Goal: Information Seeking & Learning: Learn about a topic

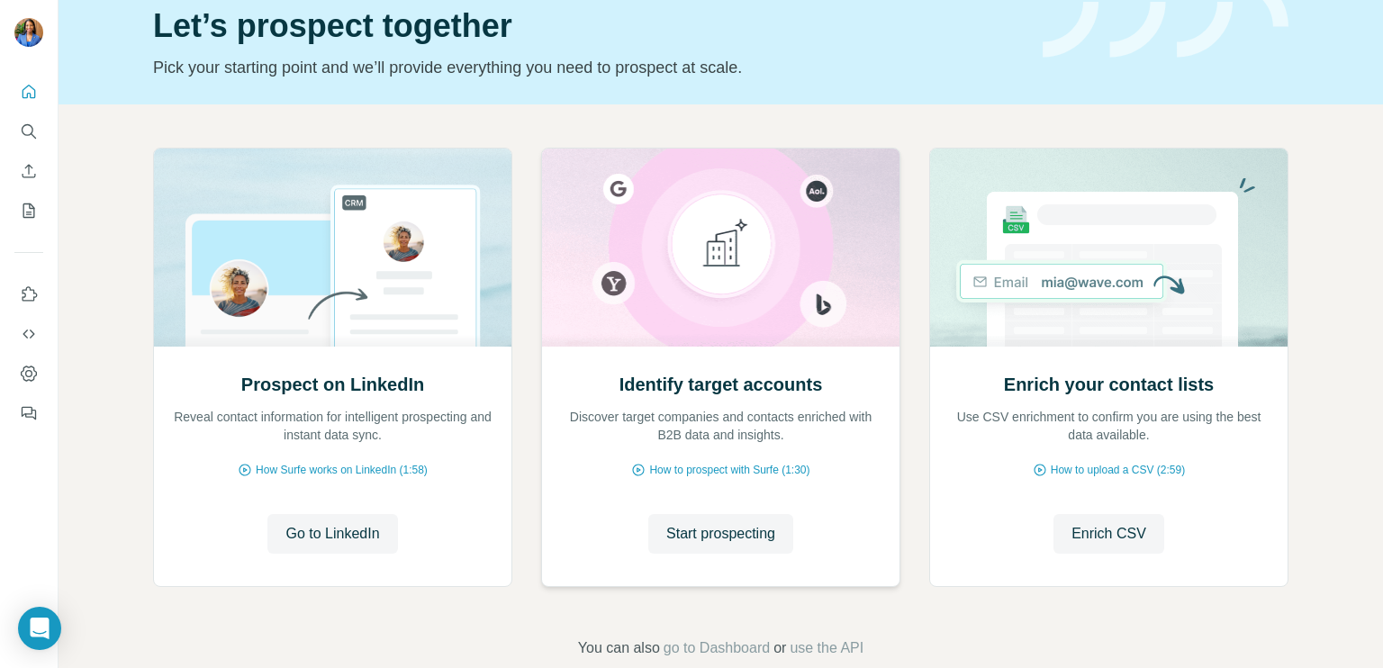
scroll to position [109, 0]
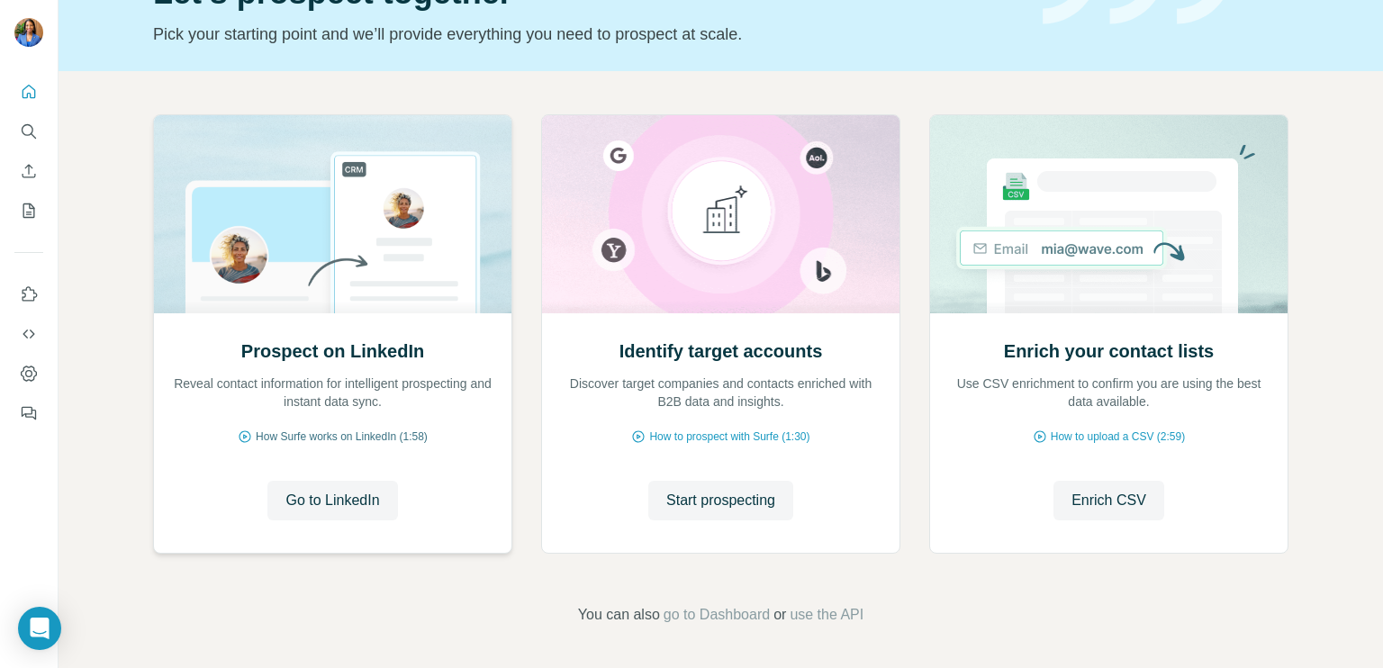
click at [393, 437] on span "How Surfe works on LinkedIn (1:58)" at bounding box center [342, 437] width 172 height 16
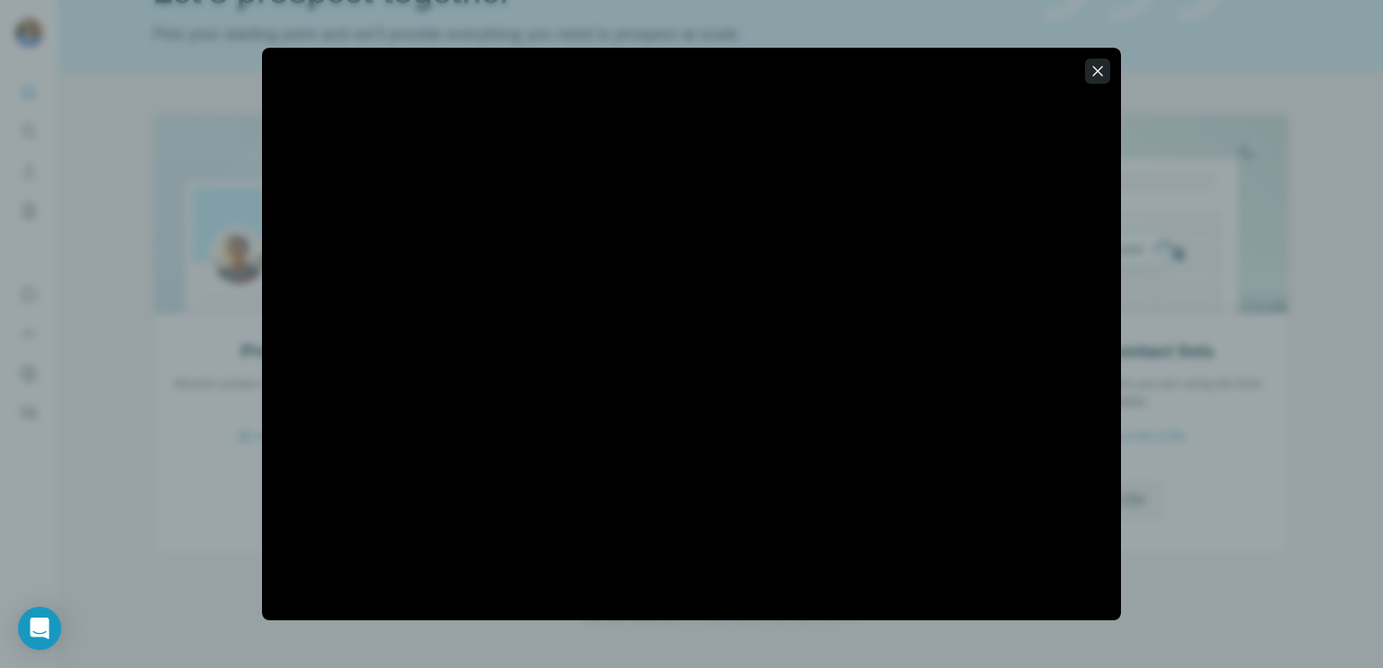
click at [1098, 66] on icon "button" at bounding box center [1097, 71] width 18 height 18
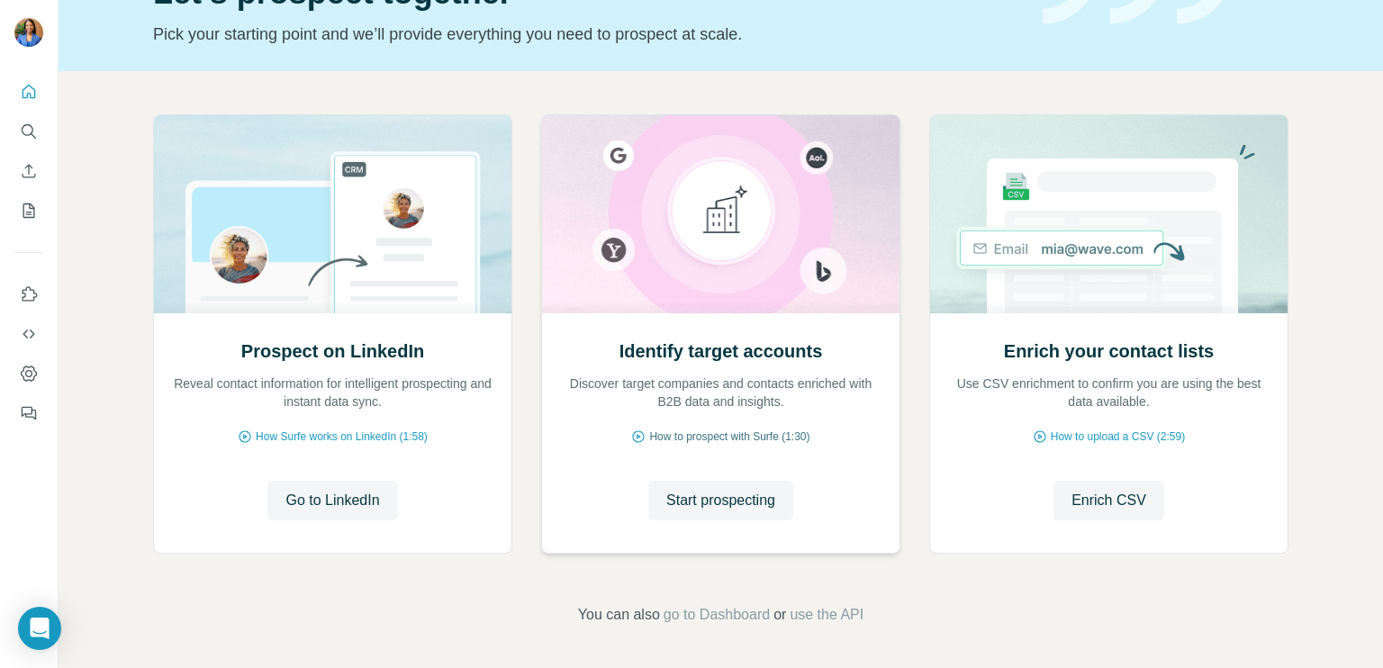
click at [742, 430] on span "How to prospect with Surfe (1:30)" at bounding box center [729, 437] width 160 height 16
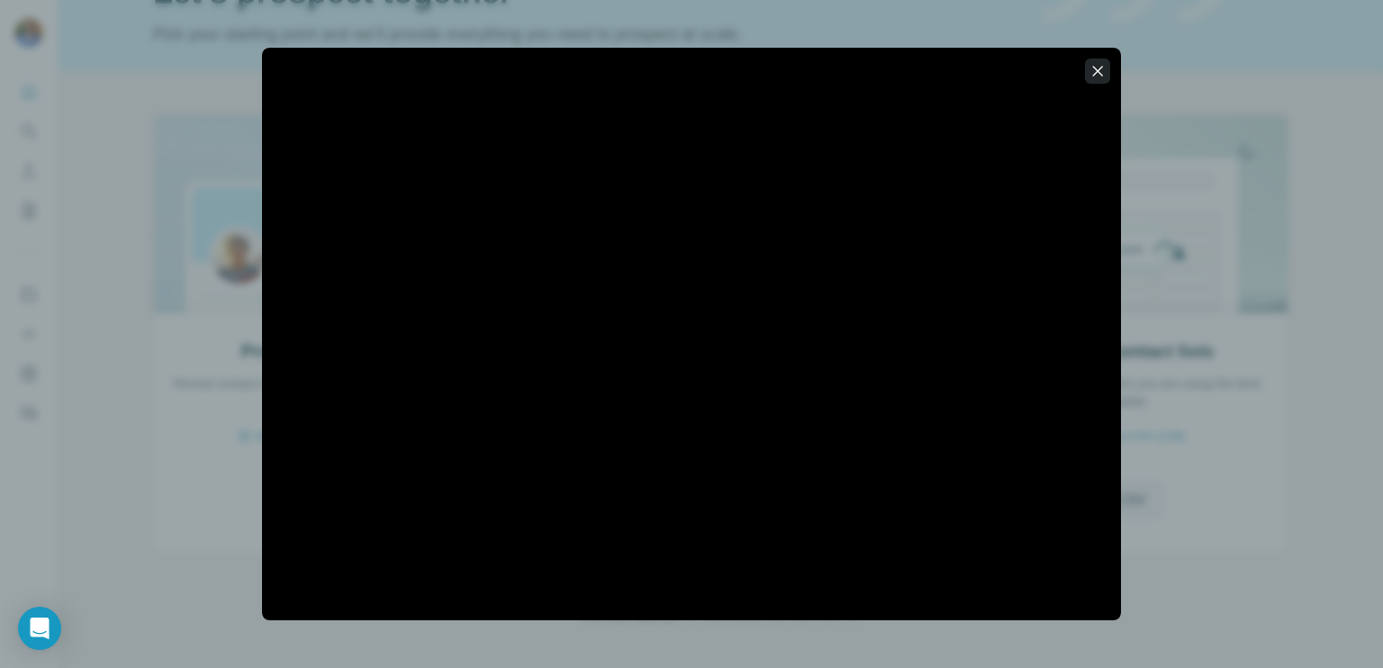
click at [1102, 76] on icon "button" at bounding box center [1097, 71] width 18 height 18
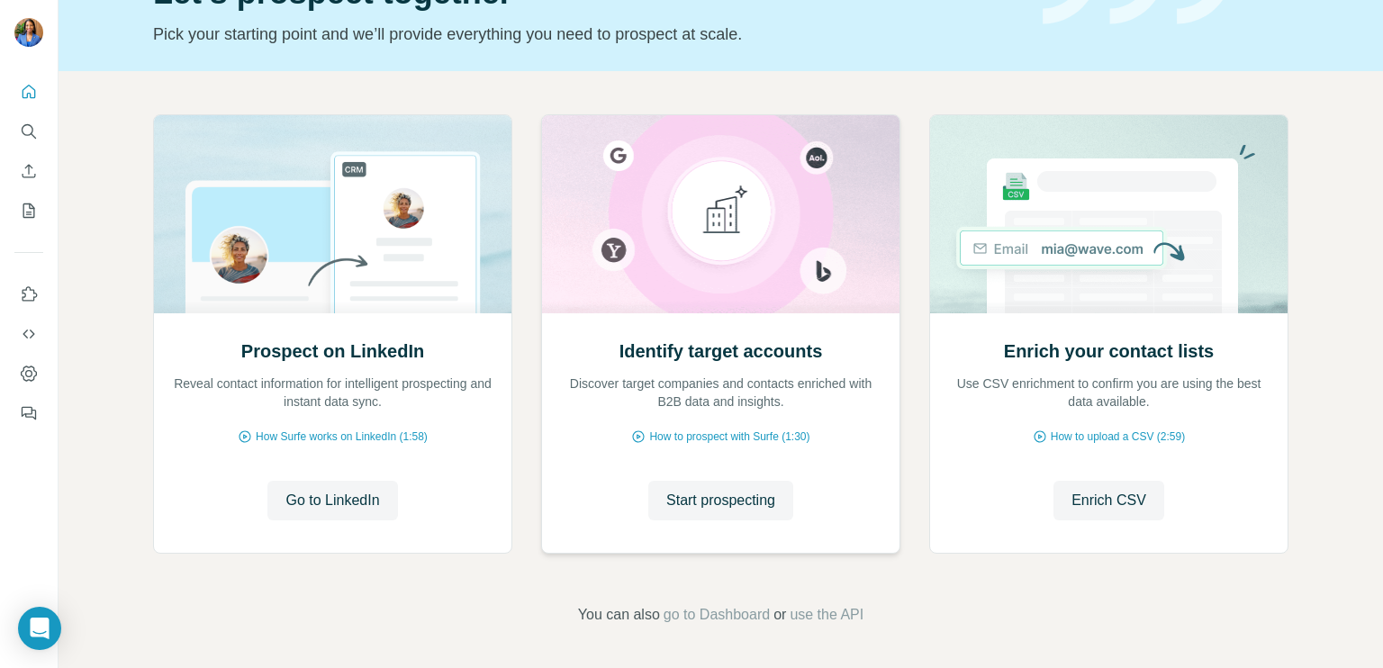
scroll to position [0, 0]
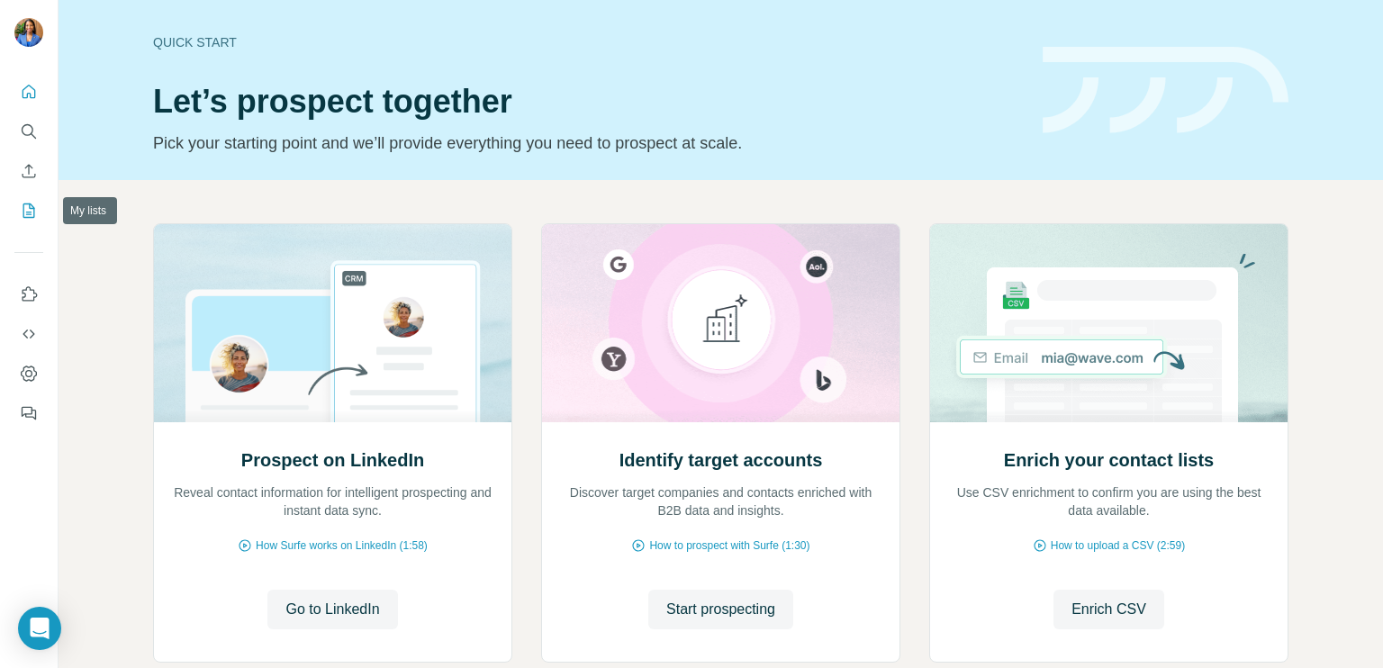
click at [25, 219] on icon "My lists" at bounding box center [29, 211] width 18 height 18
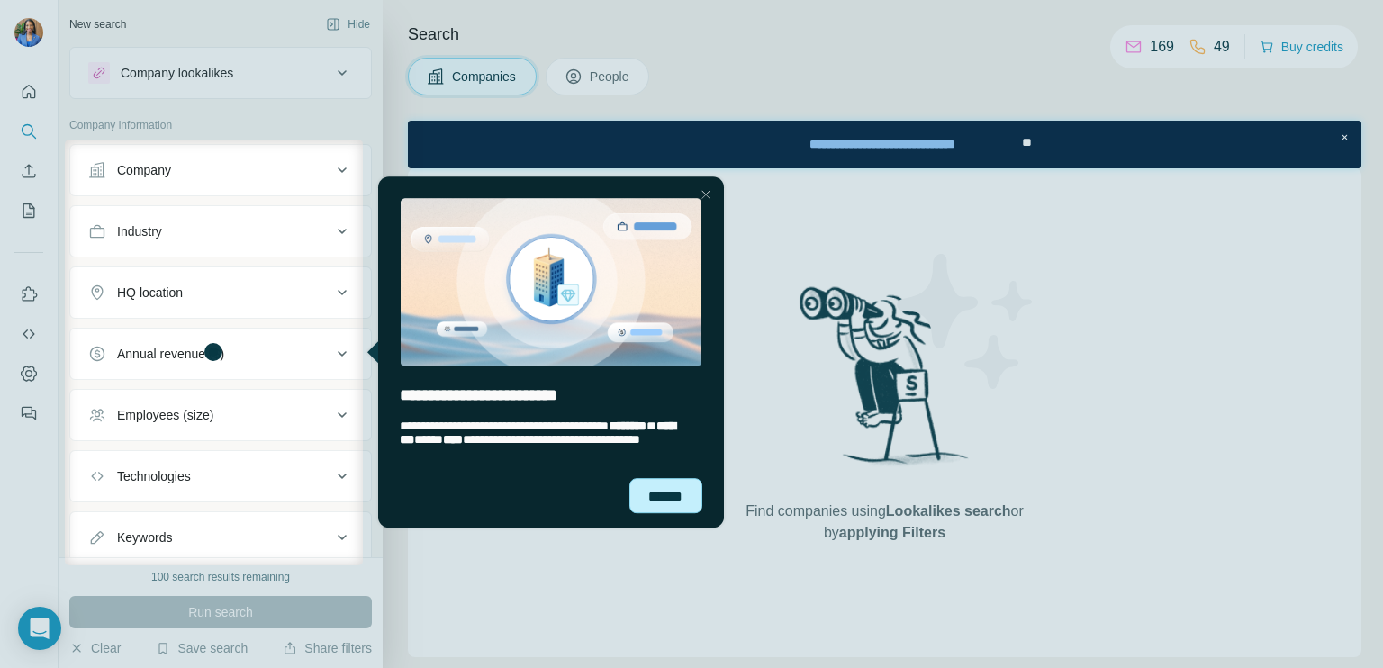
click at [653, 497] on div "******" at bounding box center [665, 495] width 74 height 35
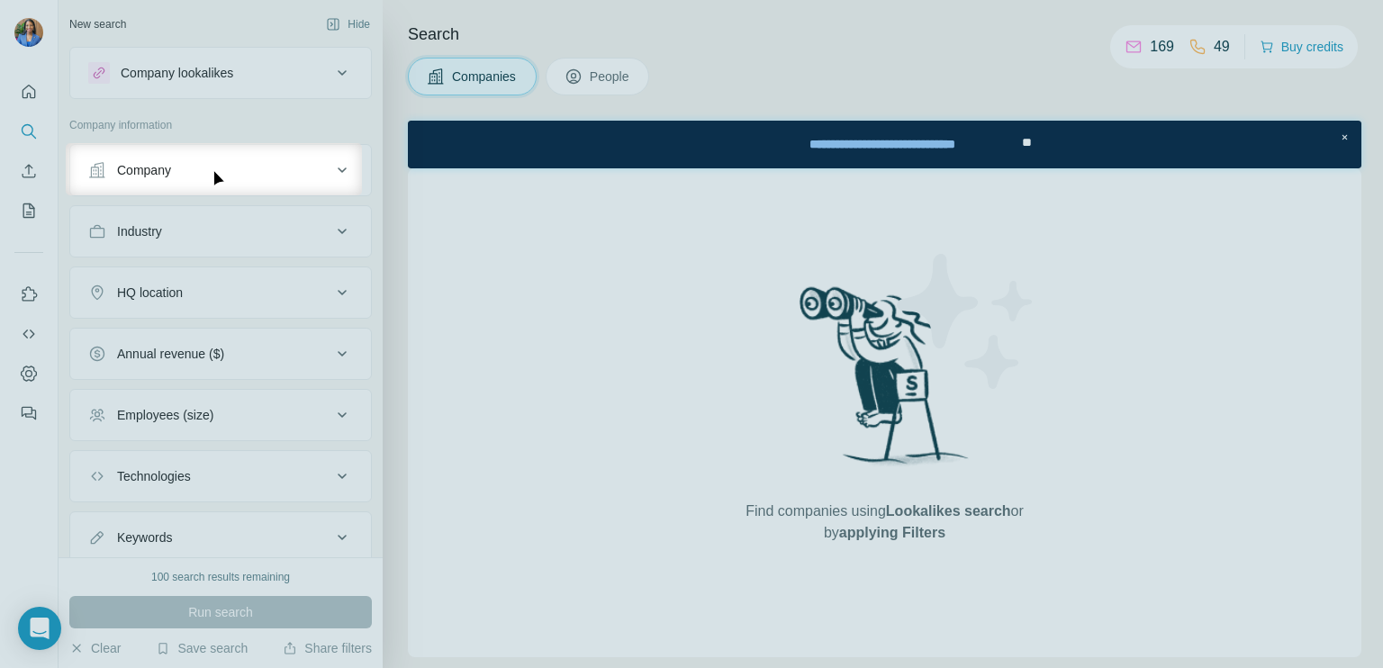
click at [269, 169] on div "Company" at bounding box center [209, 170] width 243 height 18
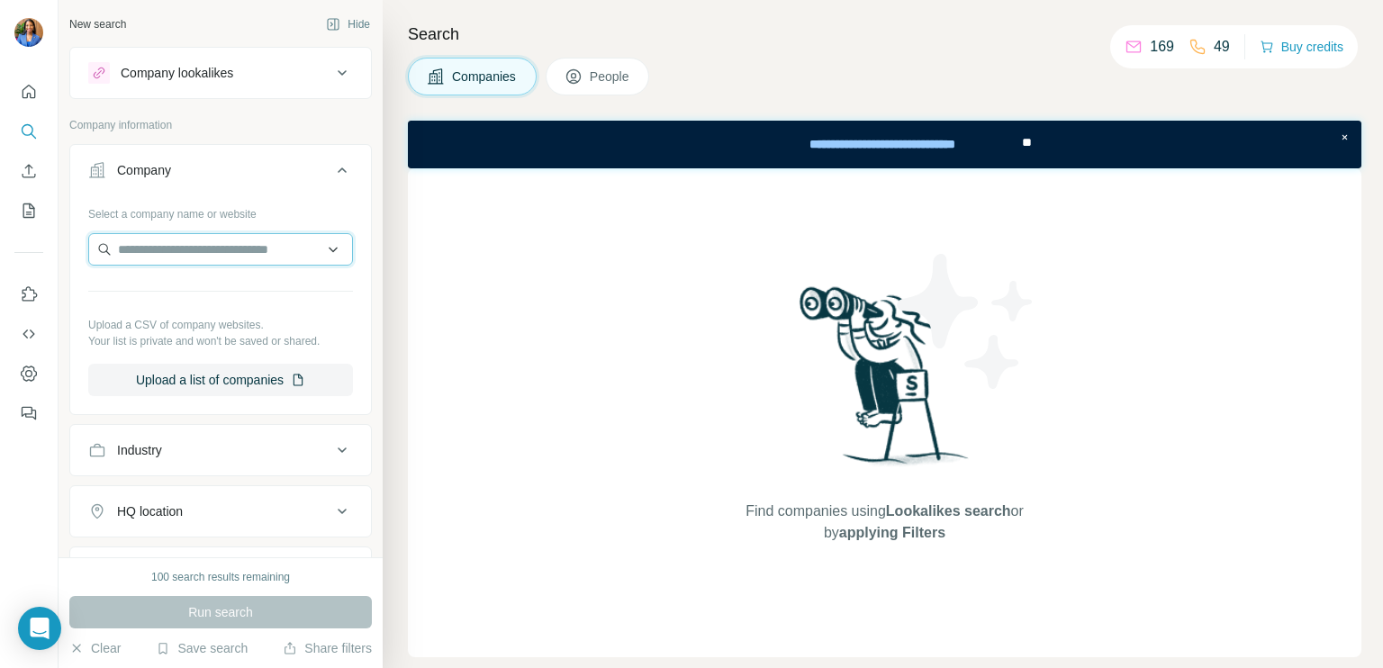
click at [219, 255] on input "text" at bounding box center [220, 249] width 265 height 32
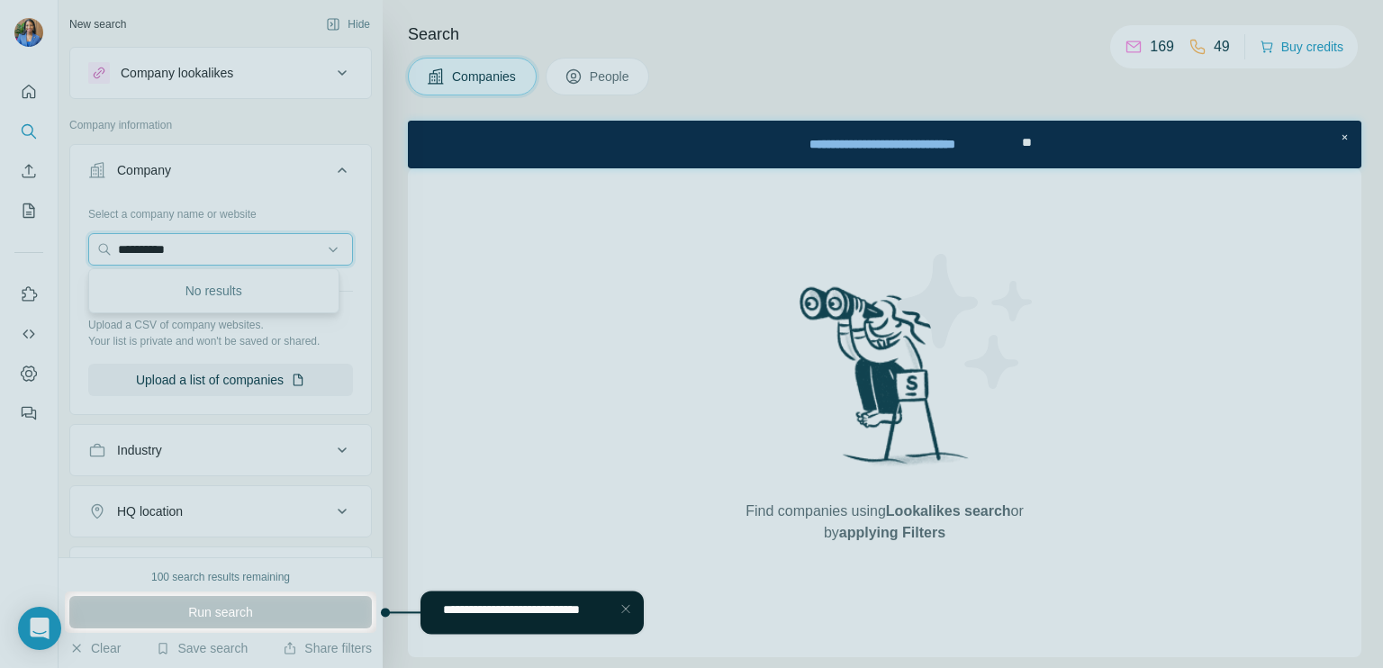
type input "**********"
click at [220, 288] on div at bounding box center [691, 295] width 1383 height 591
click at [206, 250] on div at bounding box center [691, 295] width 1383 height 591
click at [221, 248] on div at bounding box center [691, 295] width 1383 height 591
click at [221, 247] on div at bounding box center [691, 295] width 1383 height 591
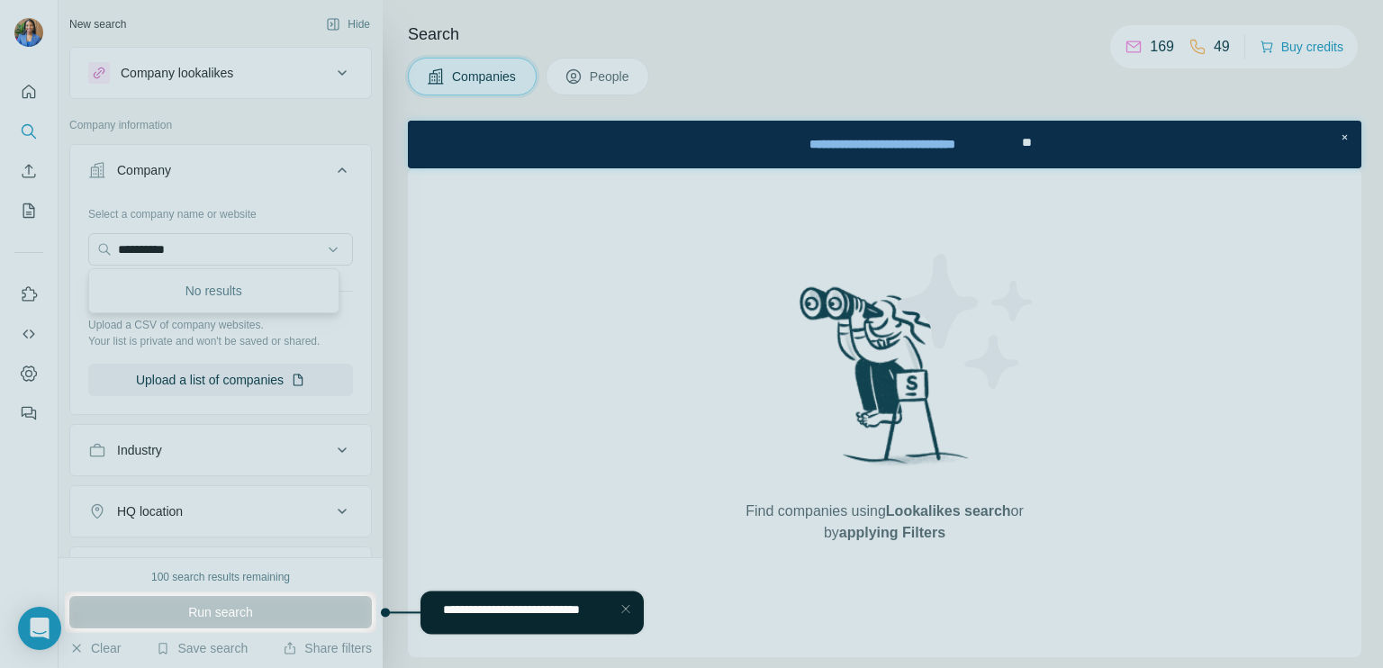
click at [221, 247] on div at bounding box center [691, 295] width 1383 height 591
click at [223, 230] on div at bounding box center [691, 295] width 1383 height 591
click at [231, 237] on div at bounding box center [691, 295] width 1383 height 591
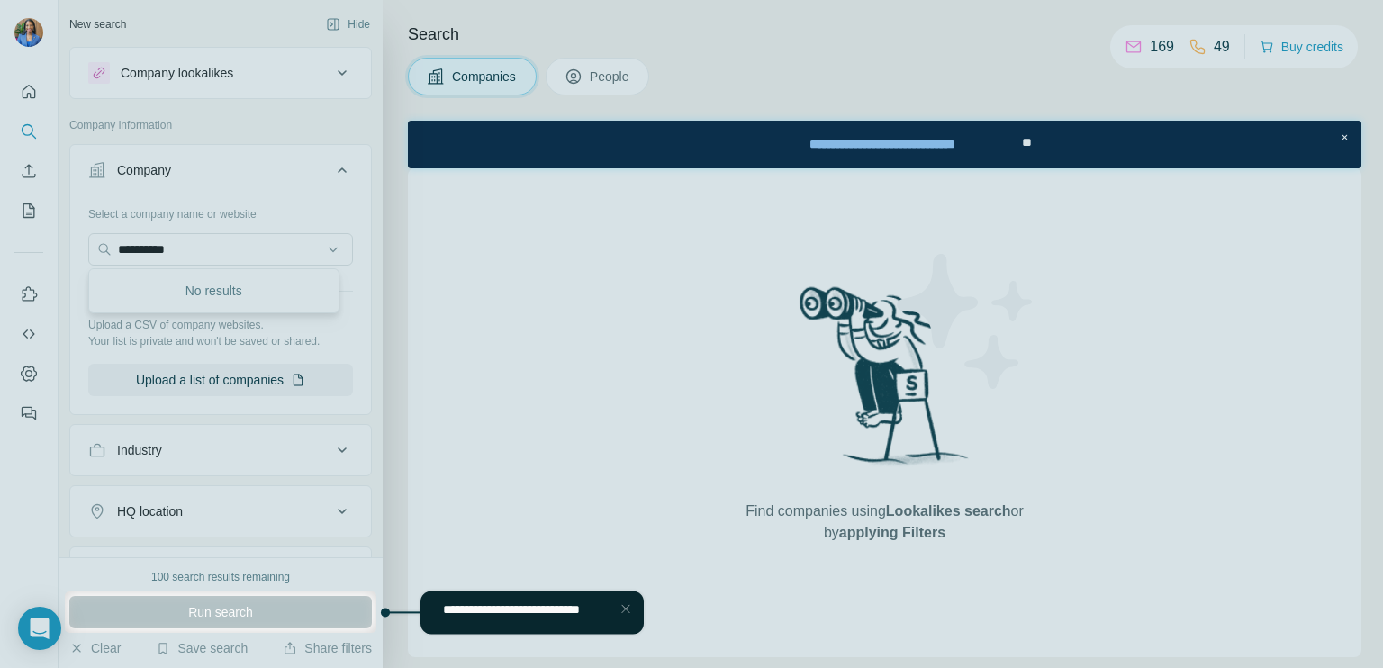
click at [347, 210] on div at bounding box center [691, 295] width 1383 height 591
click at [216, 608] on div "Run search" at bounding box center [220, 612] width 302 height 32
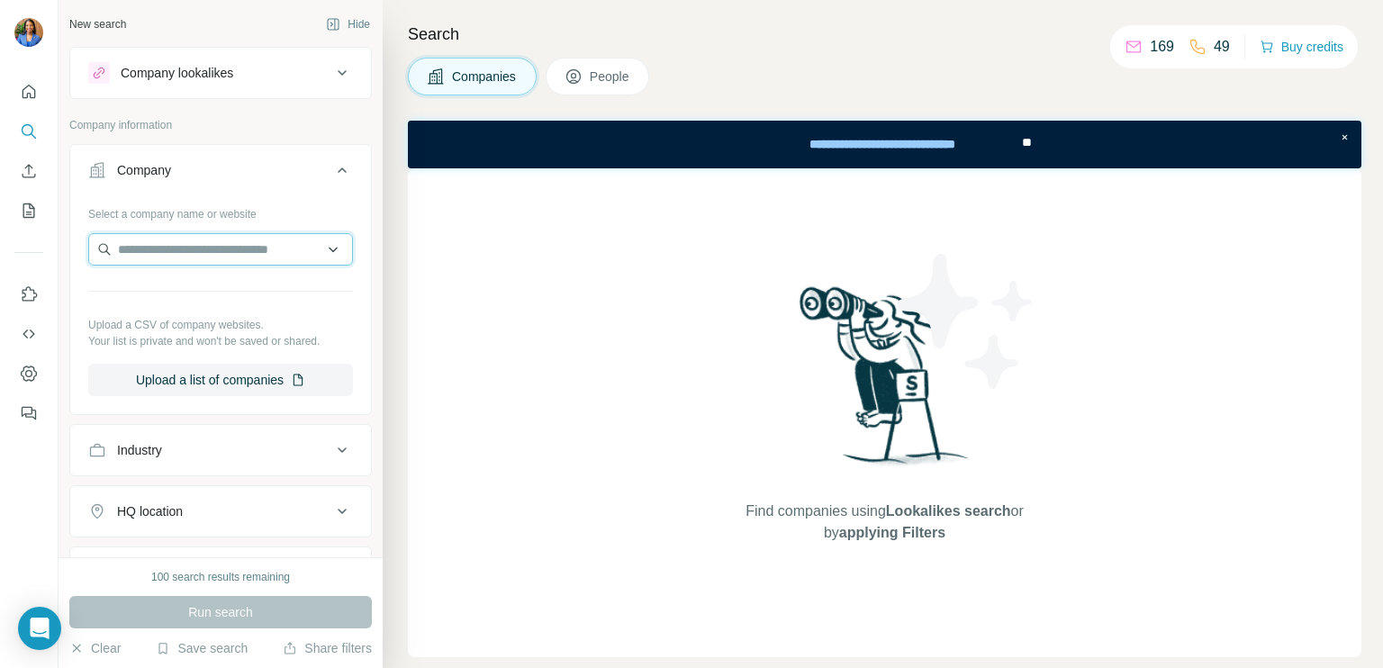
click at [261, 251] on input "text" at bounding box center [220, 249] width 265 height 32
type input "**********"
click at [209, 615] on div "Run search" at bounding box center [220, 612] width 302 height 32
click at [209, 613] on div "Run search" at bounding box center [220, 612] width 302 height 32
click at [190, 240] on input "text" at bounding box center [220, 249] width 265 height 32
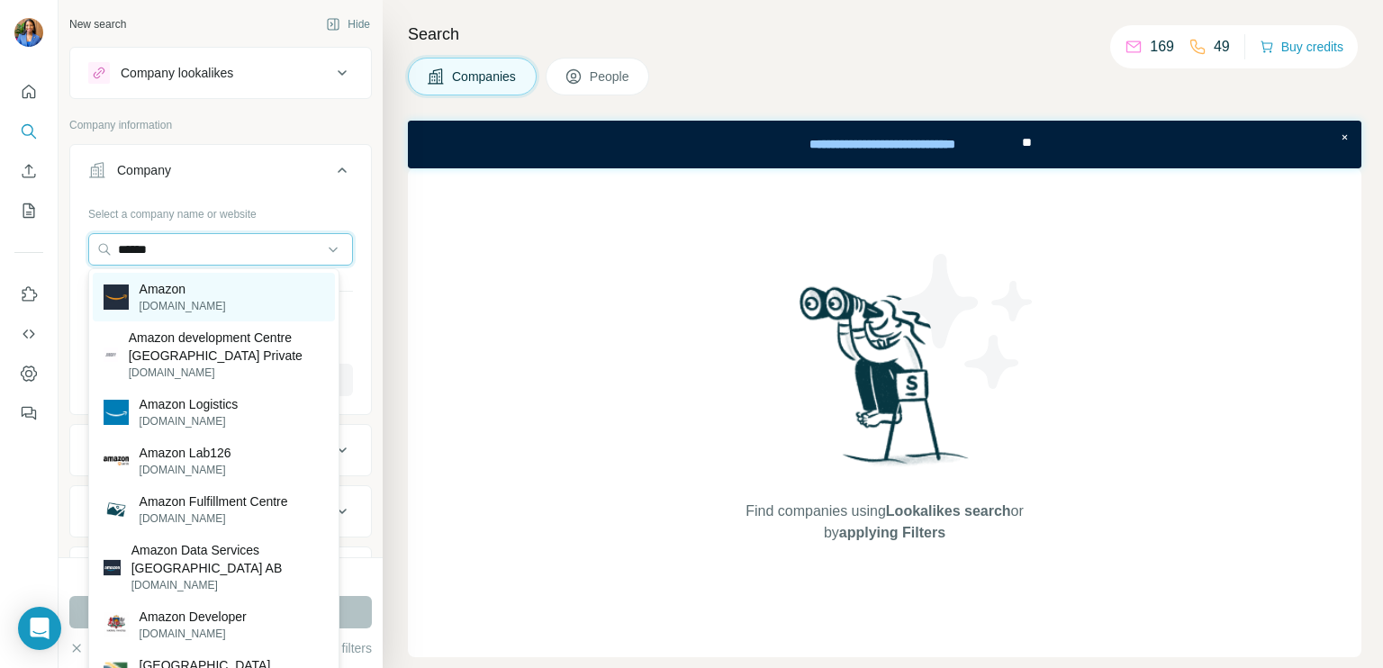
type input "******"
click at [223, 295] on div "Amazon [DOMAIN_NAME]" at bounding box center [214, 297] width 242 height 49
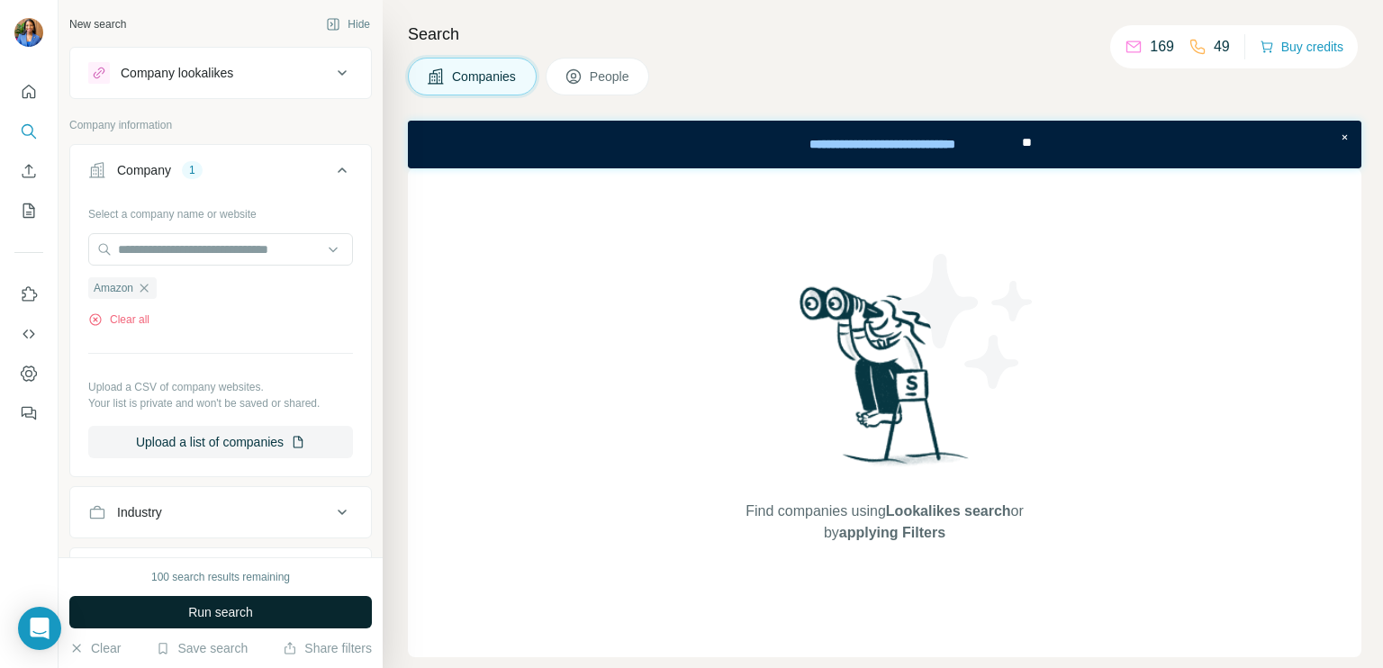
click at [214, 609] on span "Run search" at bounding box center [220, 612] width 65 height 18
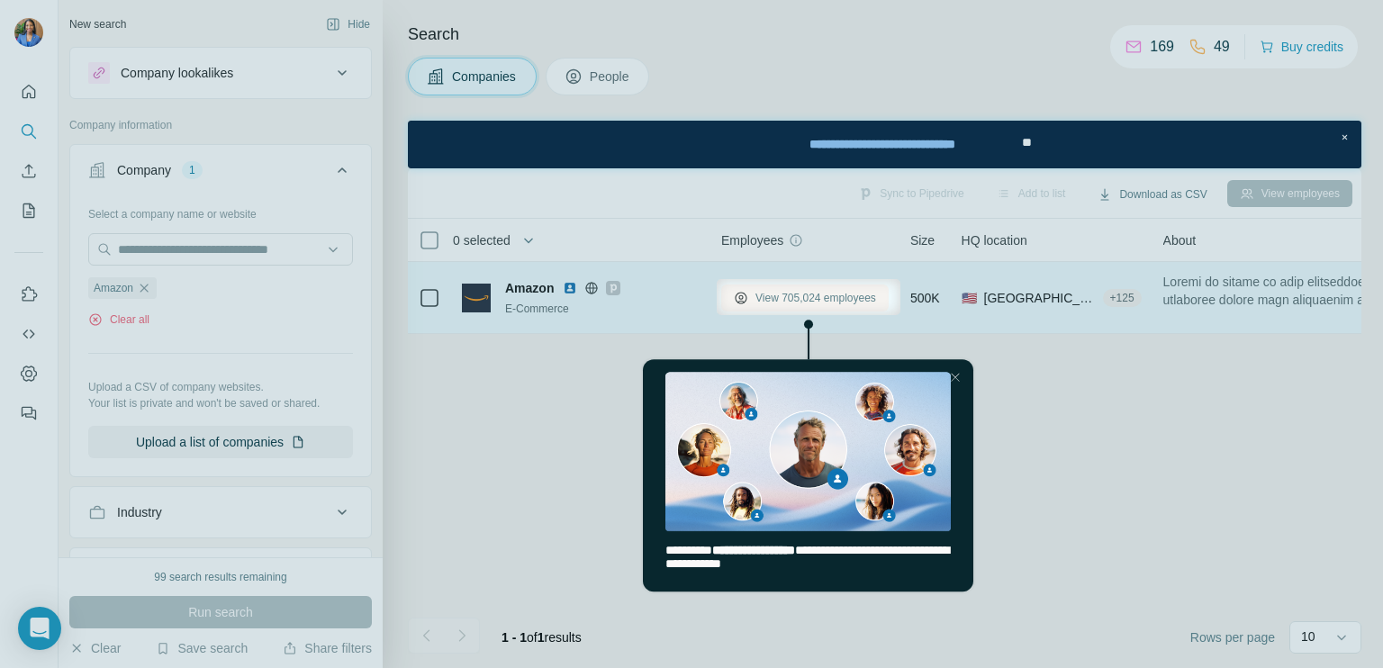
click at [850, 305] on button "View 705,024 employees" at bounding box center [804, 297] width 167 height 27
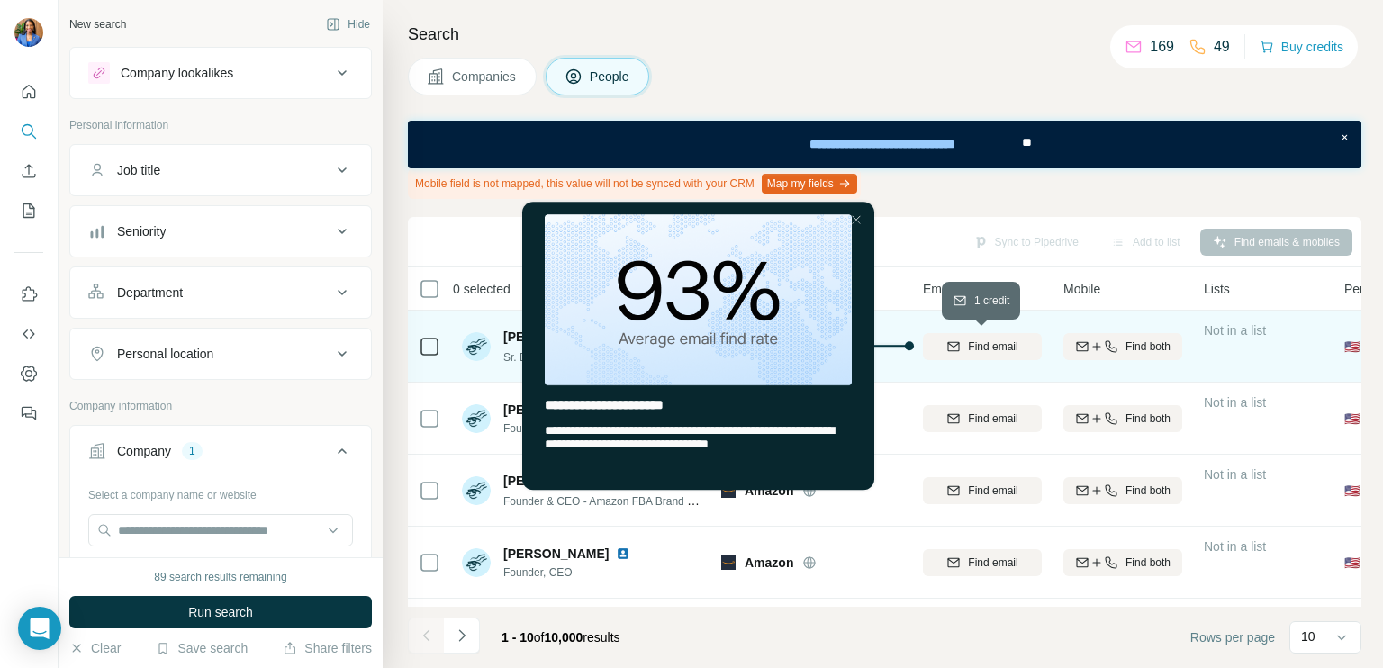
click at [987, 338] on span "Find email" at bounding box center [993, 346] width 50 height 16
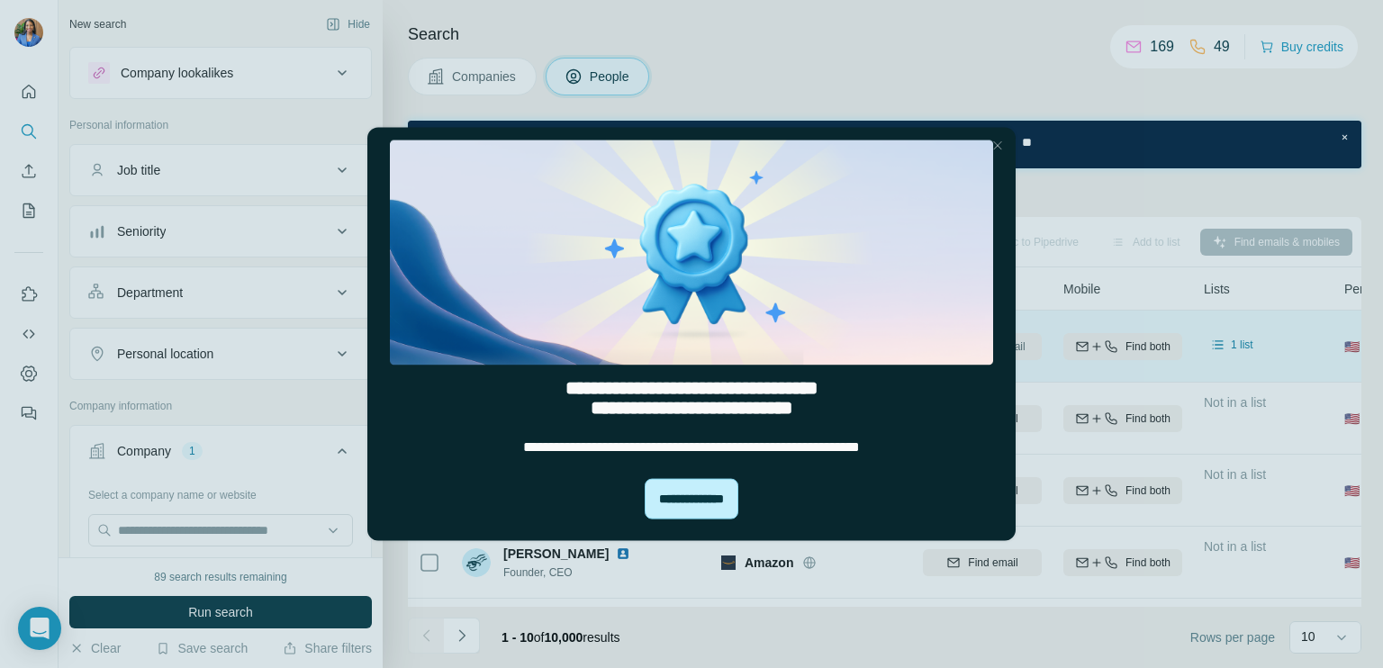
click at [692, 499] on div "**********" at bounding box center [692, 499] width 94 height 41
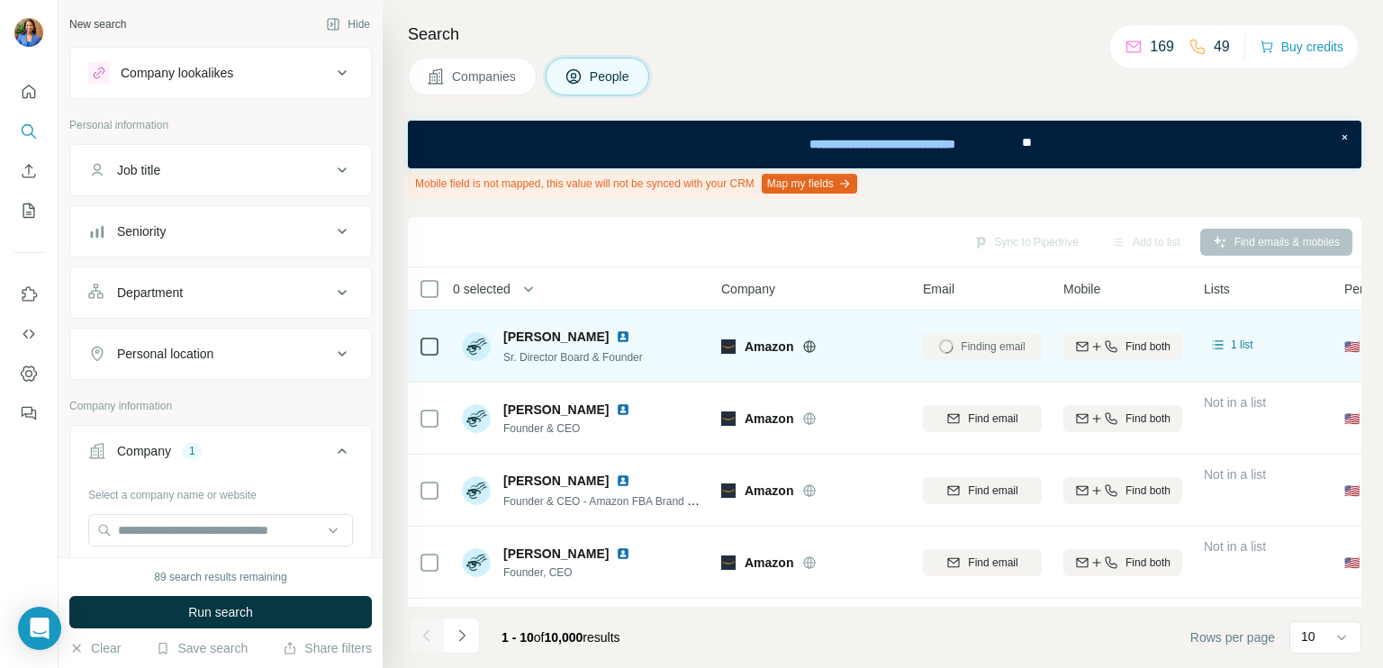
click at [832, 184] on button "Map my fields" at bounding box center [809, 184] width 95 height 20
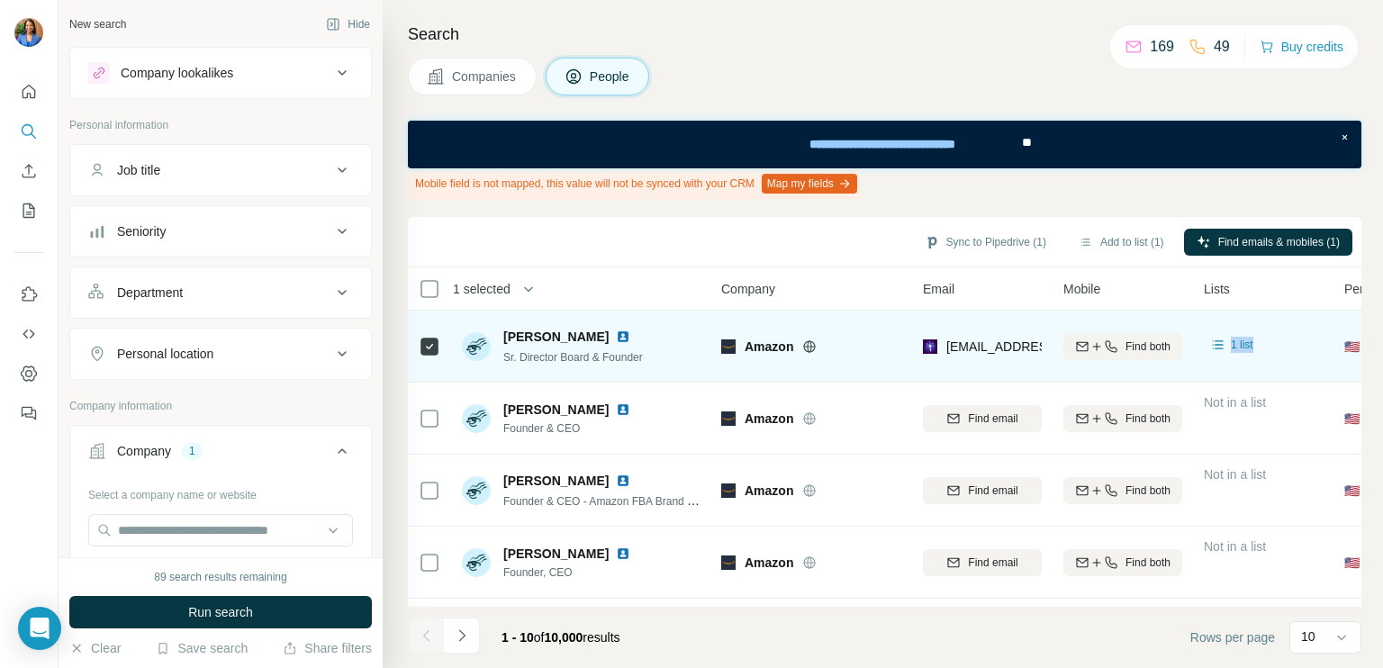
drag, startPoint x: 1235, startPoint y: 356, endPoint x: 1071, endPoint y: 360, distance: 163.9
click at [0, 0] on tr "[PERSON_NAME] Director Board & Founder Amazon [EMAIL_ADDRESS][DOMAIN_NAME] Find…" at bounding box center [0, 0] width 0 height 0
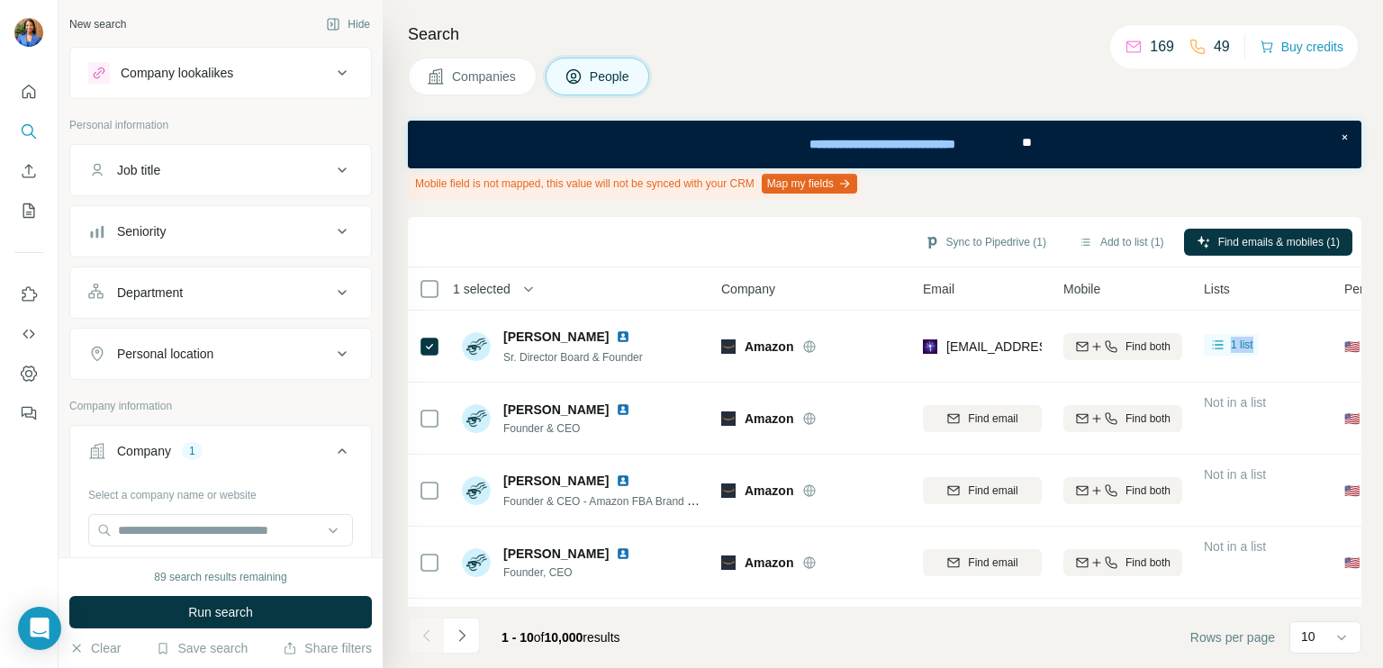
click at [302, 68] on div "Company lookalikes" at bounding box center [209, 73] width 243 height 22
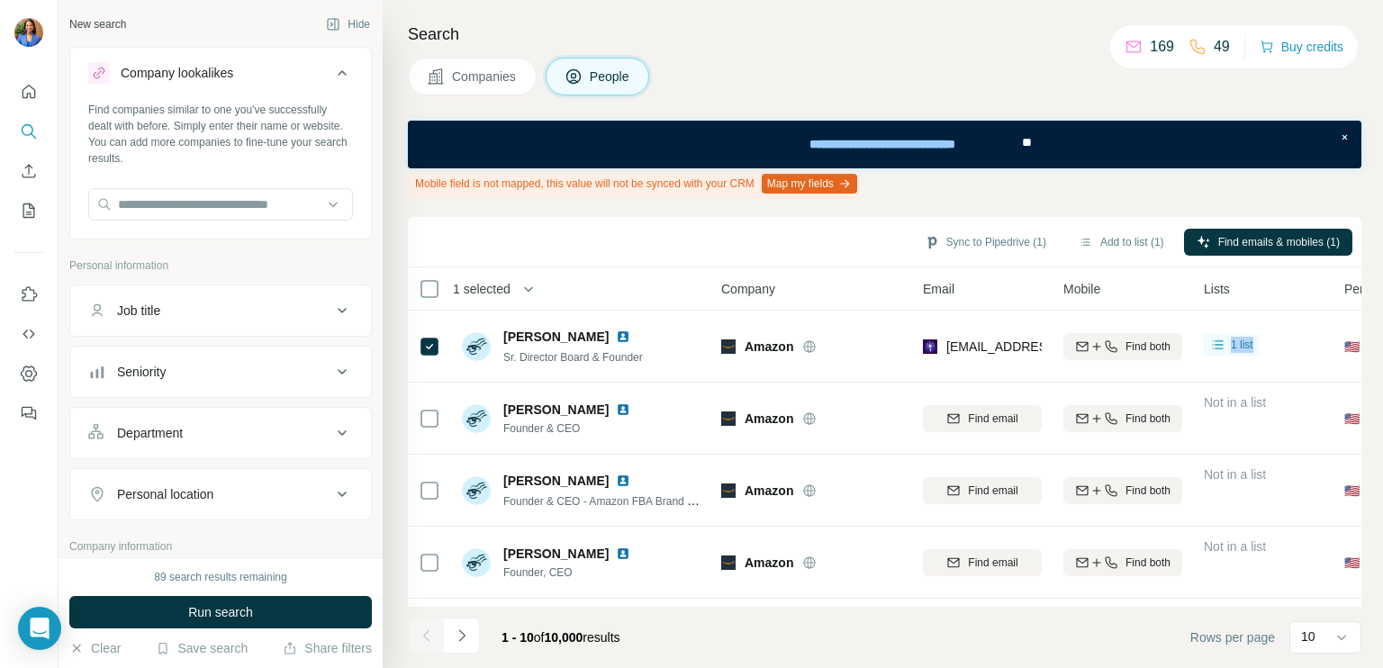
click at [302, 74] on div "Company lookalikes" at bounding box center [209, 73] width 243 height 22
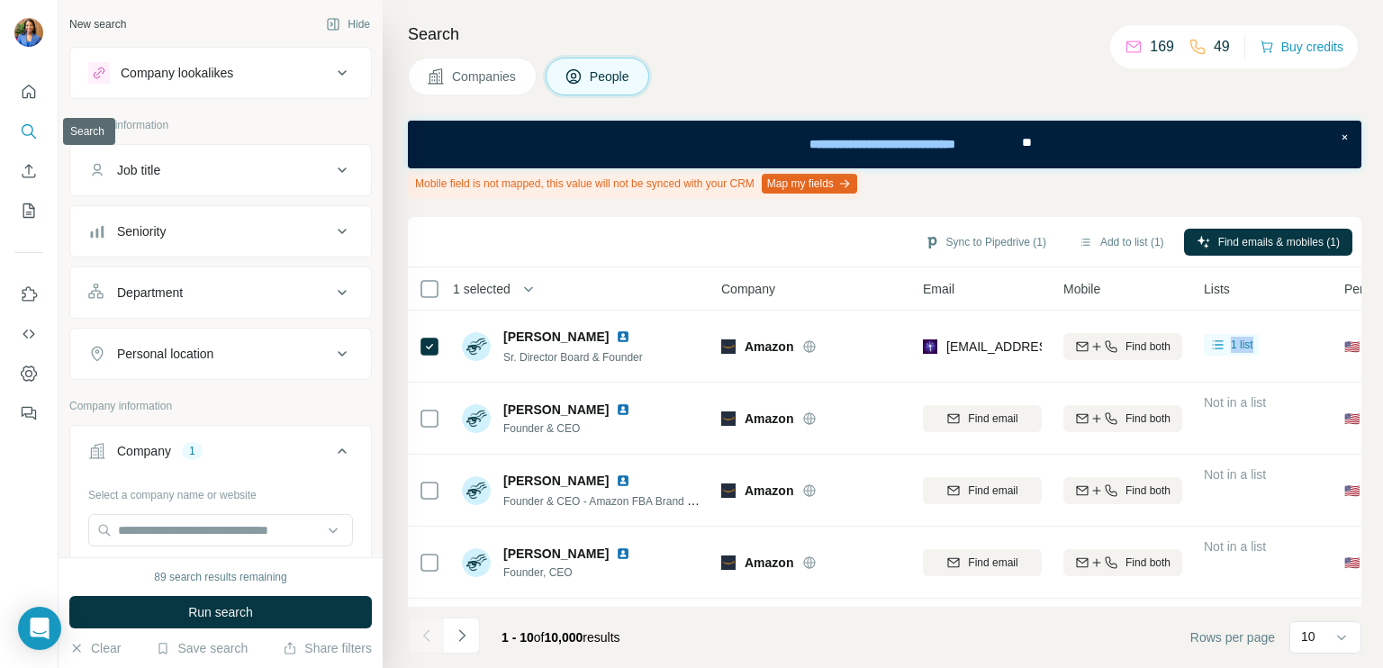
click at [25, 130] on icon "Search" at bounding box center [29, 131] width 18 height 18
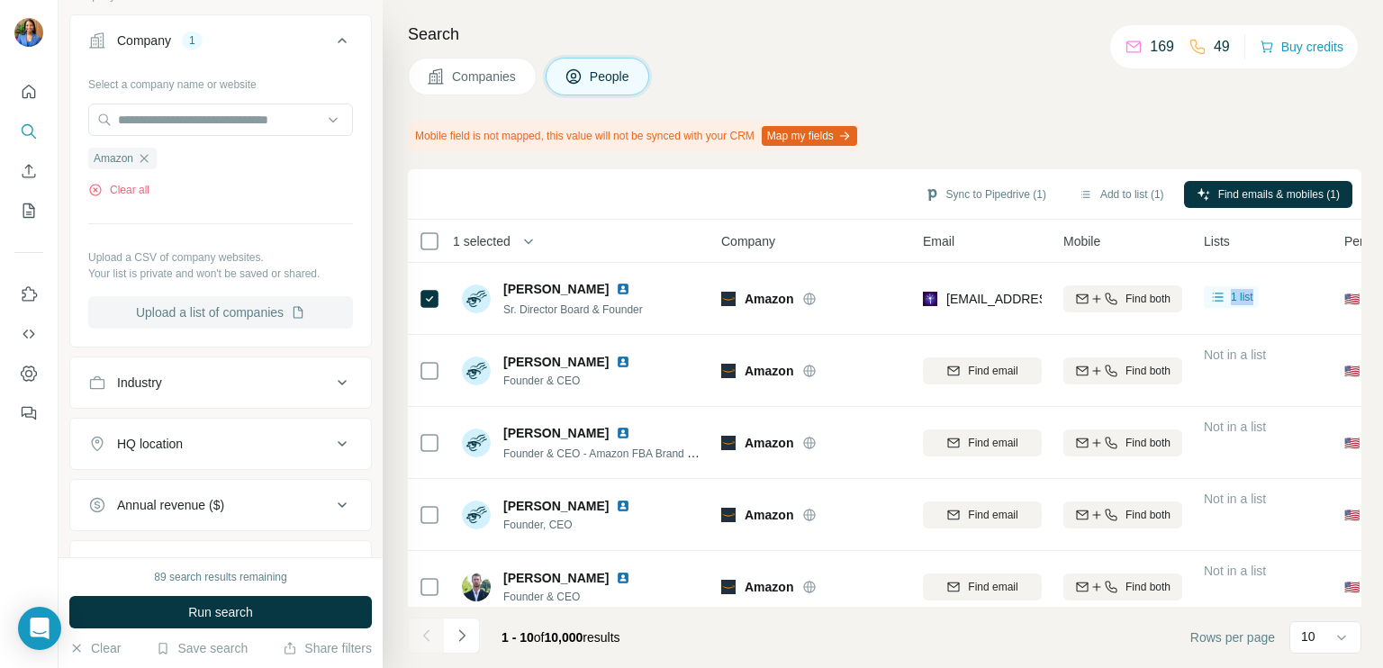
scroll to position [420, 0]
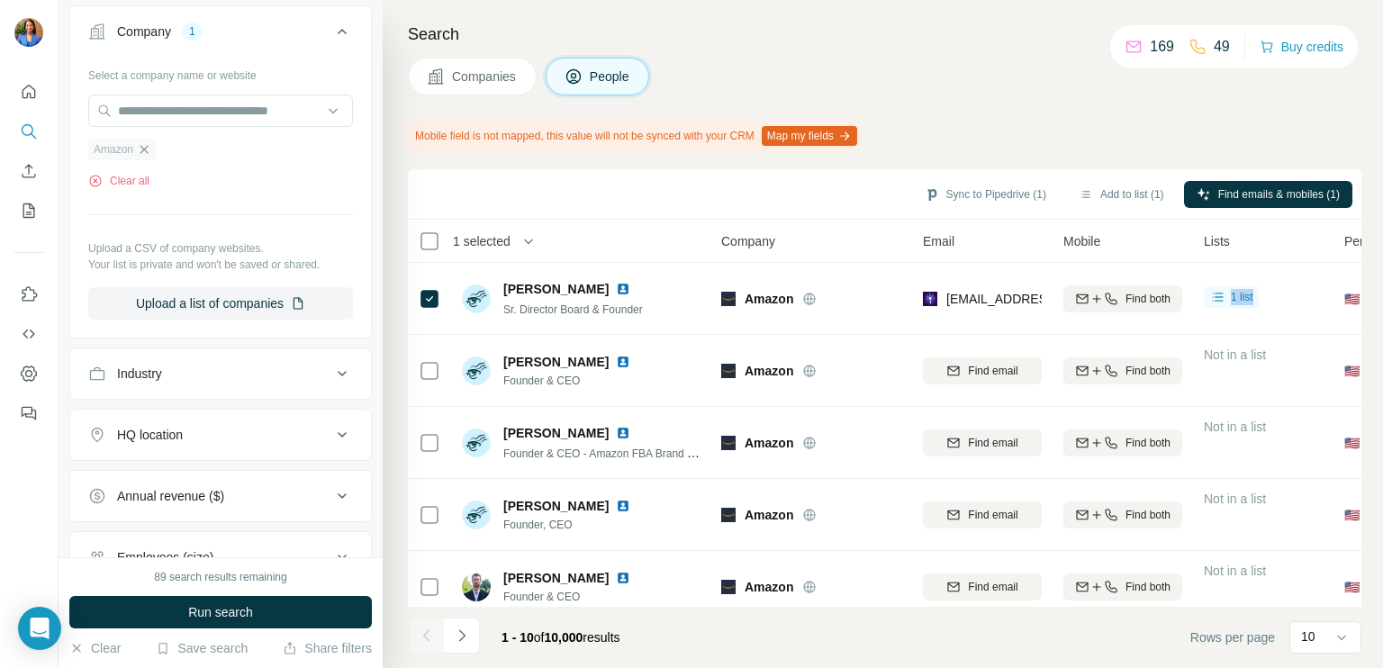
click at [149, 150] on icon "button" at bounding box center [144, 149] width 14 height 14
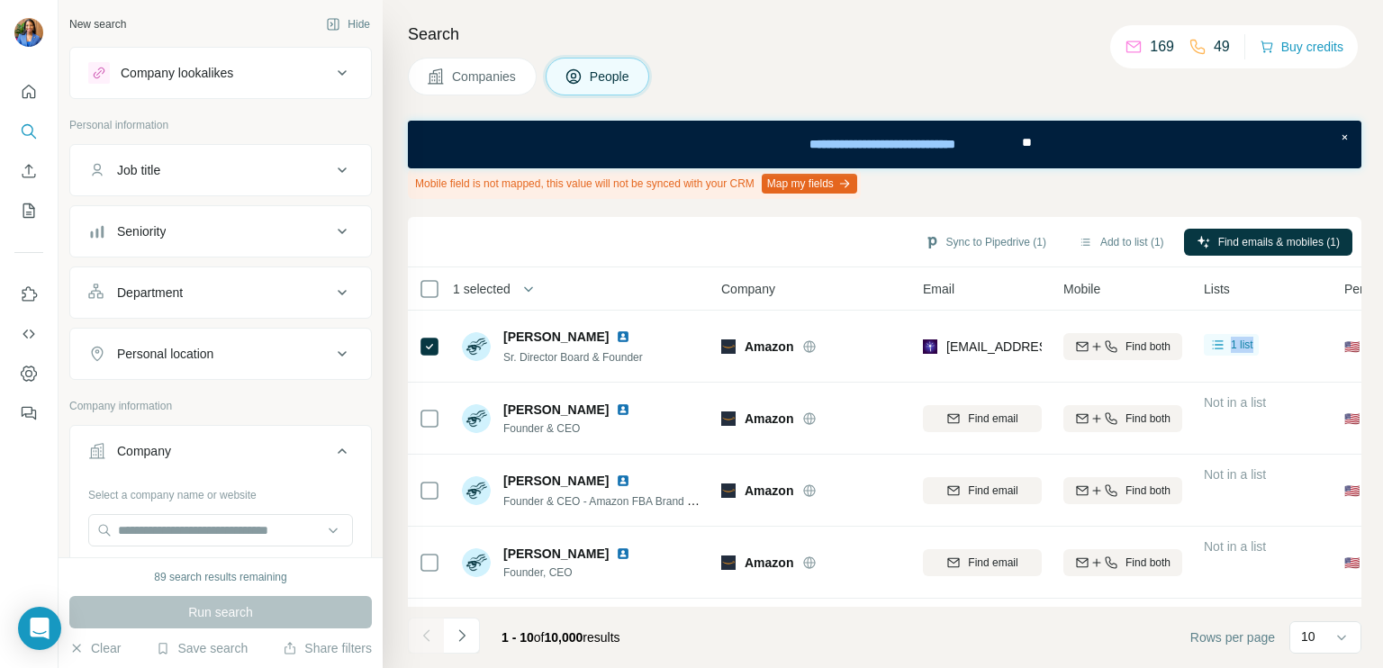
click at [299, 66] on div "Company lookalikes" at bounding box center [209, 73] width 243 height 22
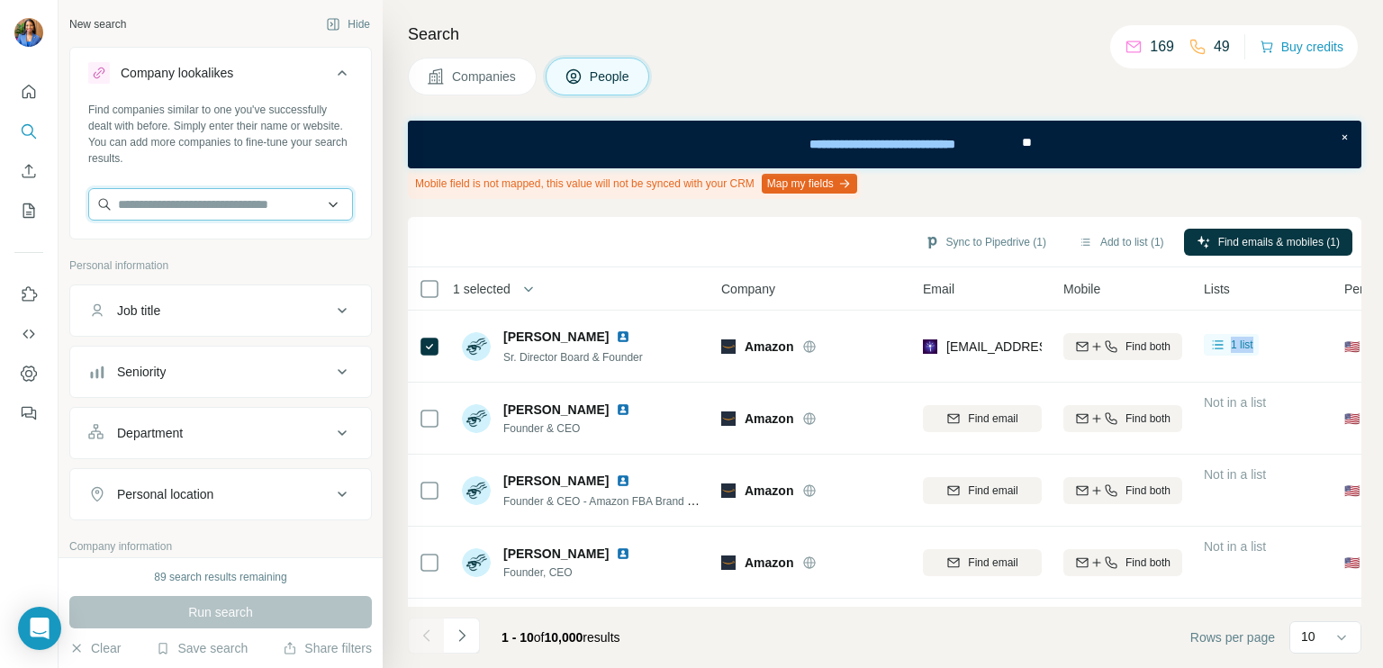
click at [266, 206] on input "text" at bounding box center [220, 204] width 265 height 32
click at [235, 204] on input "**********" at bounding box center [213, 204] width 251 height 32
click at [231, 205] on input "**********" at bounding box center [213, 204] width 251 height 32
click at [232, 205] on input "**********" at bounding box center [213, 204] width 251 height 32
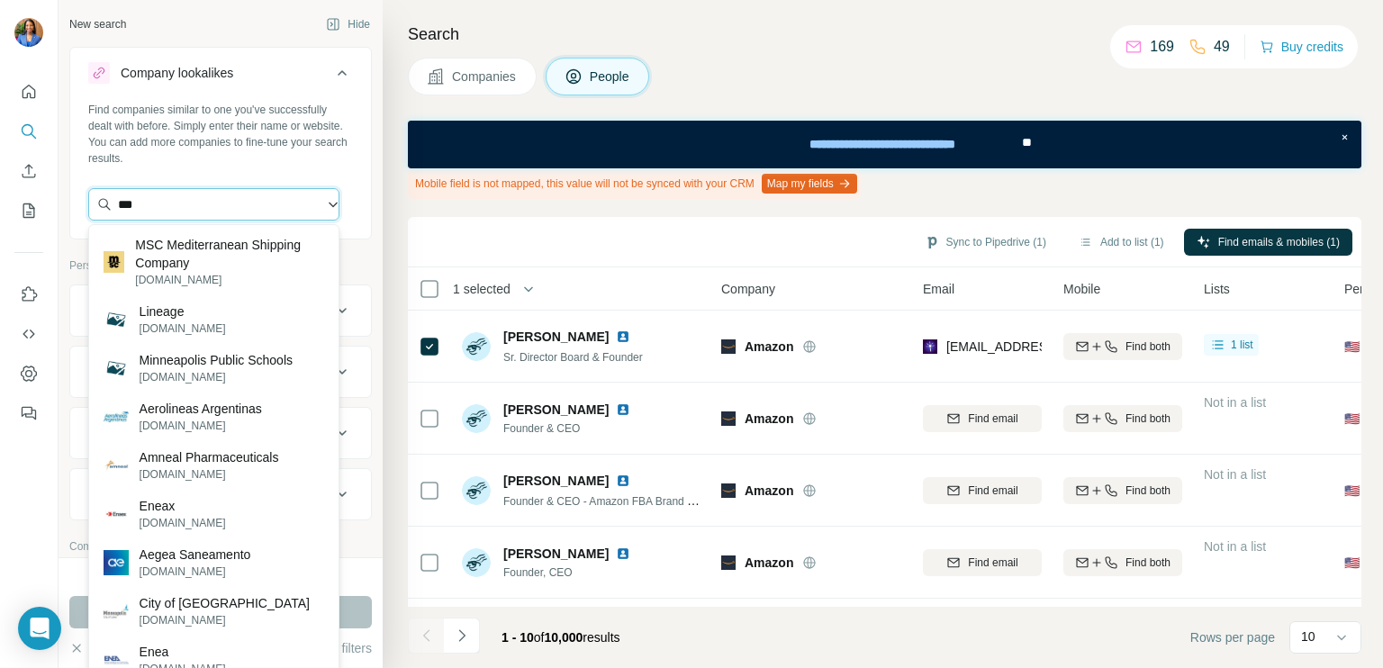
click at [226, 212] on input "***" at bounding box center [213, 204] width 251 height 32
click at [223, 212] on input "***" at bounding box center [213, 204] width 251 height 32
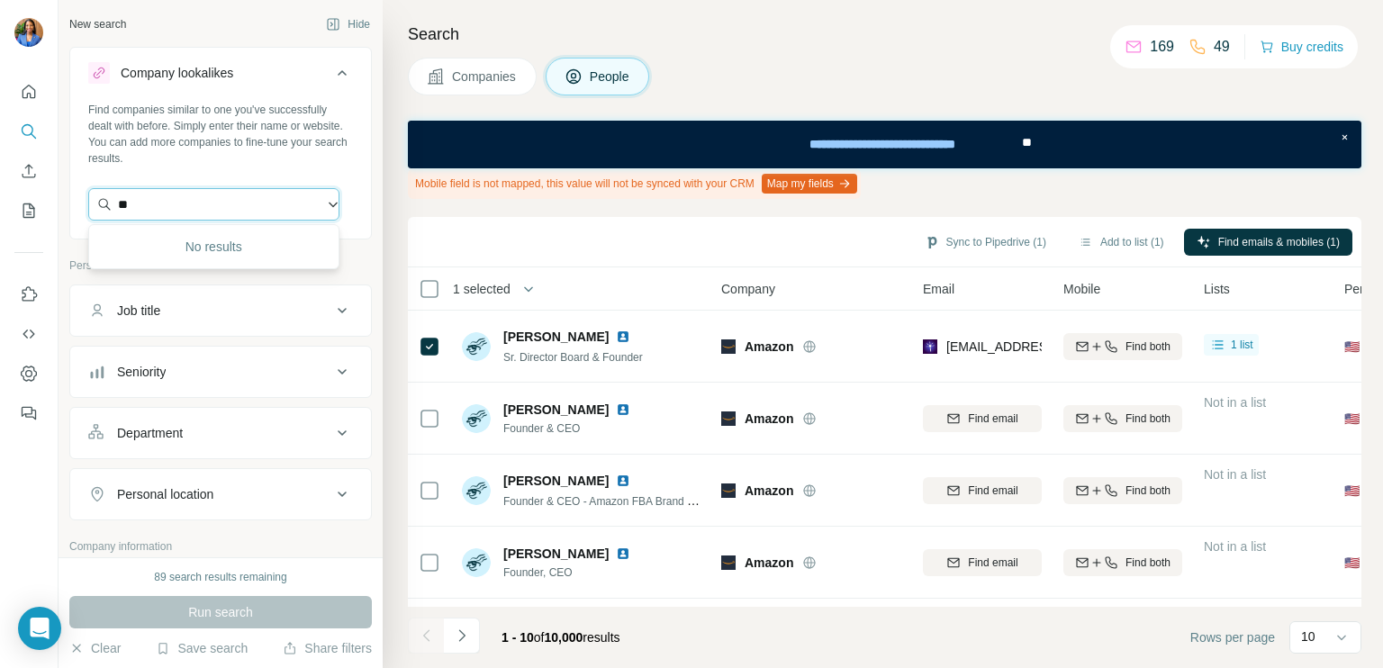
type input "*"
click at [256, 152] on div "Find companies similar to one you've successfully dealt with before. Simply ent…" at bounding box center [220, 134] width 265 height 65
click at [213, 492] on div "Personal location" at bounding box center [165, 494] width 96 height 18
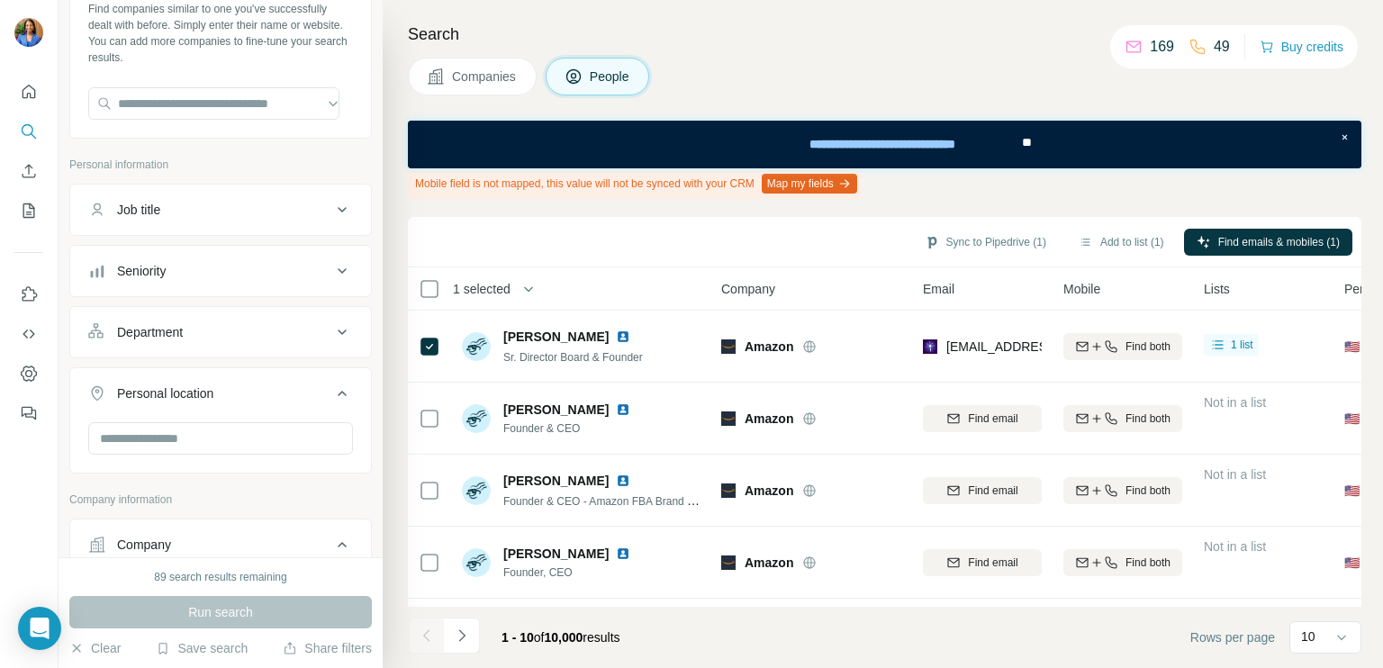
scroll to position [239, 0]
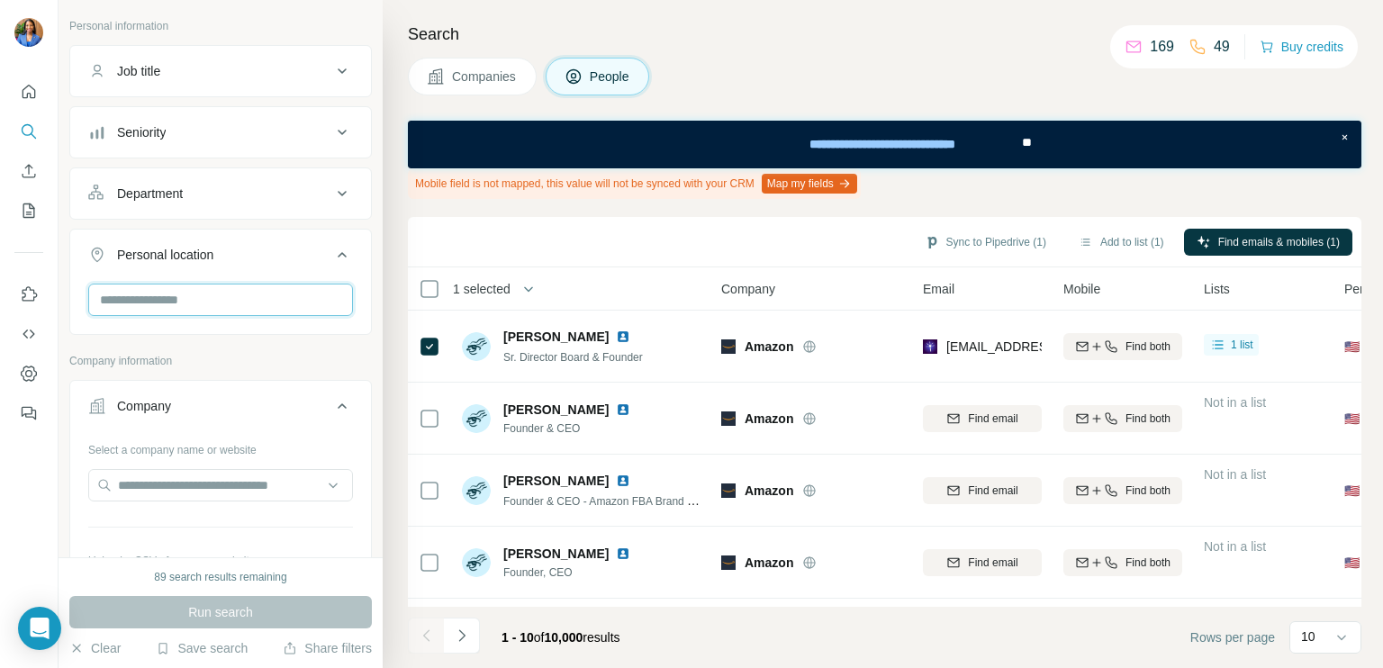
click at [209, 298] on input "text" at bounding box center [220, 300] width 265 height 32
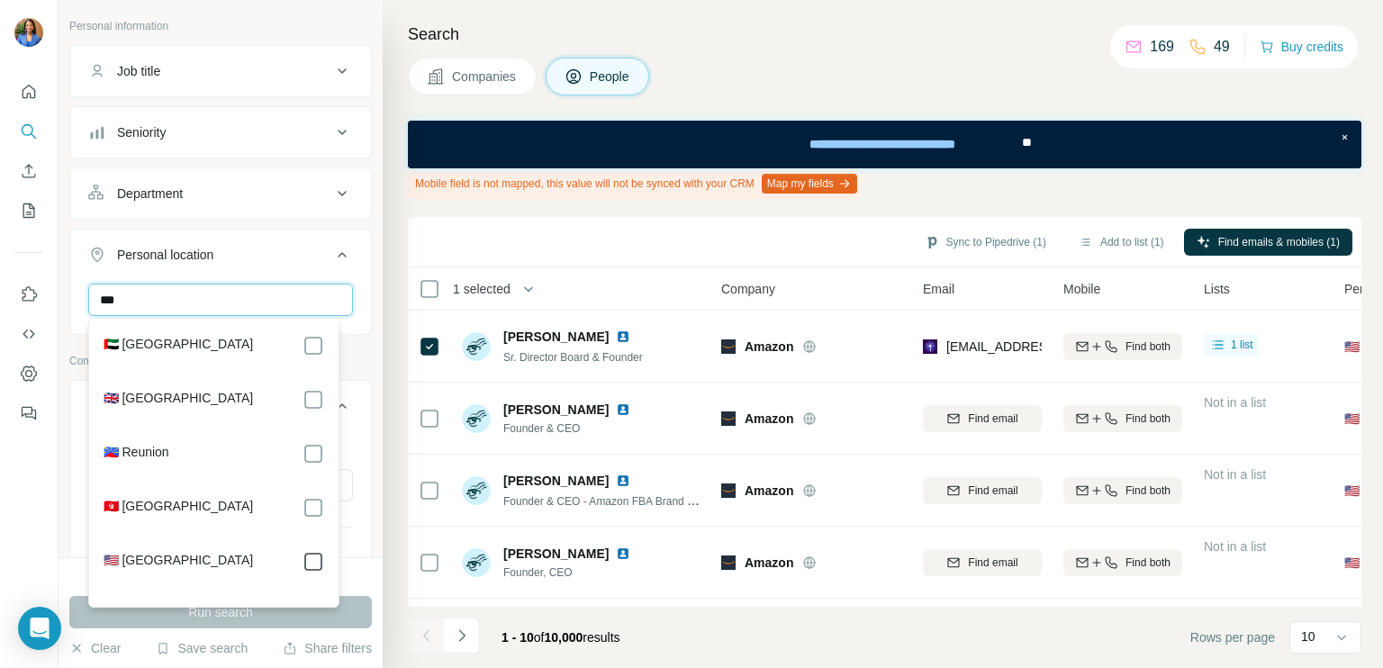
type input "***"
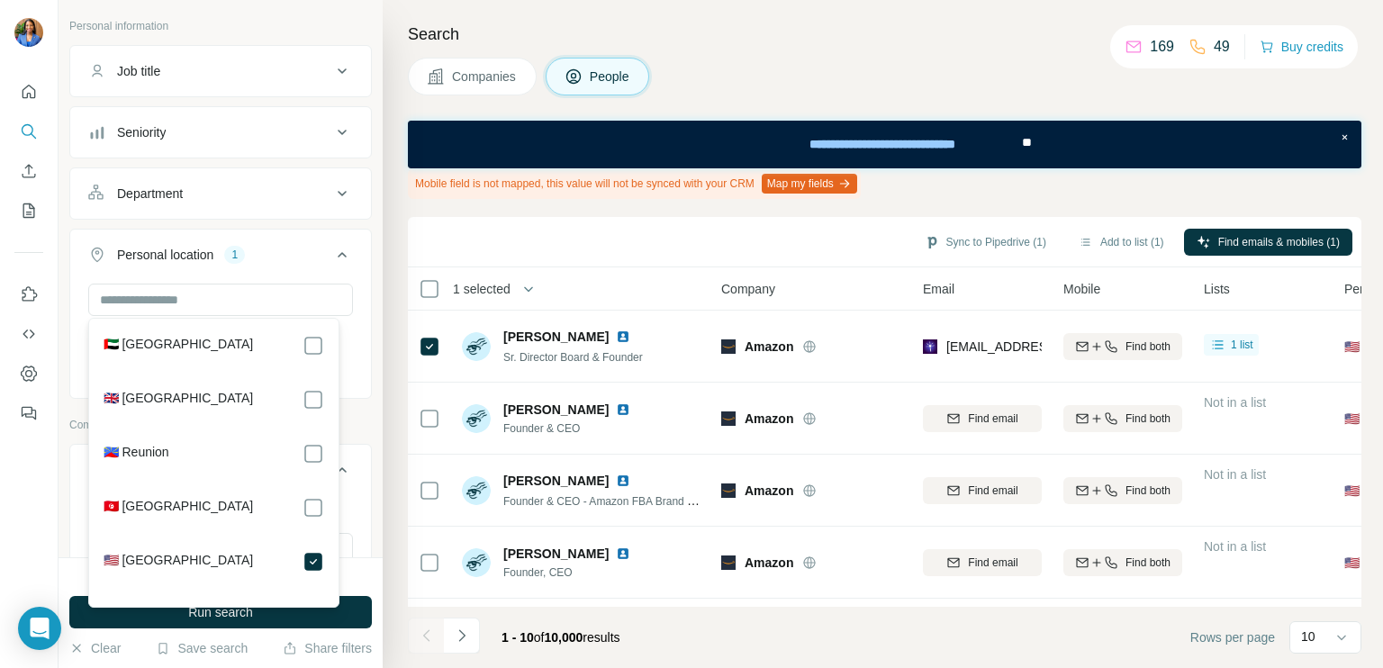
click at [284, 254] on div "Personal location 1" at bounding box center [209, 255] width 243 height 18
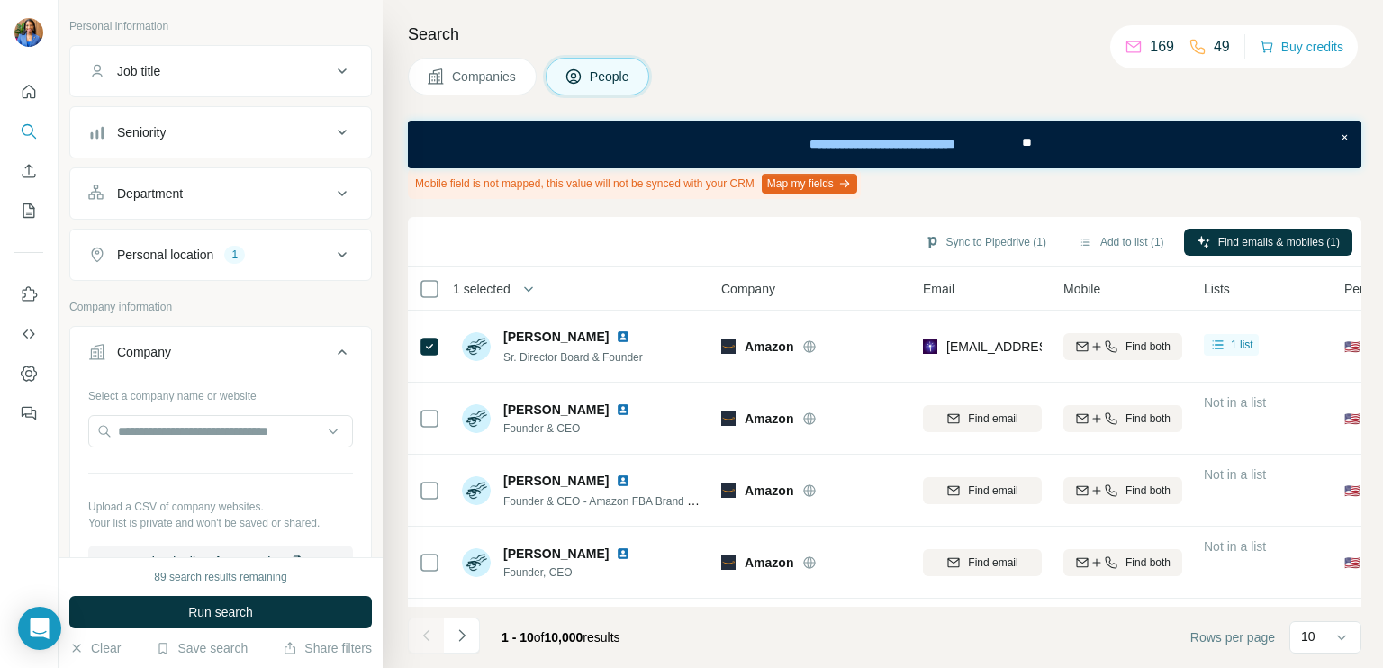
click at [269, 251] on div "Personal location 1" at bounding box center [209, 255] width 243 height 18
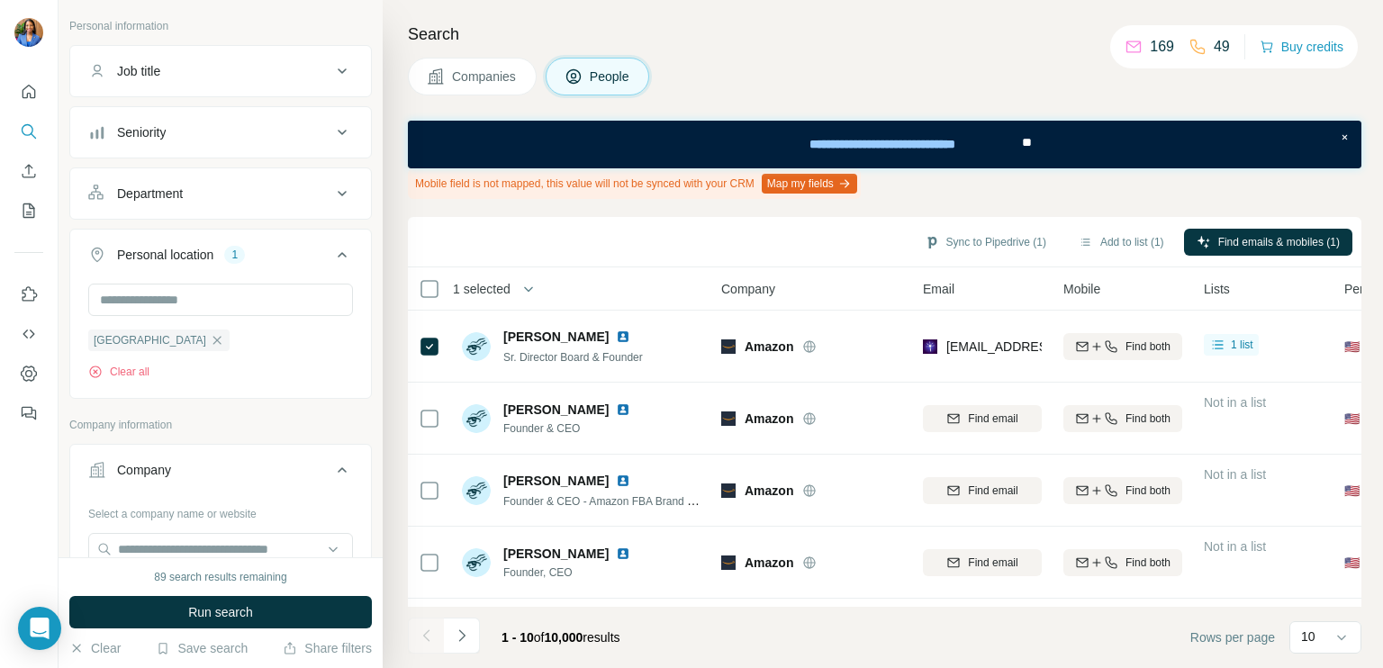
click at [294, 258] on div "Personal location 1" at bounding box center [209, 255] width 243 height 18
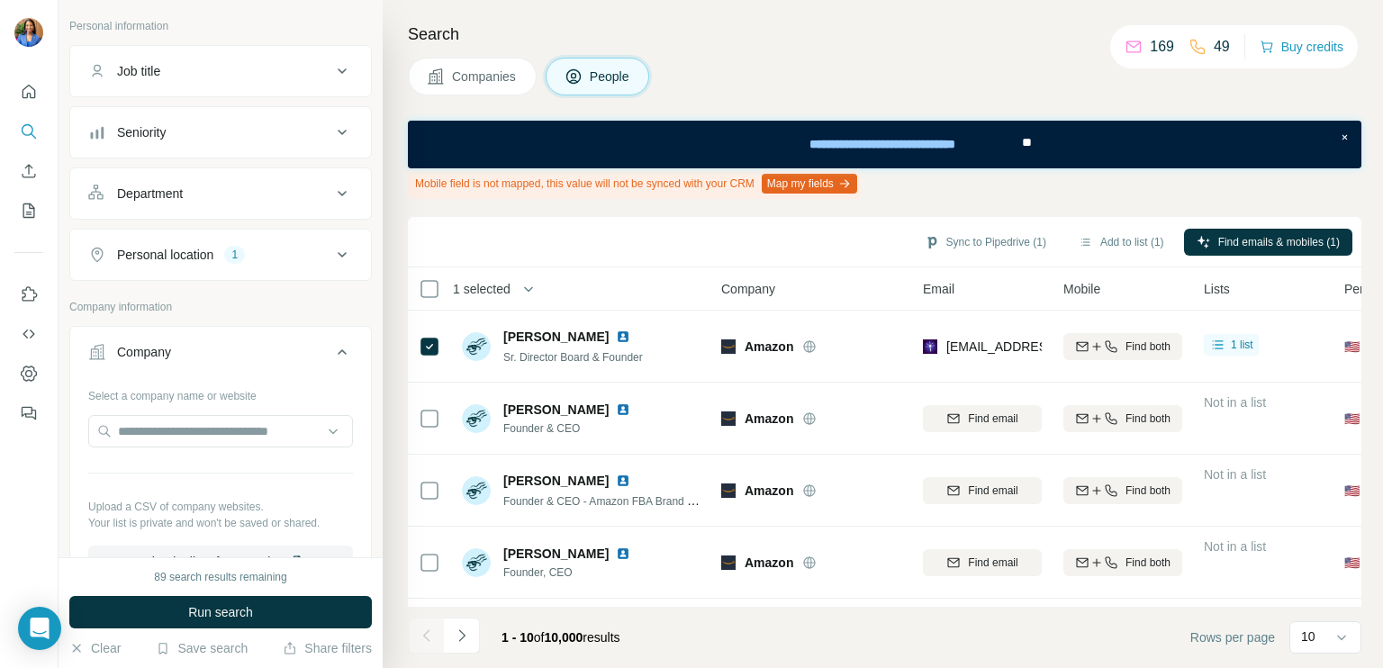
click at [295, 258] on div "Personal location 1" at bounding box center [209, 255] width 243 height 18
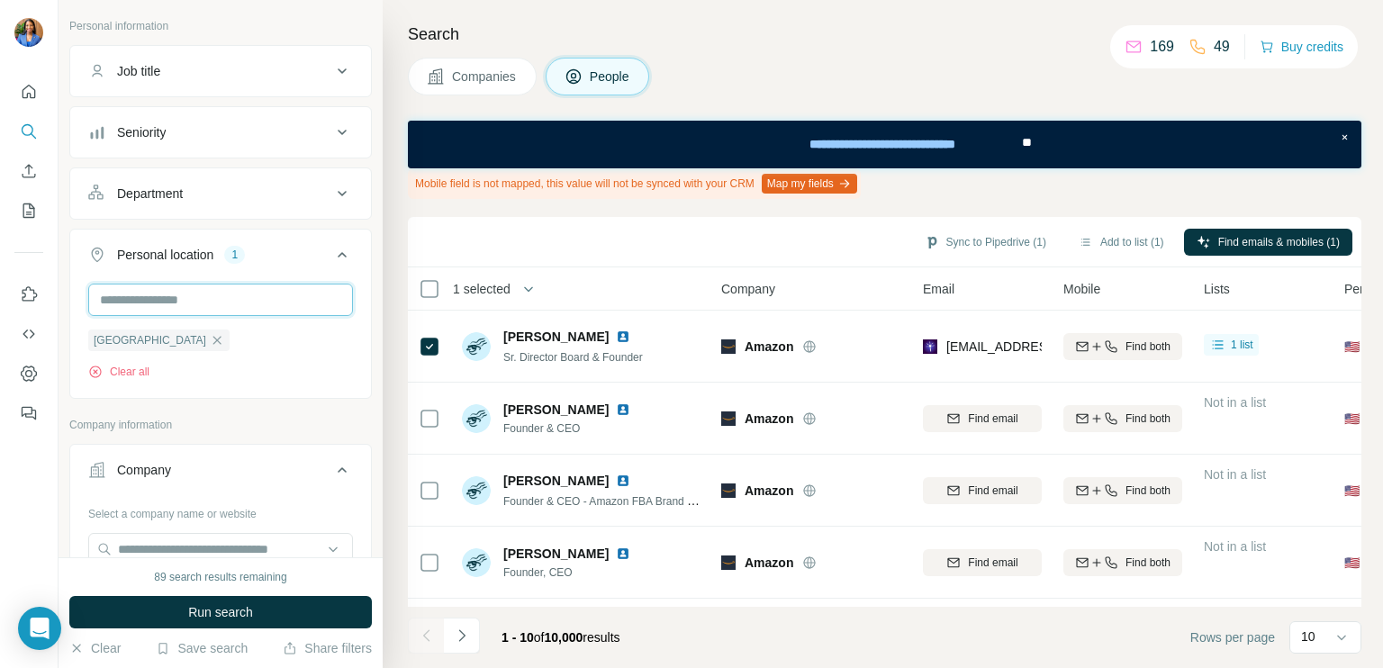
click at [230, 296] on input "text" at bounding box center [220, 300] width 265 height 32
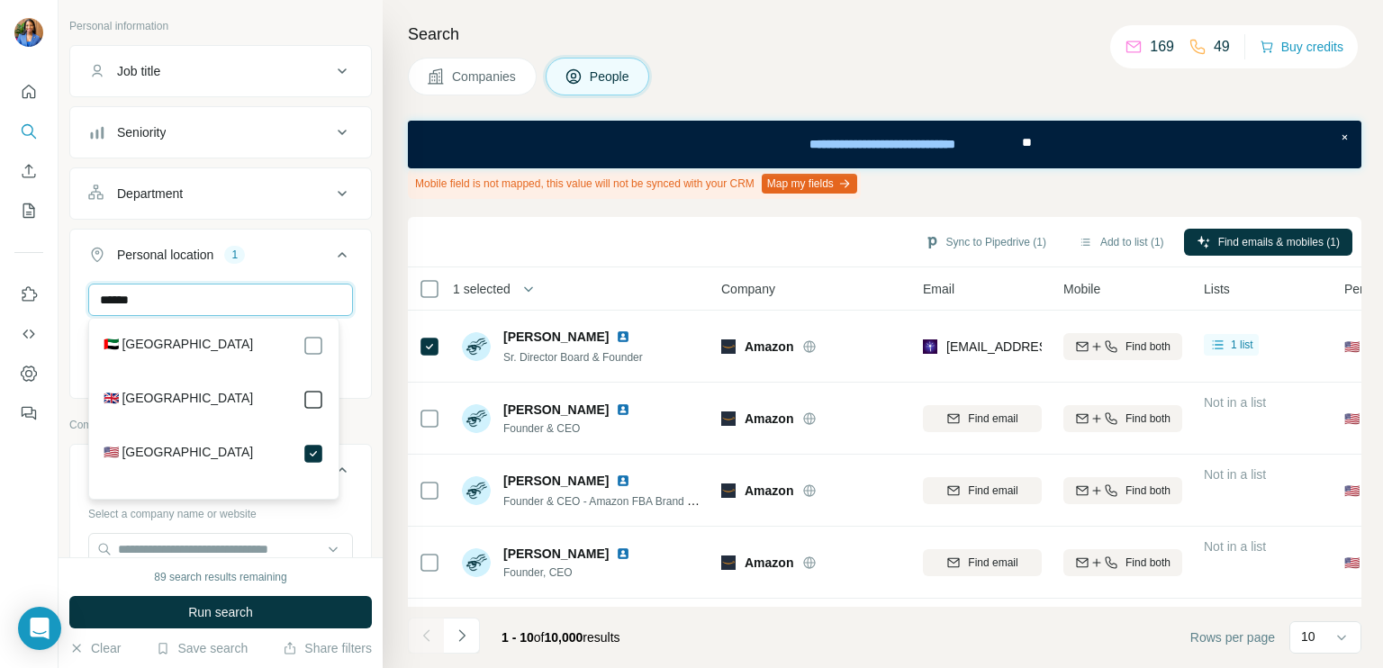
type input "******"
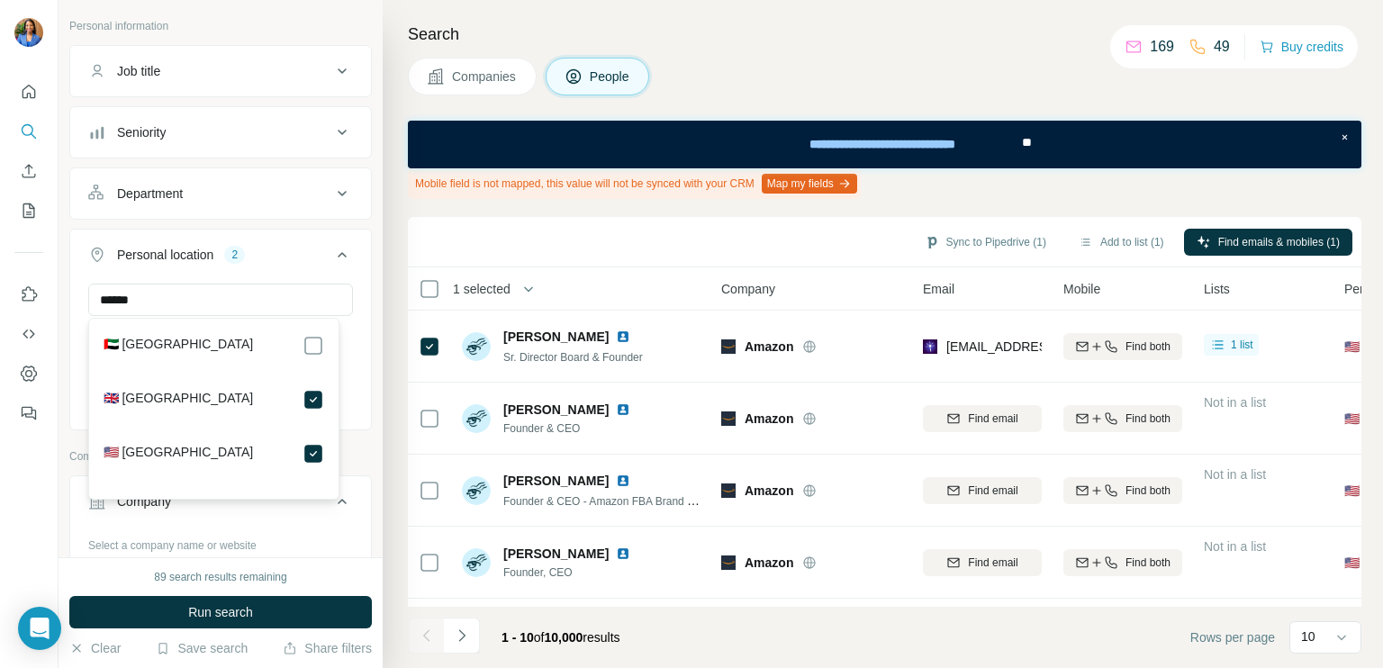
click at [278, 250] on div "Personal location 2" at bounding box center [209, 255] width 243 height 18
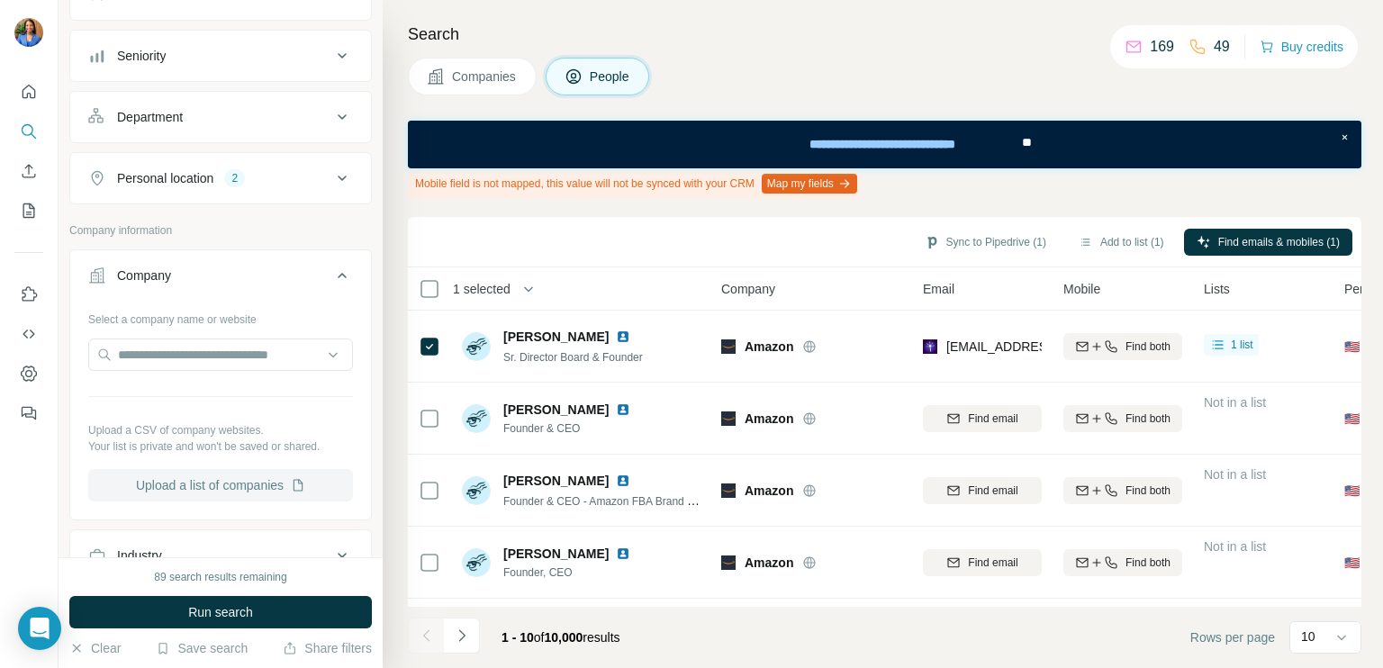
scroll to position [420, 0]
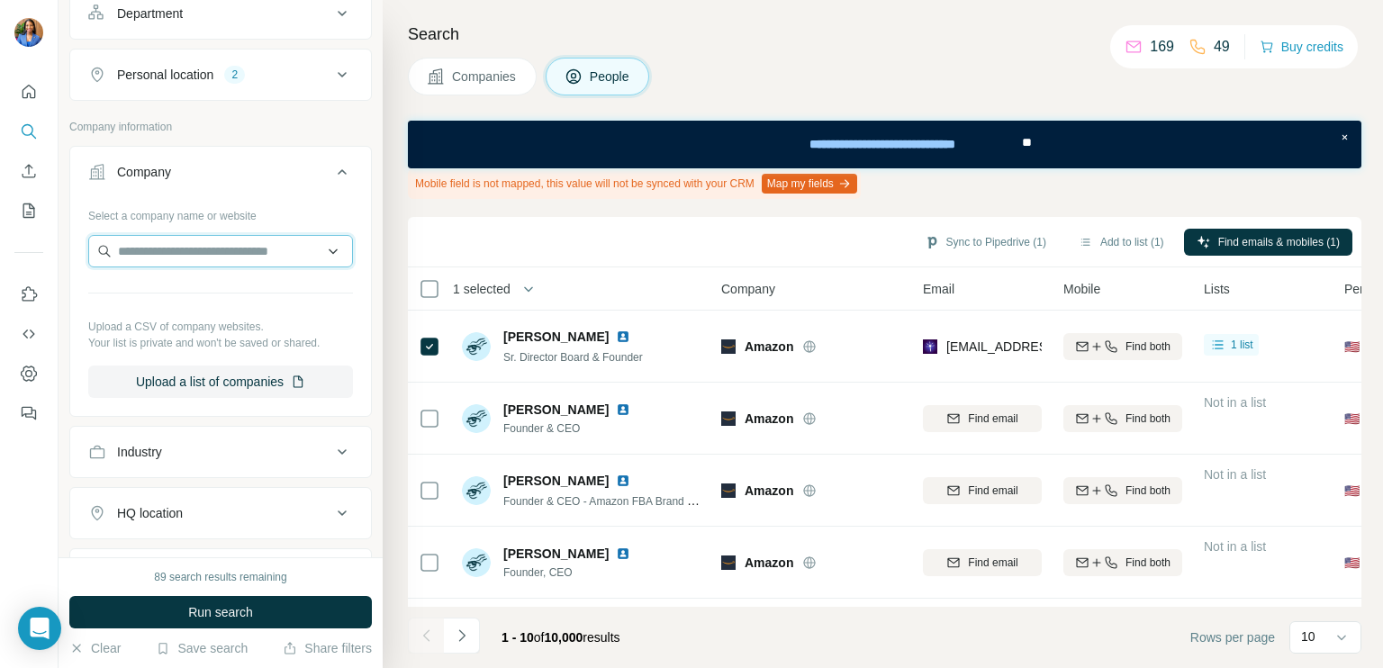
click at [245, 257] on input "text" at bounding box center [220, 251] width 265 height 32
click at [267, 203] on div "Select a company name or website" at bounding box center [220, 212] width 265 height 23
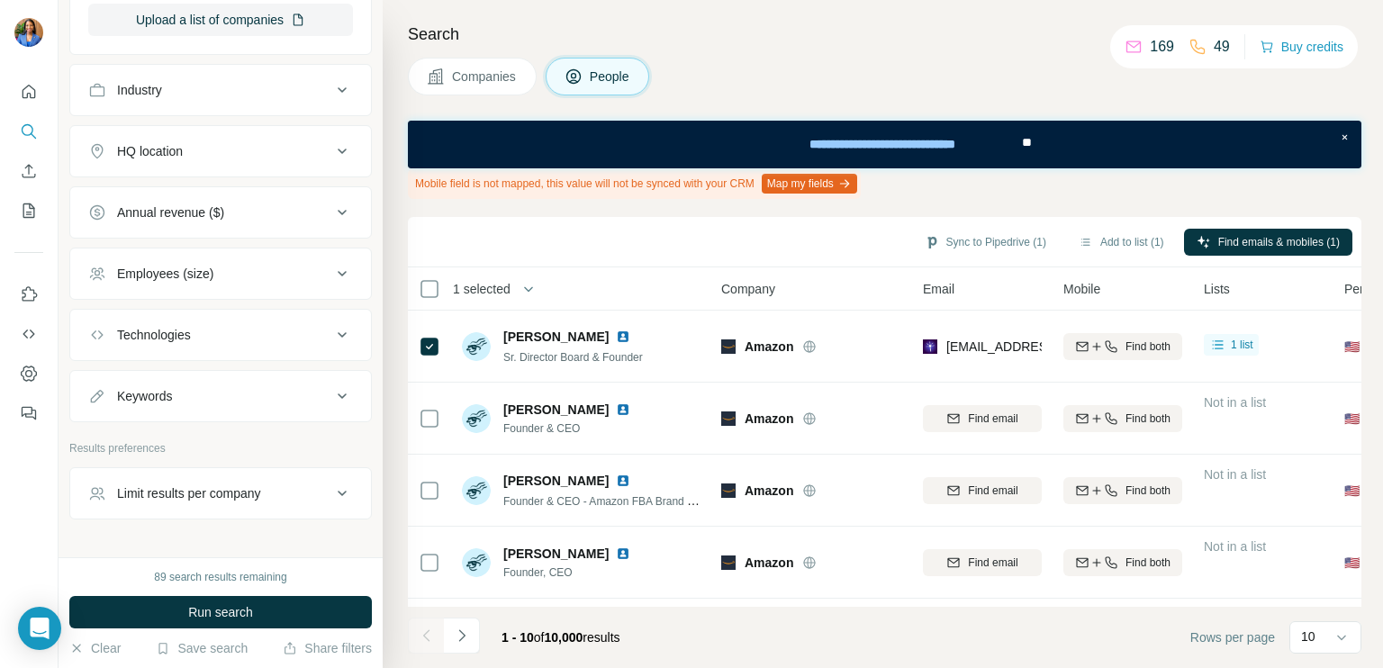
scroll to position [761, 0]
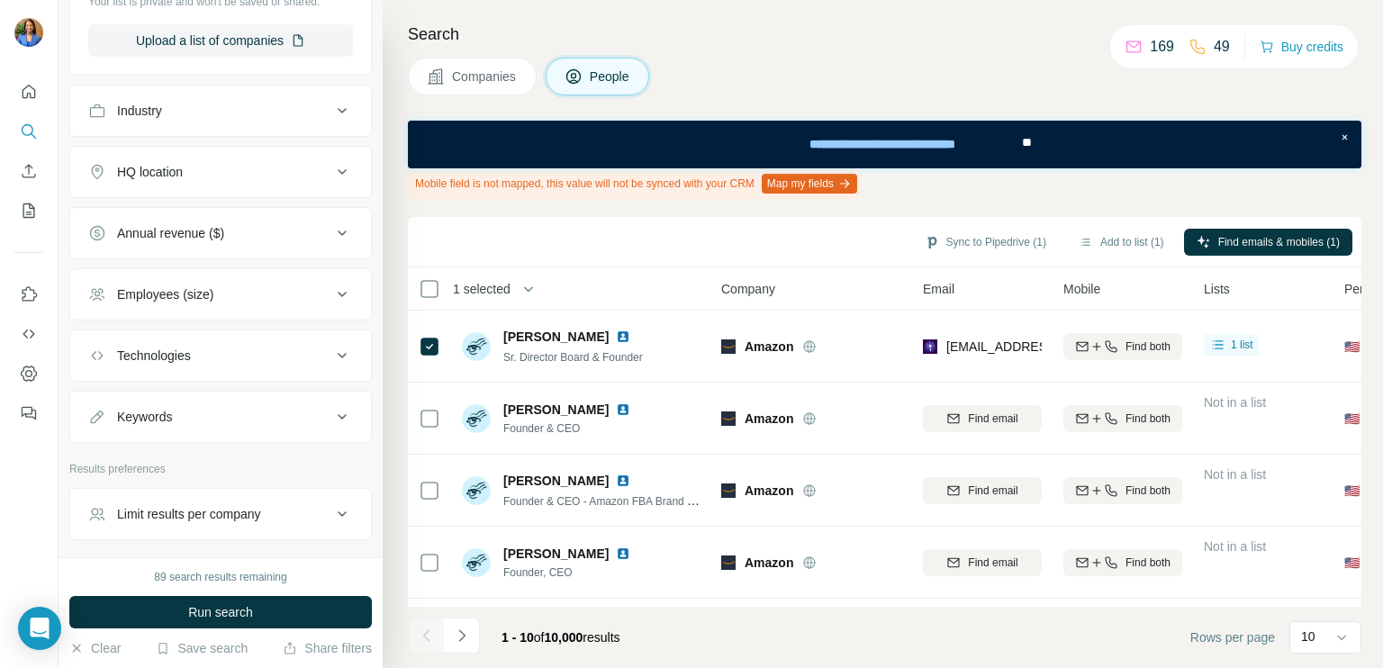
click at [241, 116] on div "Industry" at bounding box center [209, 111] width 243 height 18
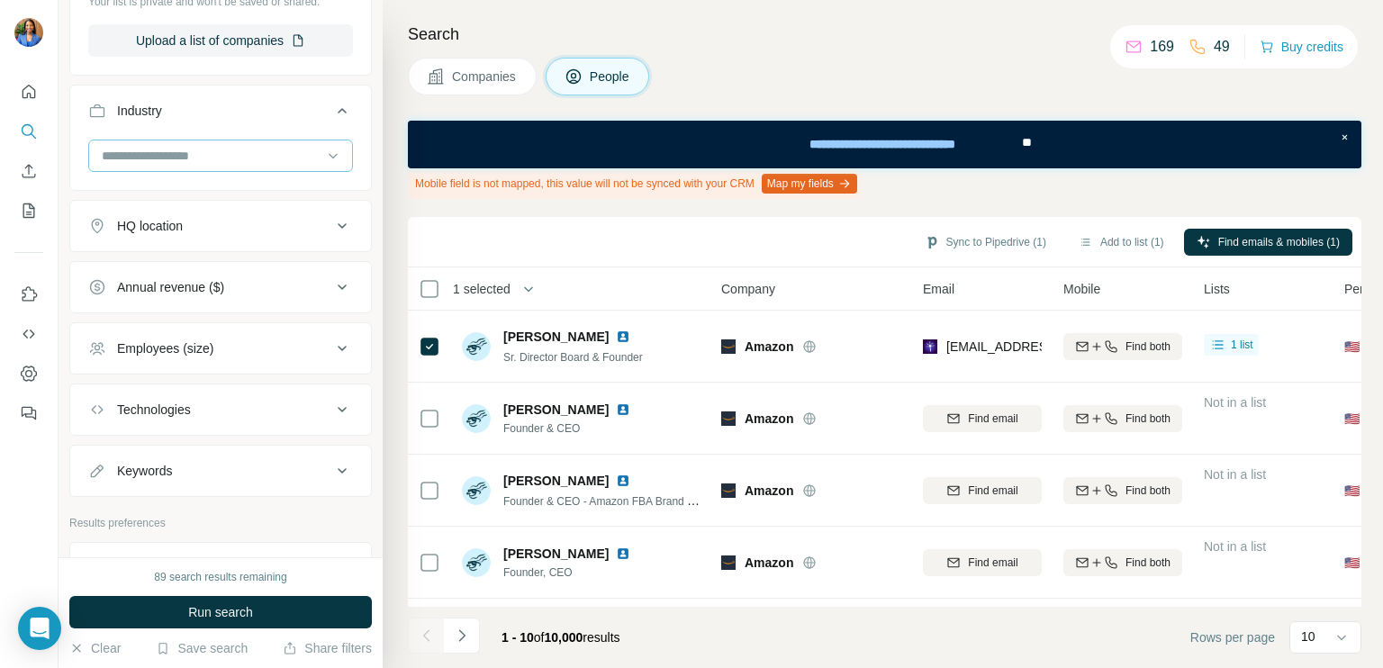
click at [209, 156] on input at bounding box center [211, 156] width 222 height 20
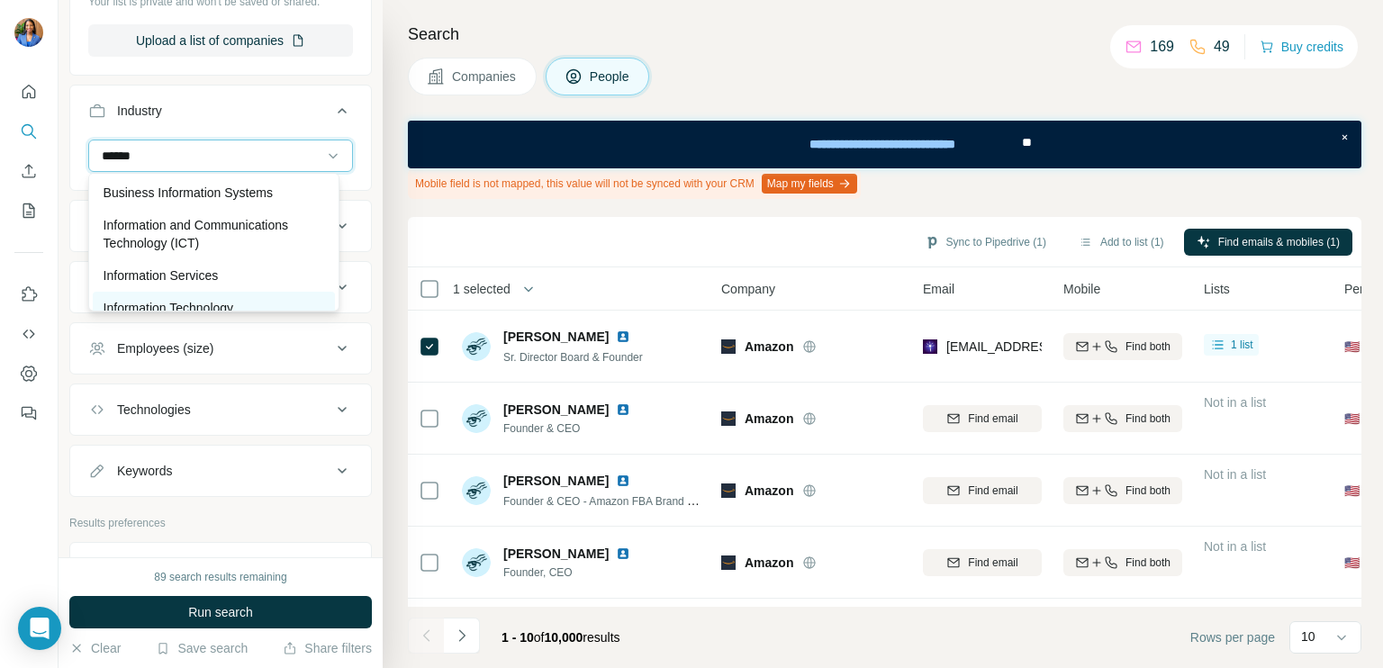
scroll to position [59, 0]
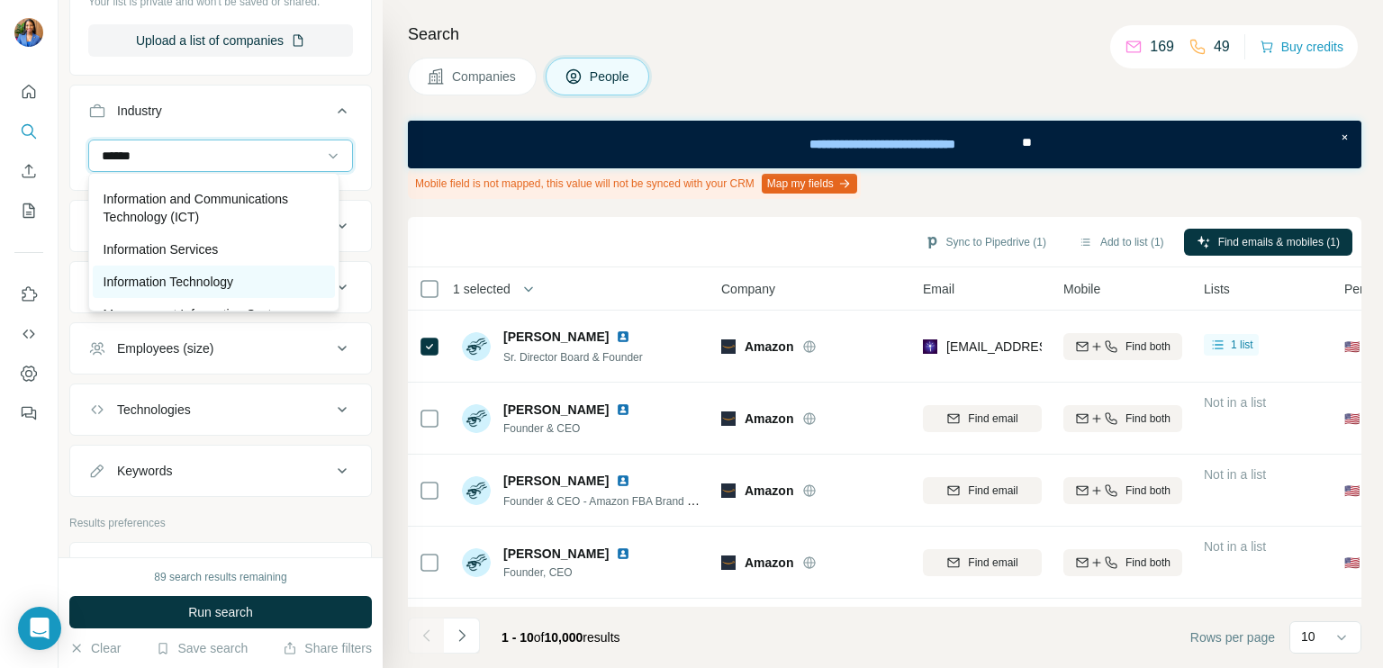
type input "******"
click at [216, 277] on p "Information Technology" at bounding box center [169, 282] width 131 height 18
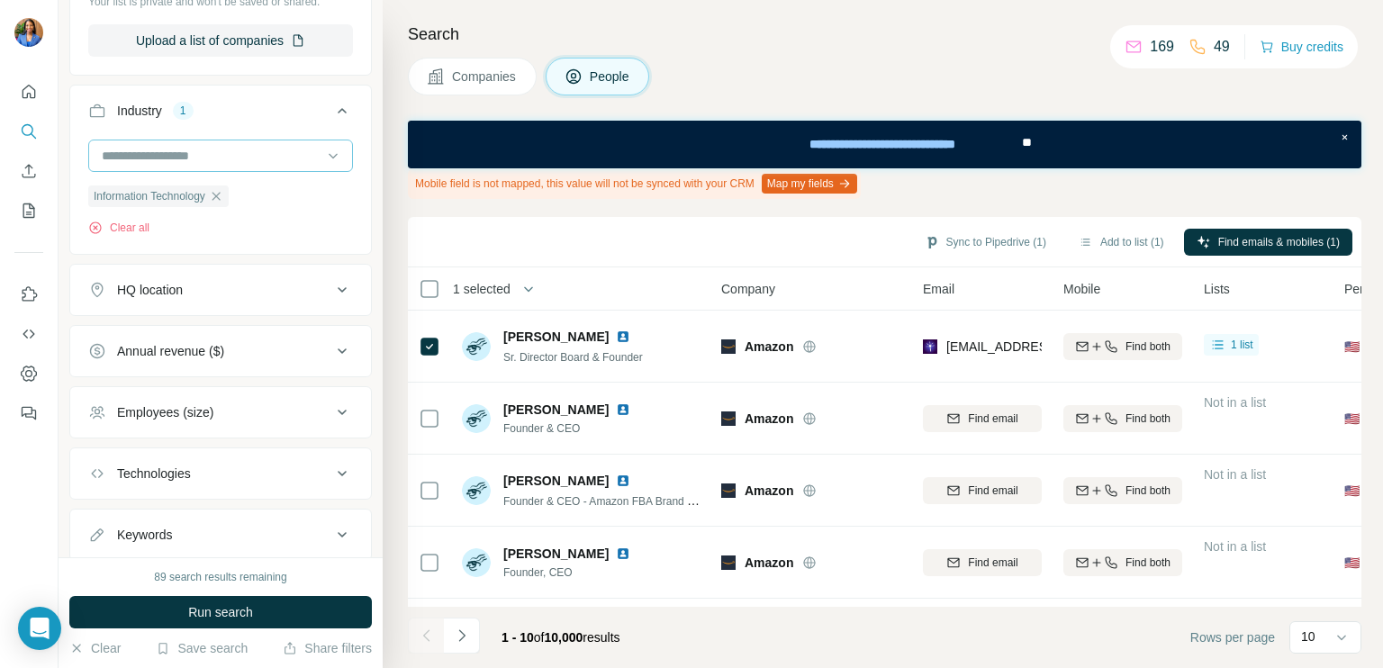
click at [221, 156] on input at bounding box center [211, 156] width 222 height 20
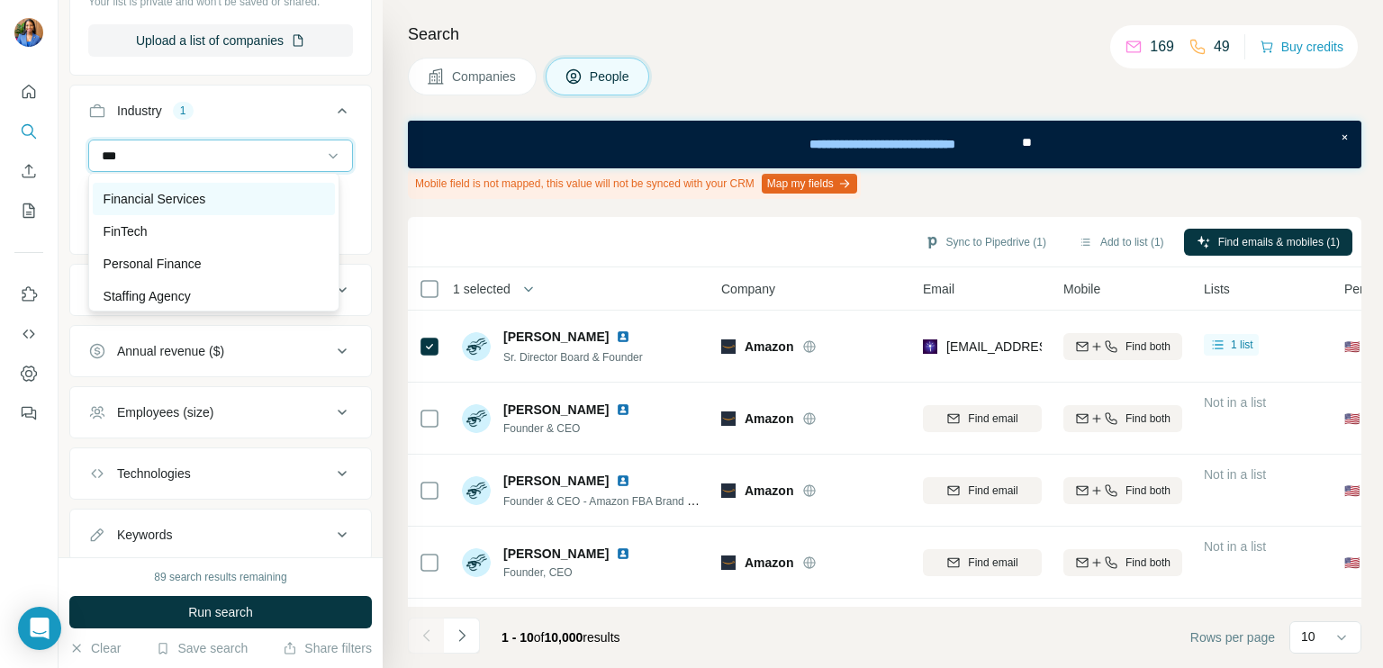
type input "***"
click at [218, 201] on div "Financial Services" at bounding box center [214, 199] width 221 height 18
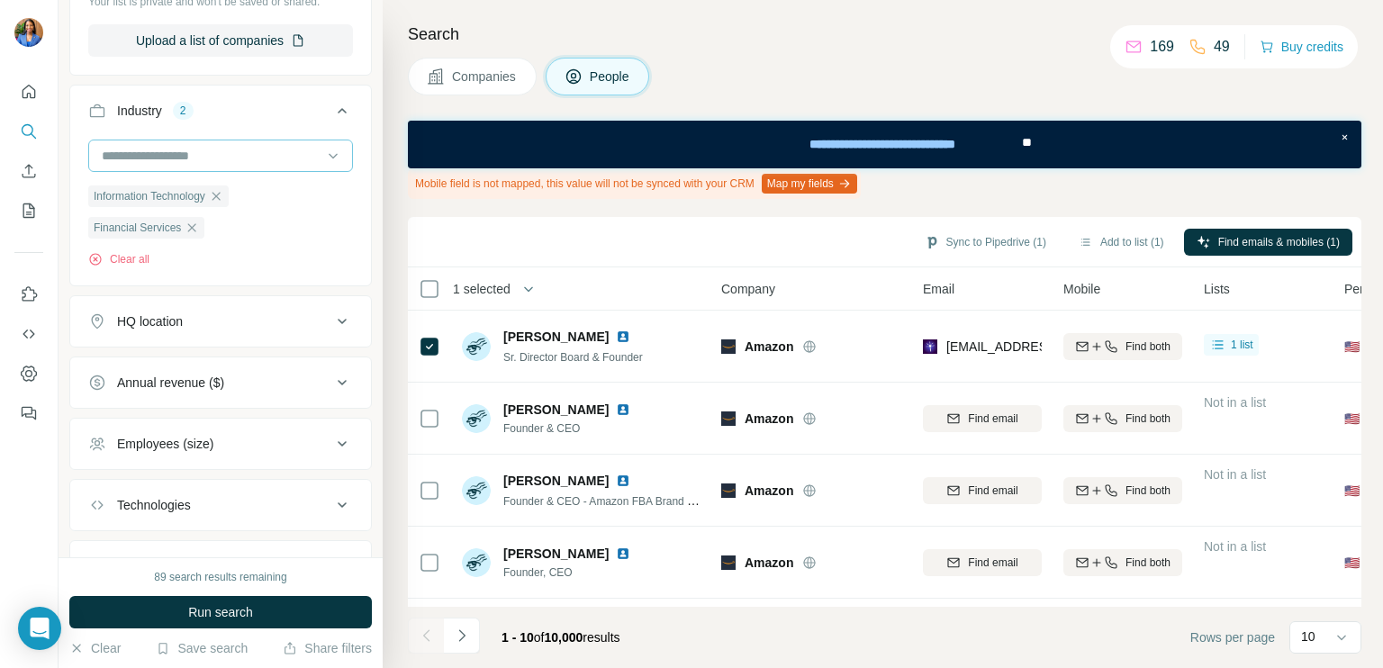
click at [212, 158] on input at bounding box center [211, 156] width 222 height 20
click at [195, 153] on input at bounding box center [211, 156] width 222 height 20
click at [164, 149] on input at bounding box center [211, 156] width 222 height 20
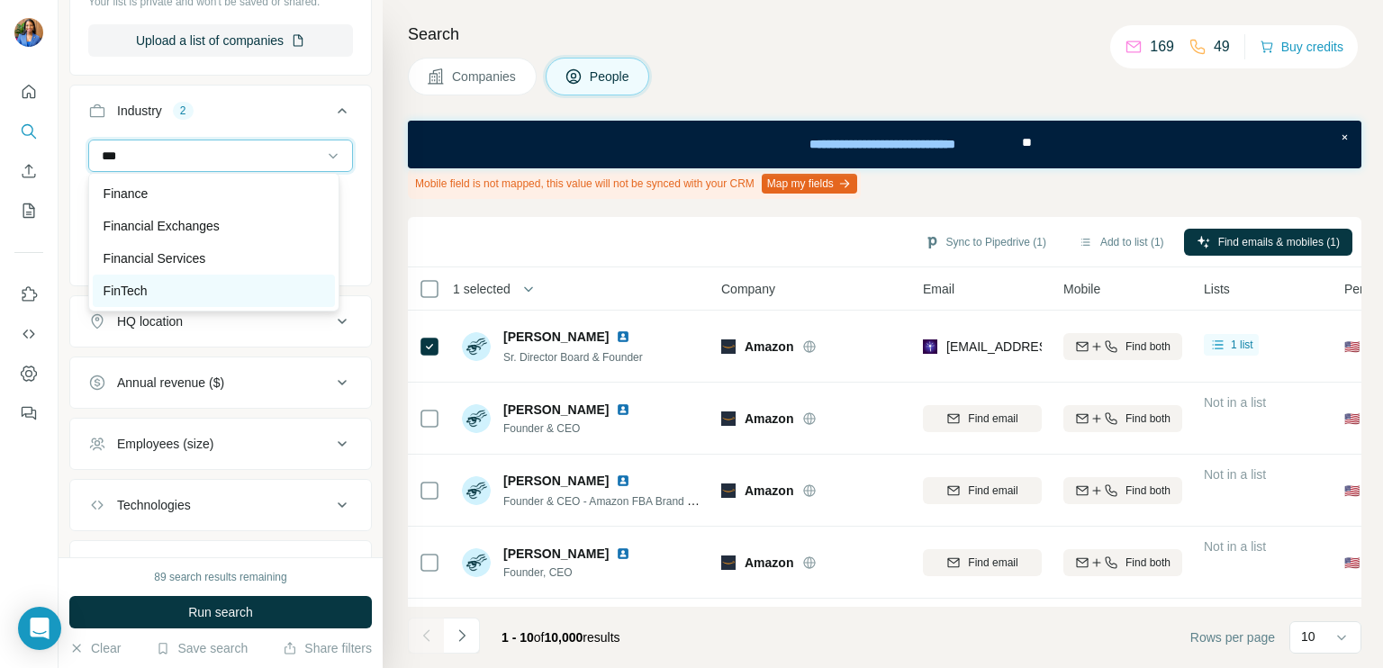
type input "***"
click at [177, 283] on div "FinTech" at bounding box center [214, 291] width 221 height 18
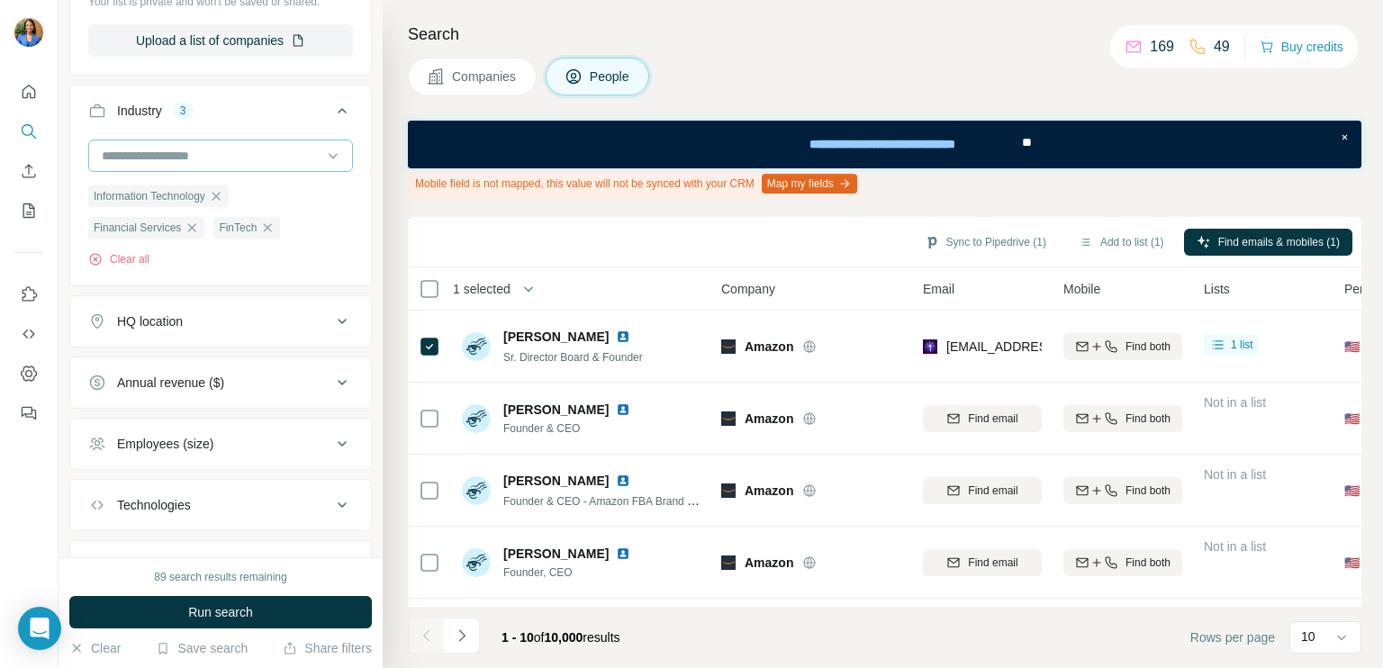
click at [207, 150] on input at bounding box center [211, 156] width 222 height 20
click at [205, 162] on div at bounding box center [211, 155] width 222 height 31
click at [164, 149] on input at bounding box center [211, 156] width 222 height 20
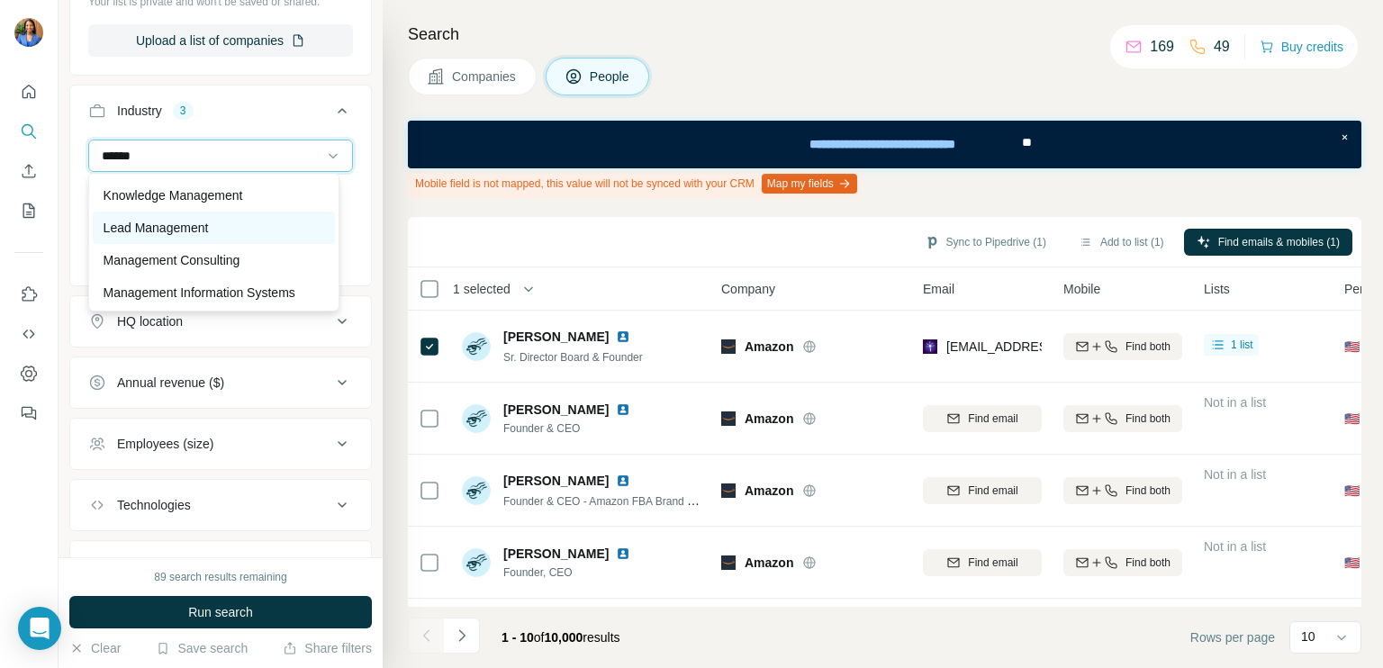
scroll to position [480, 0]
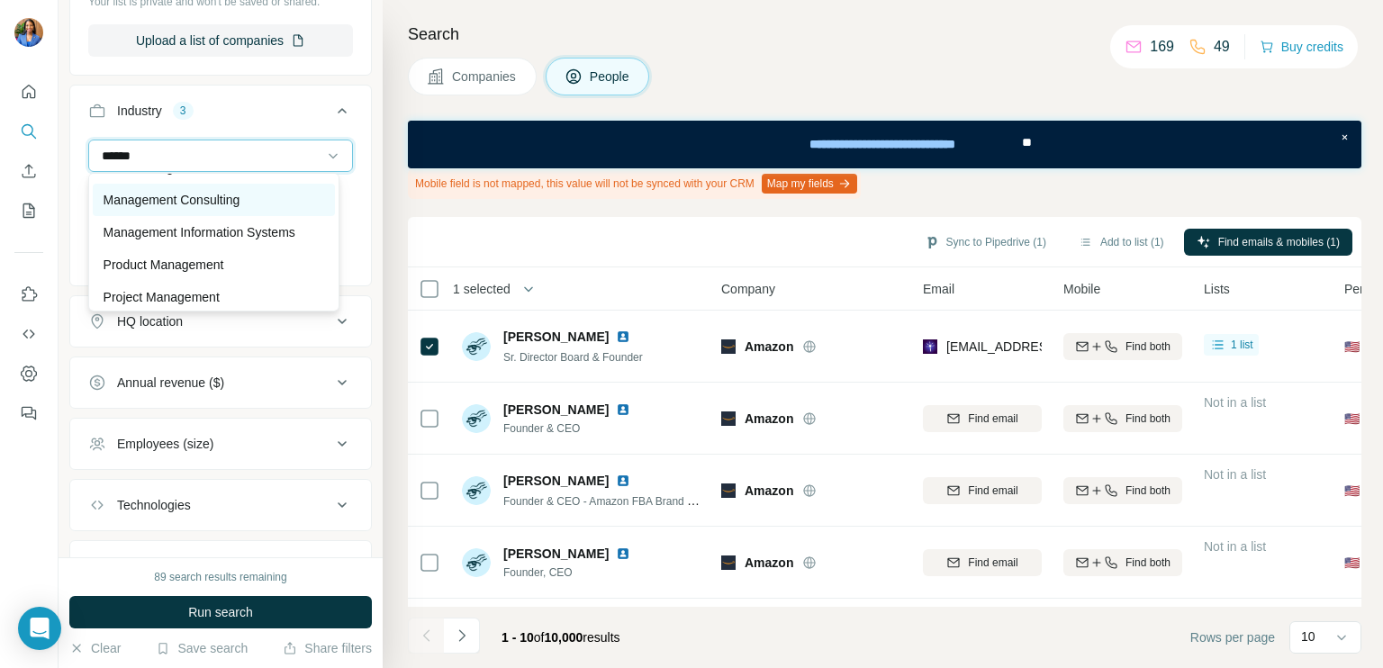
type input "******"
click at [219, 209] on p "Management Consulting" at bounding box center [172, 200] width 137 height 18
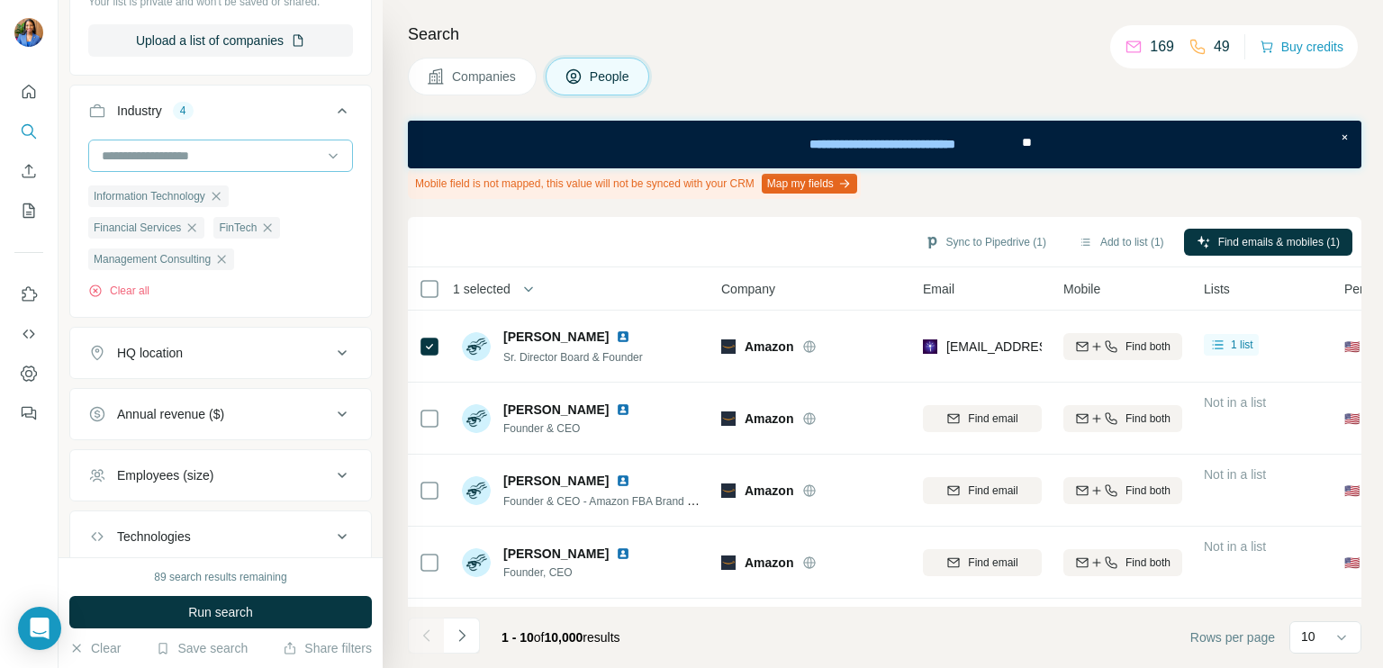
click at [209, 146] on input at bounding box center [211, 156] width 222 height 20
click at [176, 154] on input at bounding box center [211, 156] width 222 height 20
click at [159, 146] on input at bounding box center [211, 156] width 222 height 20
click at [112, 118] on button "Industry 4" at bounding box center [220, 114] width 301 height 50
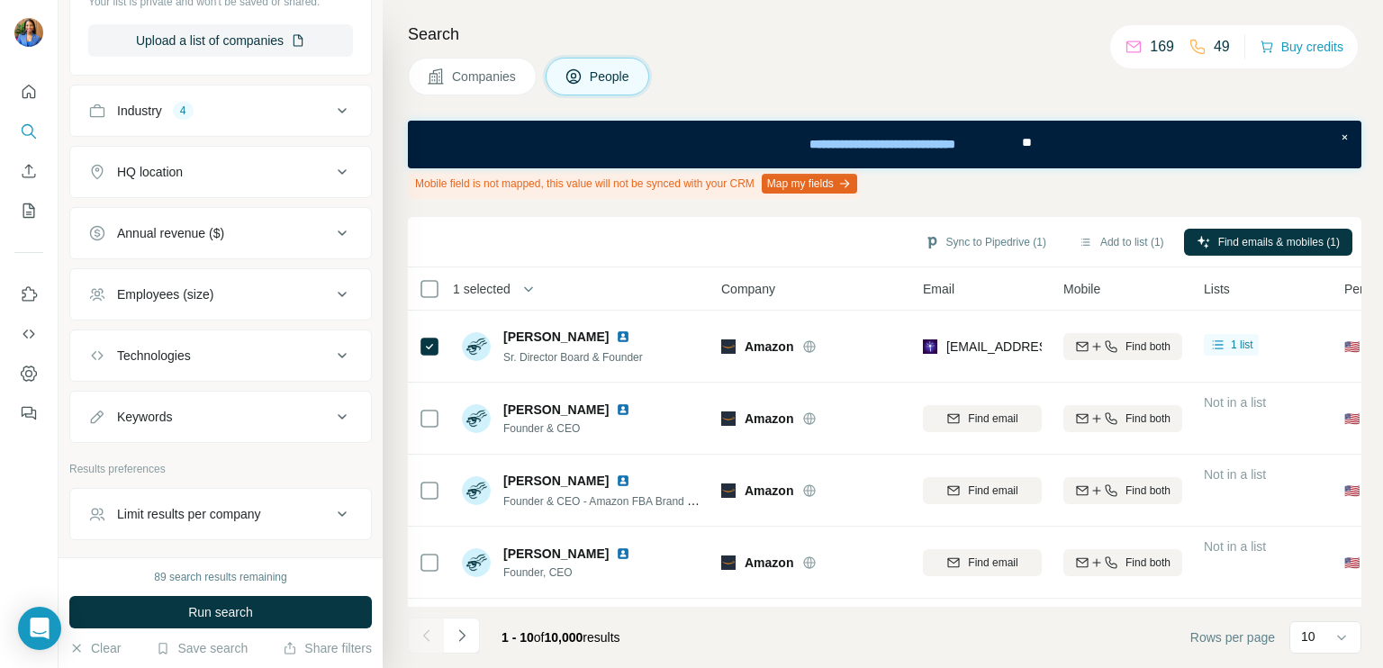
click at [155, 122] on button "Industry 4" at bounding box center [220, 110] width 301 height 43
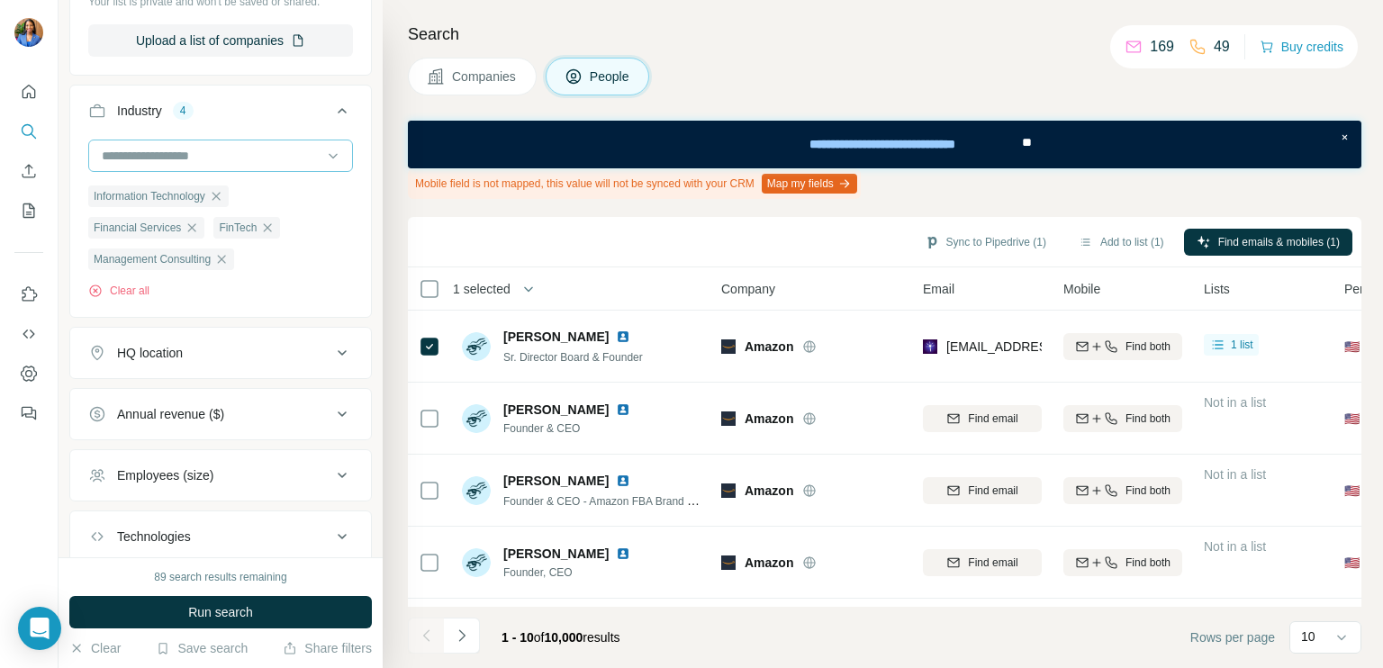
click at [130, 155] on input at bounding box center [211, 156] width 222 height 20
type input "*****"
click at [189, 190] on div "Government" at bounding box center [214, 194] width 221 height 18
click at [246, 112] on div "Industry 5" at bounding box center [209, 111] width 243 height 18
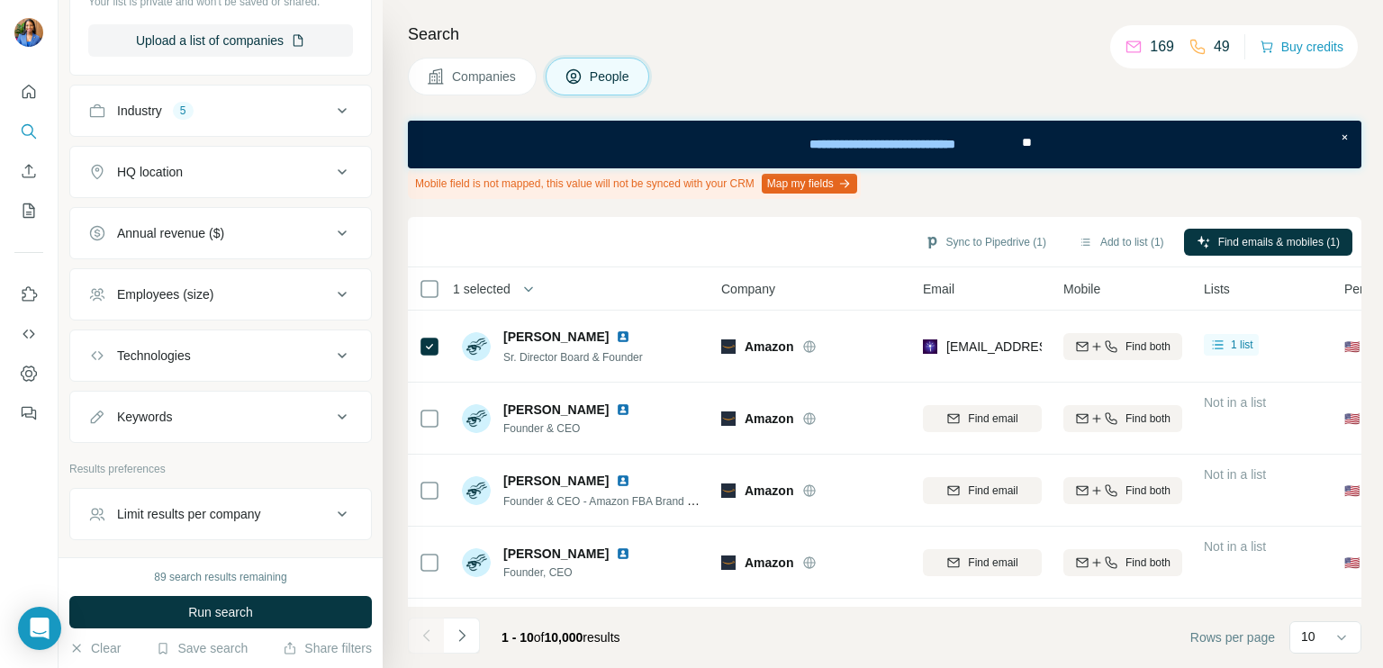
click at [221, 111] on div "Industry 5" at bounding box center [209, 111] width 243 height 18
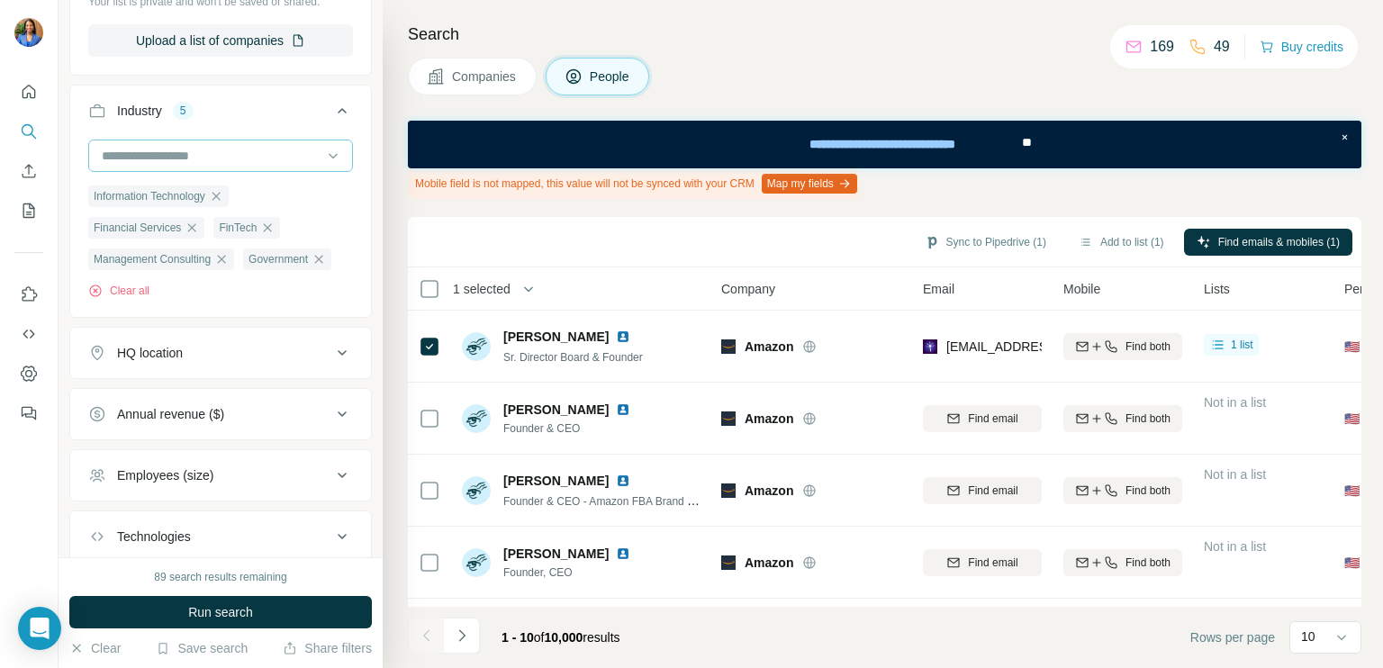
click at [140, 147] on input at bounding box center [211, 156] width 222 height 20
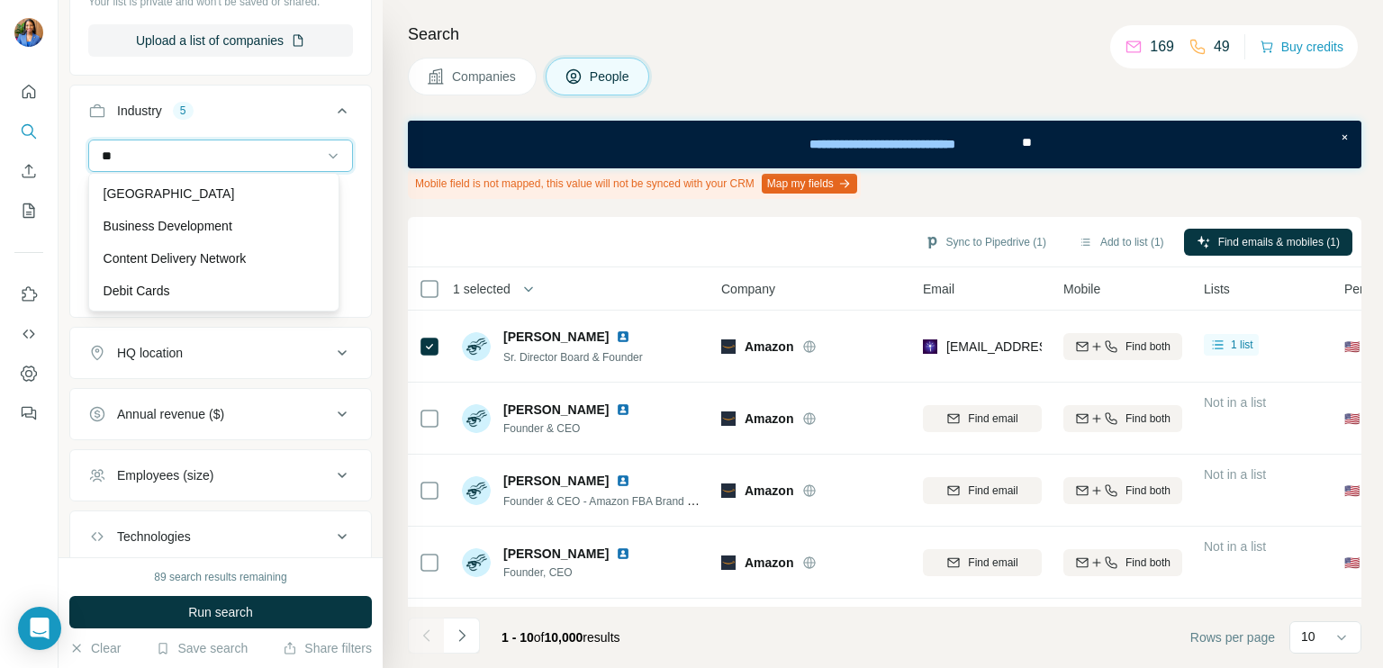
type input "*"
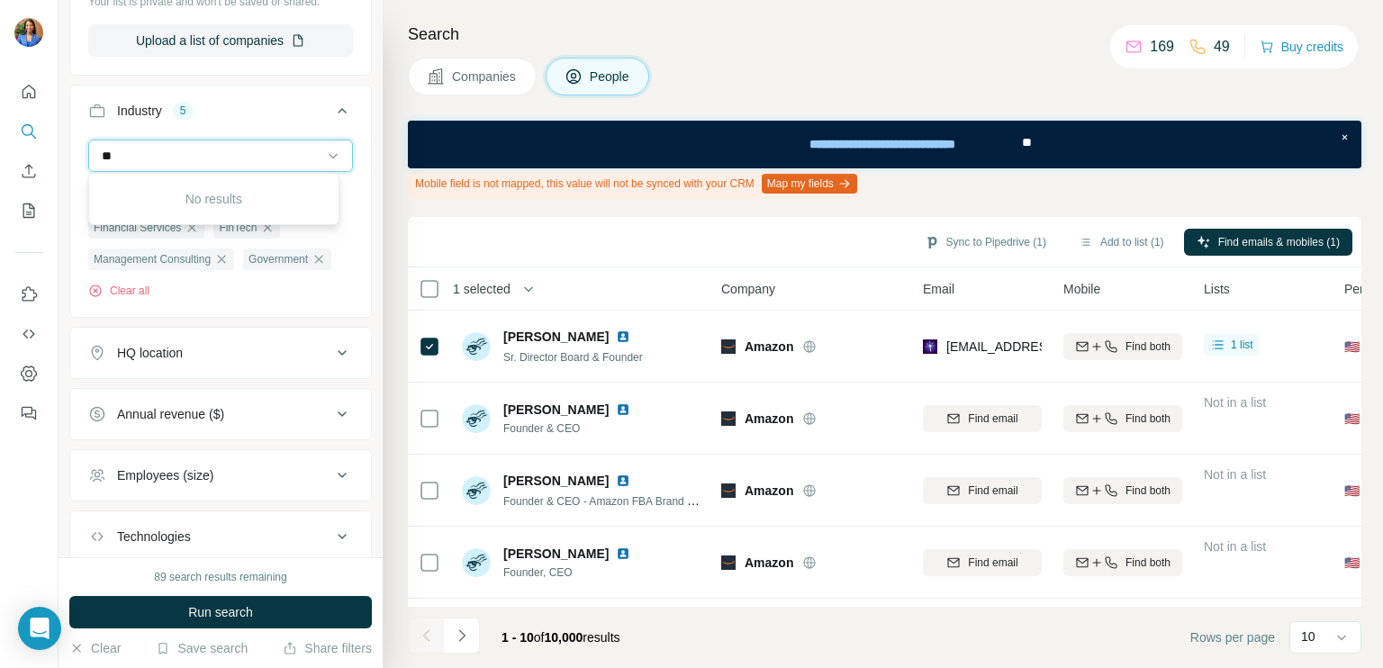
type input "*"
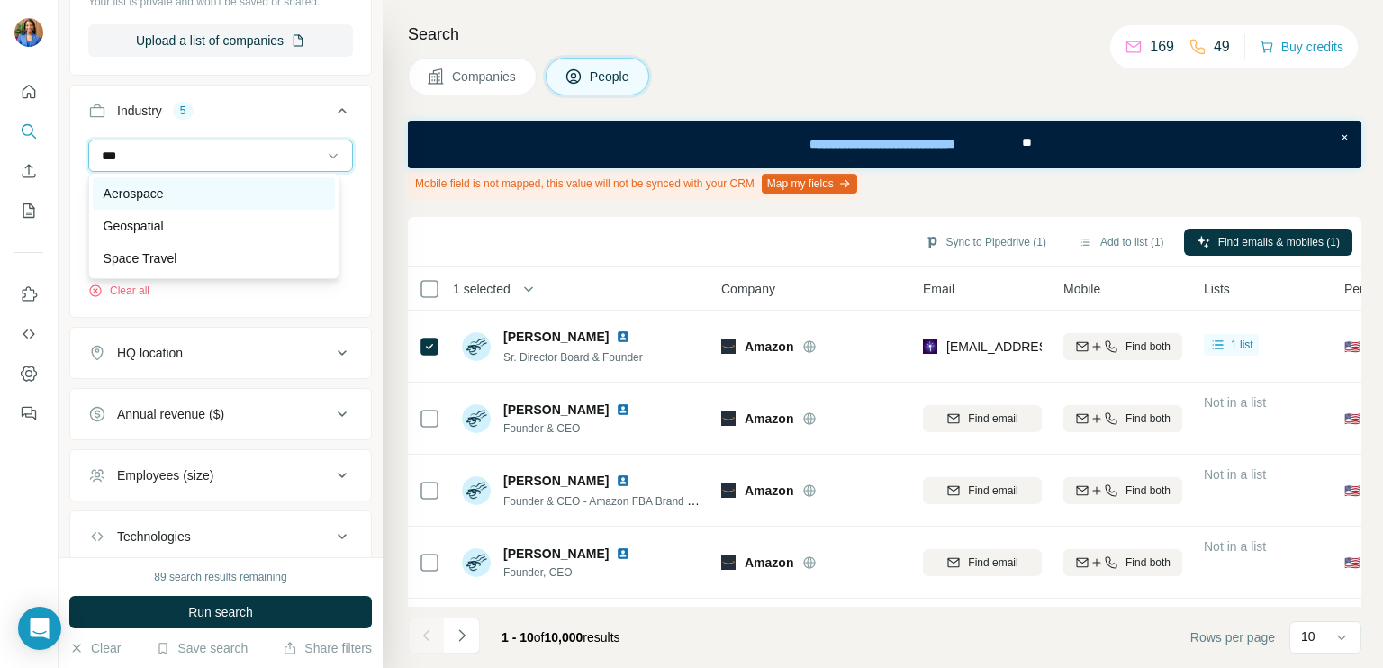
type input "***"
click at [148, 188] on p "Aerospace" at bounding box center [134, 194] width 60 height 18
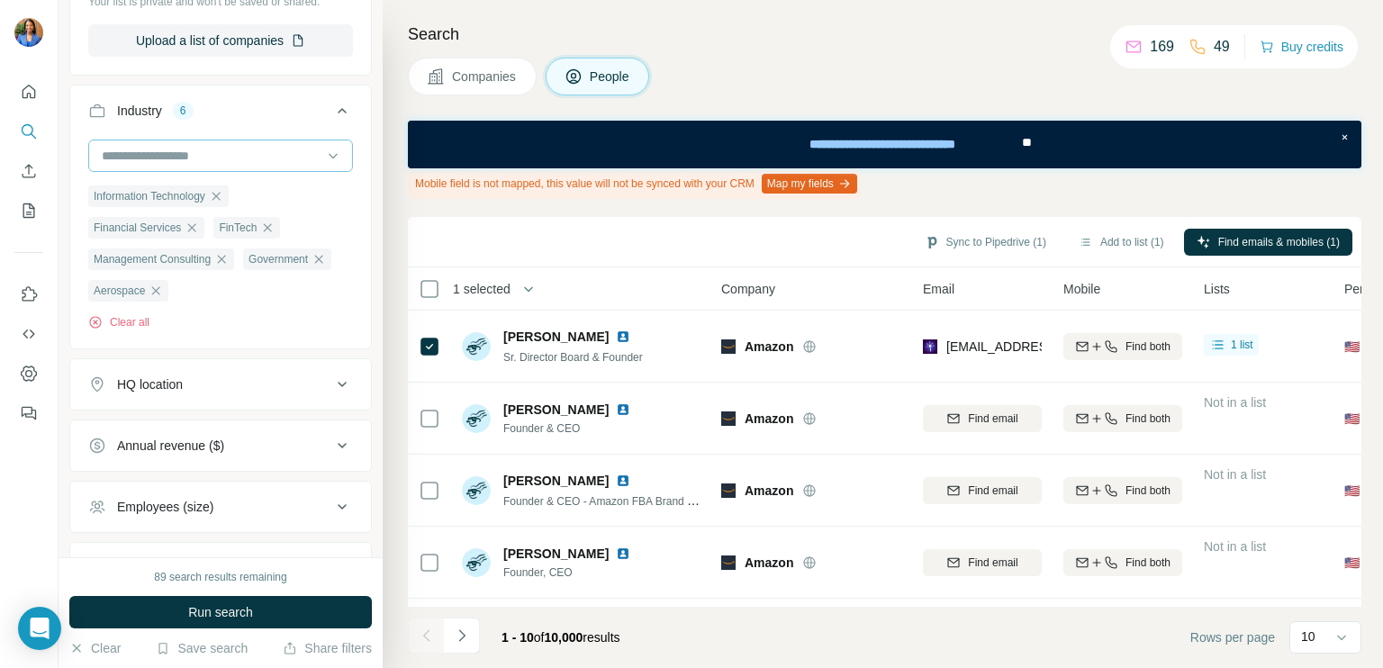
click at [164, 140] on div at bounding box center [211, 155] width 222 height 31
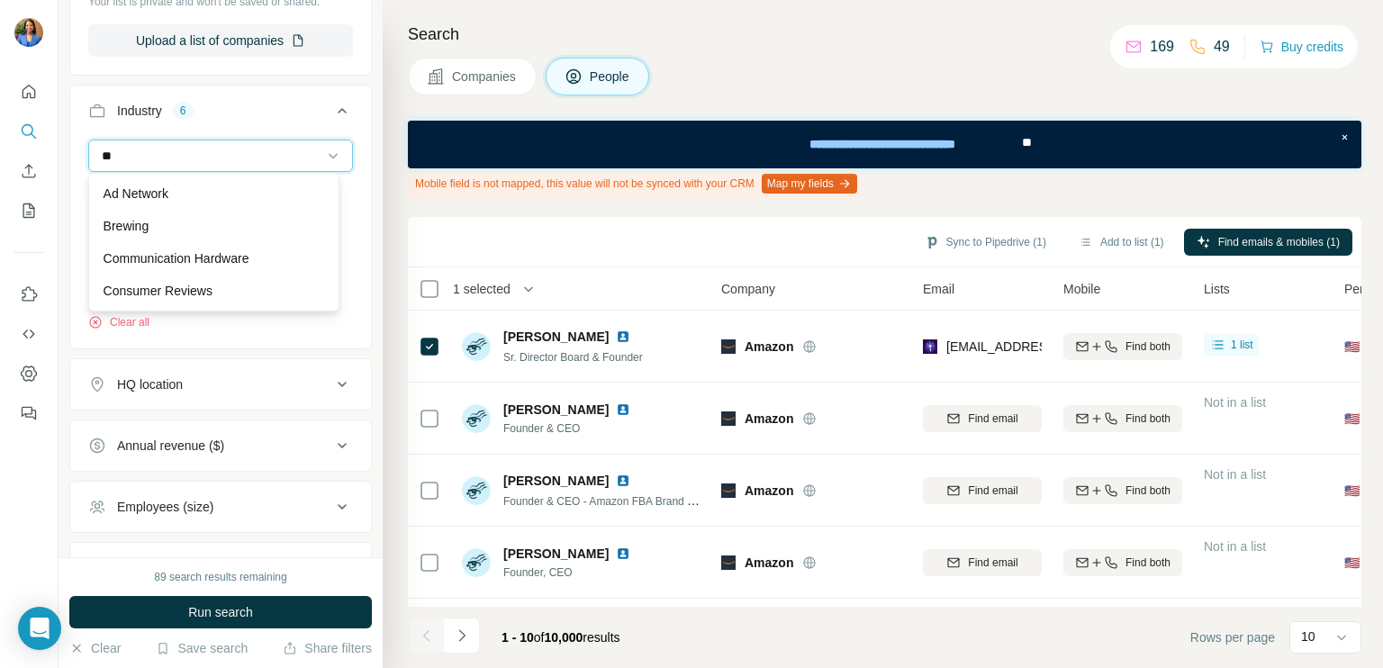
type input "*"
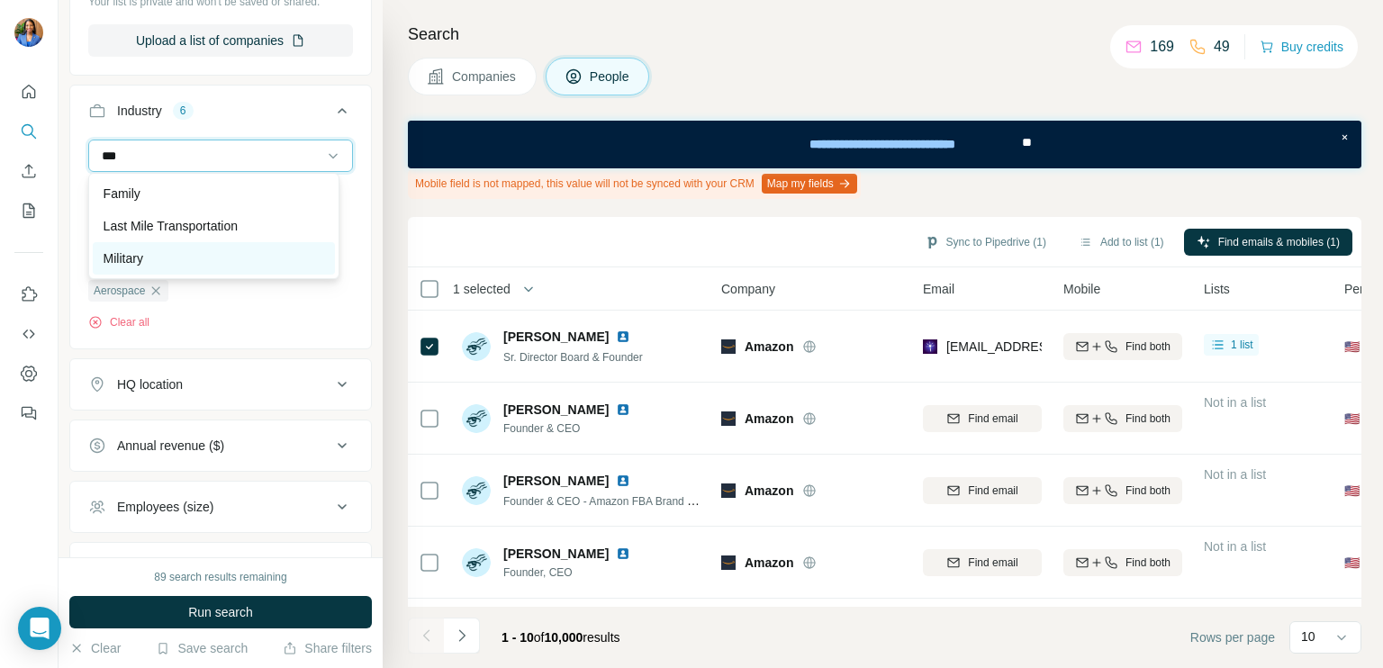
type input "***"
click at [158, 251] on div "Military" at bounding box center [214, 258] width 221 height 18
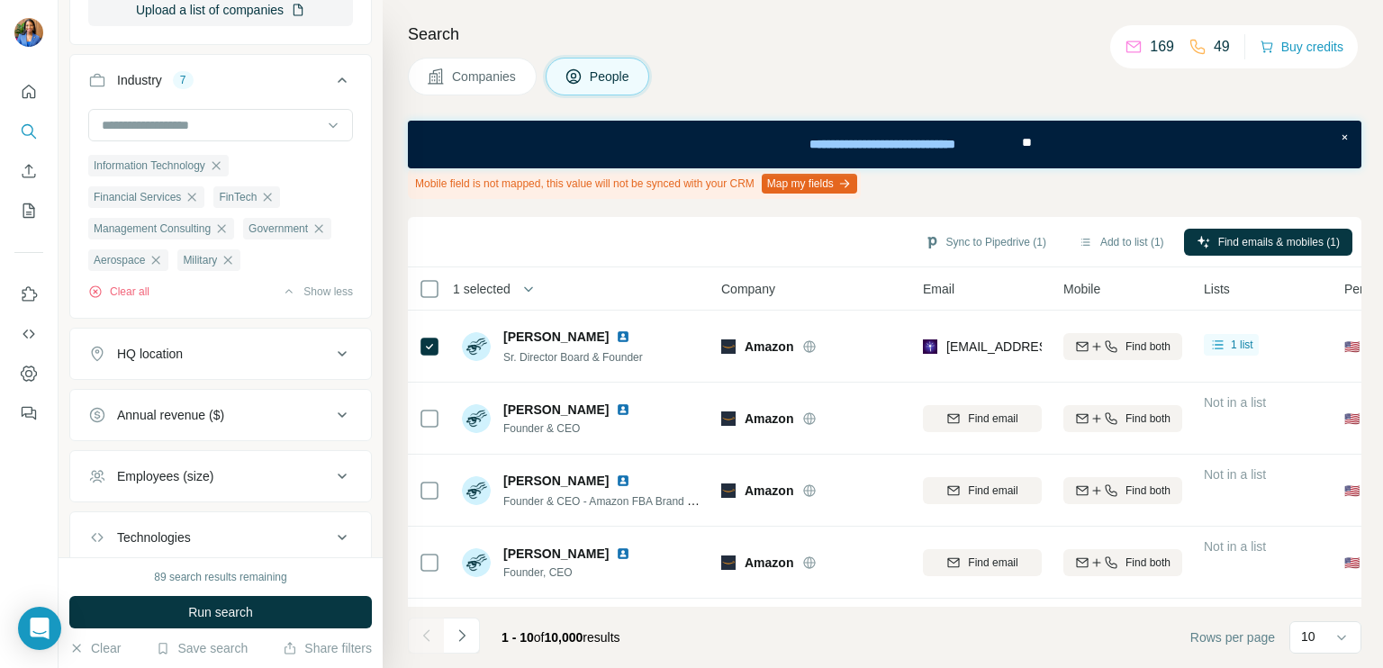
scroll to position [821, 0]
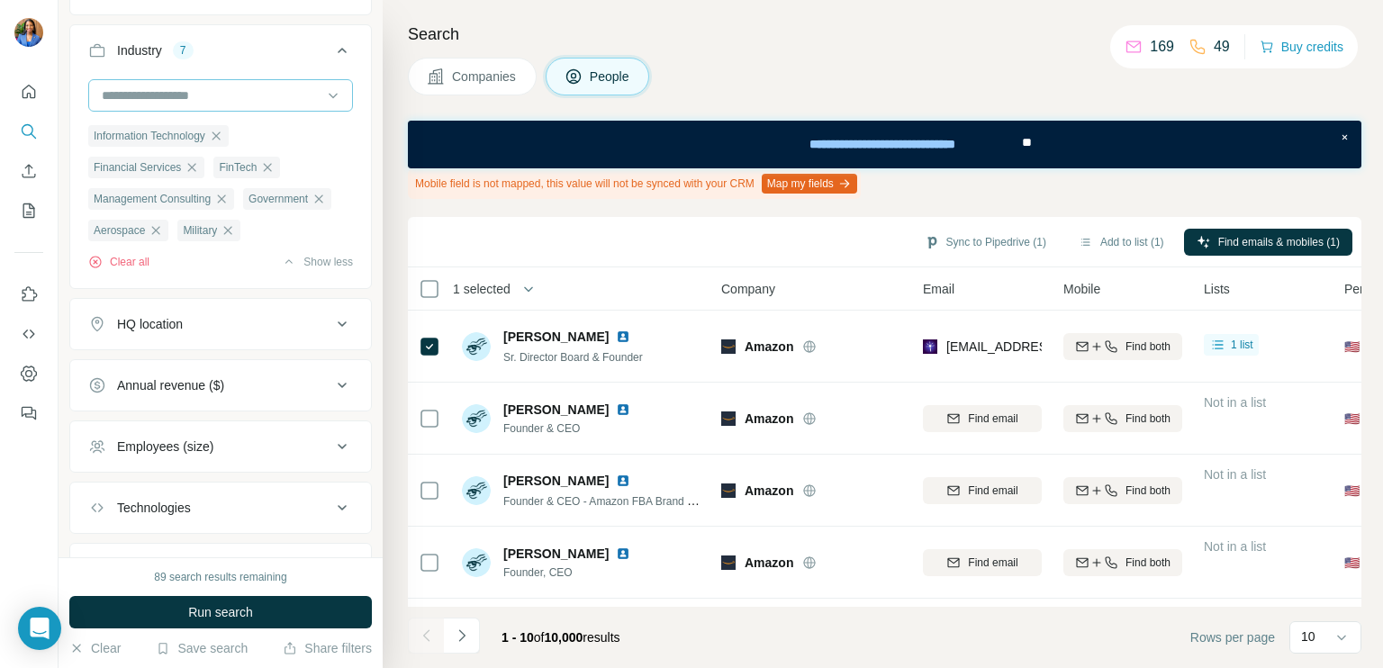
click at [212, 90] on input at bounding box center [211, 96] width 222 height 20
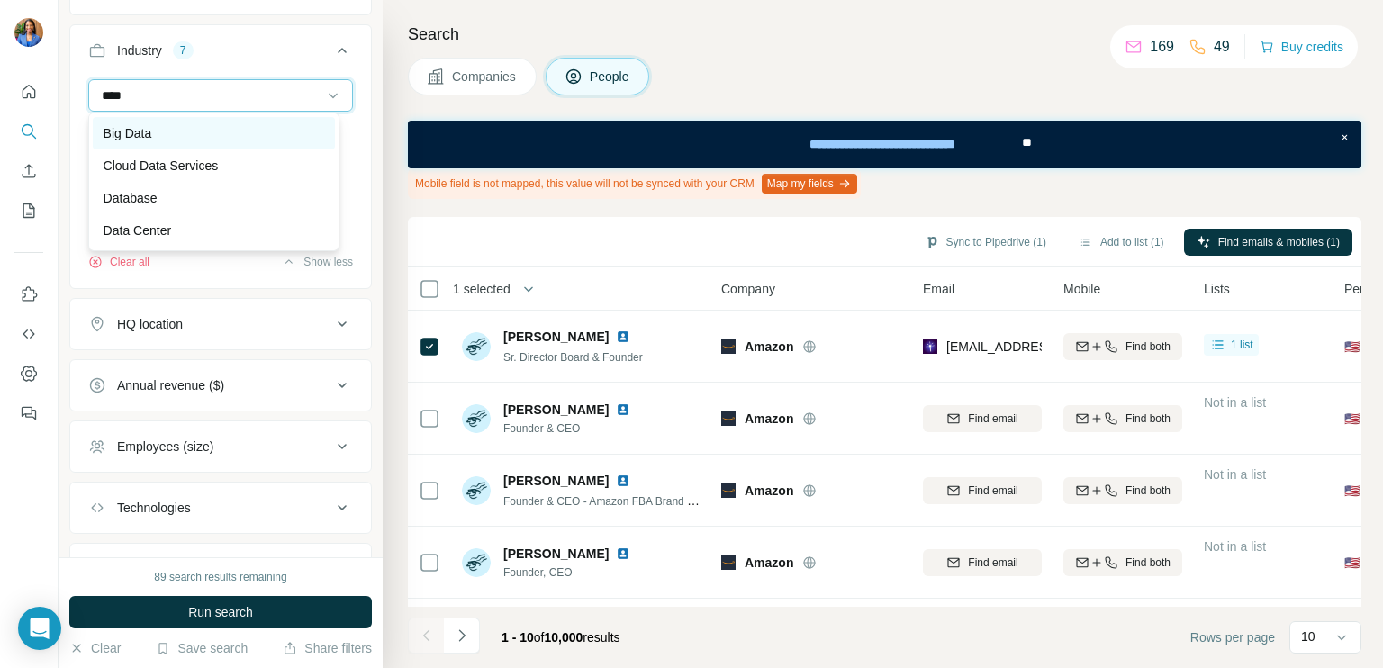
type input "****"
click at [129, 132] on p "Big Data" at bounding box center [128, 133] width 49 height 18
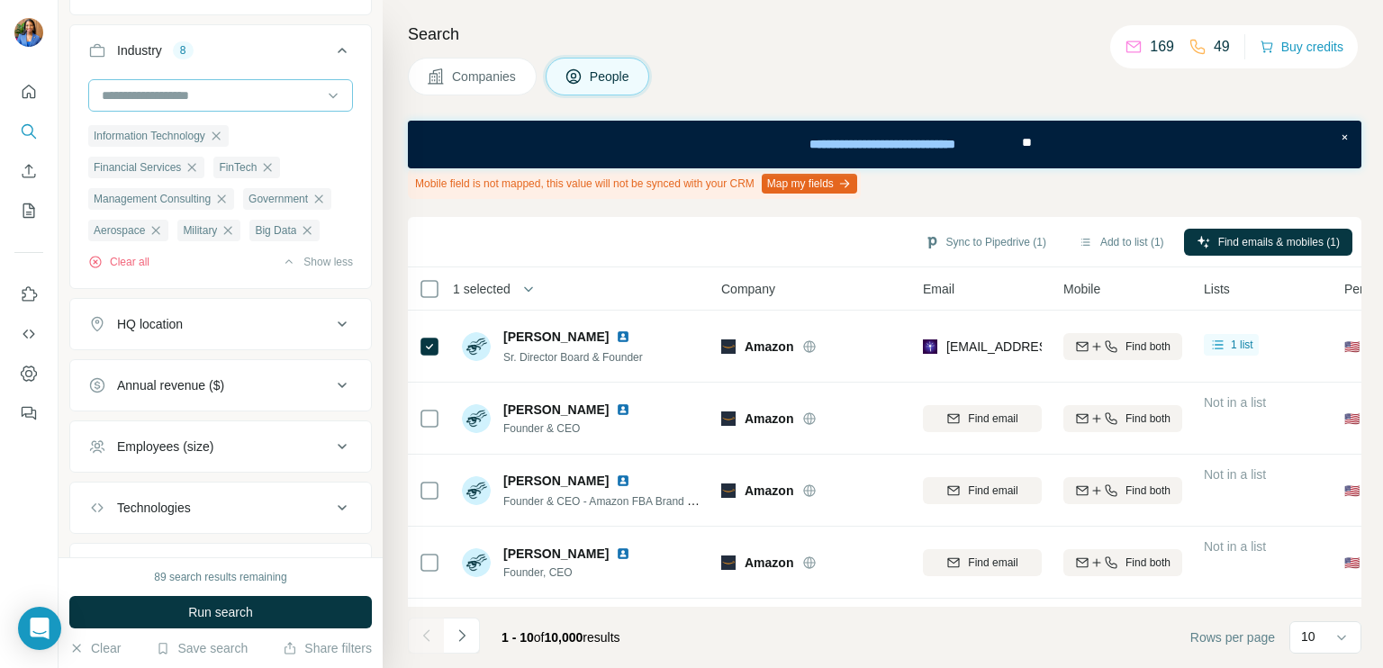
click at [131, 97] on input at bounding box center [211, 96] width 222 height 20
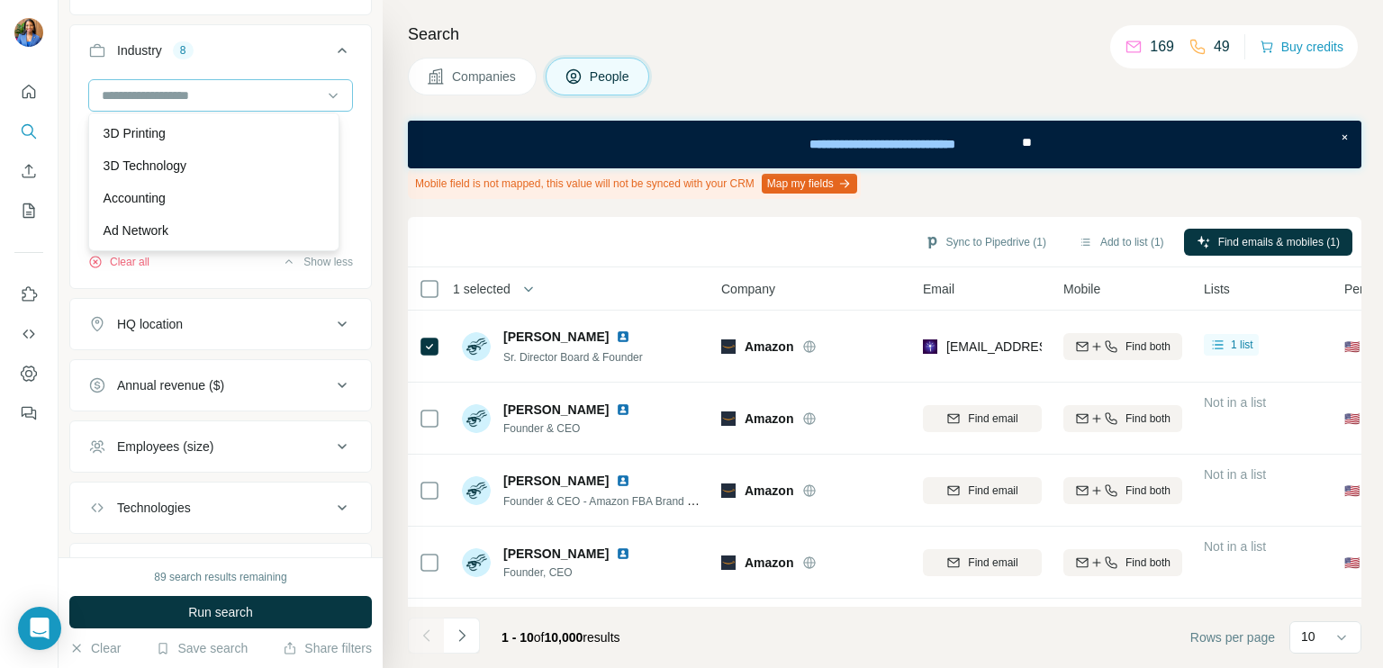
click at [124, 81] on div at bounding box center [211, 95] width 222 height 31
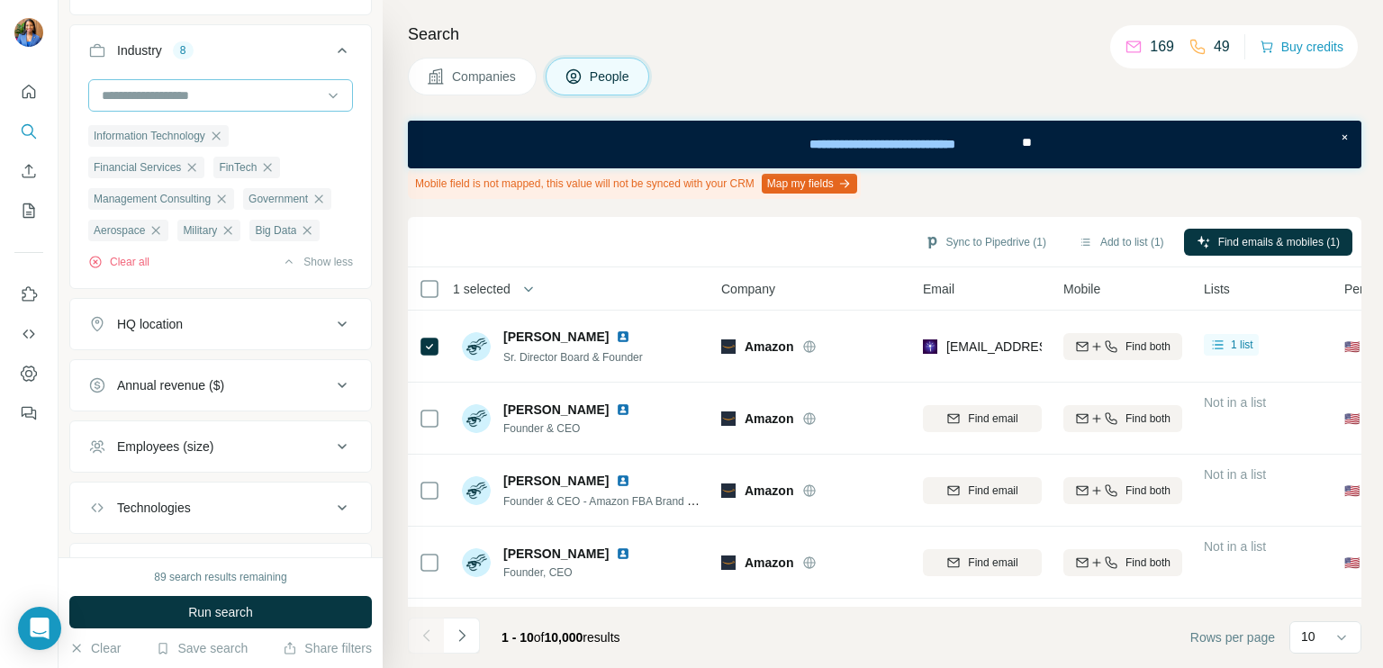
click at [120, 90] on input at bounding box center [211, 96] width 222 height 20
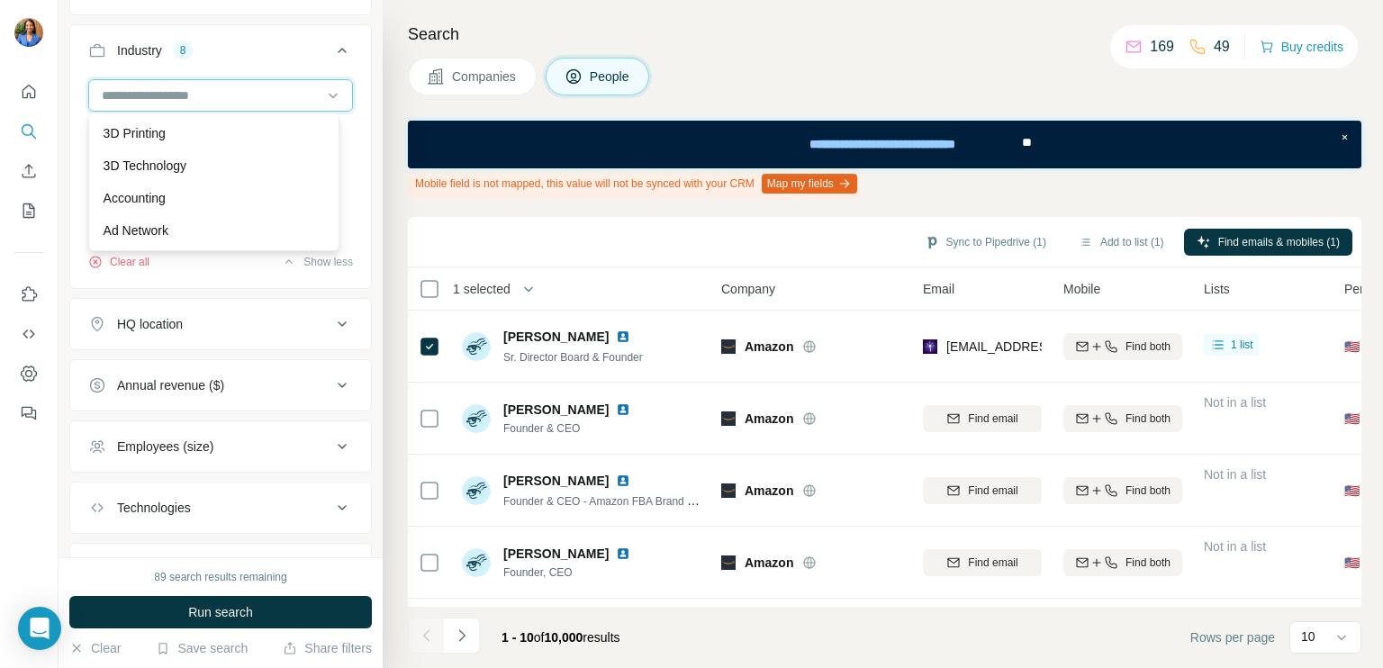
type input "*"
type input "****"
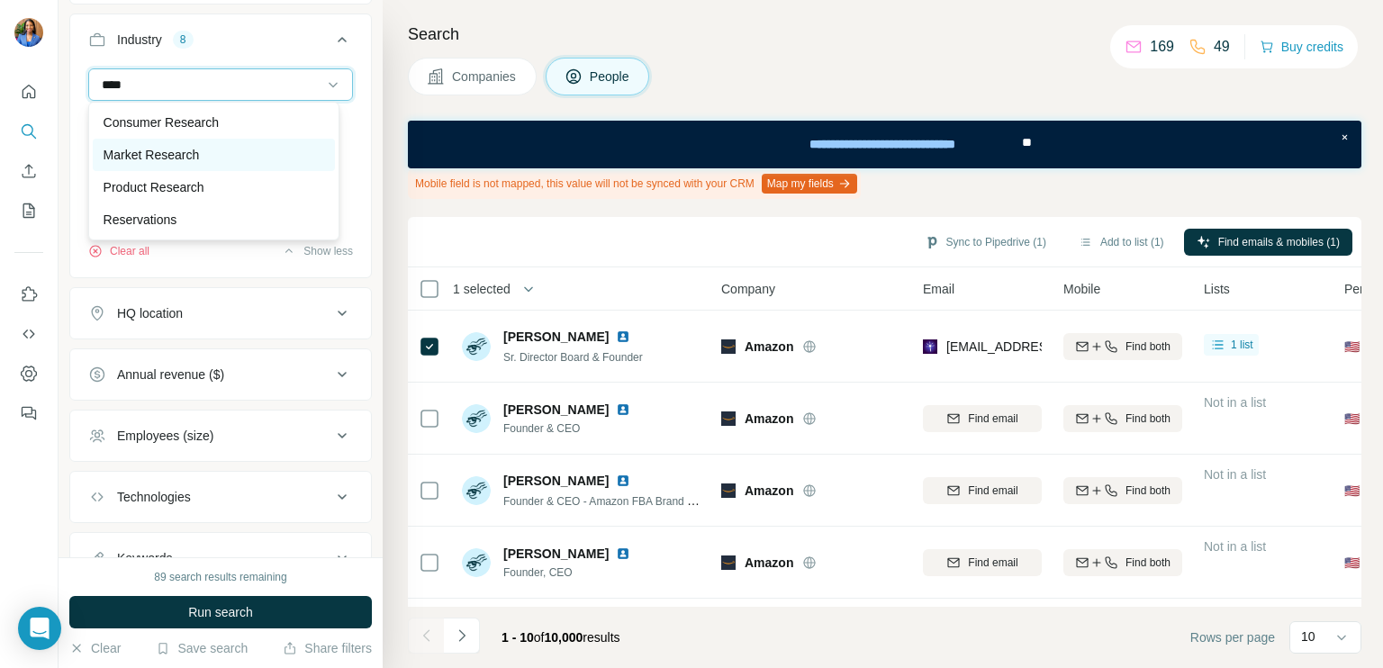
scroll to position [821, 0]
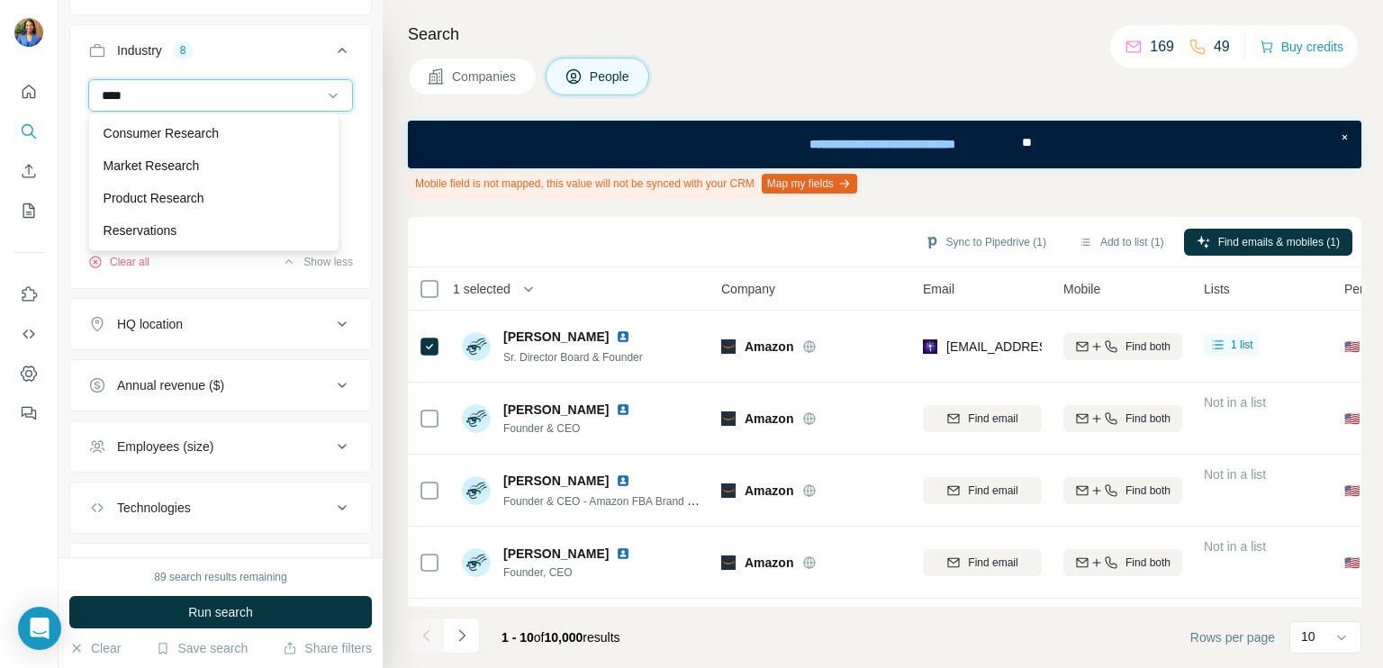
click at [179, 90] on input "****" at bounding box center [211, 96] width 222 height 20
click at [176, 92] on input "****" at bounding box center [211, 96] width 222 height 20
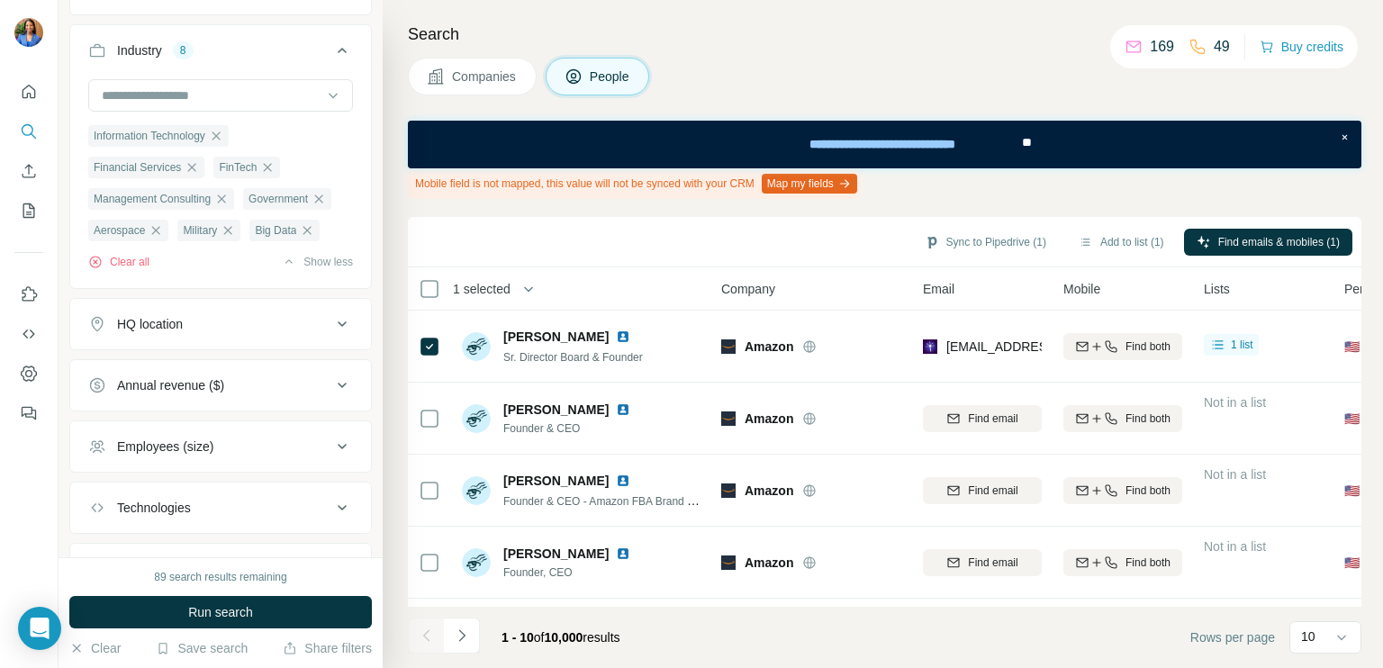
click at [343, 86] on div "Information Technology Financial Services FinTech Management Consulting Governm…" at bounding box center [220, 181] width 301 height 205
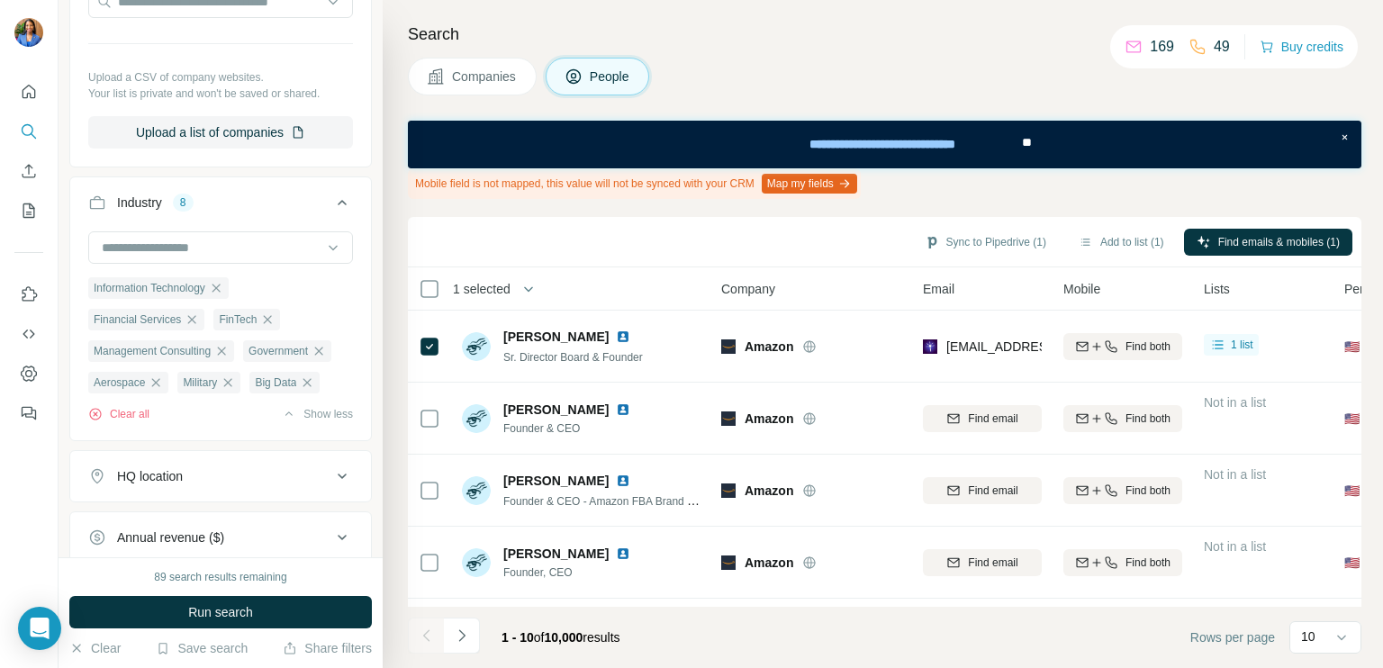
scroll to position [581, 0]
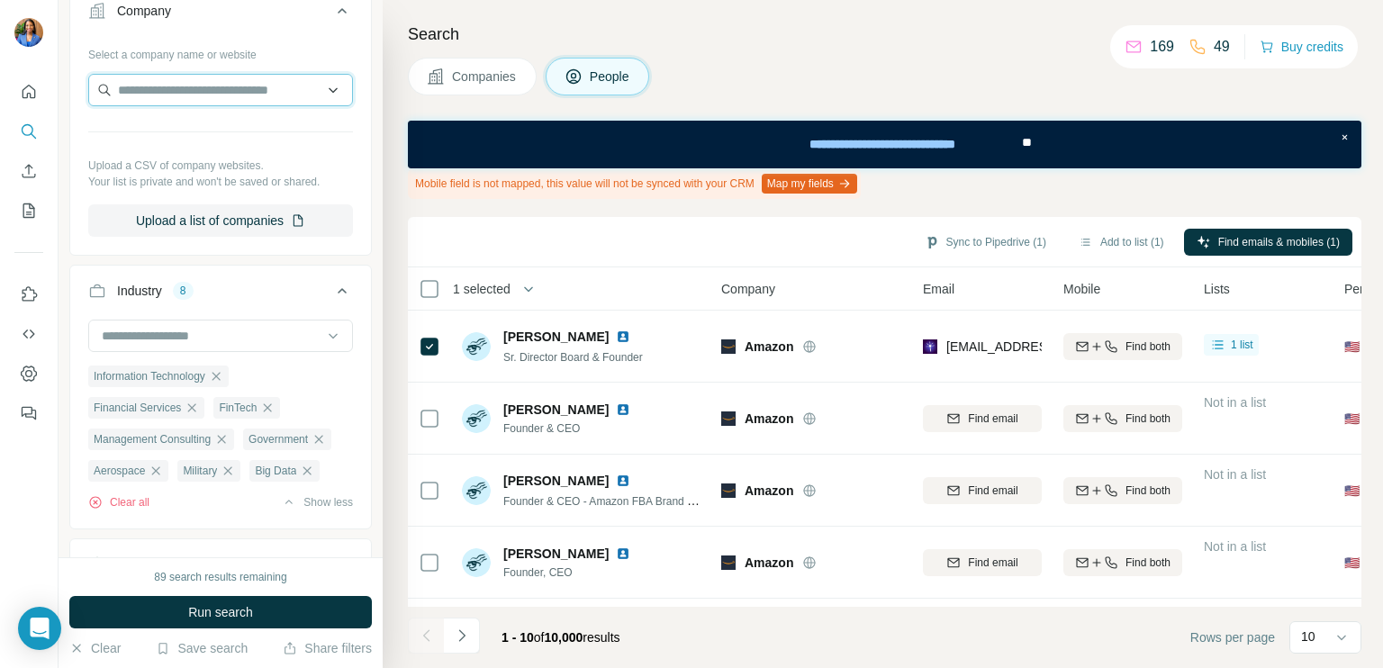
click at [238, 88] on input "text" at bounding box center [220, 90] width 265 height 32
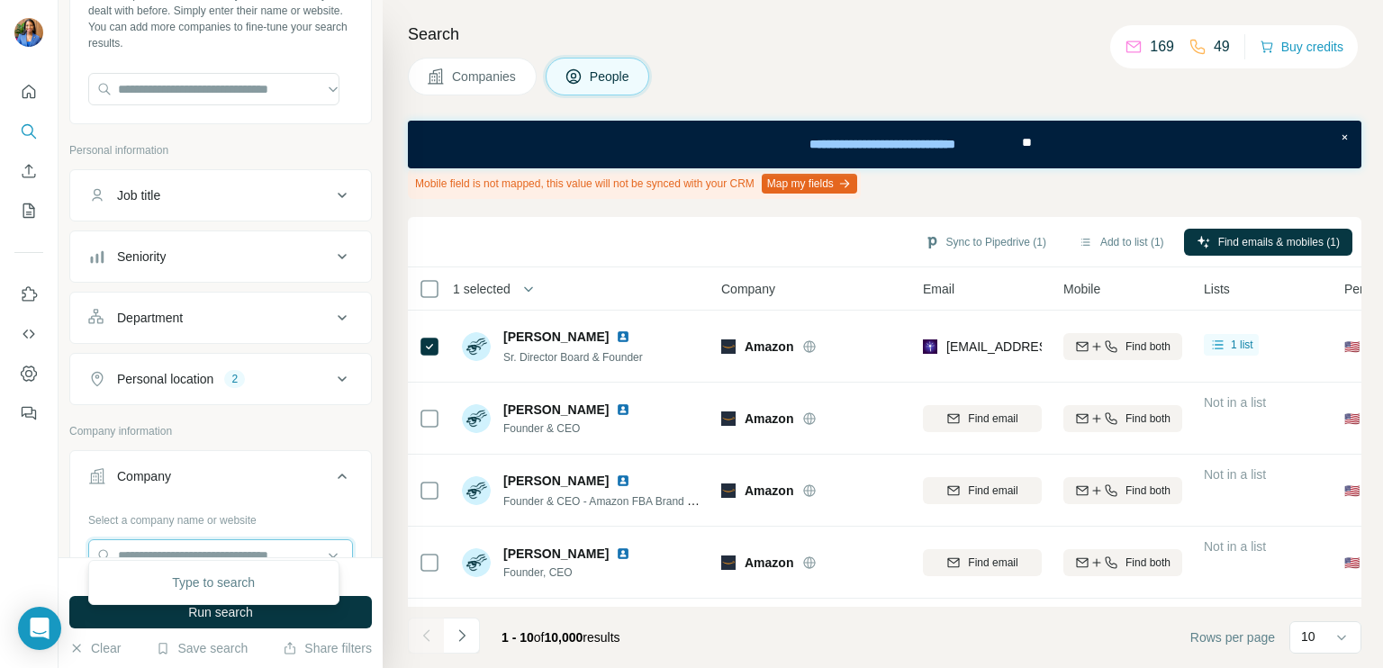
scroll to position [41, 0]
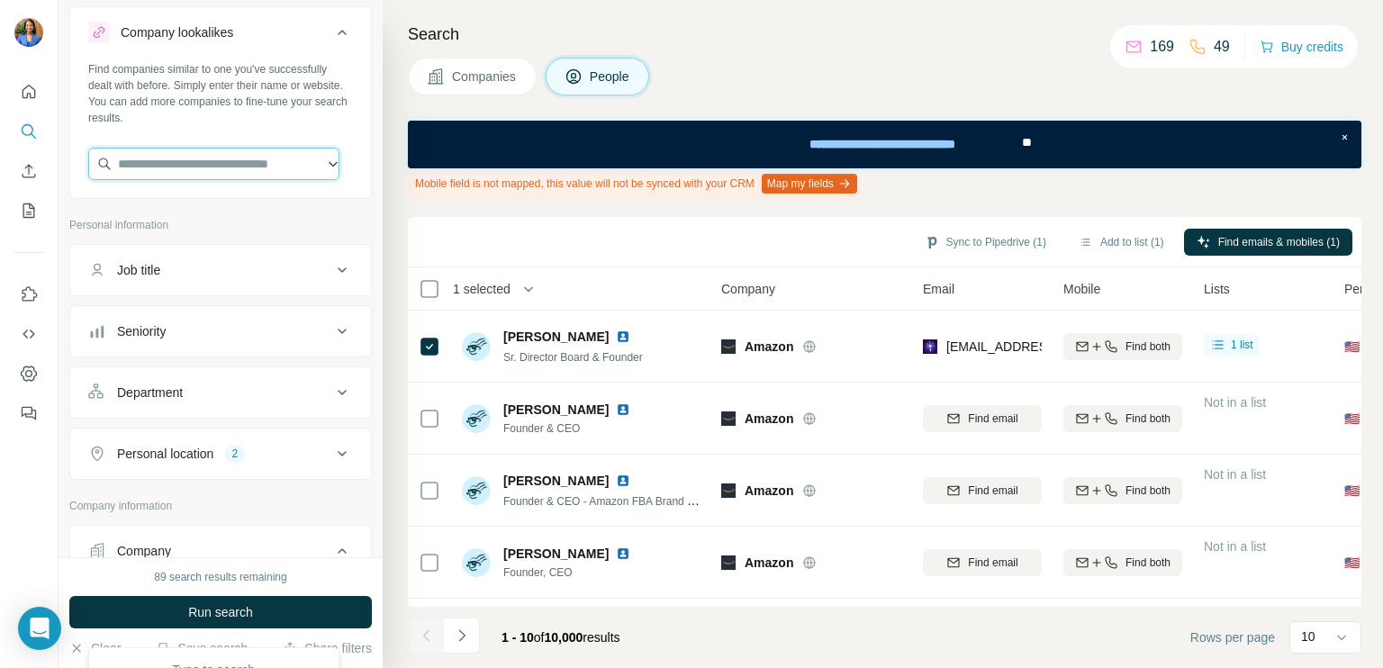
click at [191, 160] on input "text" at bounding box center [213, 164] width 251 height 32
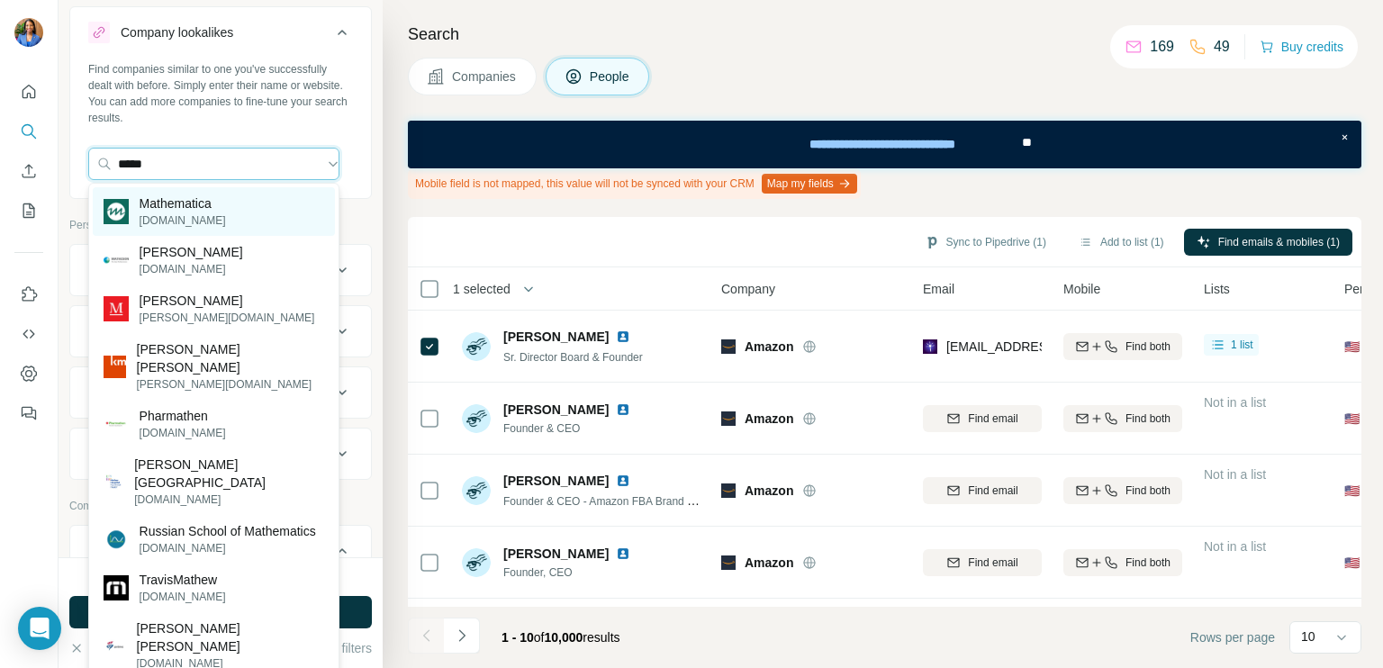
type input "*****"
click at [175, 209] on p "Mathematica" at bounding box center [183, 203] width 86 height 18
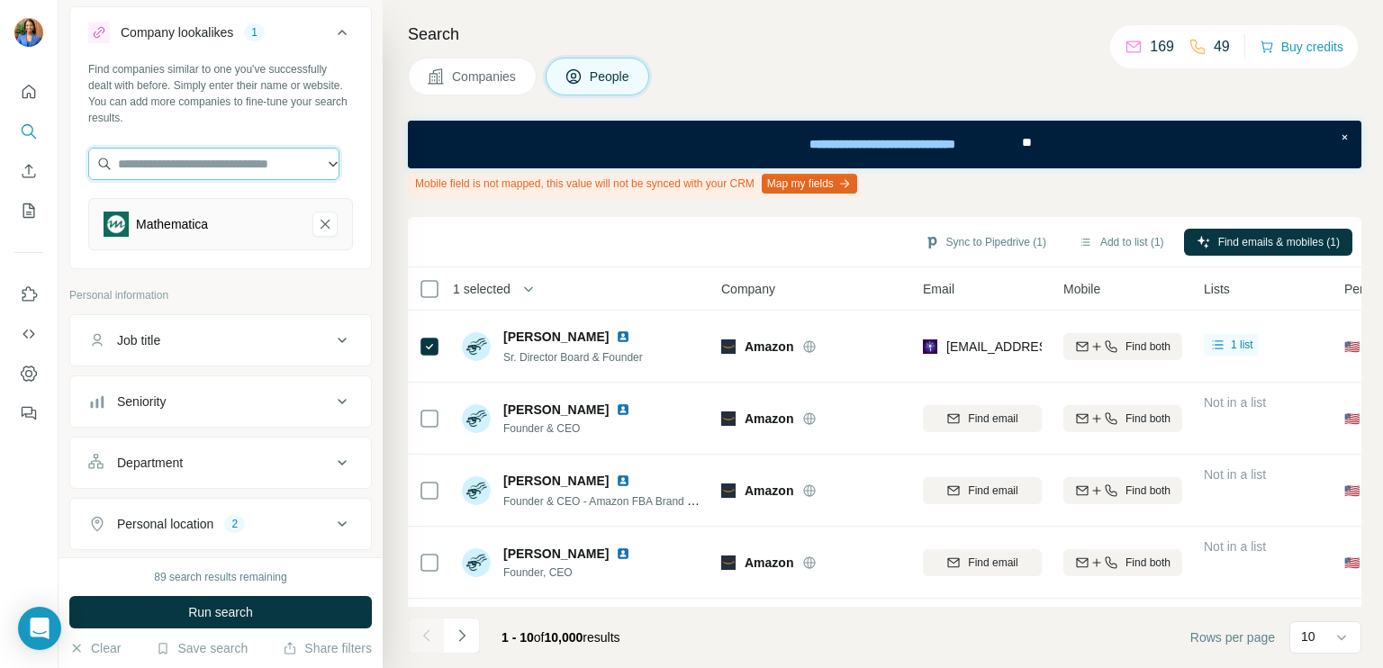
click at [192, 161] on input "text" at bounding box center [213, 164] width 251 height 32
type input "*"
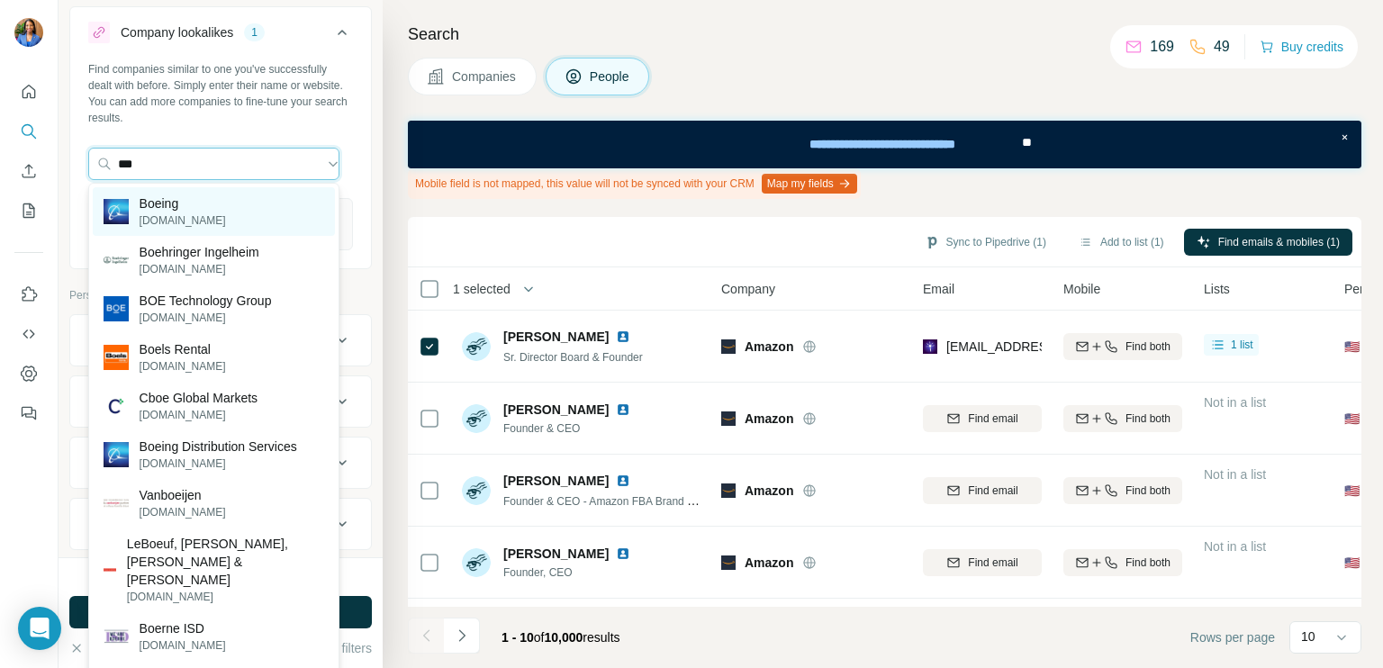
type input "***"
click at [198, 207] on p "Boeing" at bounding box center [183, 203] width 86 height 18
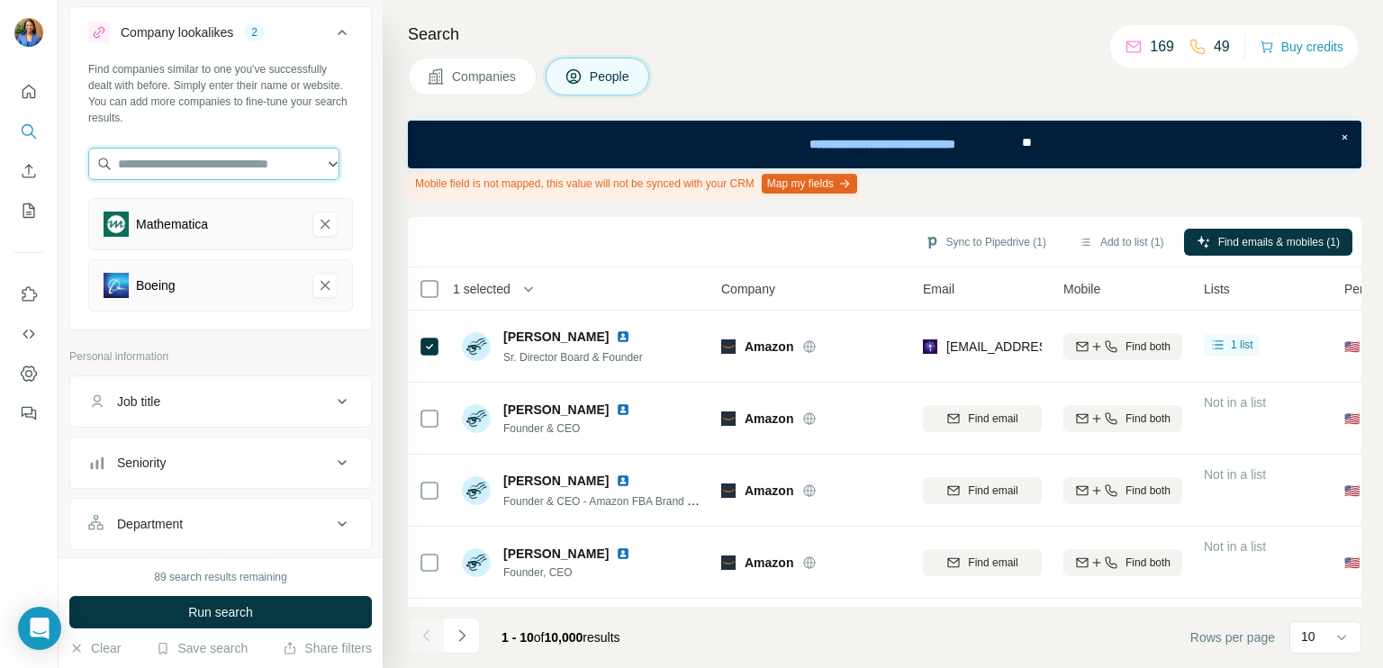
click at [174, 166] on input "text" at bounding box center [213, 164] width 251 height 32
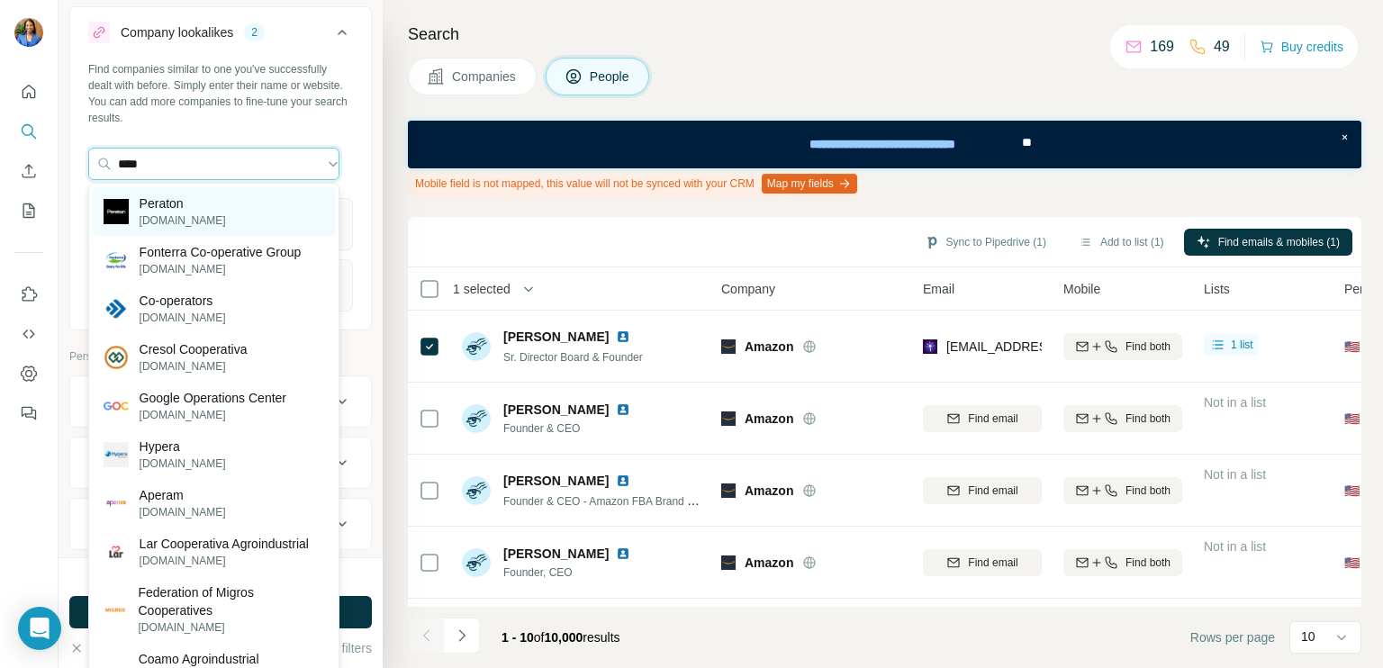
type input "****"
click at [209, 216] on div "Peraton [DOMAIN_NAME]" at bounding box center [214, 211] width 242 height 49
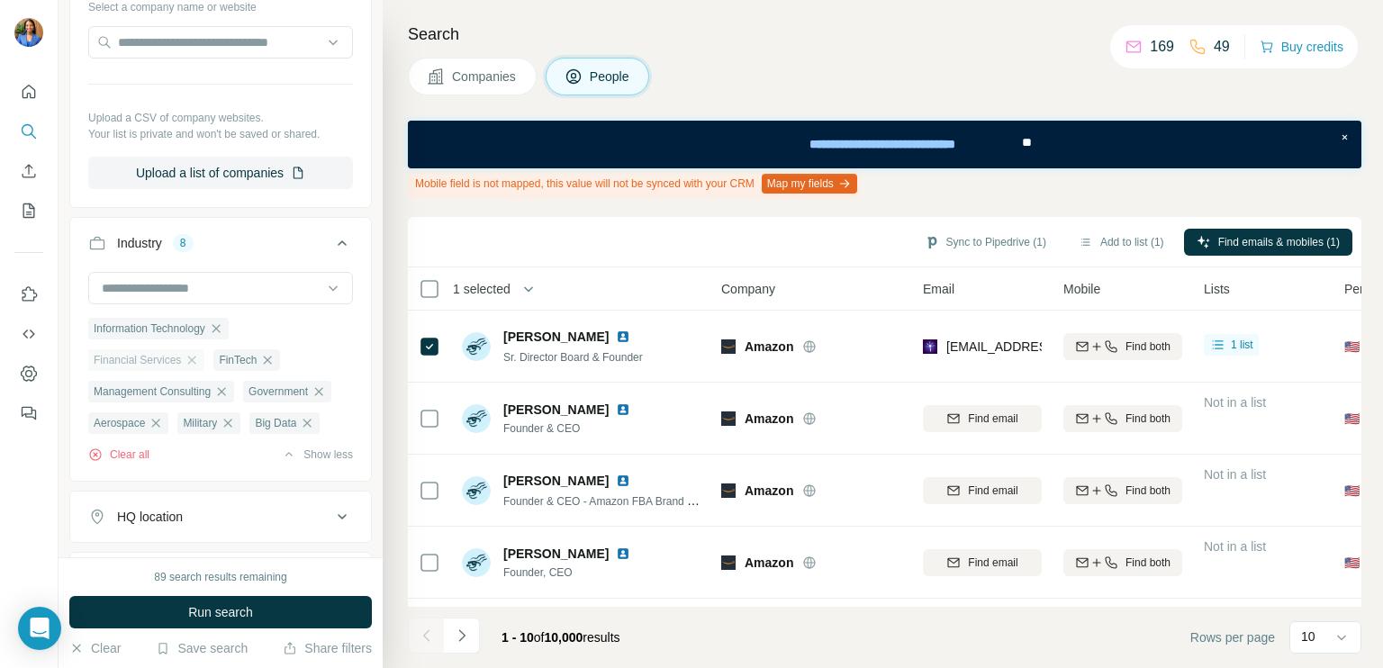
scroll to position [1121, 0]
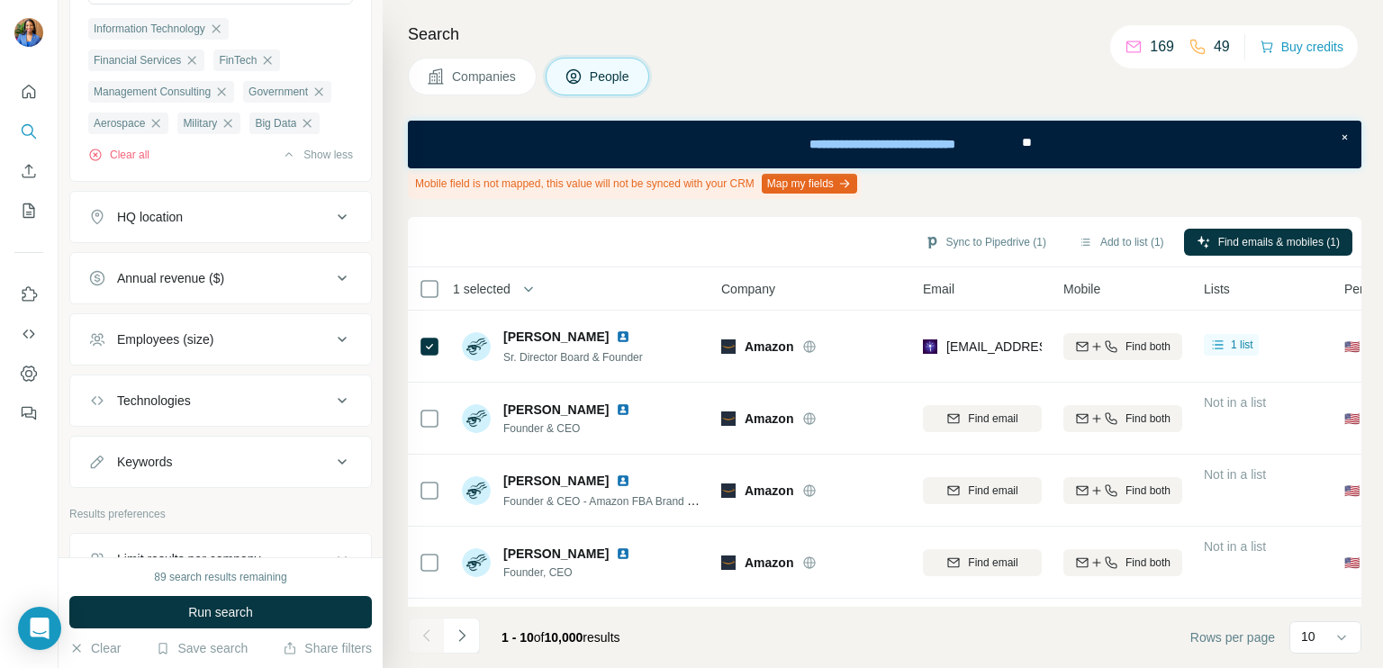
click at [245, 361] on button "Employees (size)" at bounding box center [220, 339] width 301 height 43
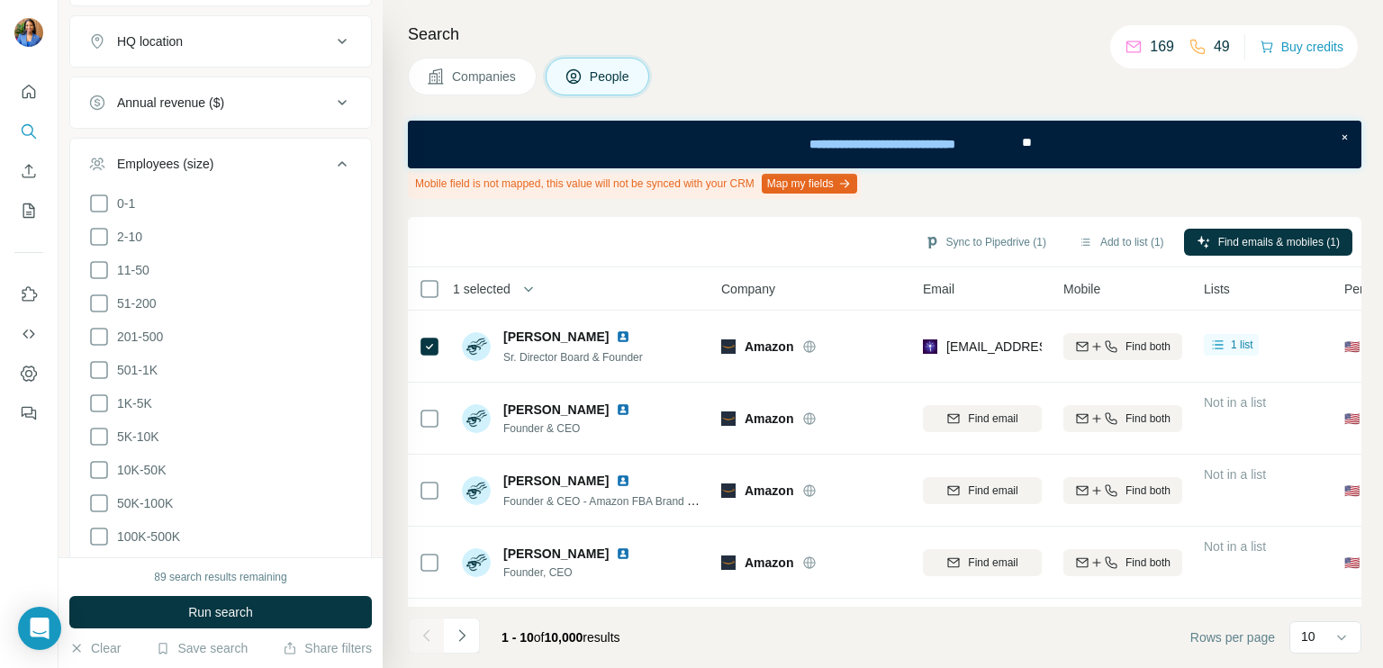
scroll to position [1301, 0]
click at [96, 376] on icon at bounding box center [99, 366] width 22 height 22
click at [97, 368] on icon at bounding box center [98, 365] width 7 height 5
click at [94, 410] on icon at bounding box center [99, 399] width 22 height 22
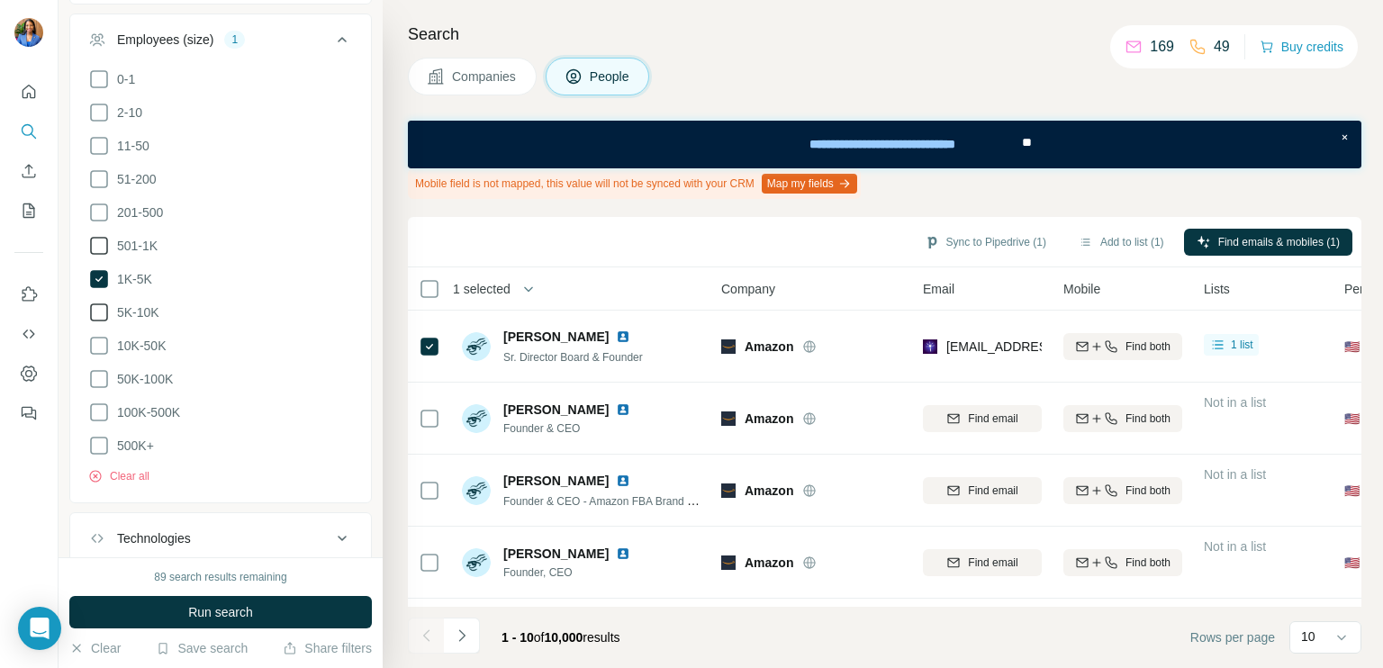
click at [102, 323] on icon at bounding box center [99, 313] width 22 height 22
click at [104, 356] on icon at bounding box center [99, 346] width 22 height 22
click at [101, 390] on icon at bounding box center [99, 379] width 22 height 22
click at [92, 423] on icon at bounding box center [99, 413] width 22 height 22
click at [99, 456] on icon at bounding box center [99, 446] width 22 height 22
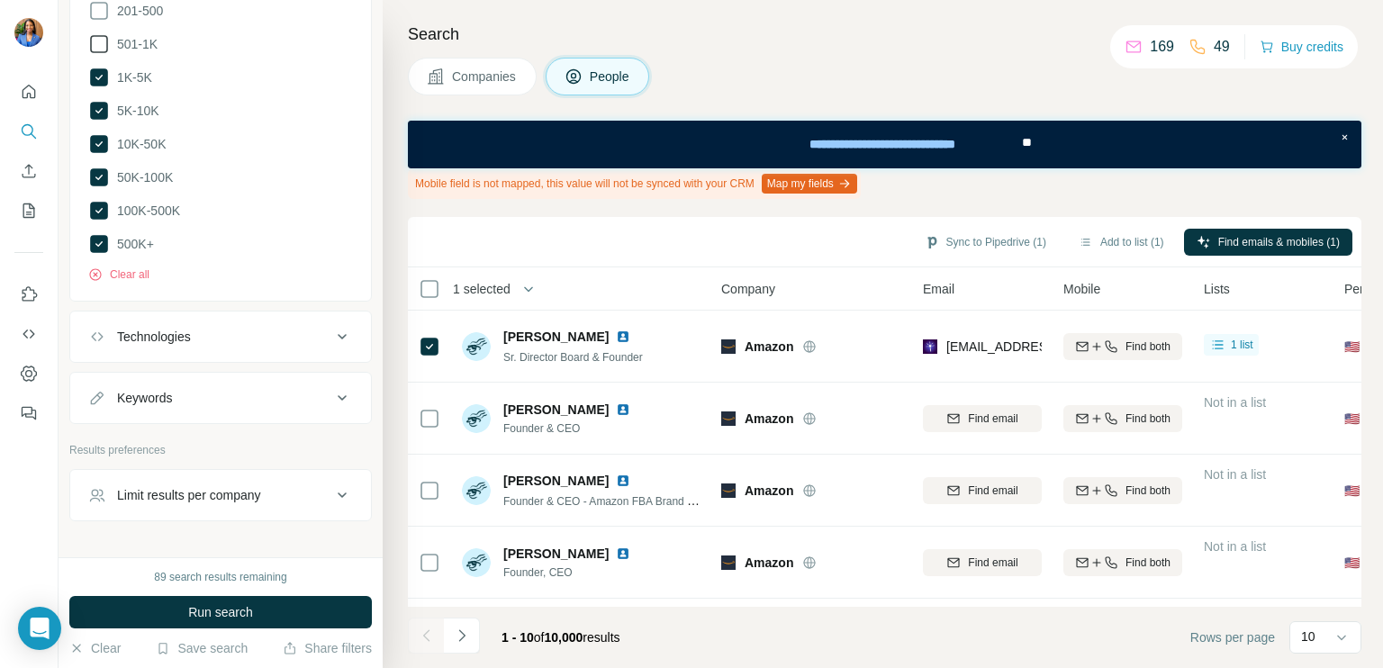
scroll to position [1661, 0]
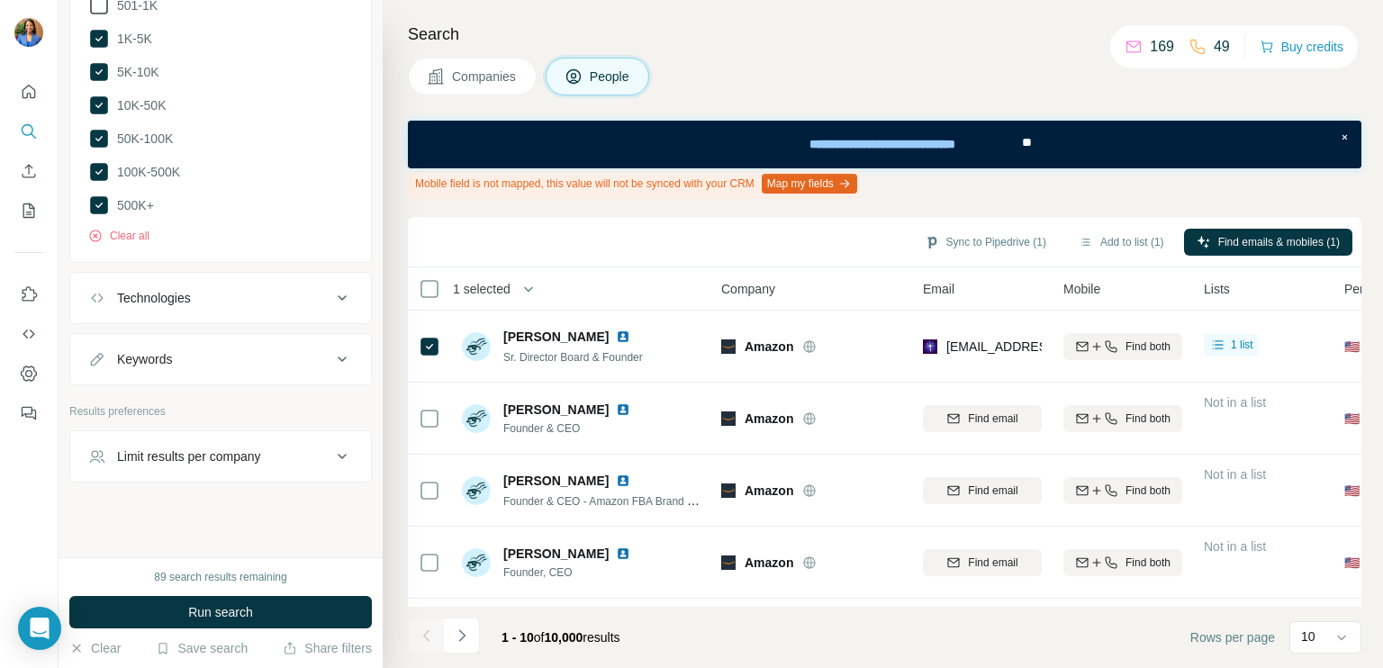
click at [180, 307] on div "Technologies" at bounding box center [154, 298] width 74 height 18
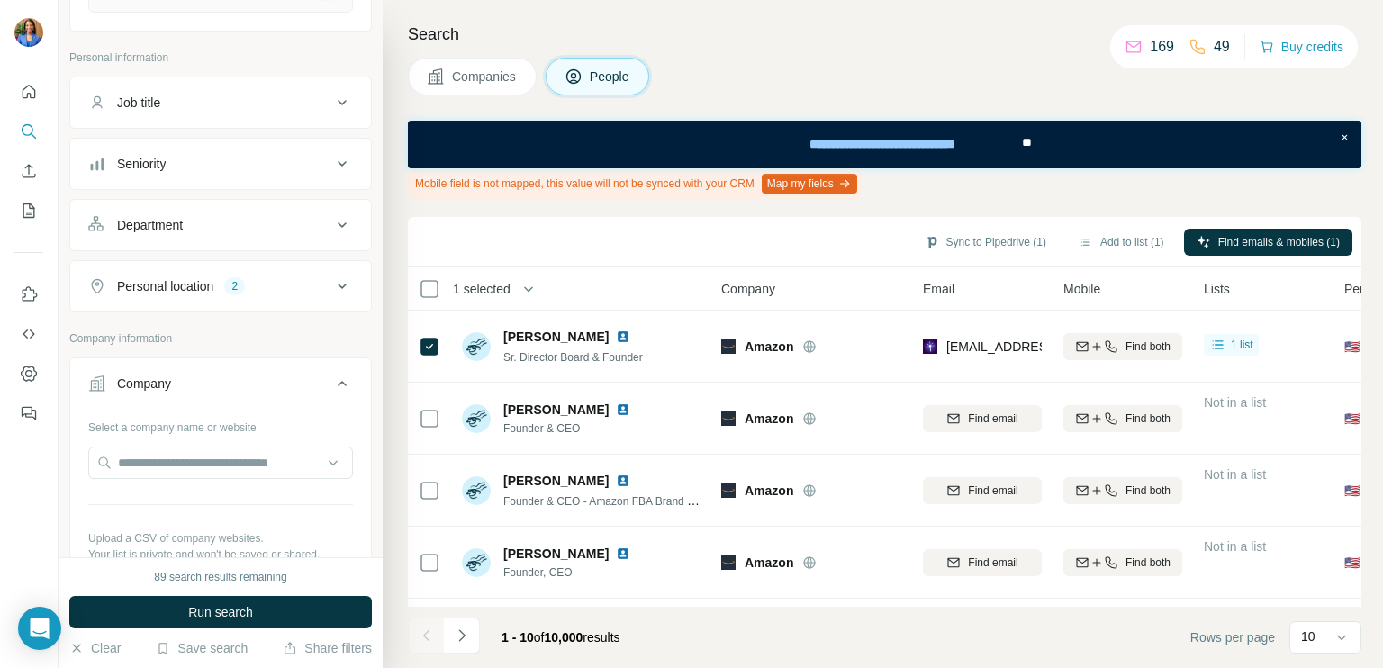
scroll to position [221, 0]
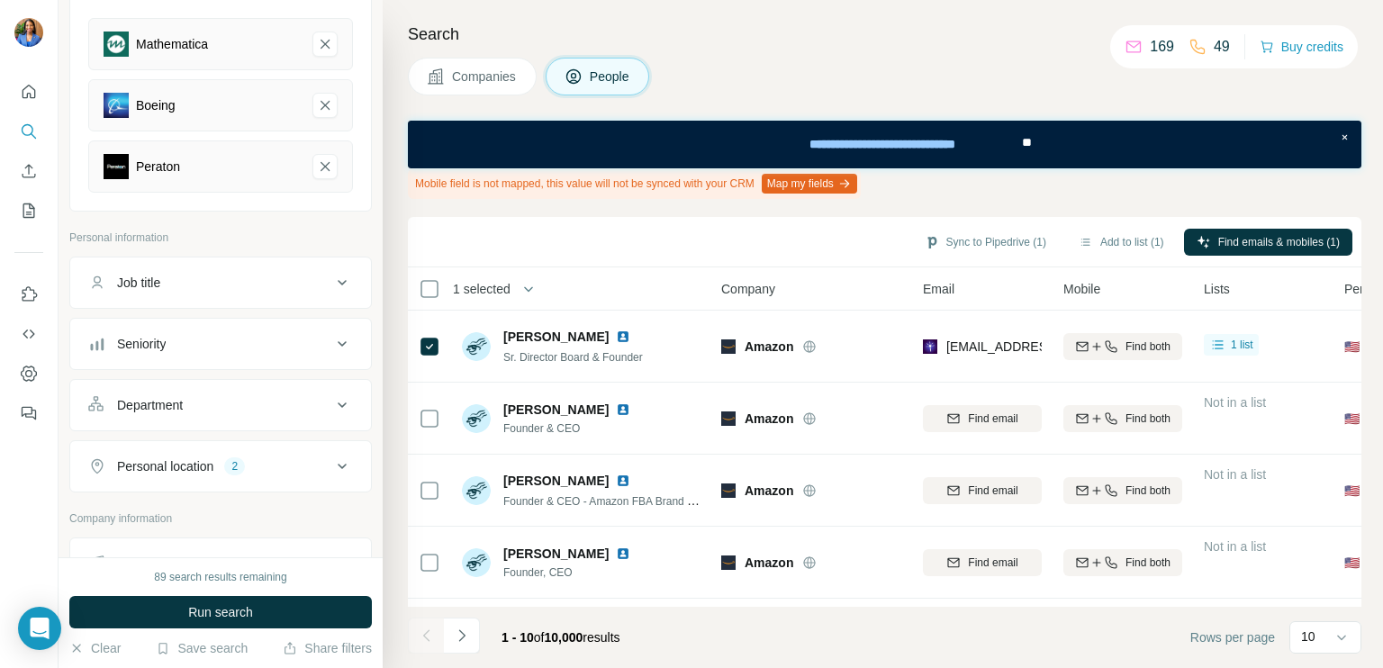
click at [191, 329] on button "Seniority" at bounding box center [220, 343] width 301 height 43
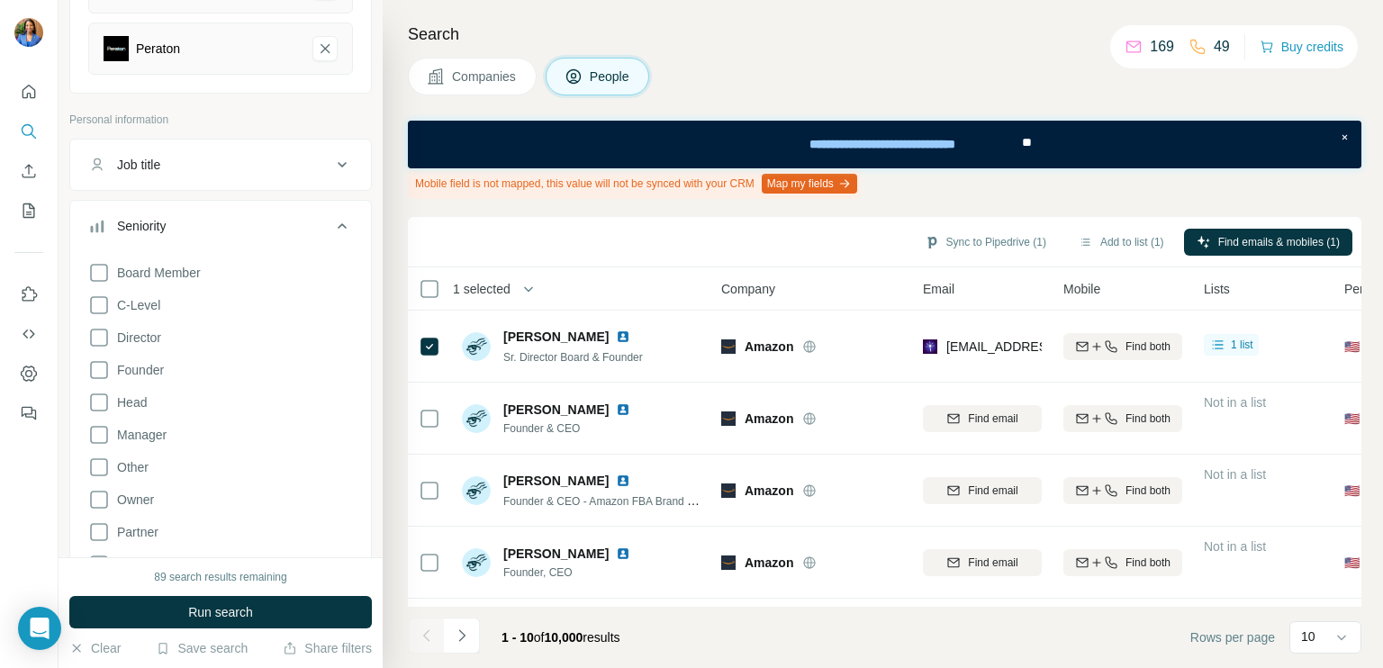
scroll to position [340, 0]
click at [103, 272] on icon at bounding box center [99, 271] width 22 height 22
click at [97, 305] on icon at bounding box center [99, 304] width 22 height 22
click at [96, 336] on icon at bounding box center [99, 336] width 22 height 22
click at [104, 365] on icon at bounding box center [99, 368] width 22 height 22
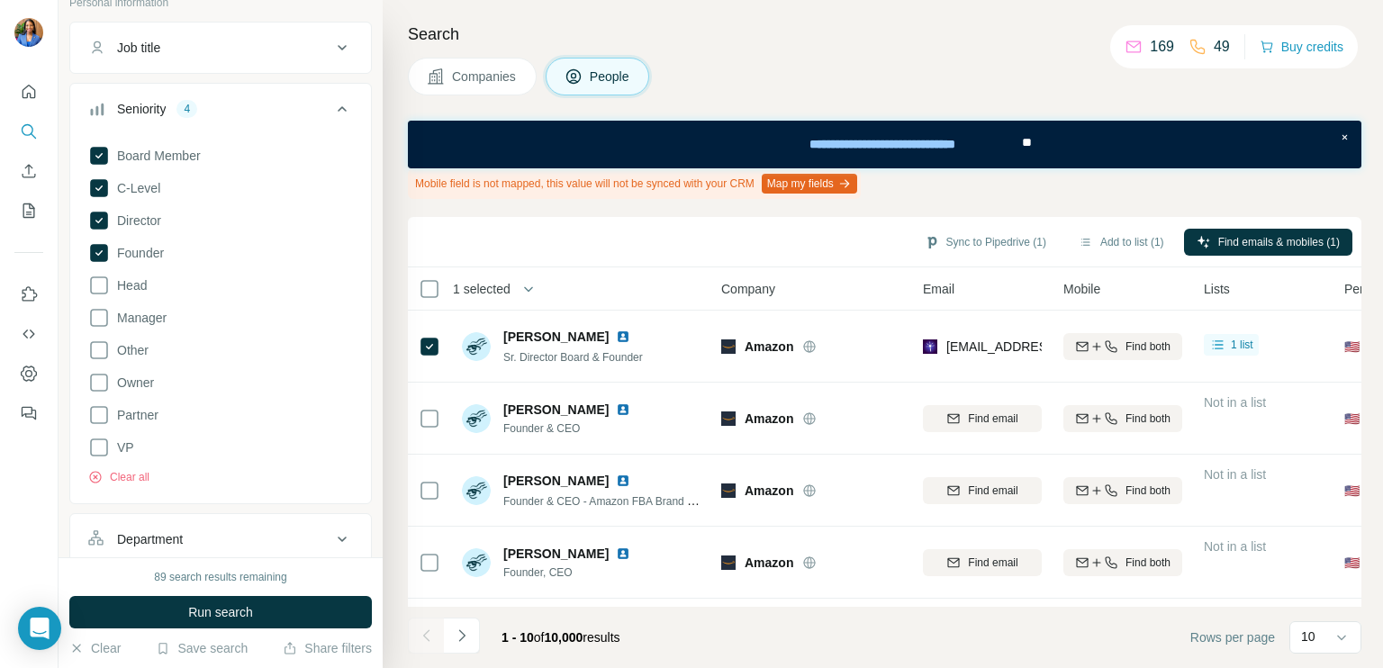
scroll to position [461, 0]
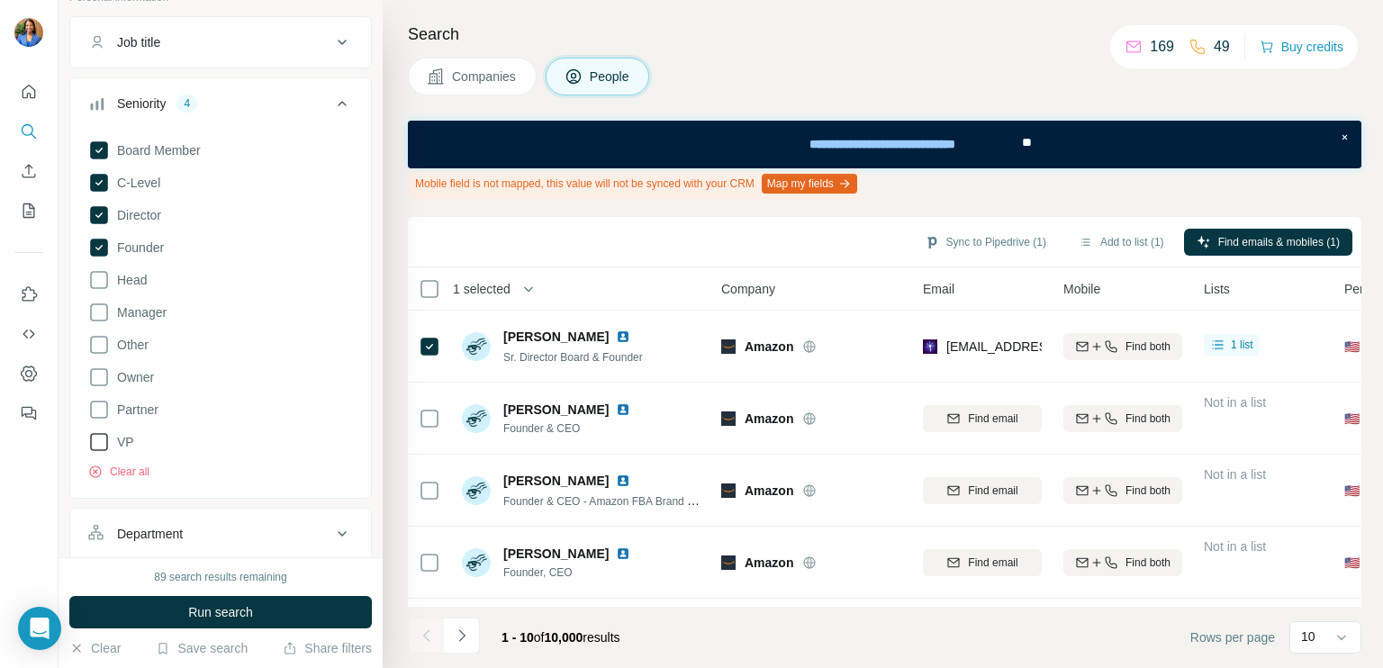
click at [97, 439] on icon at bounding box center [99, 442] width 22 height 22
click at [95, 405] on icon at bounding box center [99, 410] width 22 height 22
click at [97, 377] on icon at bounding box center [99, 377] width 22 height 22
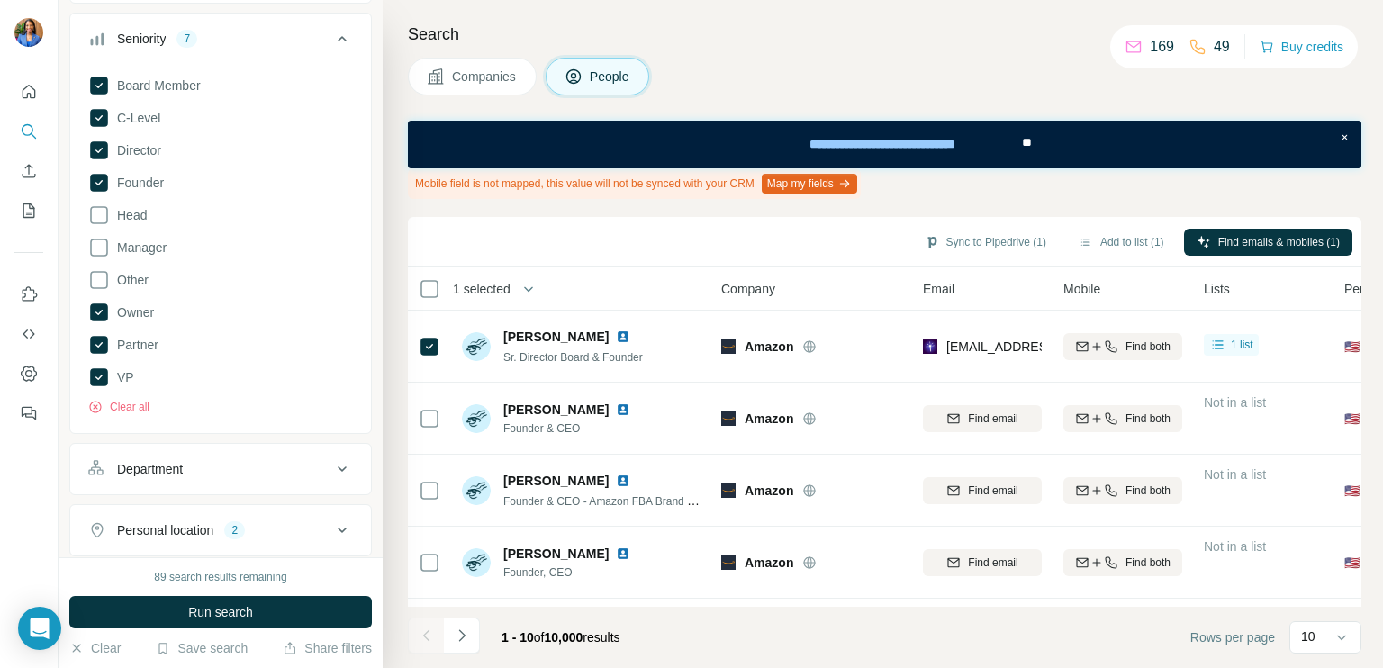
scroll to position [520, 0]
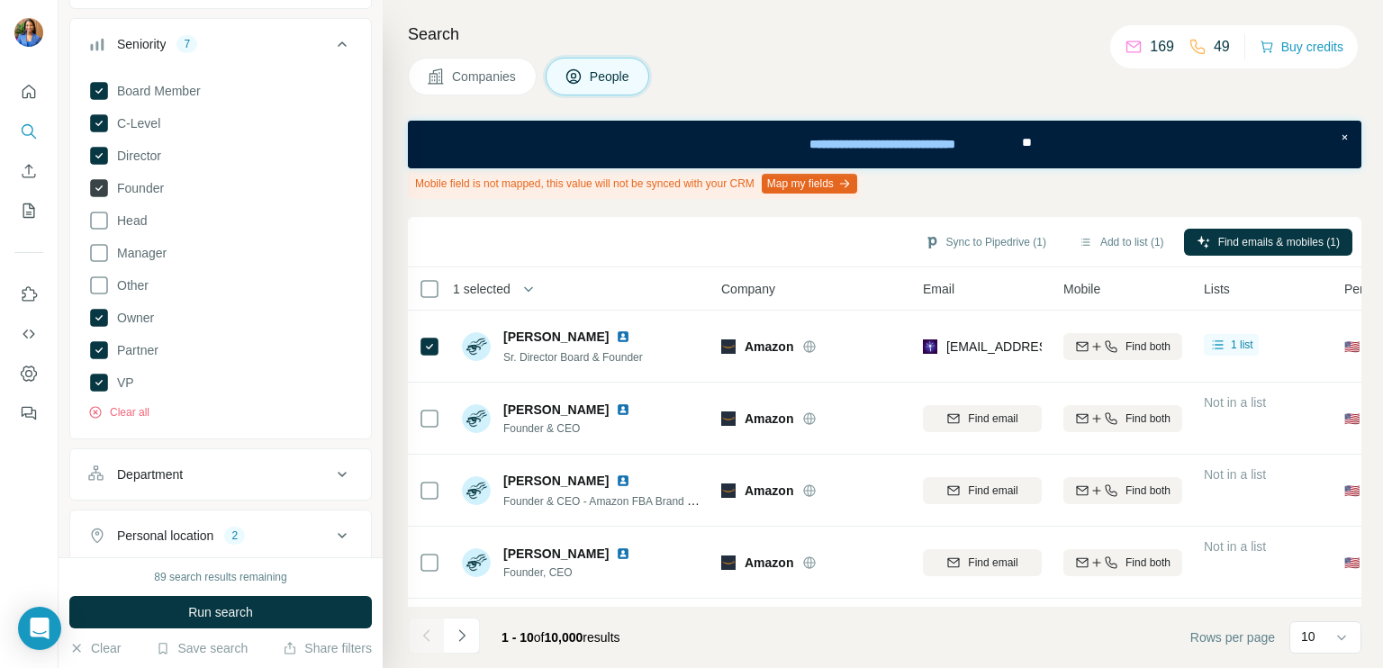
click at [101, 186] on icon at bounding box center [99, 188] width 18 height 18
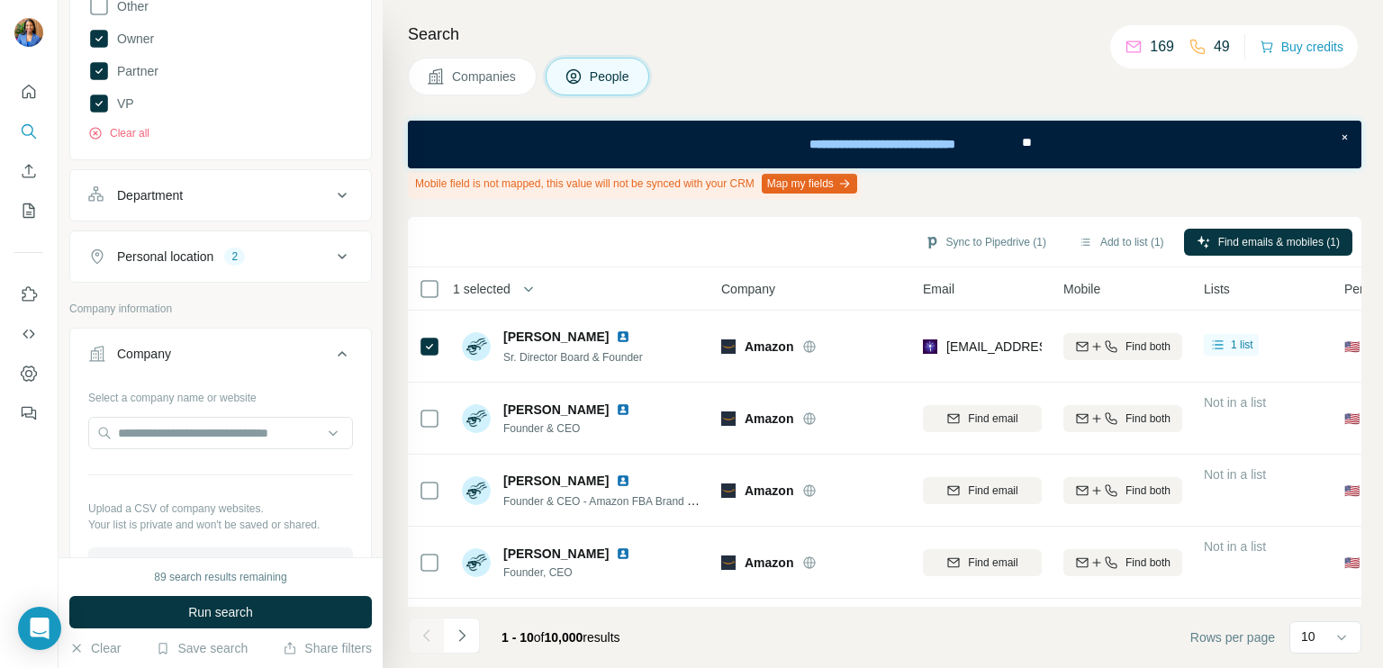
scroll to position [821, 0]
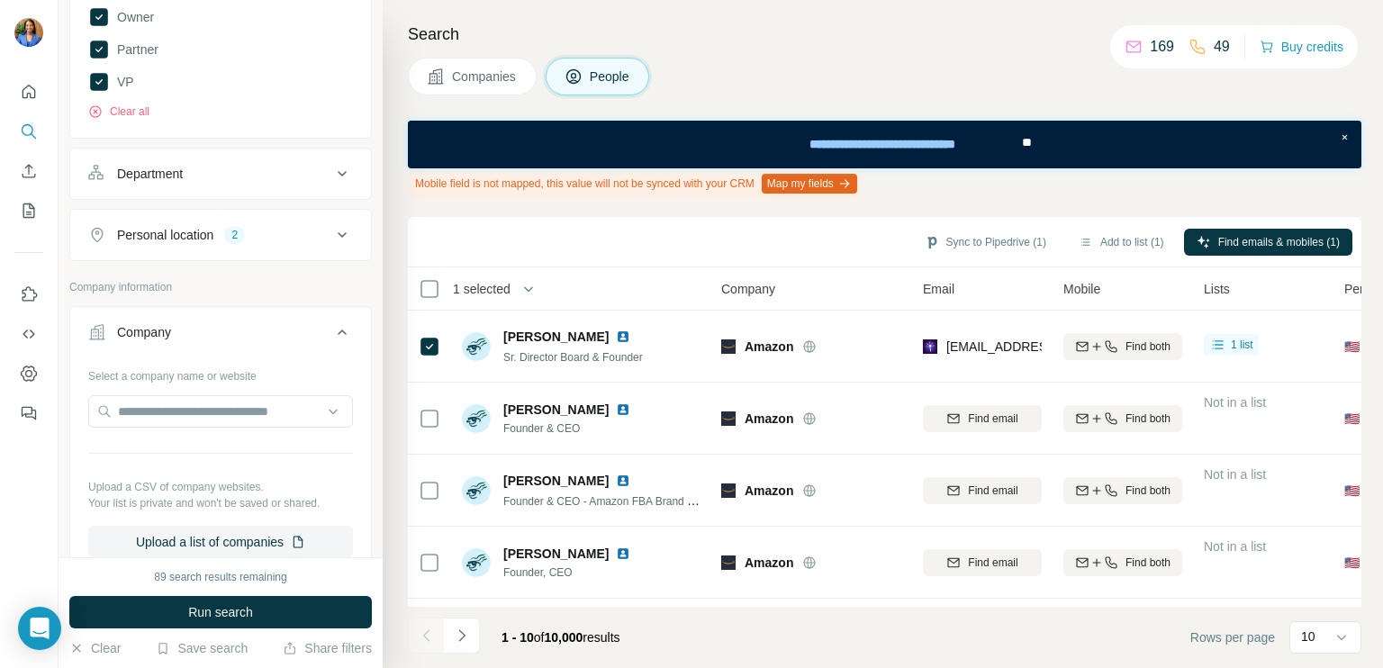
click at [180, 186] on button "Department" at bounding box center [220, 173] width 301 height 43
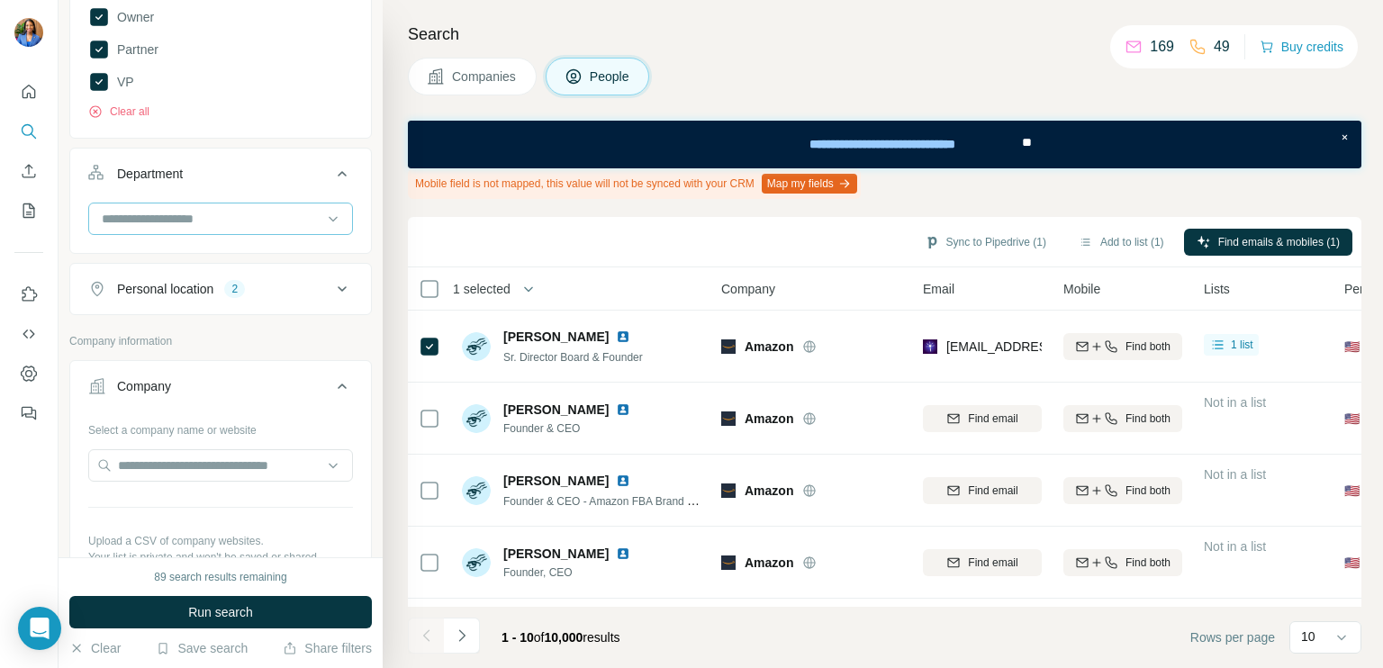
click at [194, 216] on input at bounding box center [211, 219] width 222 height 20
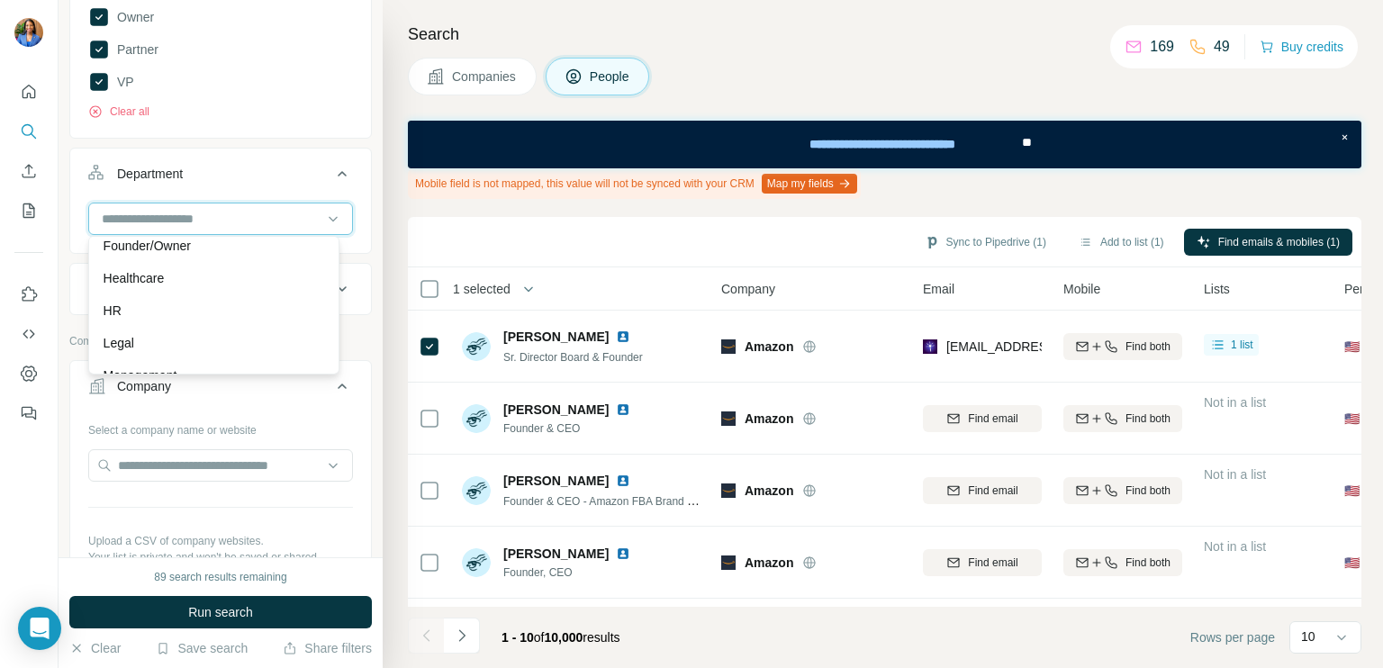
scroll to position [239, 0]
click at [181, 250] on p "Founder/Owner" at bounding box center [147, 244] width 87 height 18
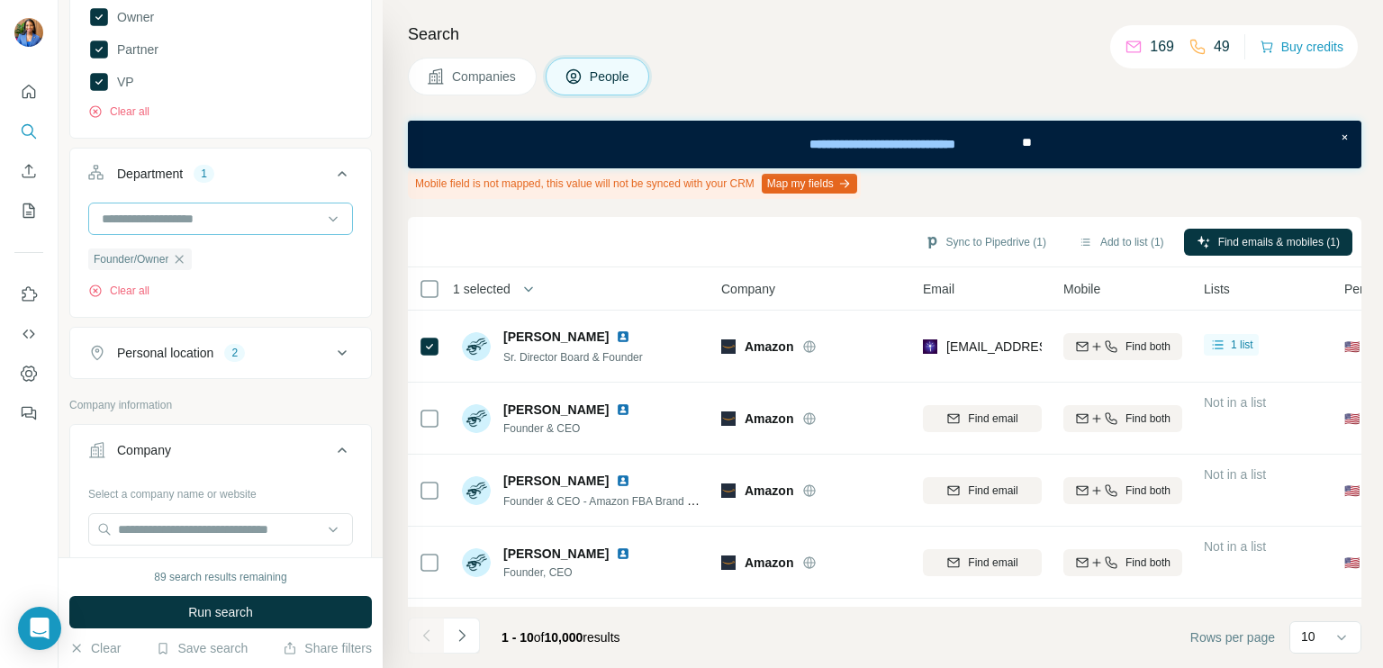
click at [186, 210] on input at bounding box center [211, 219] width 222 height 20
click at [137, 253] on div "HR" at bounding box center [214, 248] width 221 height 18
click at [168, 210] on input at bounding box center [211, 219] width 222 height 20
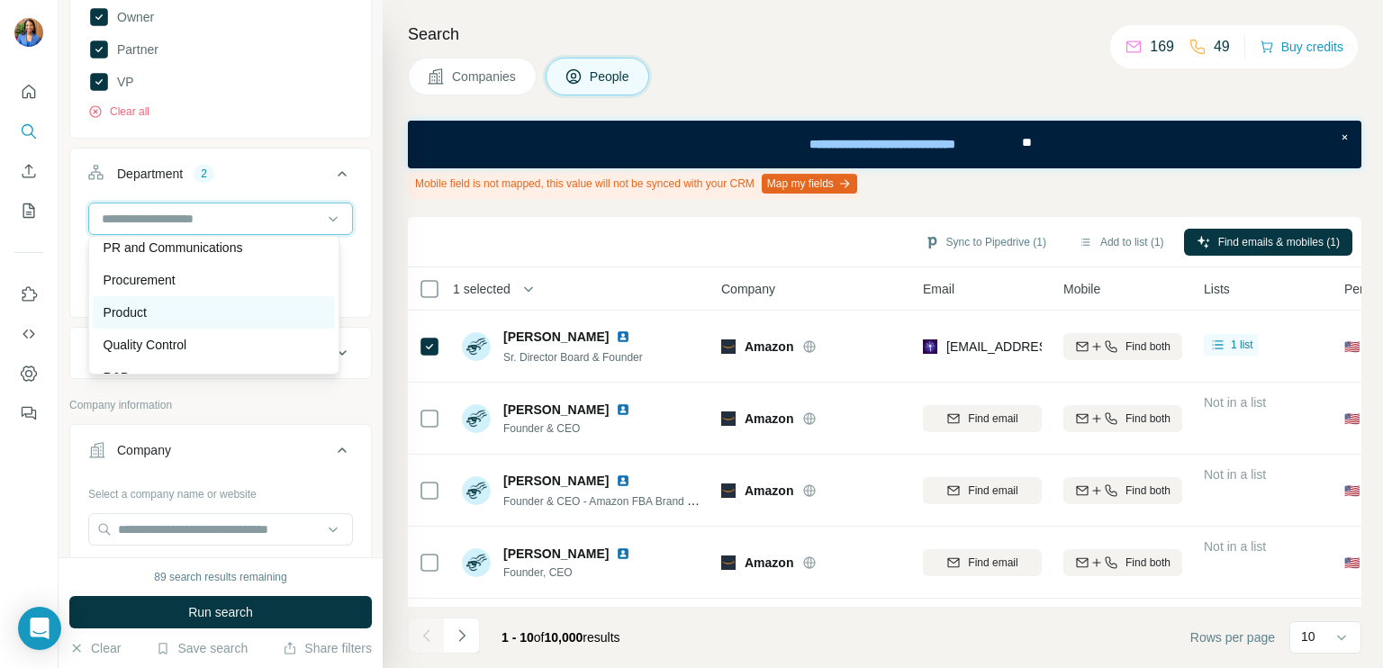
scroll to position [468, 0]
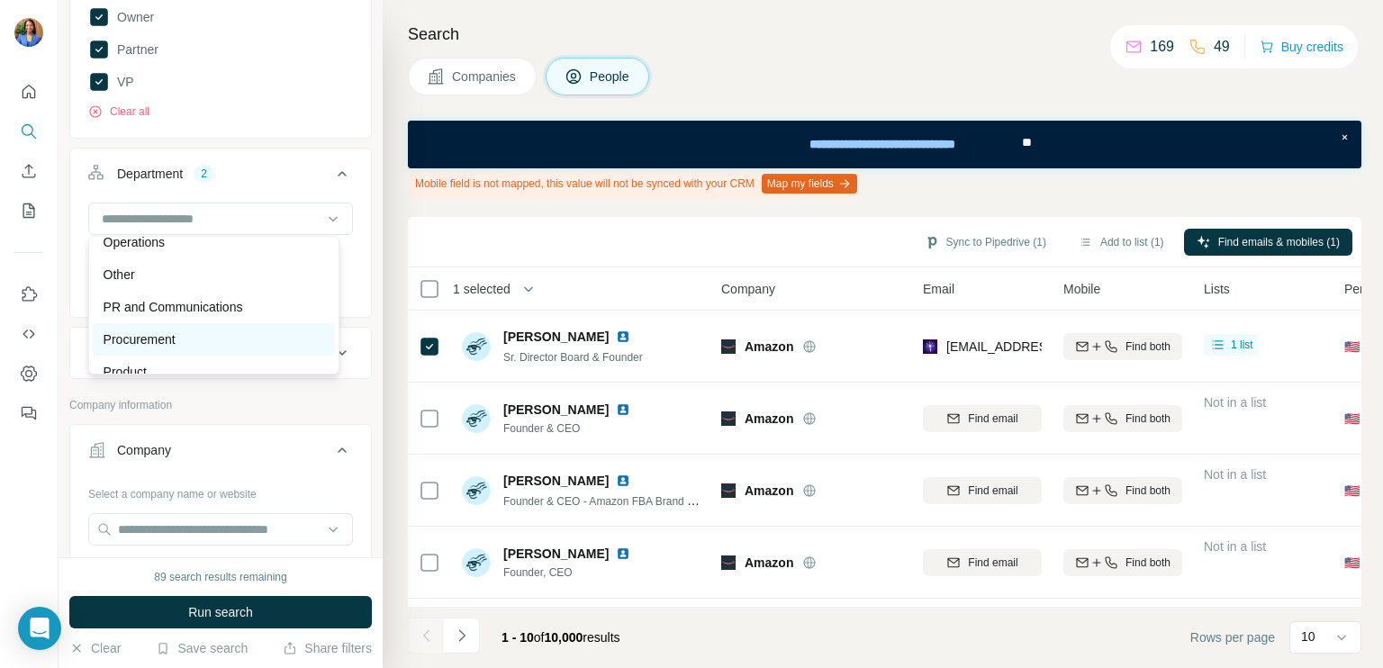
click at [176, 335] on p "Procurement" at bounding box center [140, 339] width 72 height 18
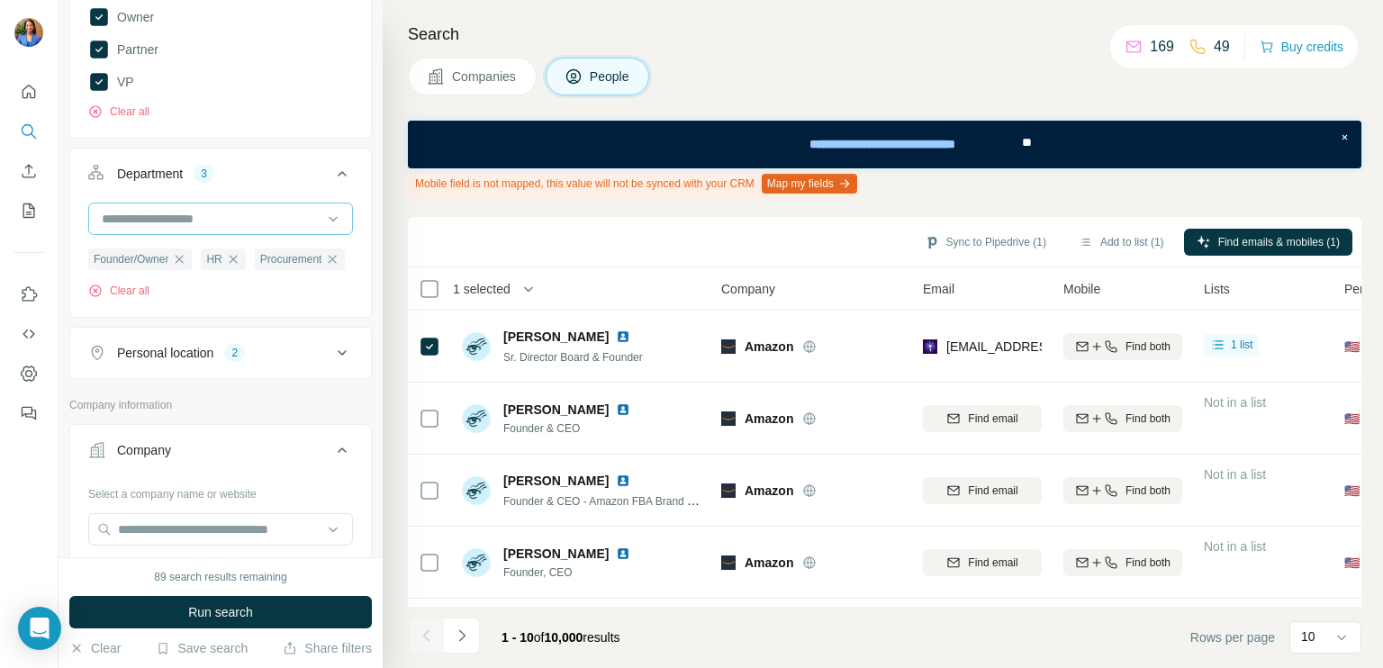
click at [179, 215] on input at bounding box center [211, 219] width 222 height 20
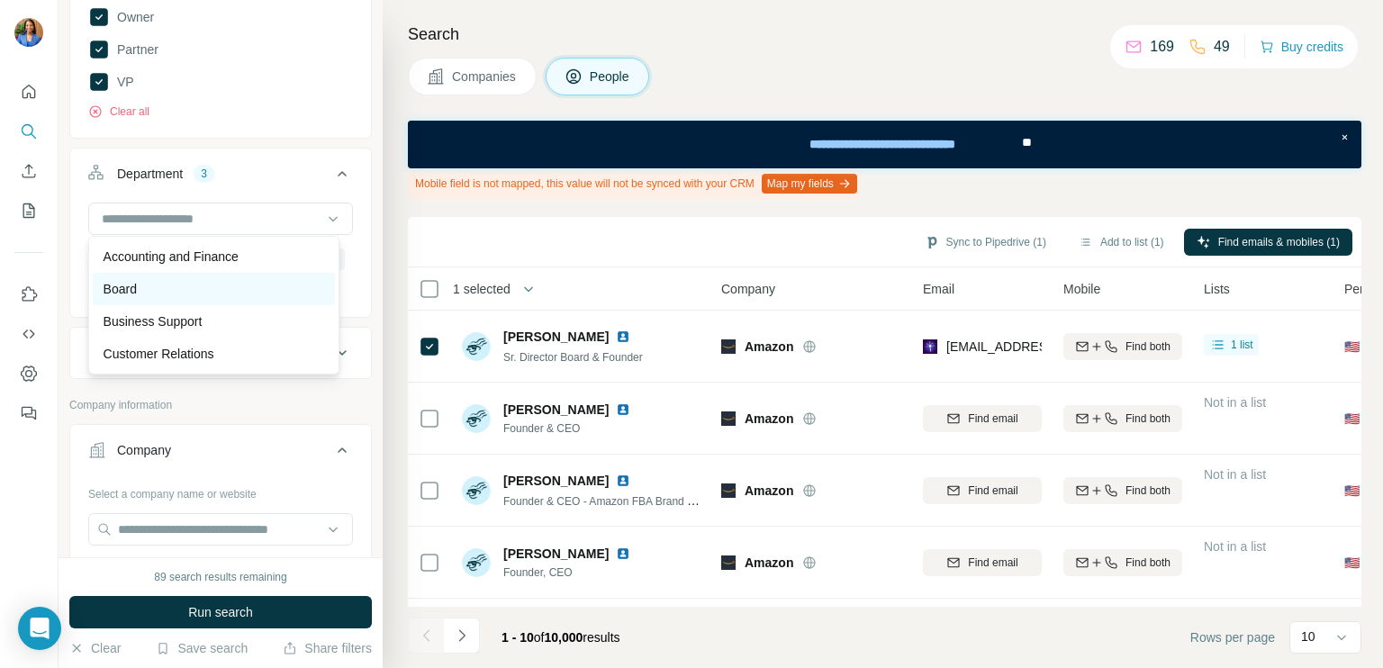
click at [176, 290] on div "Board" at bounding box center [214, 289] width 221 height 18
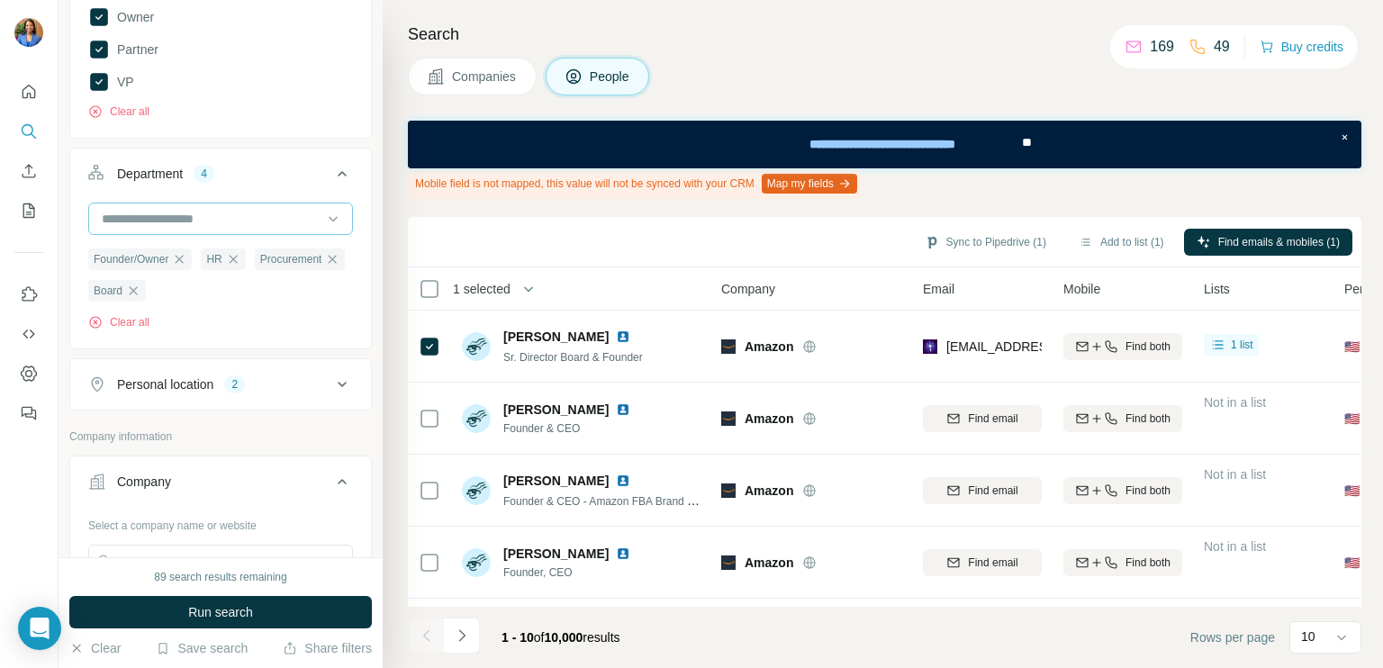
click at [253, 203] on div at bounding box center [211, 218] width 222 height 31
click at [195, 212] on input at bounding box center [211, 219] width 222 height 20
type input "*"
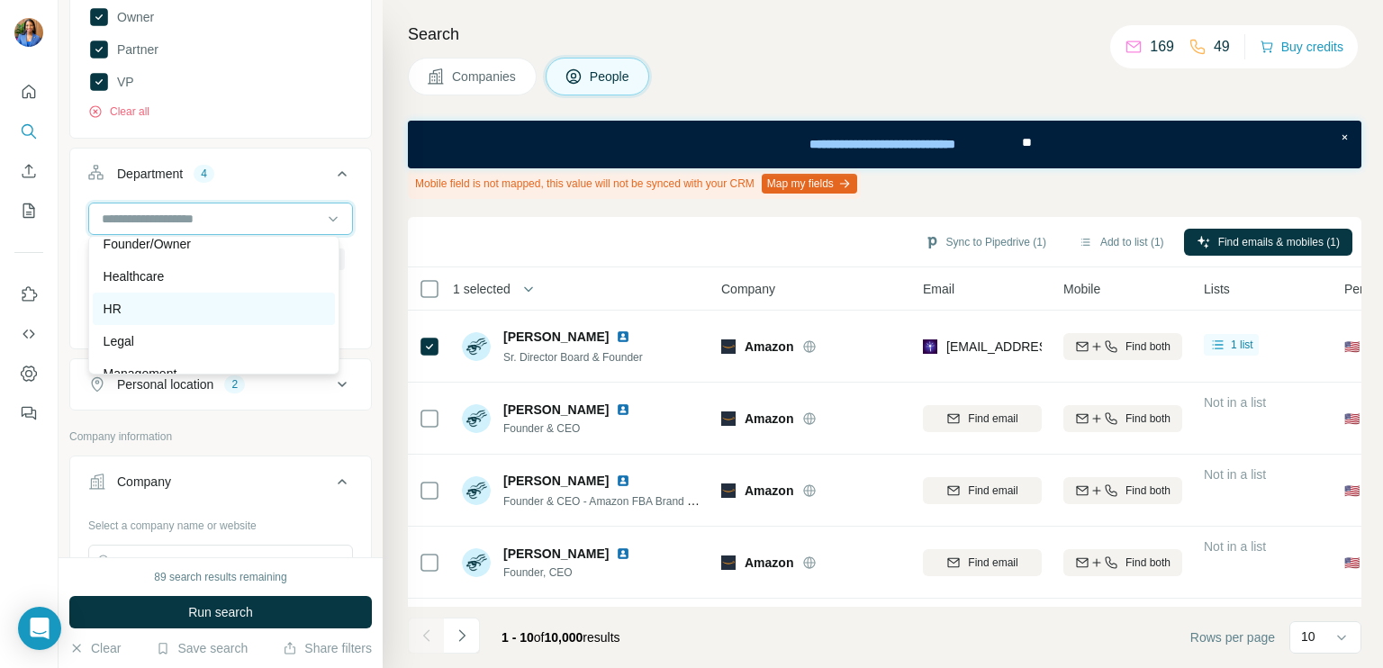
scroll to position [300, 0]
click at [166, 313] on p "Management" at bounding box center [141, 313] width 74 height 18
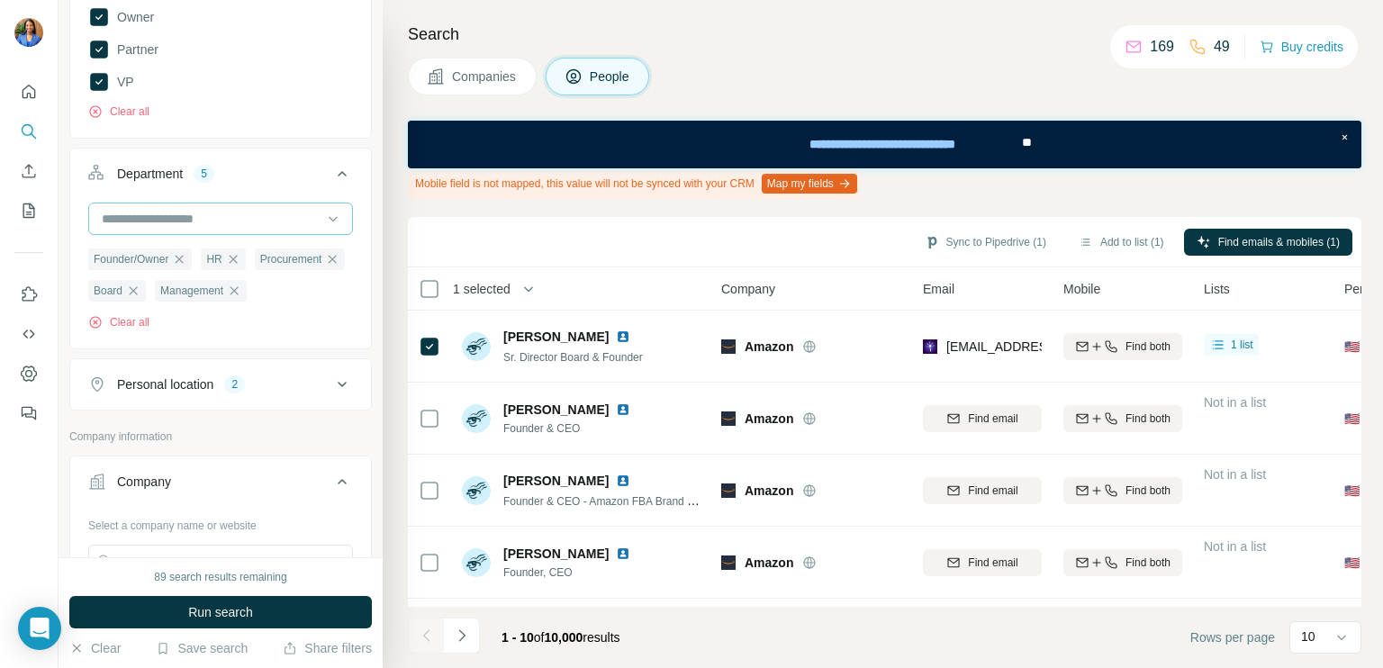
click at [235, 219] on input at bounding box center [211, 219] width 222 height 20
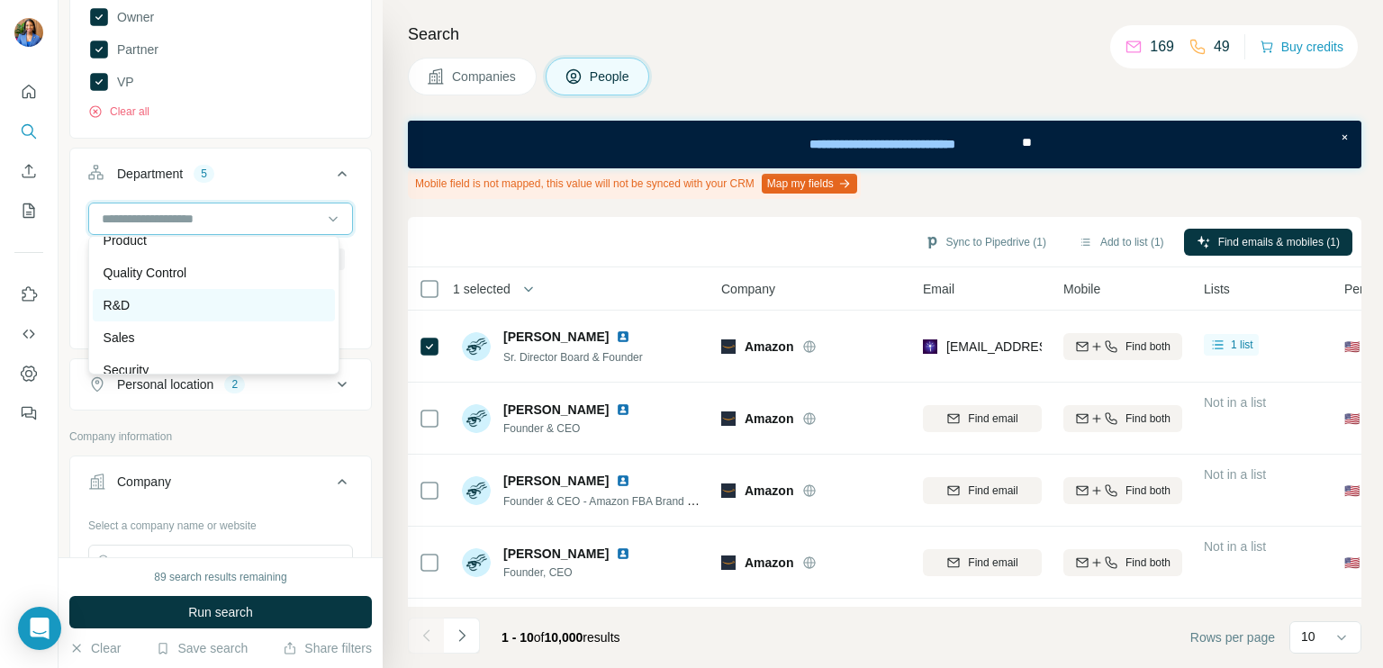
scroll to position [648, 0]
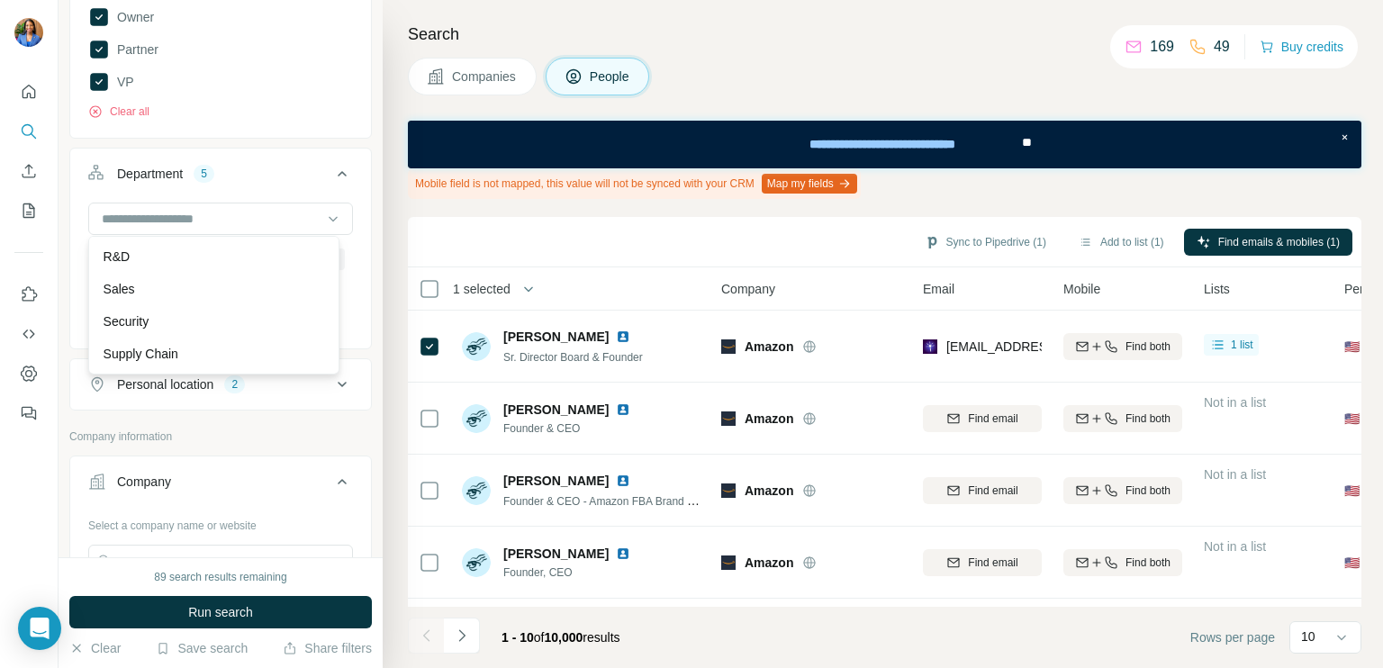
click at [286, 183] on button "Department 5" at bounding box center [220, 177] width 301 height 50
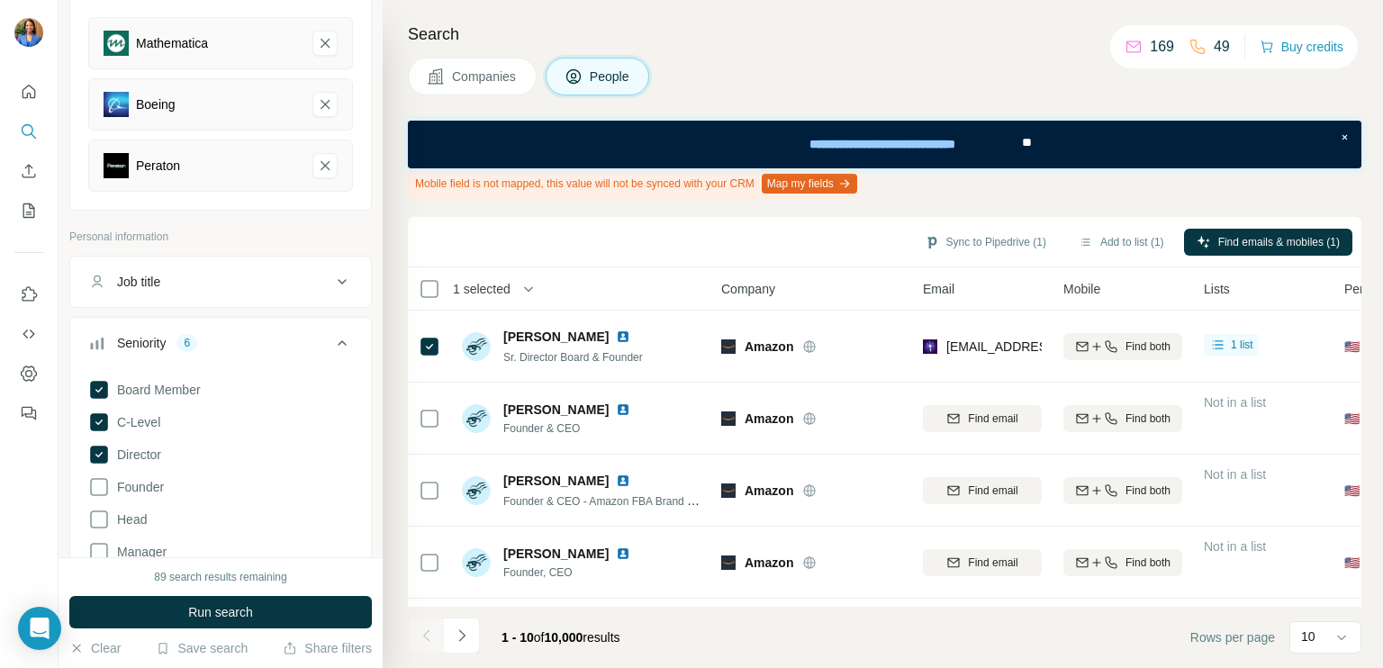
scroll to position [221, 0]
click at [226, 287] on div "Job title" at bounding box center [209, 283] width 243 height 18
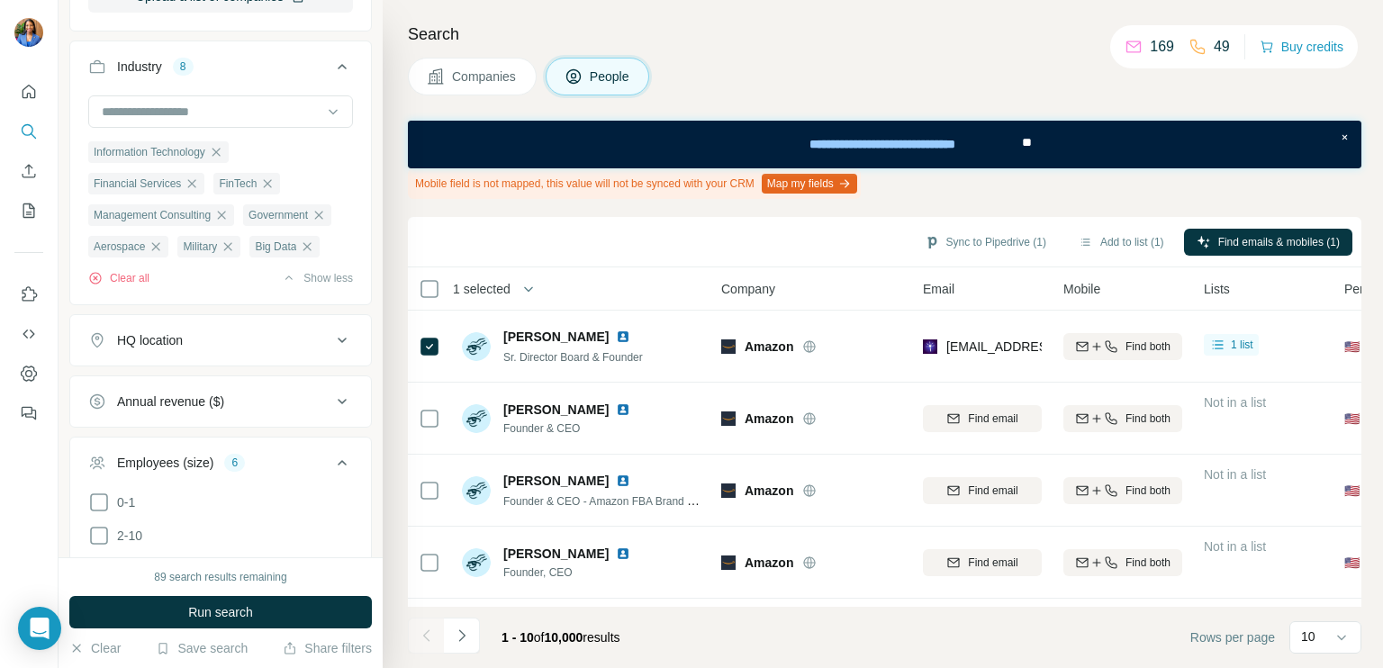
scroll to position [1361, 0]
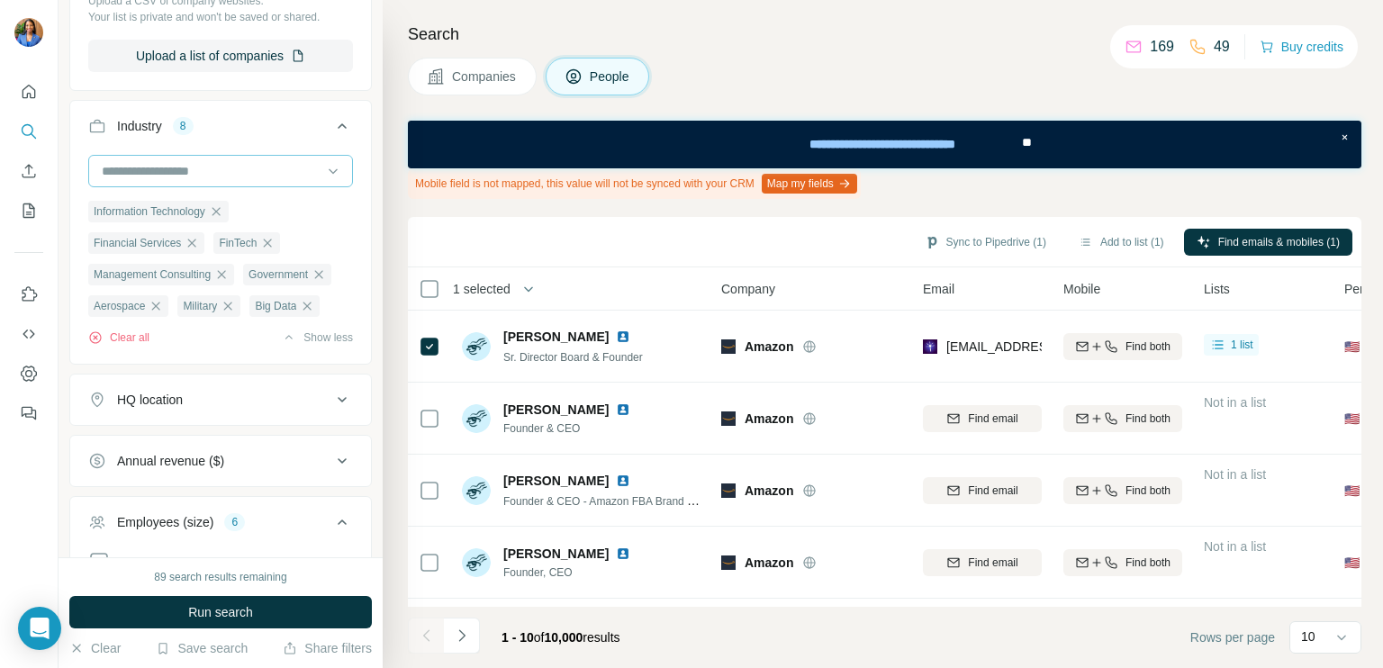
click at [195, 172] on input at bounding box center [211, 171] width 222 height 20
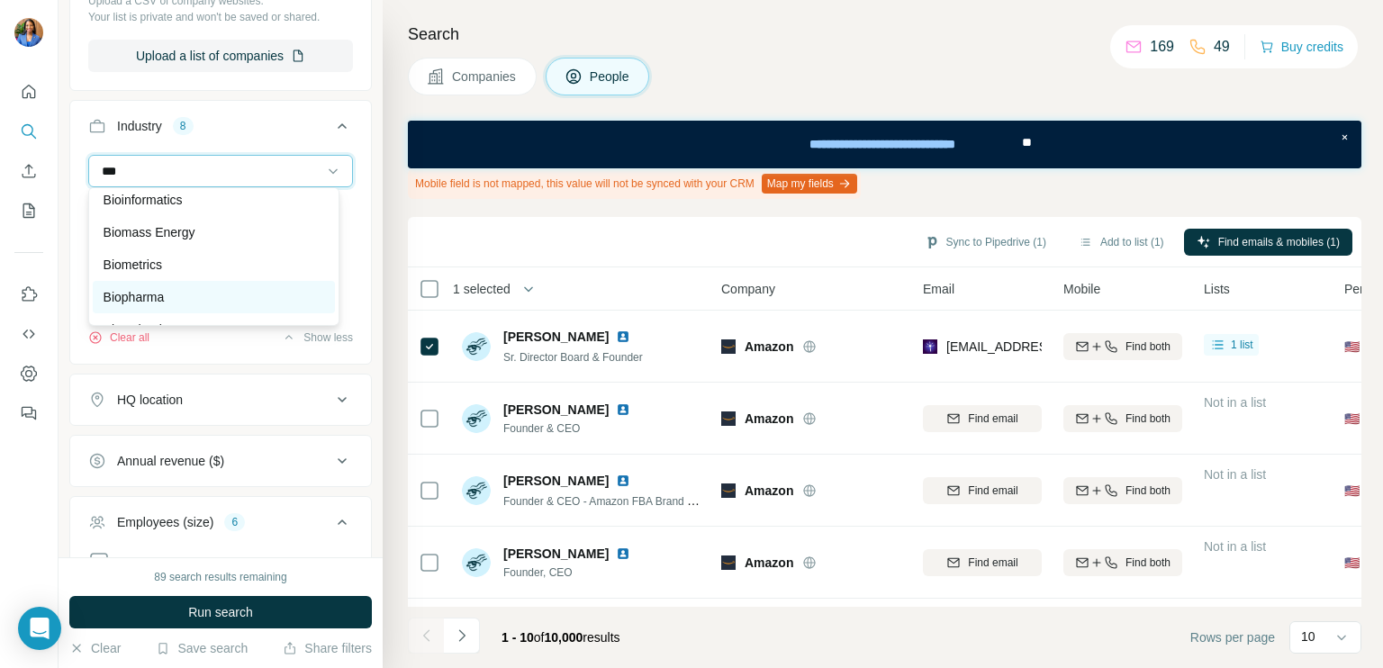
scroll to position [65, 0]
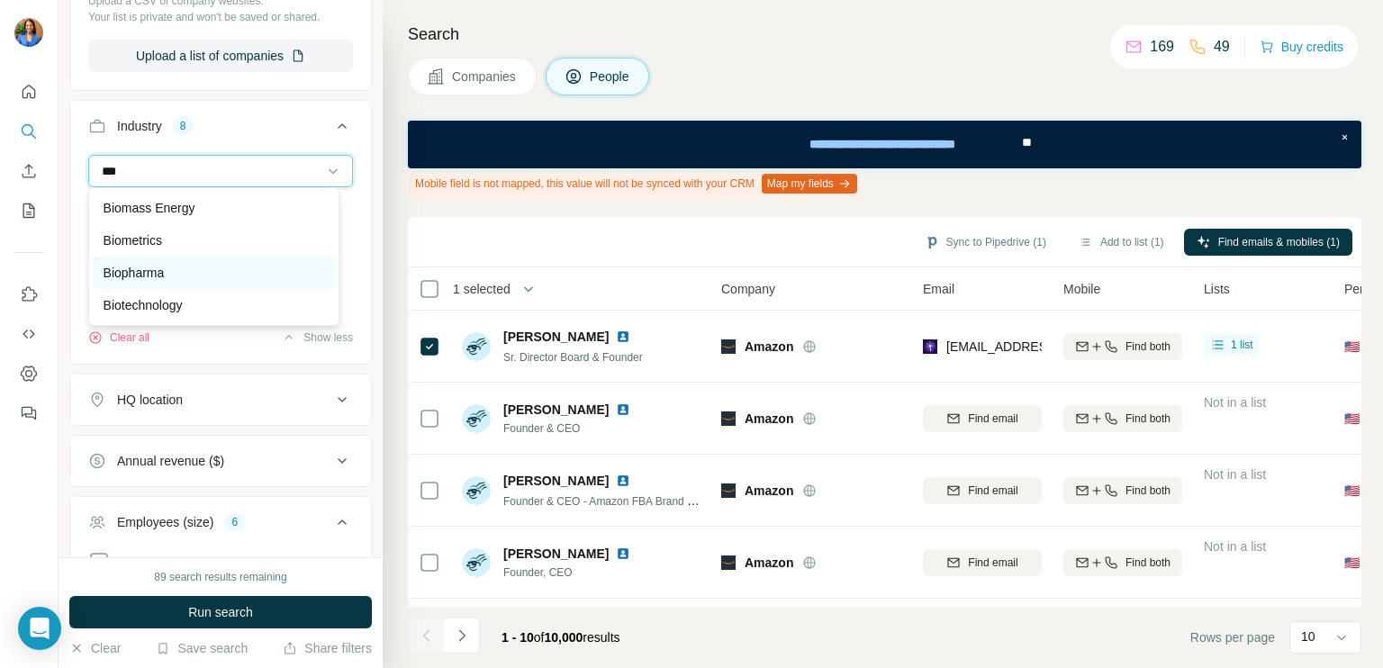
type input "***"
click at [195, 275] on div "Biopharma" at bounding box center [214, 273] width 221 height 18
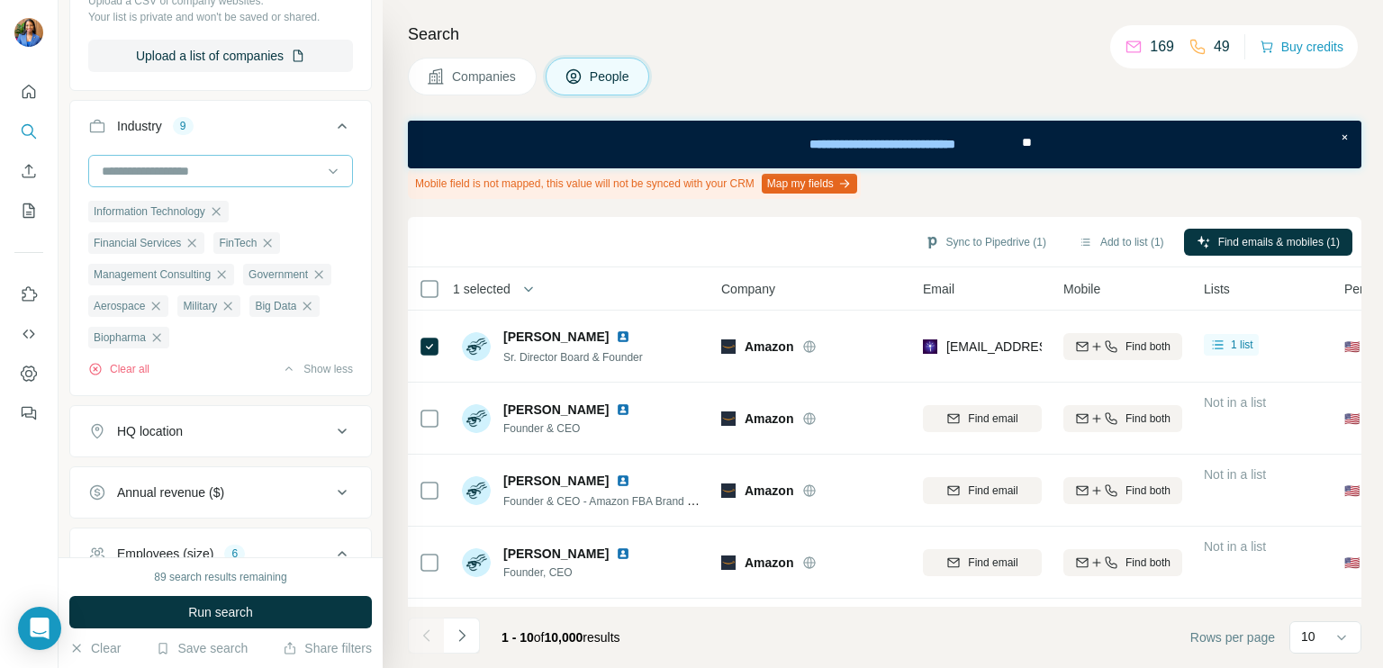
click at [184, 168] on input at bounding box center [211, 171] width 222 height 20
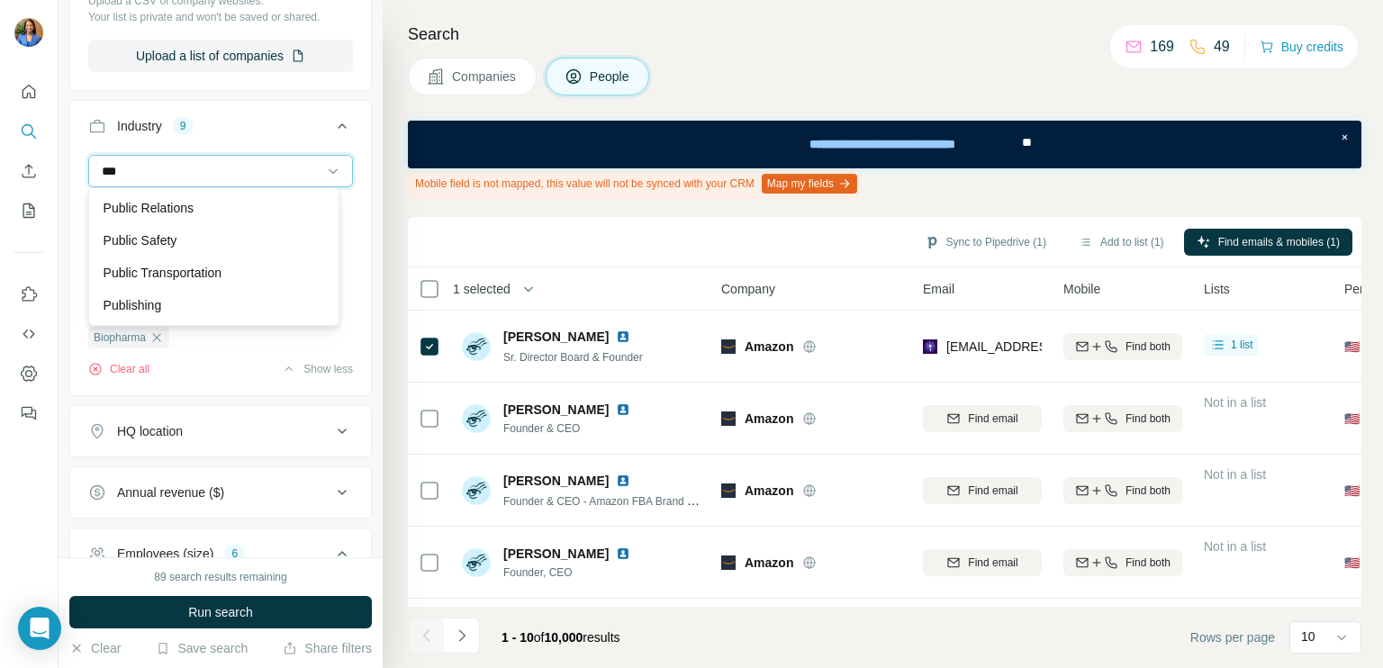
type input "****"
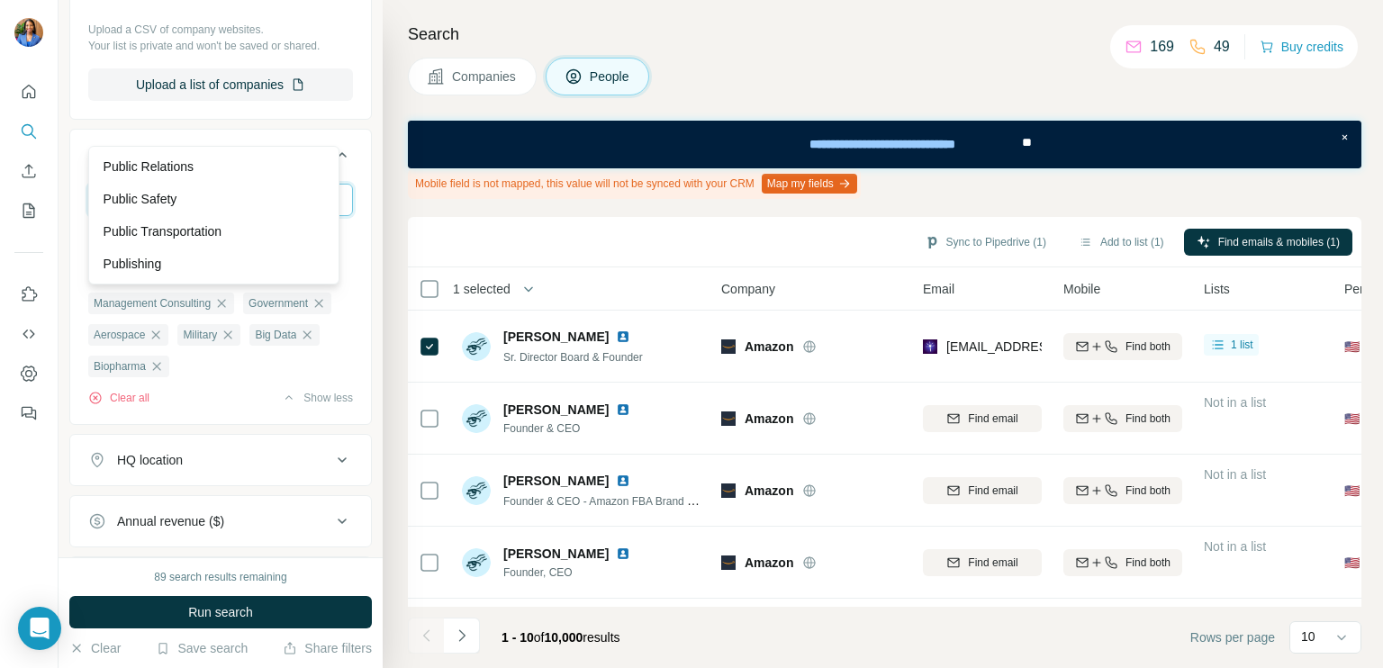
scroll to position [1301, 0]
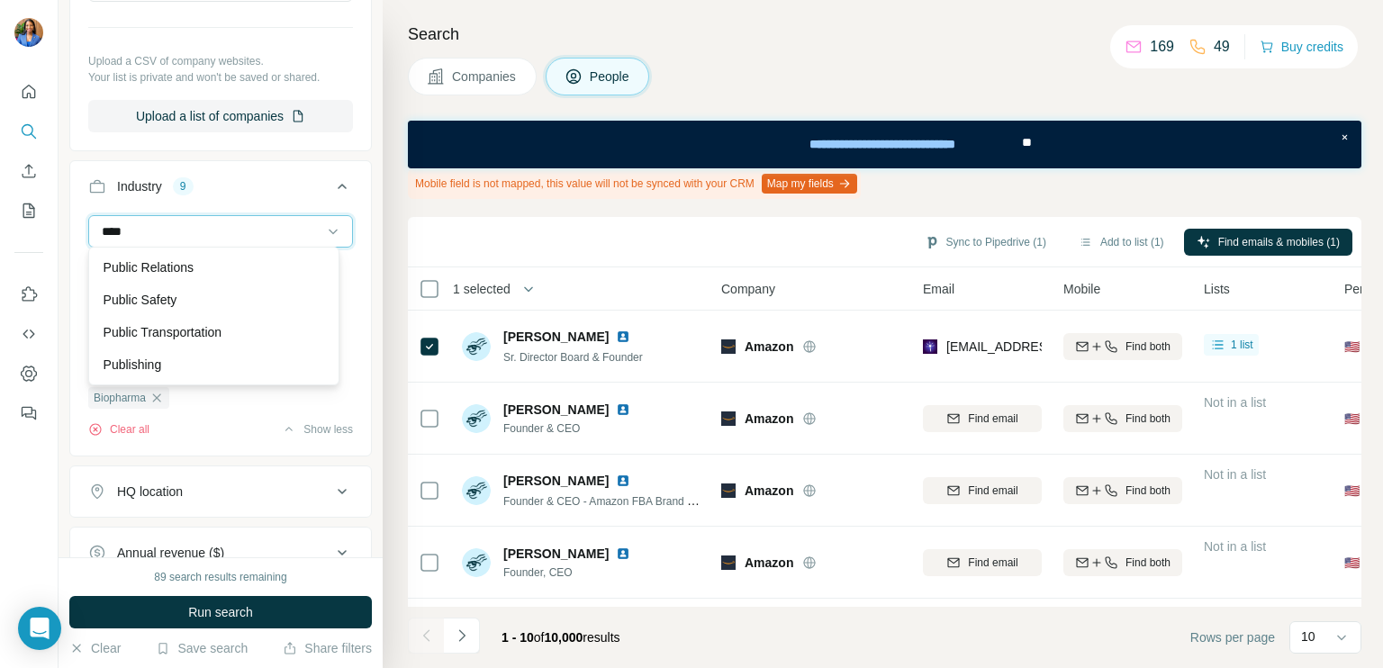
click at [162, 222] on input "****" at bounding box center [211, 231] width 222 height 20
click at [186, 221] on input at bounding box center [211, 231] width 222 height 20
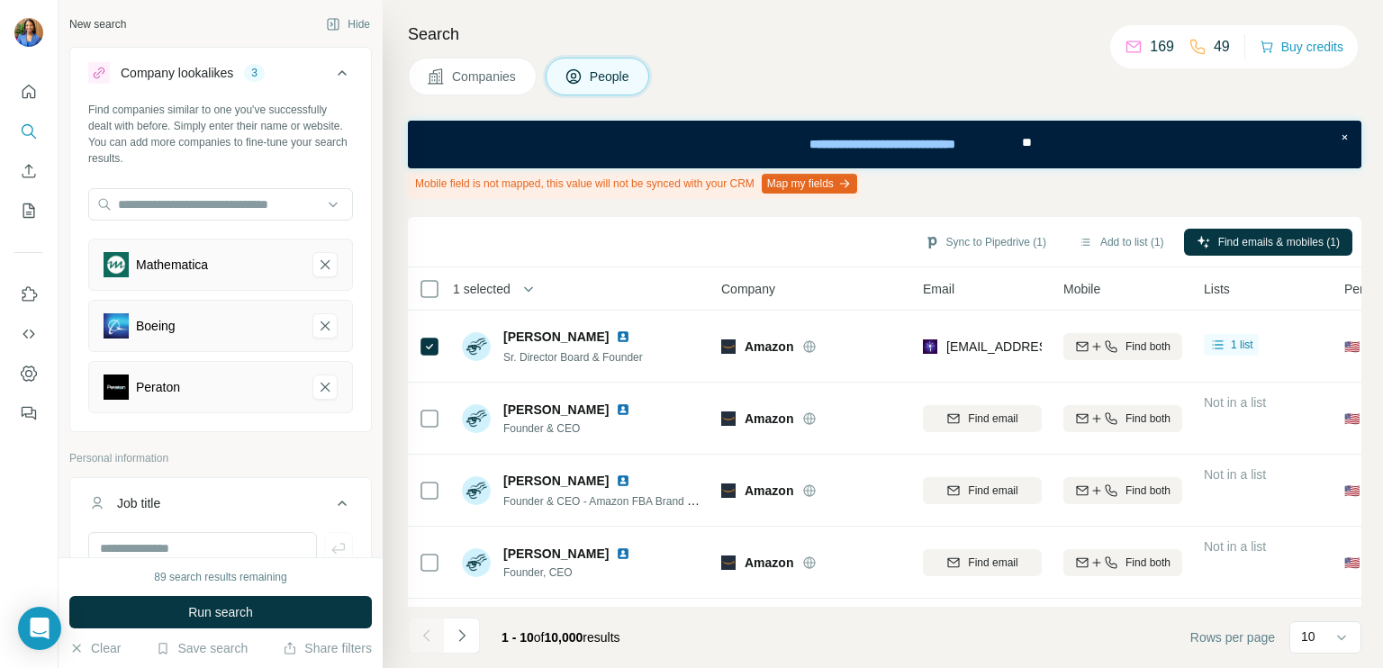
scroll to position [1301, 0]
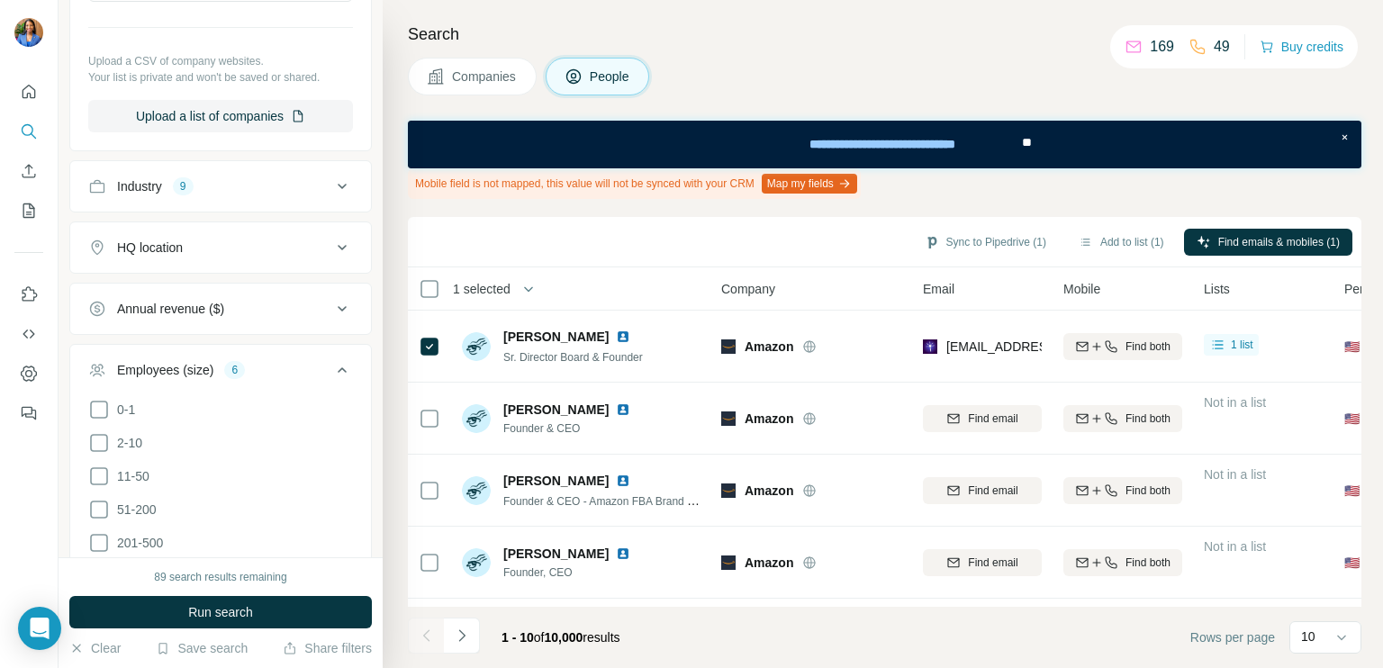
click at [227, 187] on div "Industry 9" at bounding box center [209, 186] width 243 height 18
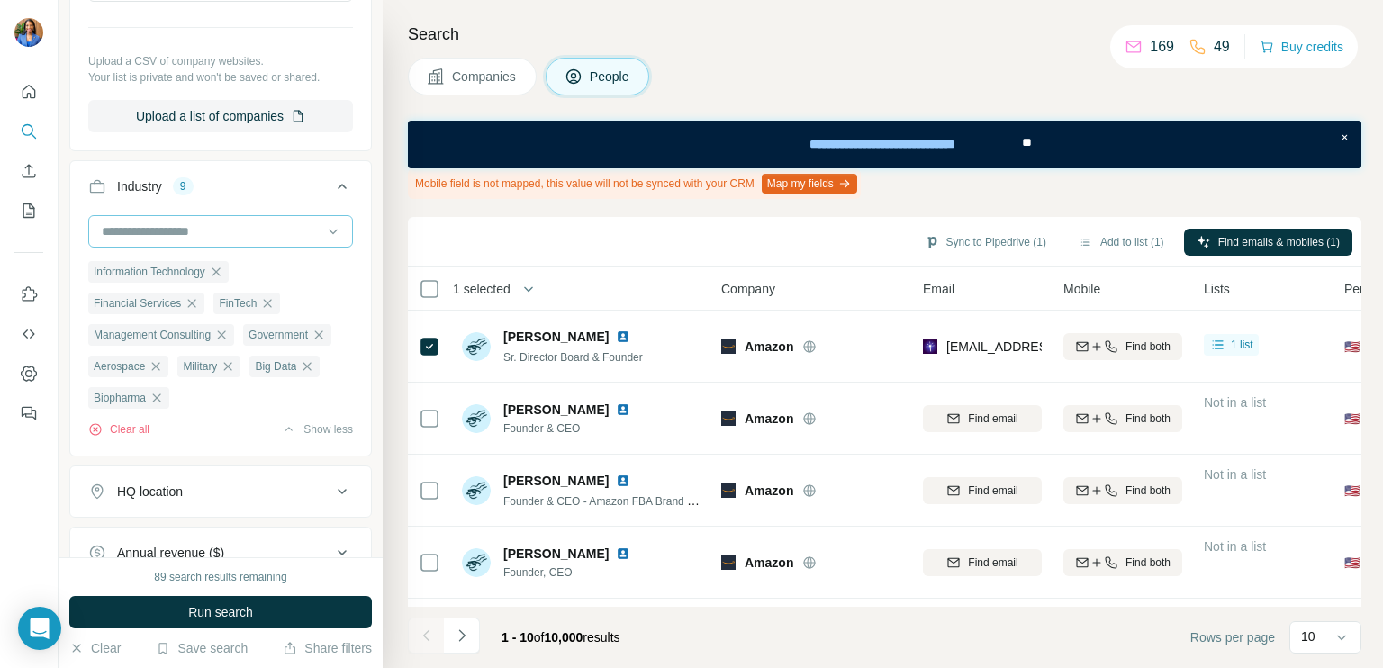
click at [185, 224] on input at bounding box center [211, 231] width 222 height 20
type input "****"
click at [184, 262] on p "Risk Management" at bounding box center [155, 267] width 102 height 18
click at [182, 225] on input at bounding box center [211, 231] width 222 height 20
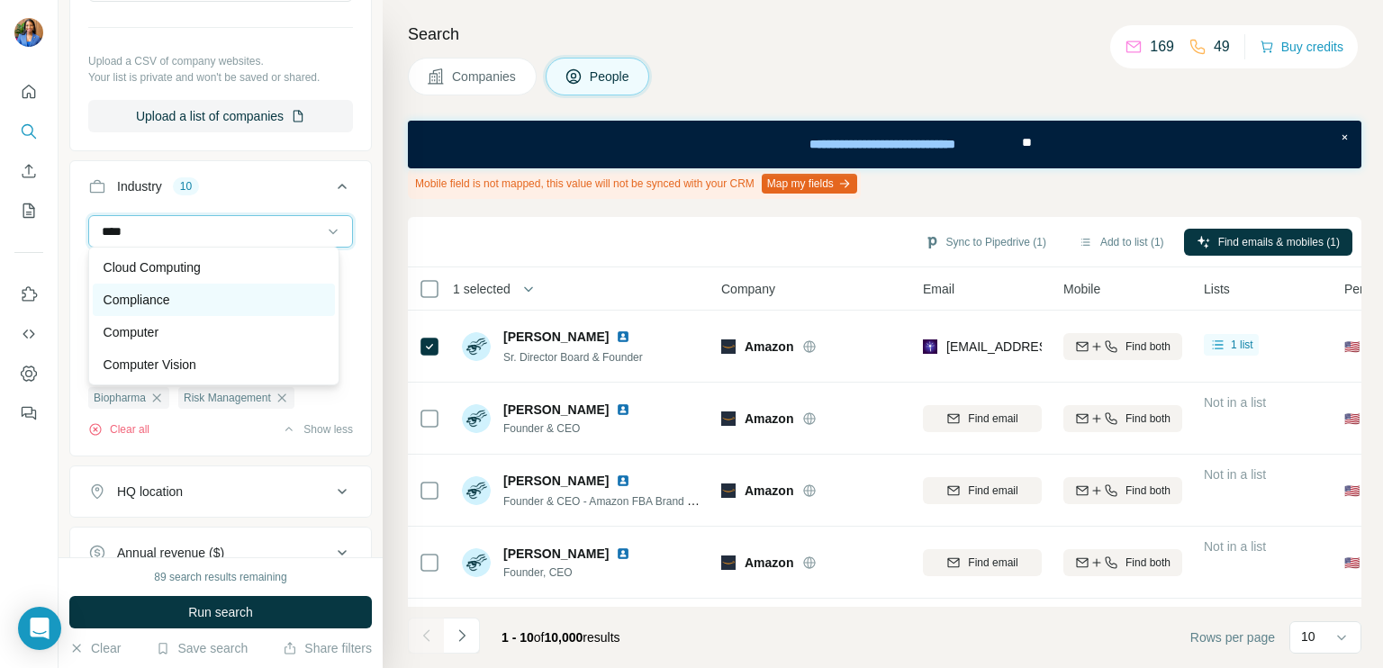
type input "****"
click at [169, 302] on p "Compliance" at bounding box center [137, 300] width 67 height 18
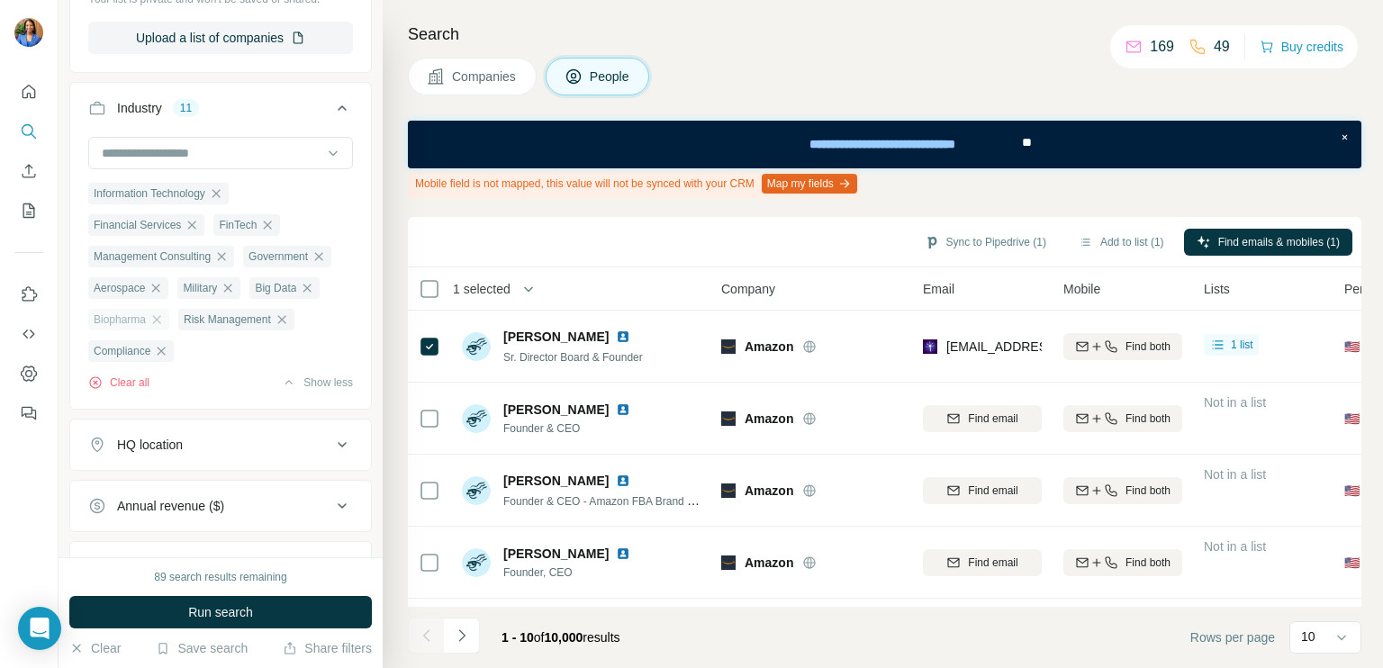
scroll to position [1421, 0]
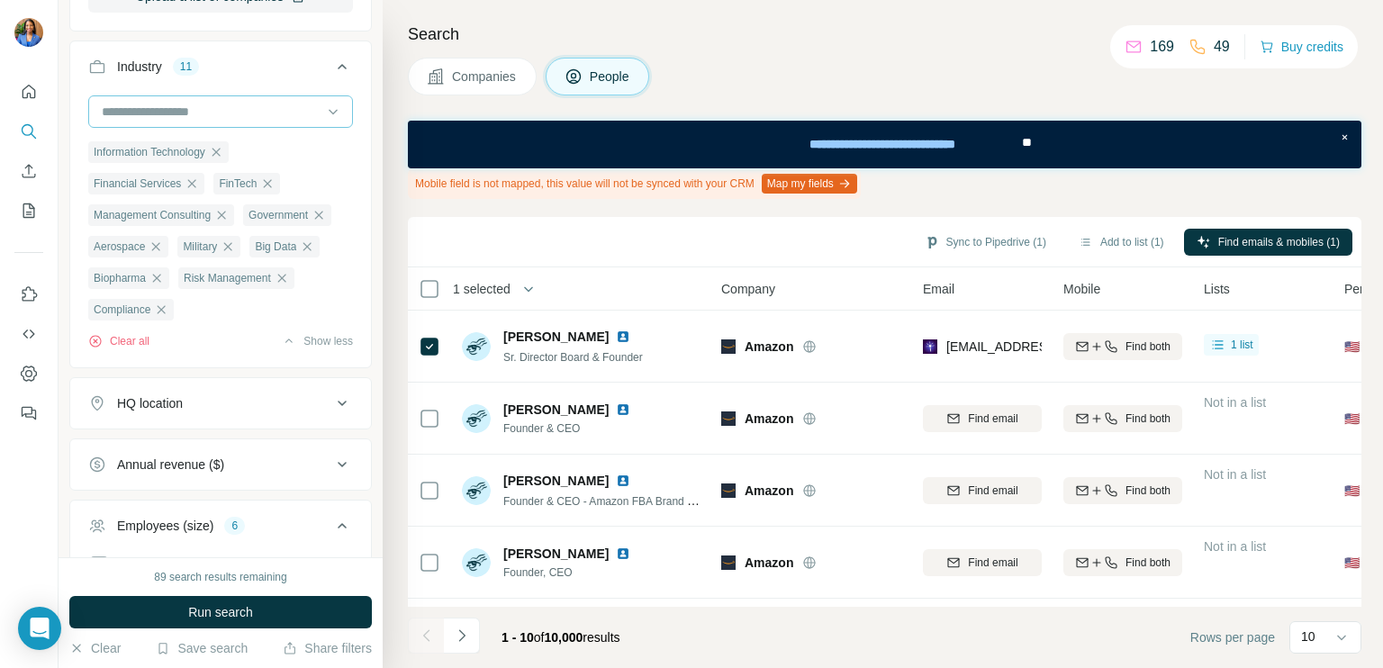
click at [203, 103] on input at bounding box center [211, 112] width 222 height 20
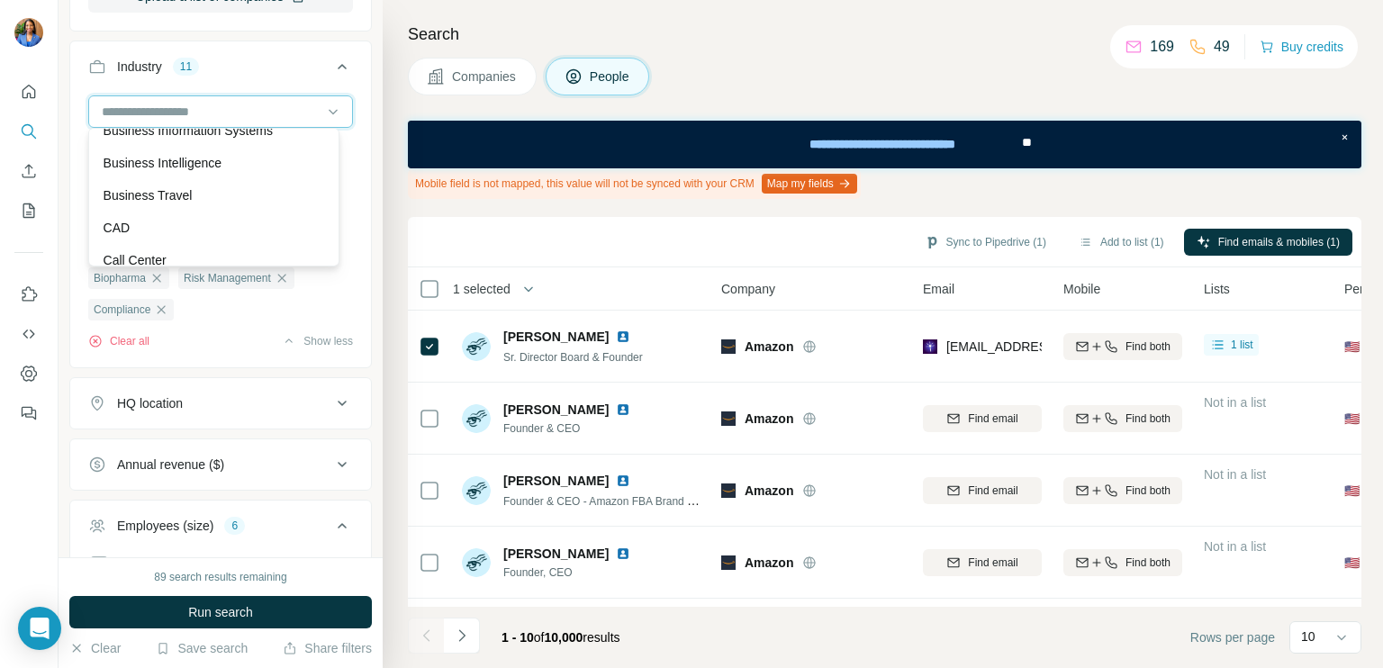
scroll to position [2161, 0]
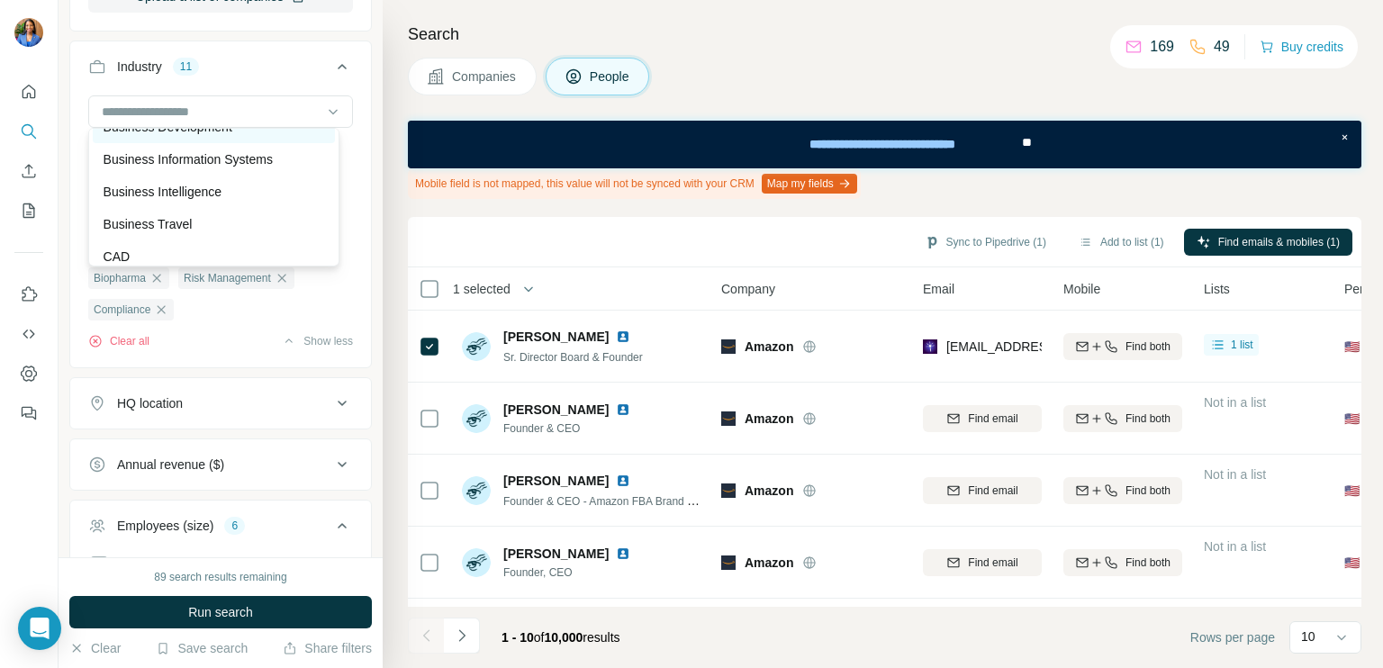
click at [205, 136] on p "Business Development" at bounding box center [168, 127] width 129 height 18
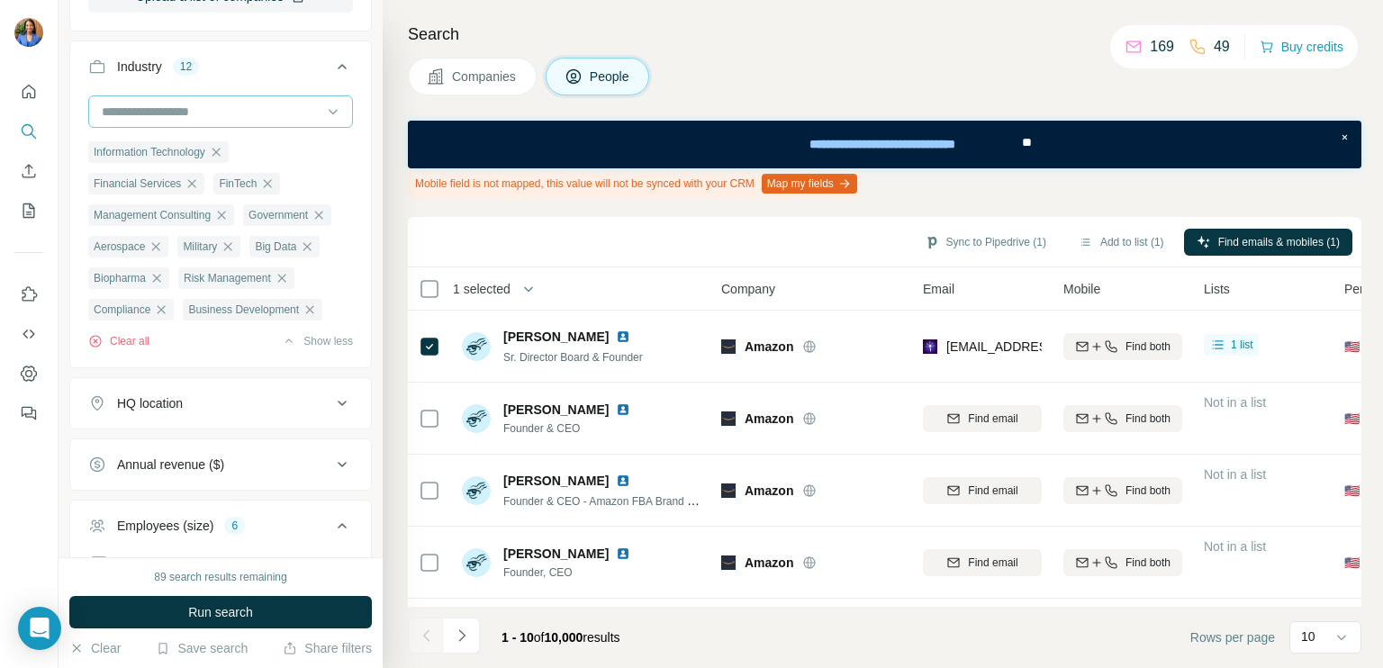
click at [195, 110] on input at bounding box center [211, 112] width 222 height 20
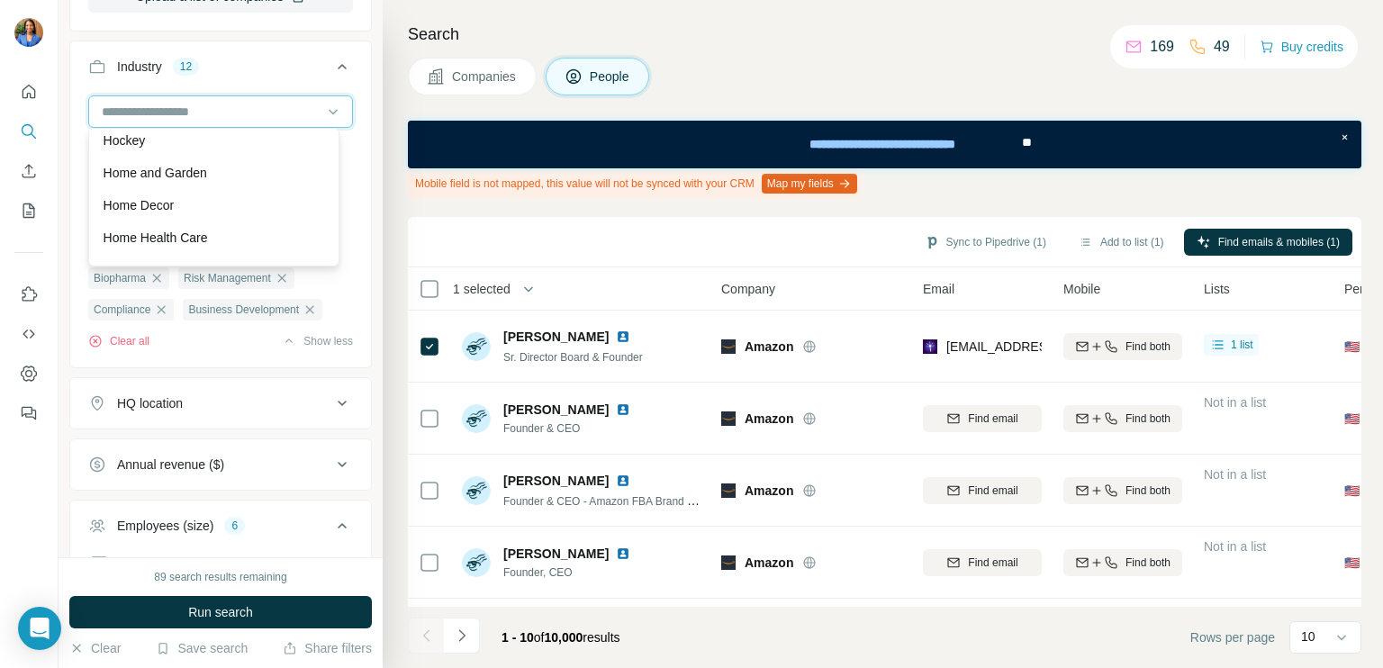
scroll to position [8822, 0]
click at [184, 118] on p "Higher Education" at bounding box center [152, 109] width 96 height 18
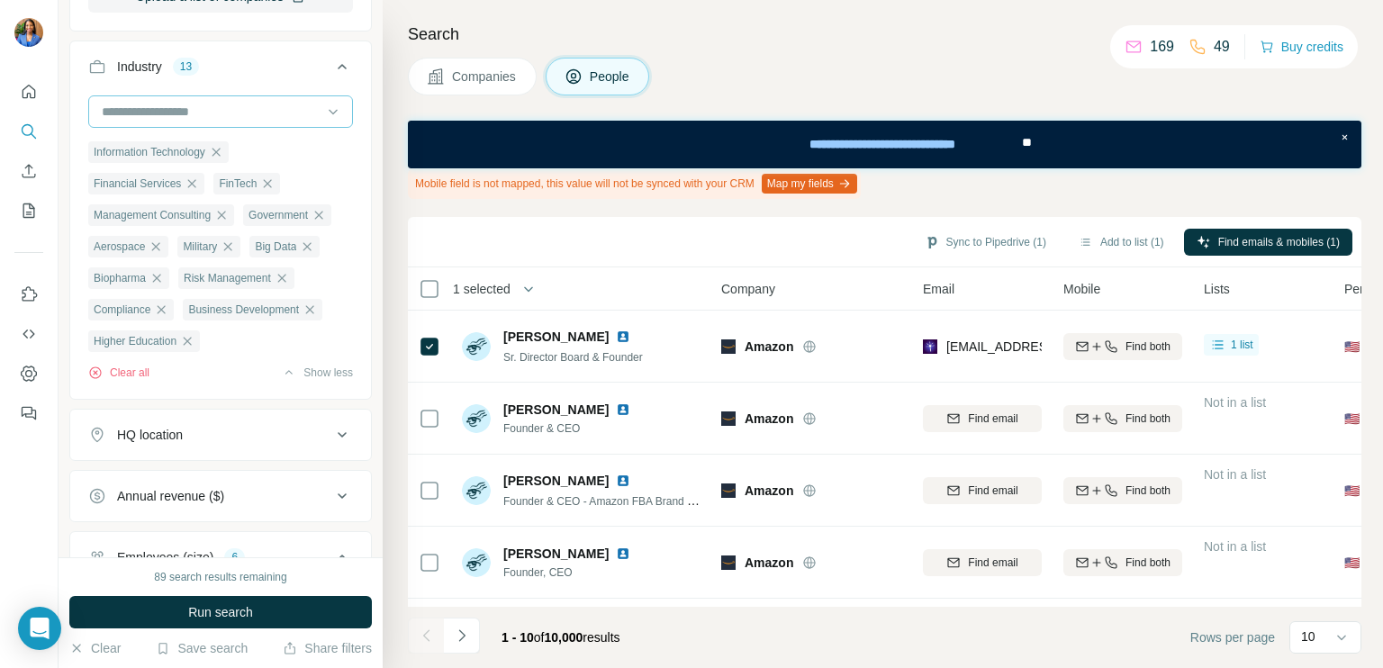
click at [175, 108] on input at bounding box center [211, 112] width 222 height 20
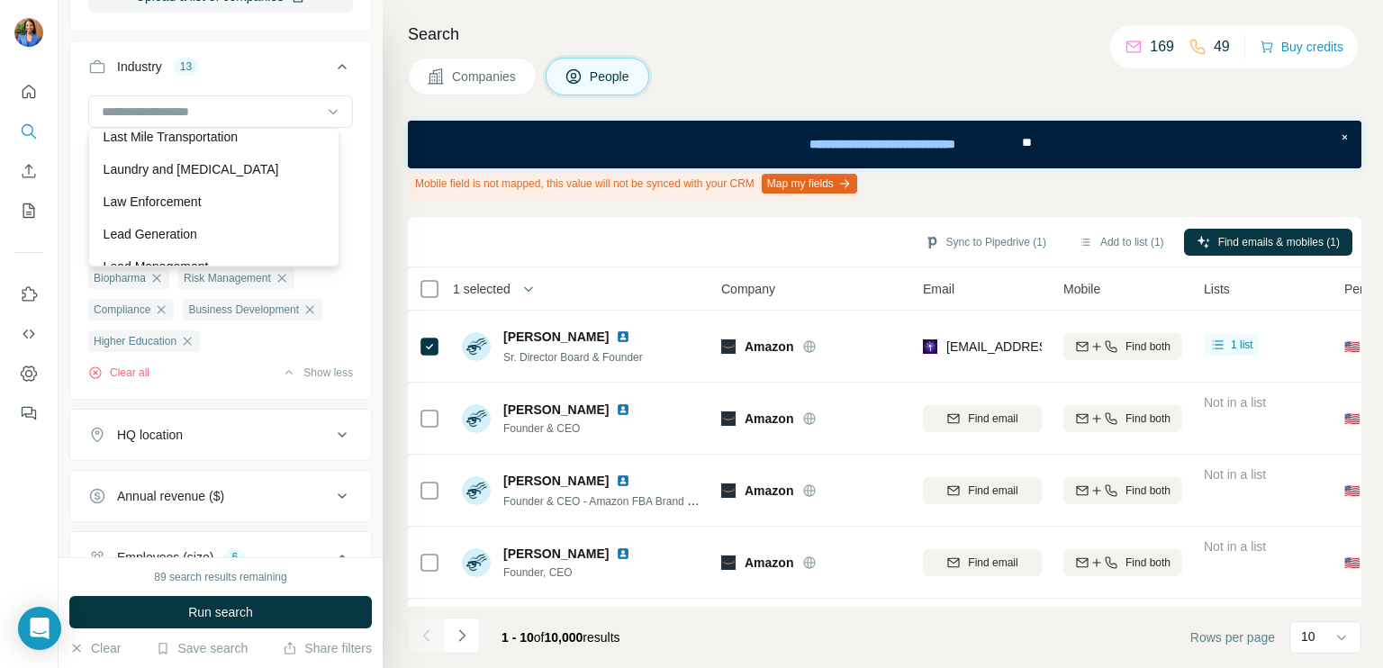
scroll to position [10443, 0]
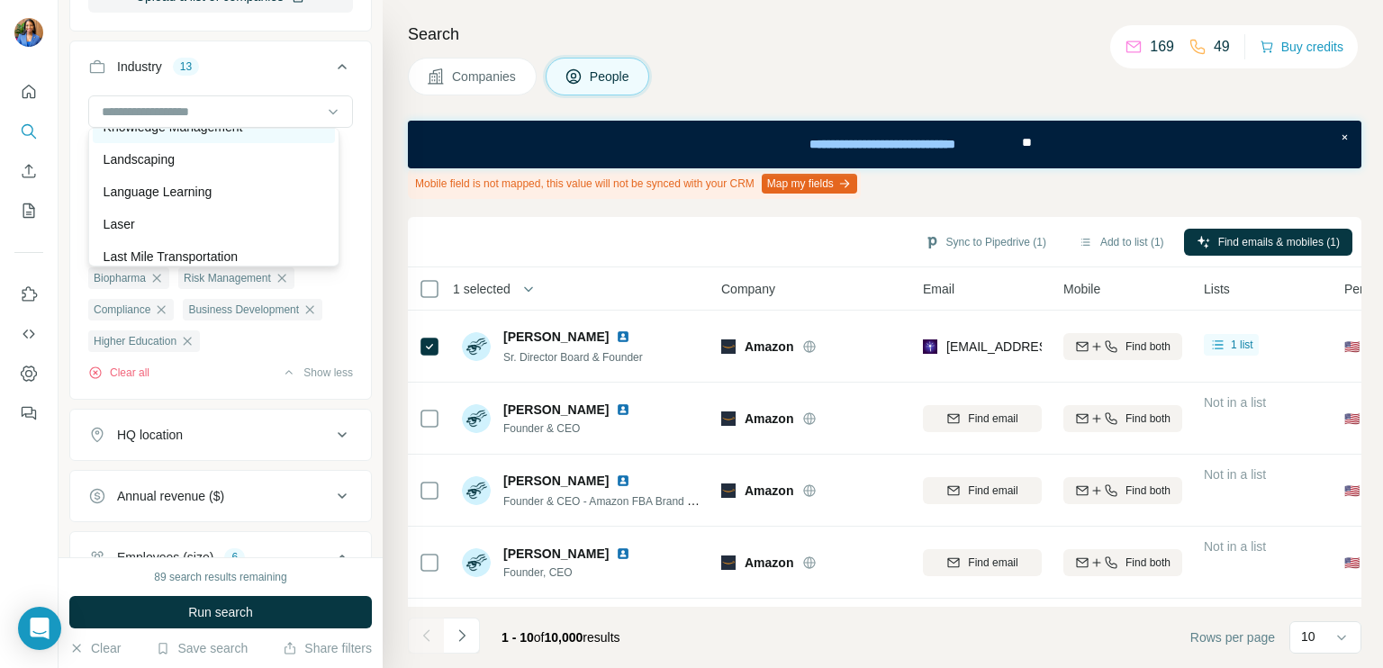
click at [226, 136] on p "Knowledge Management" at bounding box center [174, 127] width 140 height 18
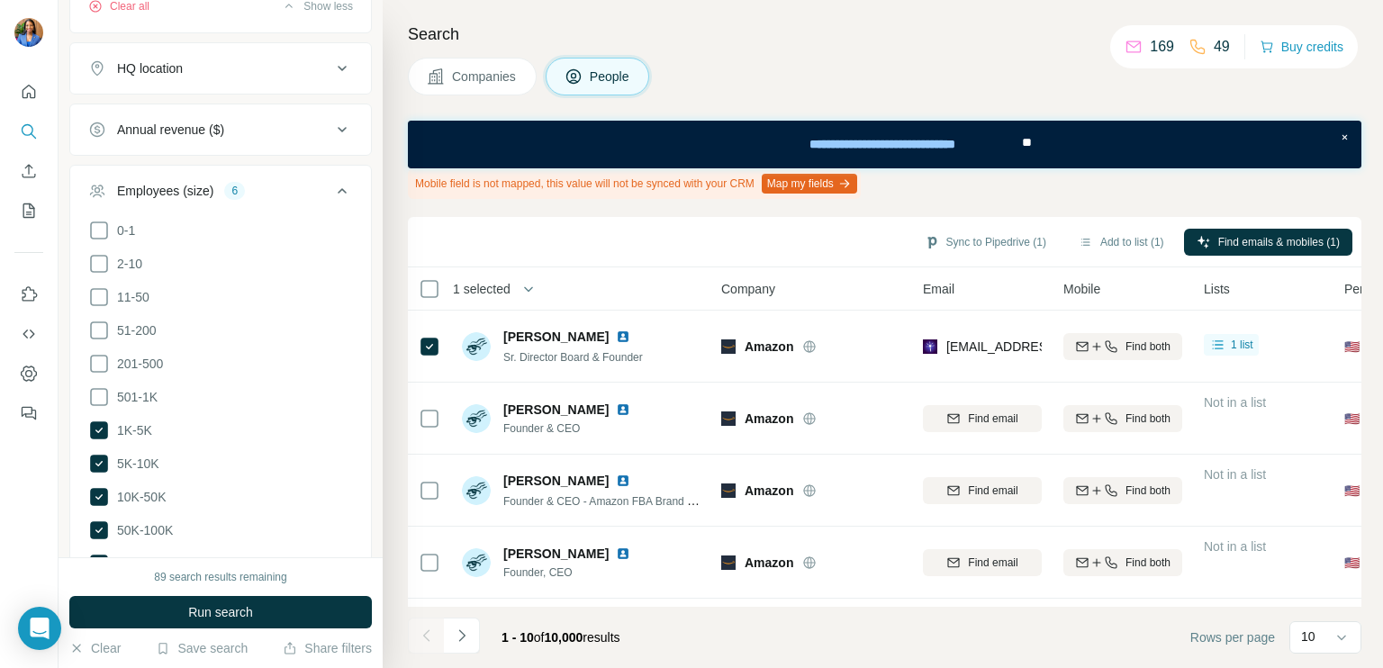
scroll to position [1841, 0]
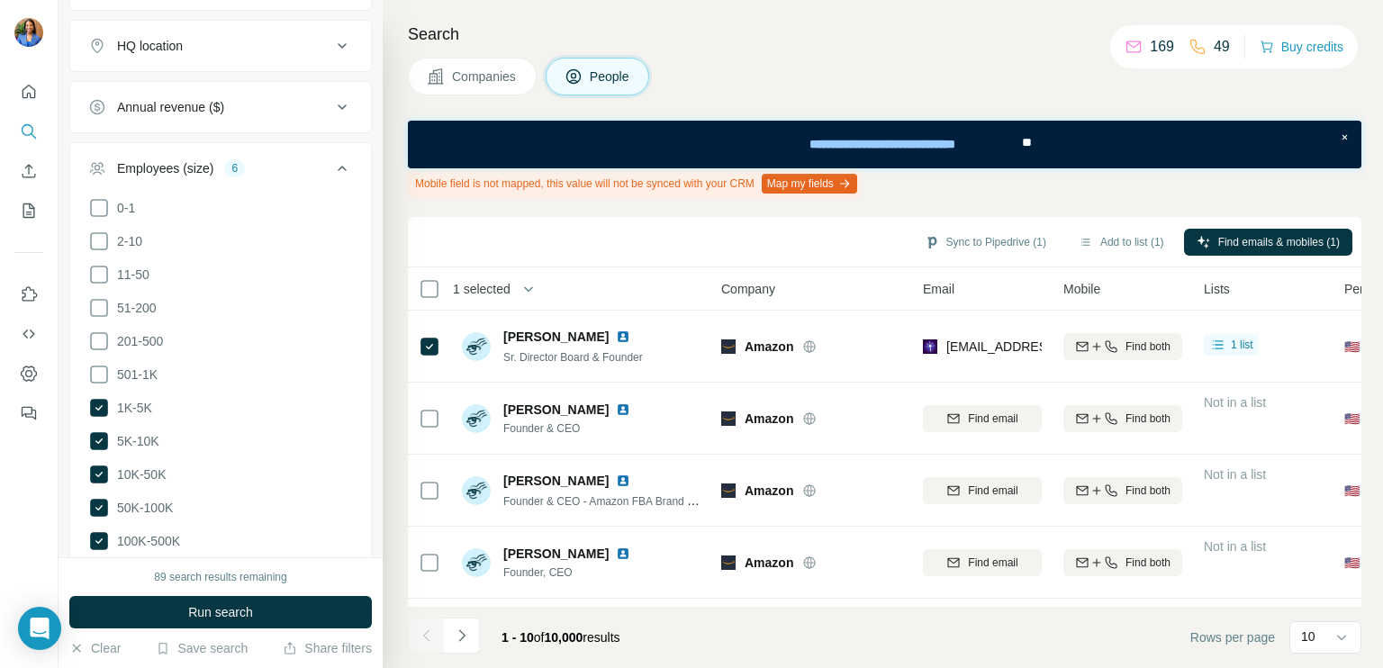
click at [252, 129] on button "Annual revenue ($)" at bounding box center [220, 107] width 301 height 43
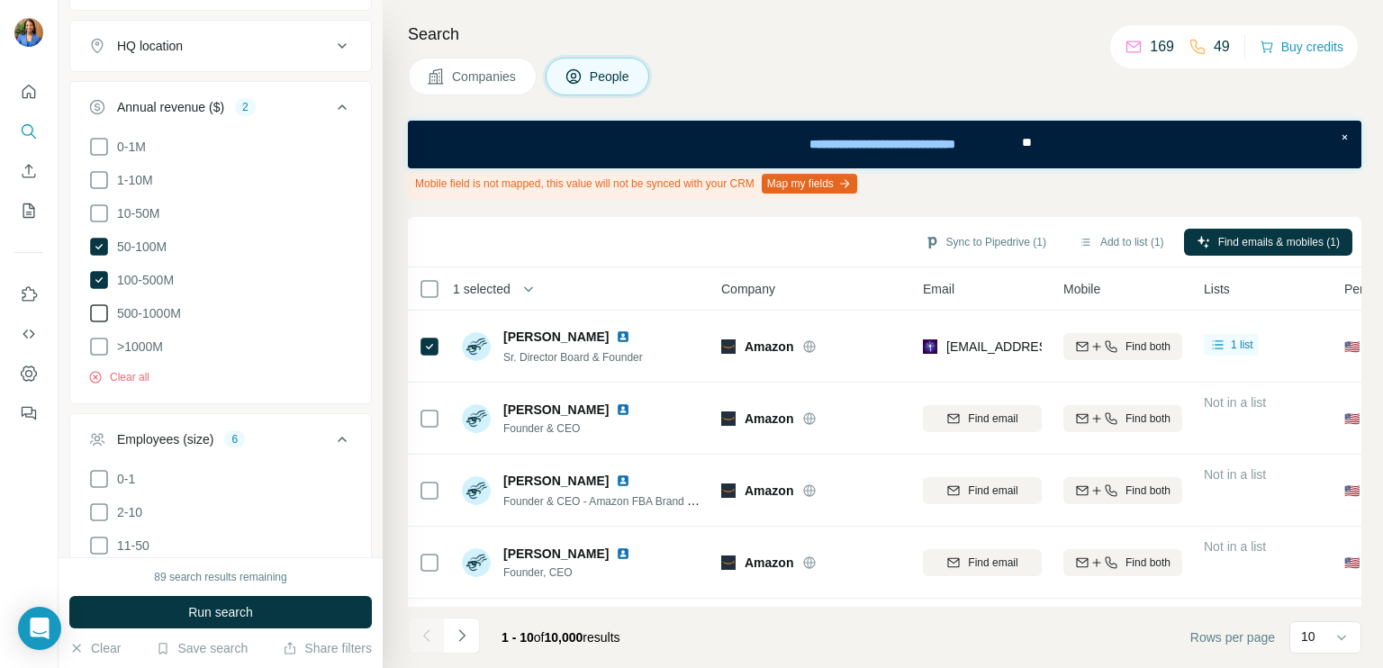
click at [101, 324] on icon at bounding box center [99, 313] width 22 height 22
click at [101, 357] on icon at bounding box center [99, 347] width 22 height 22
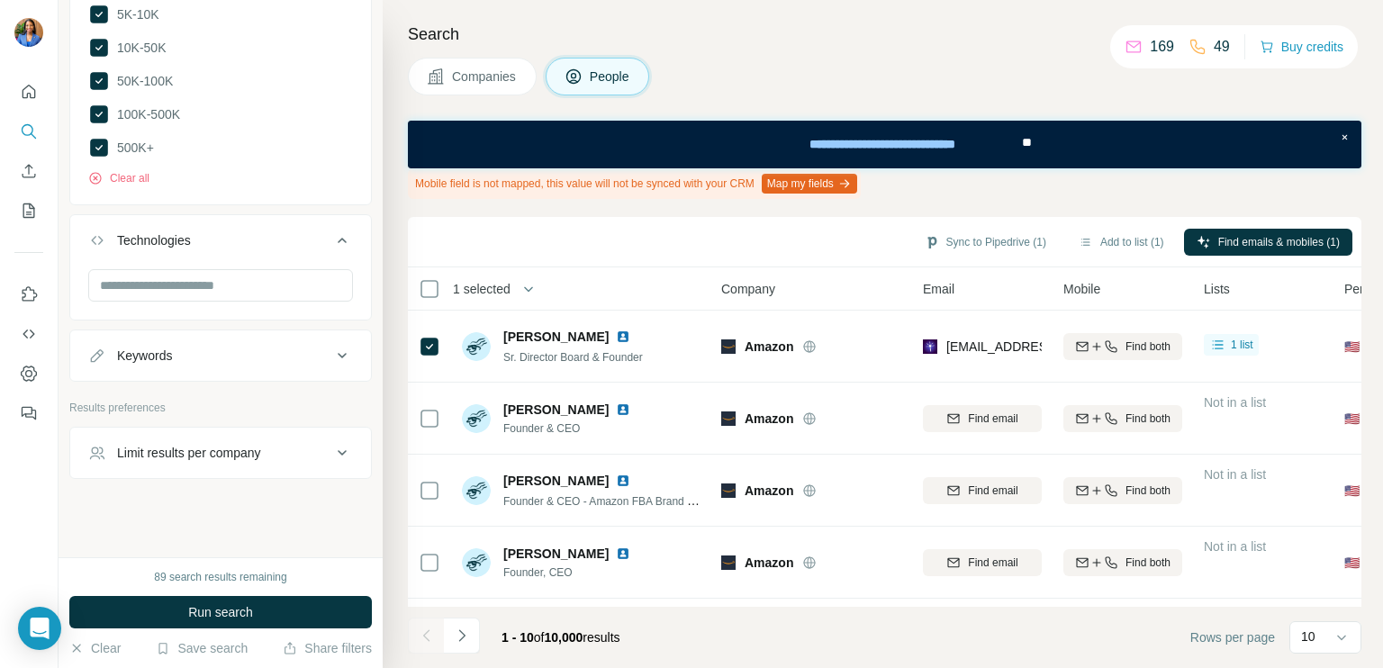
scroll to position [2571, 0]
click at [192, 345] on div "Keywords" at bounding box center [209, 351] width 243 height 18
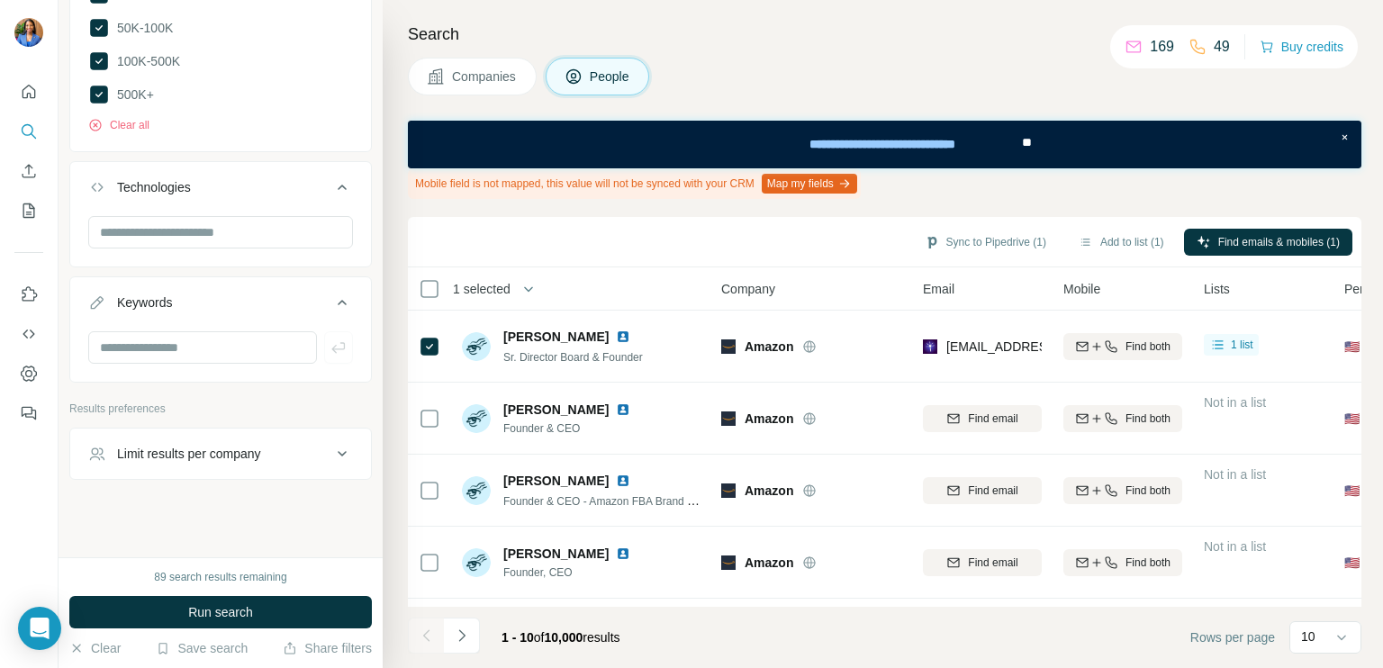
scroll to position [2625, 0]
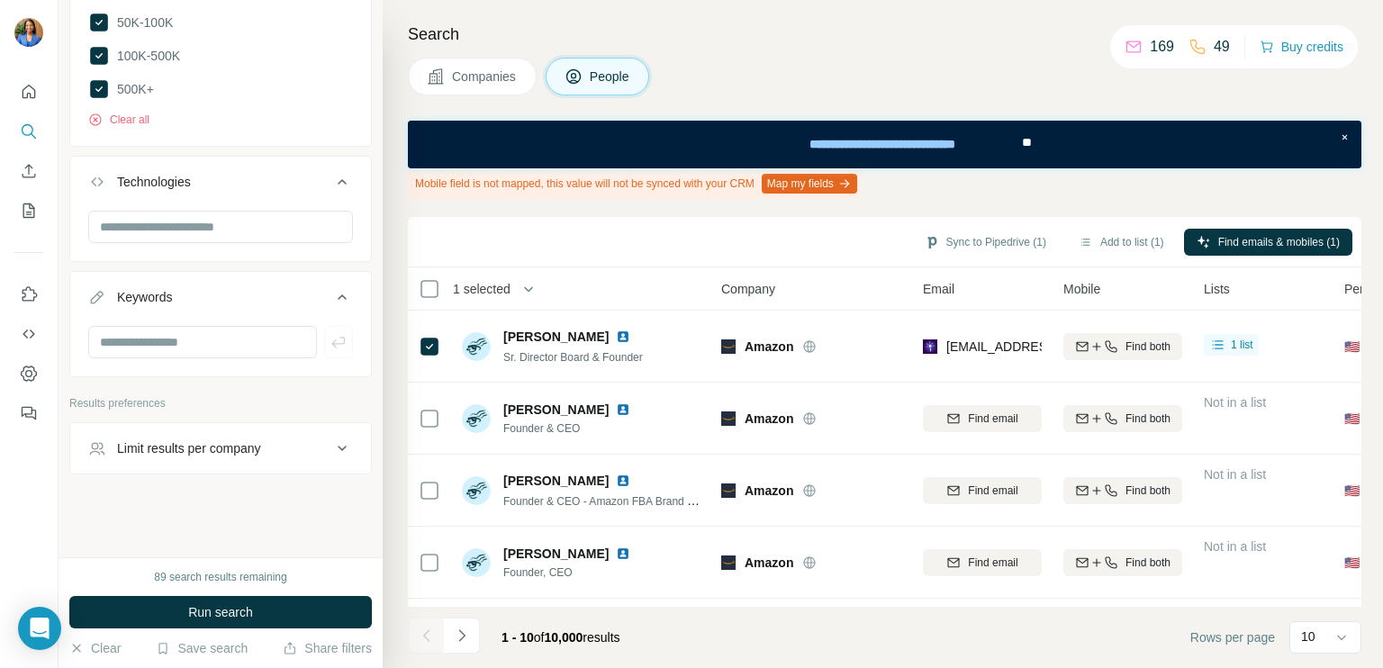
click at [172, 330] on input "text" at bounding box center [202, 342] width 229 height 32
click at [221, 342] on input "text" at bounding box center [202, 342] width 229 height 32
paste input "**********"
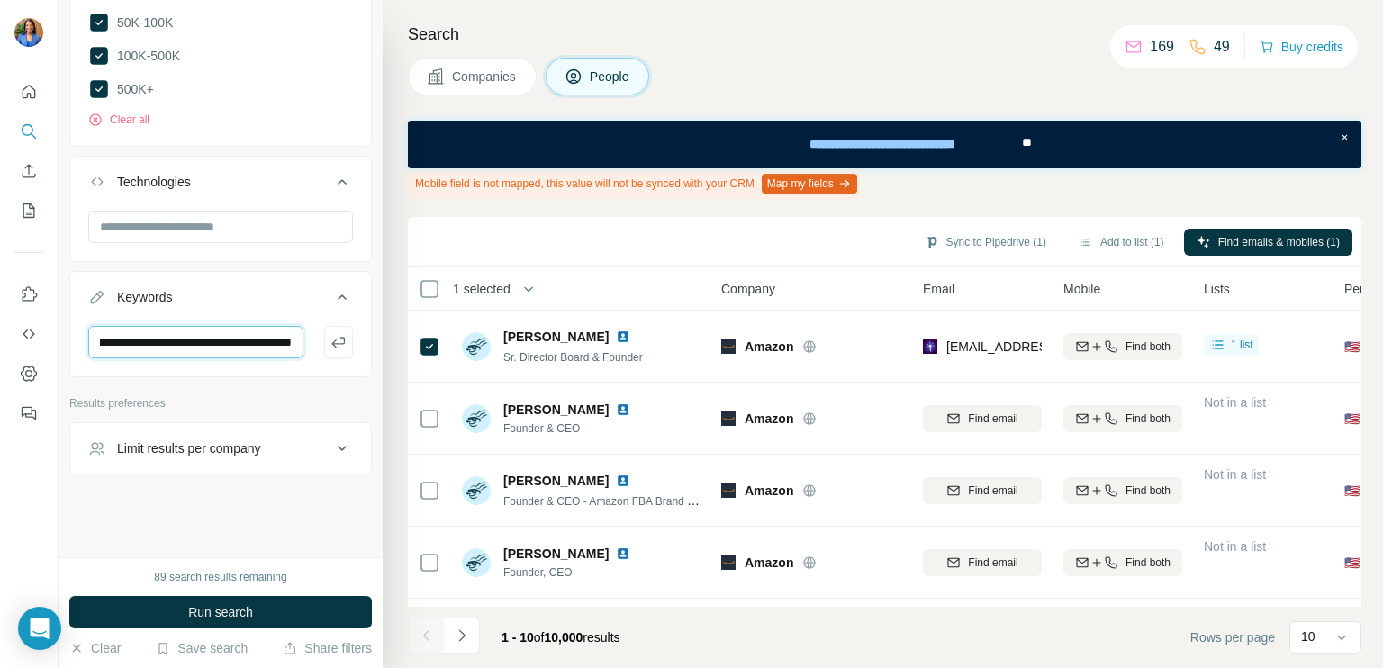
click at [249, 350] on input "**********" at bounding box center [195, 342] width 215 height 32
click at [248, 348] on input "**********" at bounding box center [195, 342] width 215 height 32
click at [248, 347] on input "**********" at bounding box center [195, 342] width 215 height 32
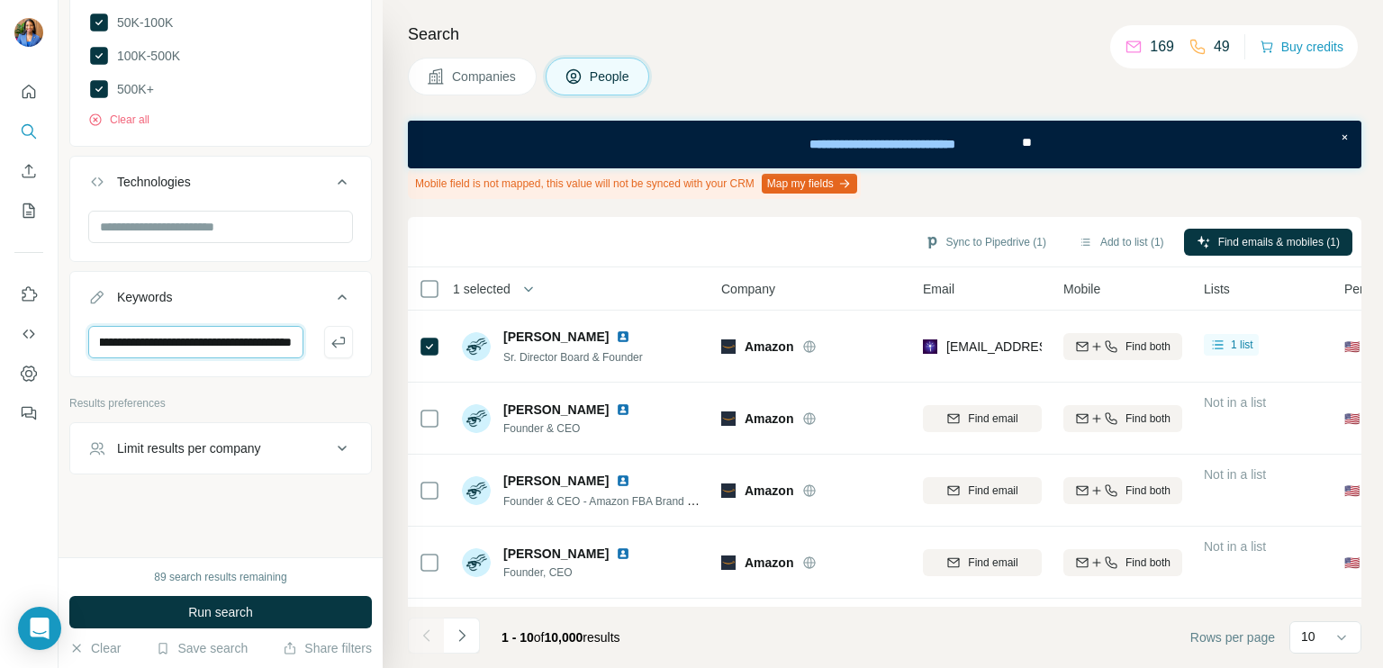
click at [248, 346] on input "**********" at bounding box center [195, 342] width 215 height 32
type input "*"
click at [176, 341] on input "text" at bounding box center [195, 342] width 215 height 32
paste input "**********"
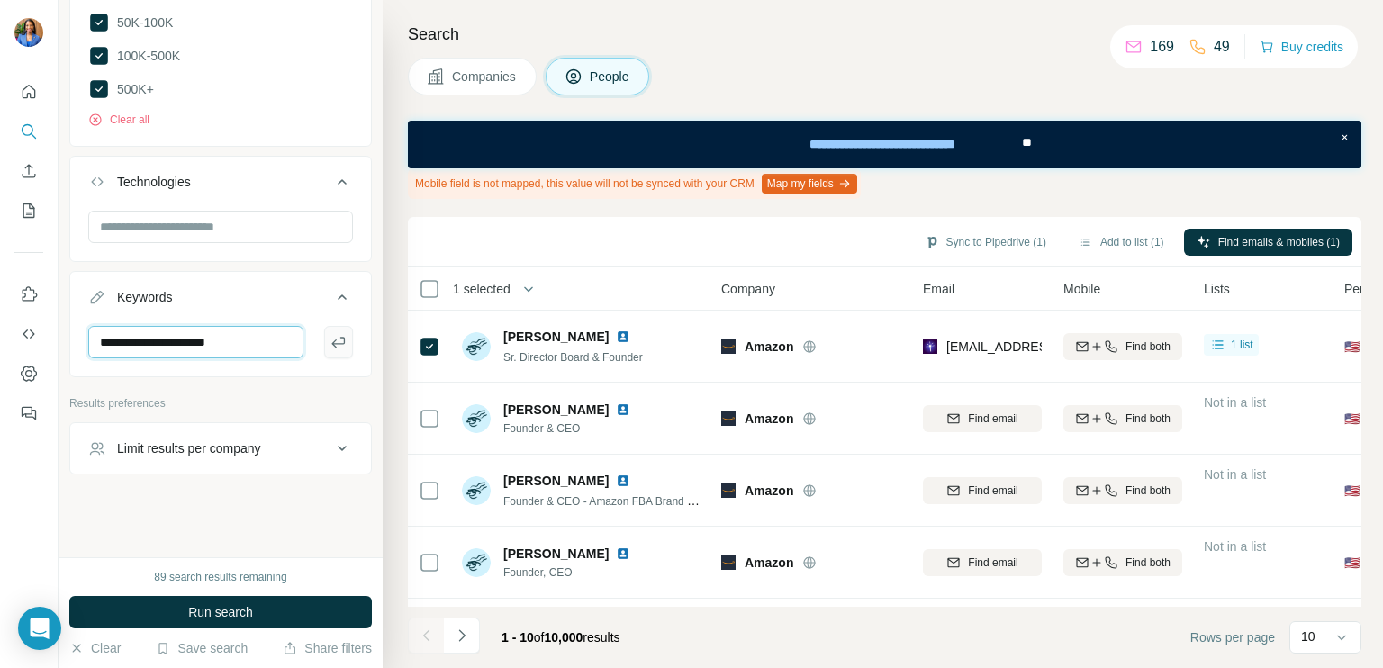
type input "**********"
click at [331, 344] on icon "button" at bounding box center [338, 342] width 14 height 11
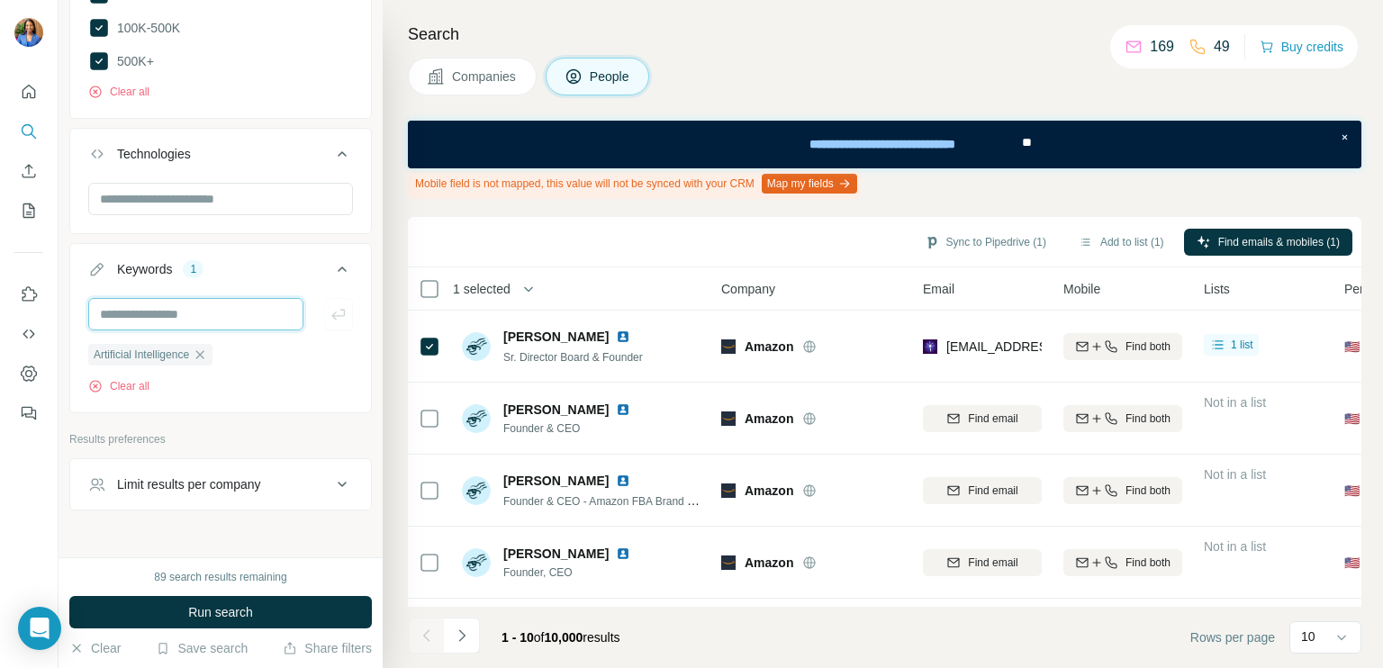
click at [176, 330] on input "text" at bounding box center [195, 314] width 215 height 32
paste input "**********"
type input "**********"
click at [329, 323] on icon "button" at bounding box center [338, 314] width 18 height 18
click at [123, 330] on input "text" at bounding box center [195, 314] width 215 height 32
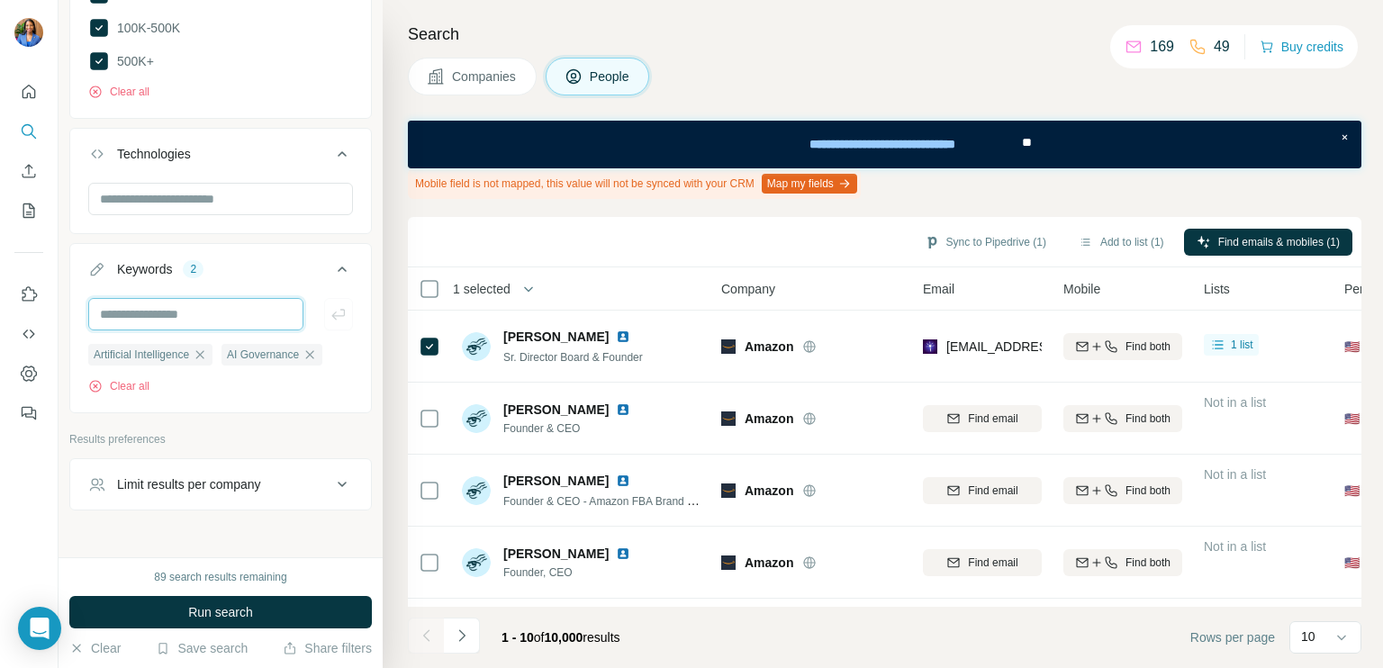
paste input "**********"
type input "**********"
click at [329, 323] on icon "button" at bounding box center [338, 314] width 18 height 18
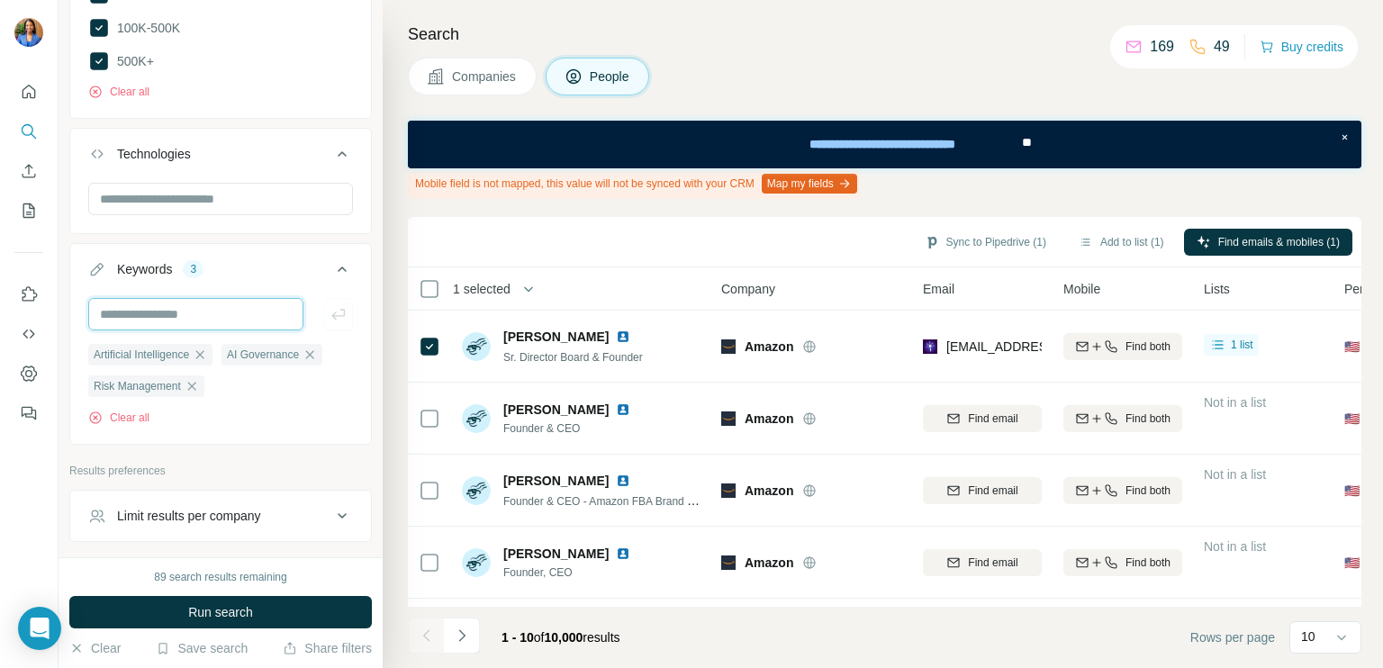
click at [201, 330] on input "text" at bounding box center [195, 314] width 215 height 32
paste input "**********"
type input "**********"
click at [329, 323] on icon "button" at bounding box center [338, 314] width 18 height 18
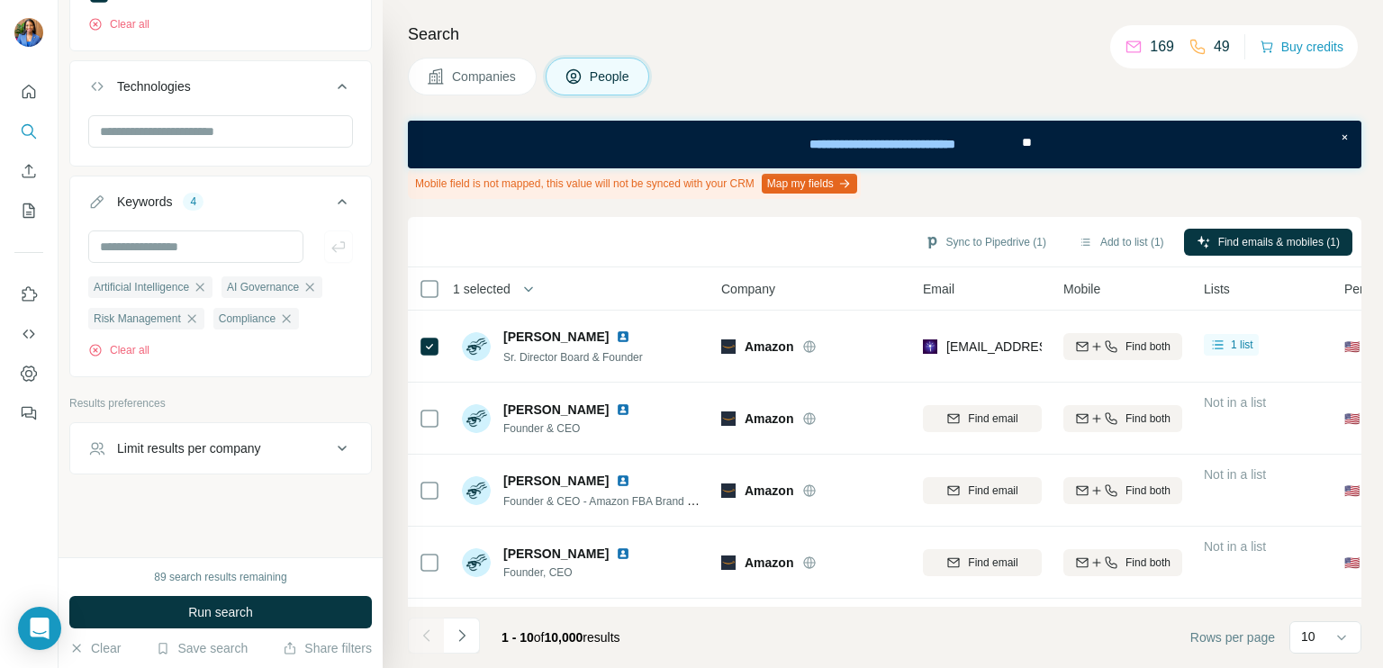
scroll to position [2721, 0]
click at [243, 450] on div "Limit results per company" at bounding box center [189, 448] width 144 height 18
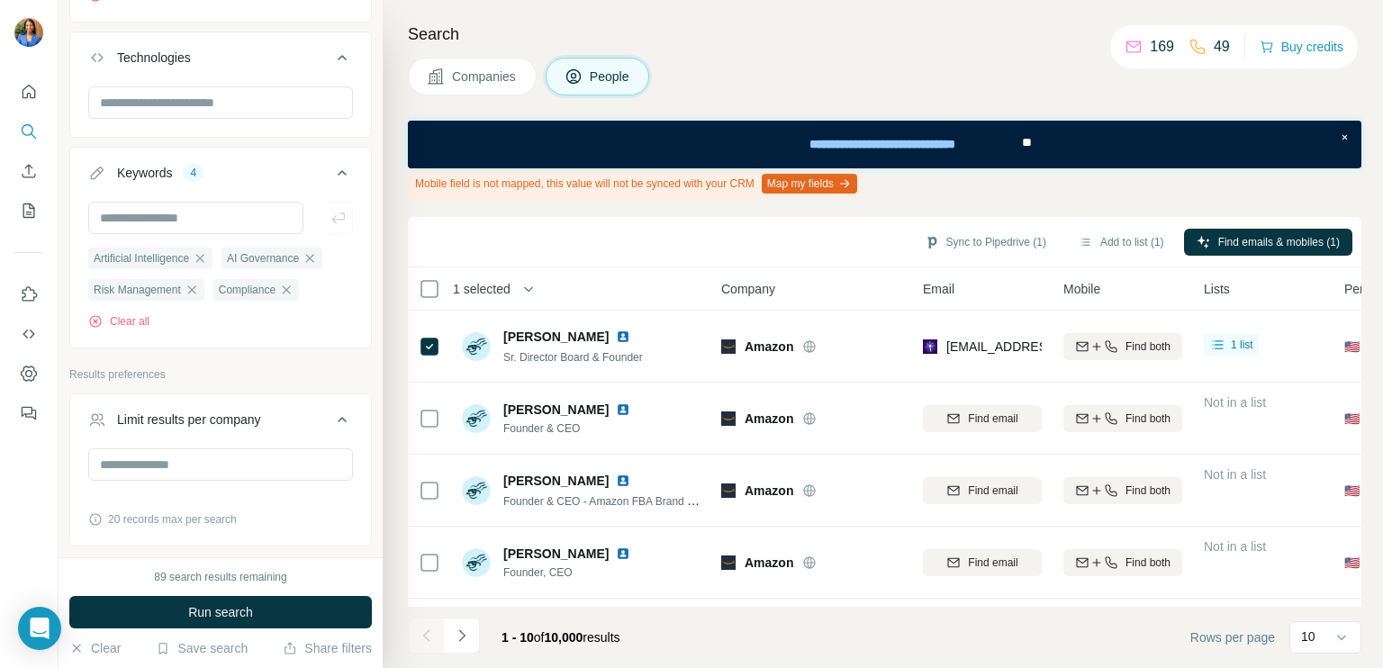
scroll to position [2822, 0]
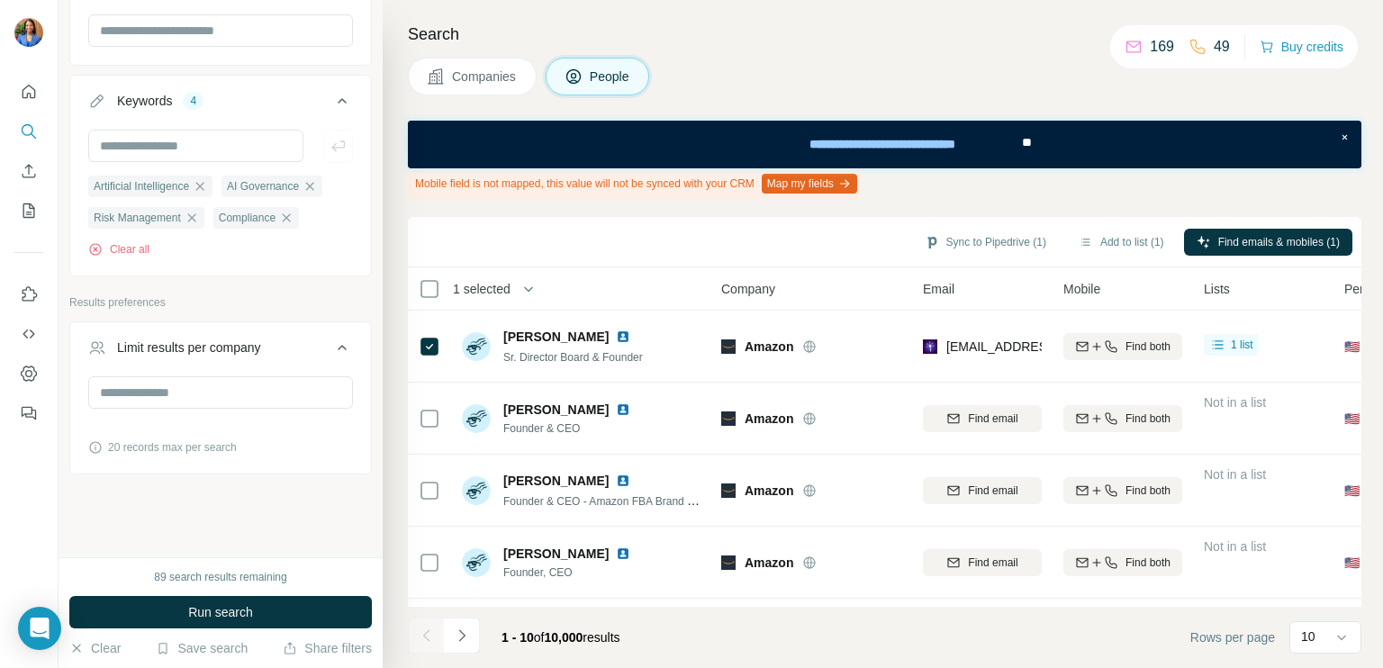
click at [244, 515] on div "New search Hide Company lookalikes 3 Find companies similar to one you've succe…" at bounding box center [221, 278] width 324 height 557
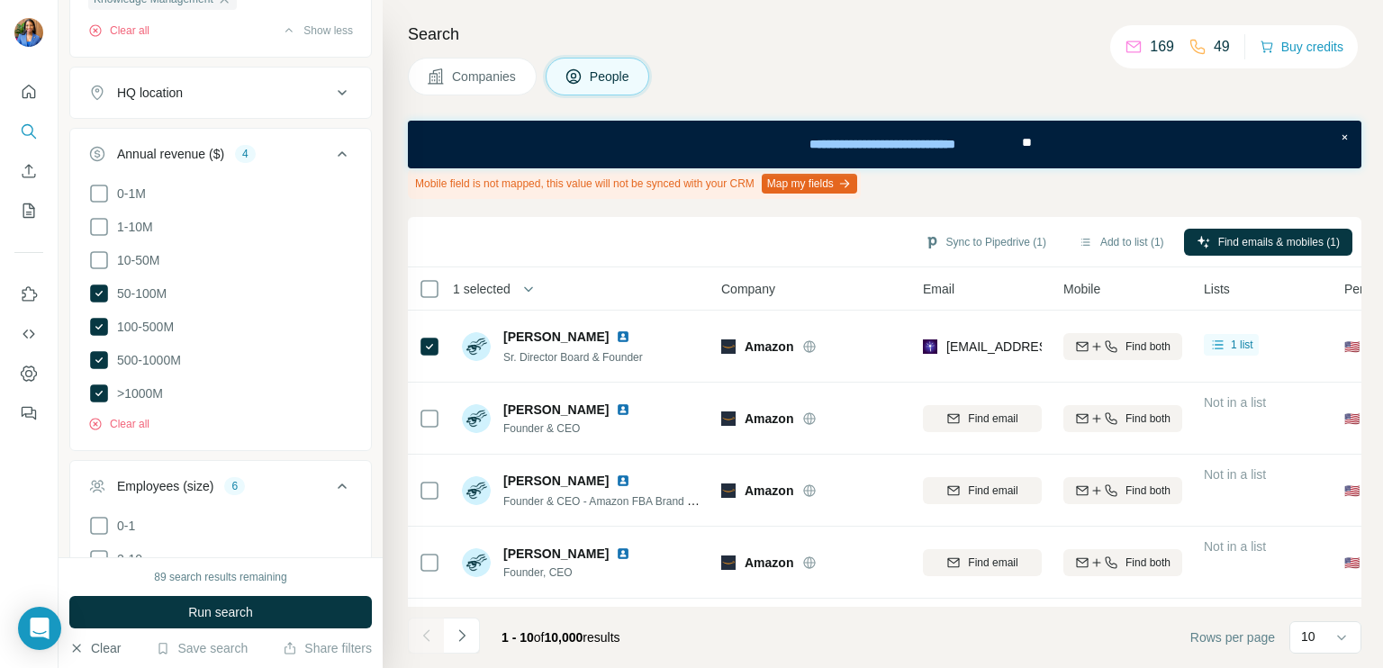
scroll to position [1800, 0]
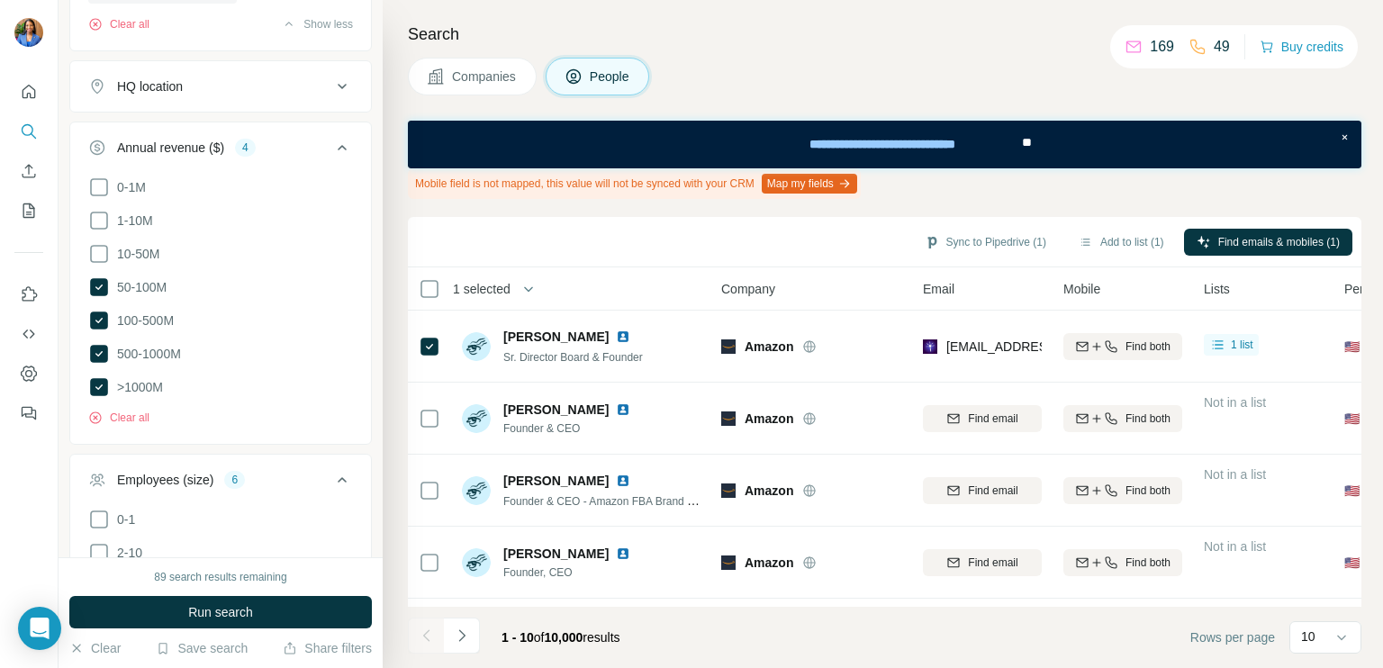
drag, startPoint x: 100, startPoint y: 318, endPoint x: 130, endPoint y: 334, distance: 33.8
click at [100, 296] on icon at bounding box center [99, 287] width 18 height 18
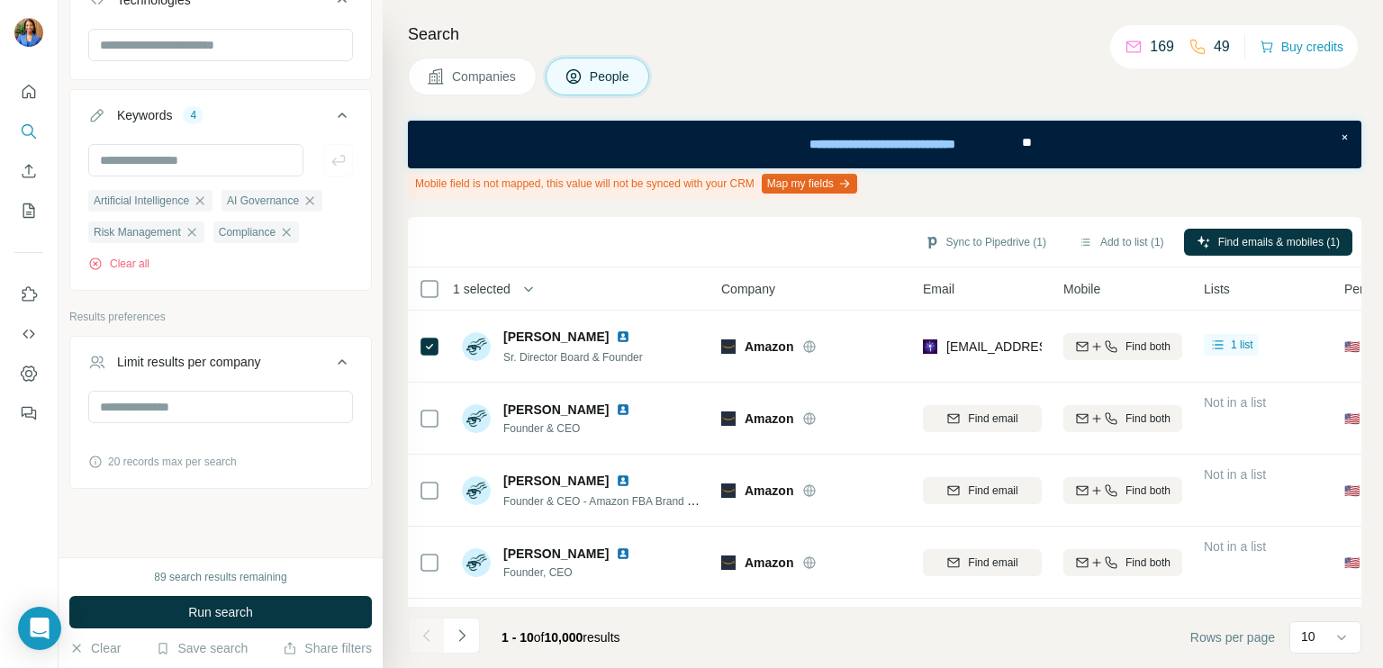
scroll to position [2822, 0]
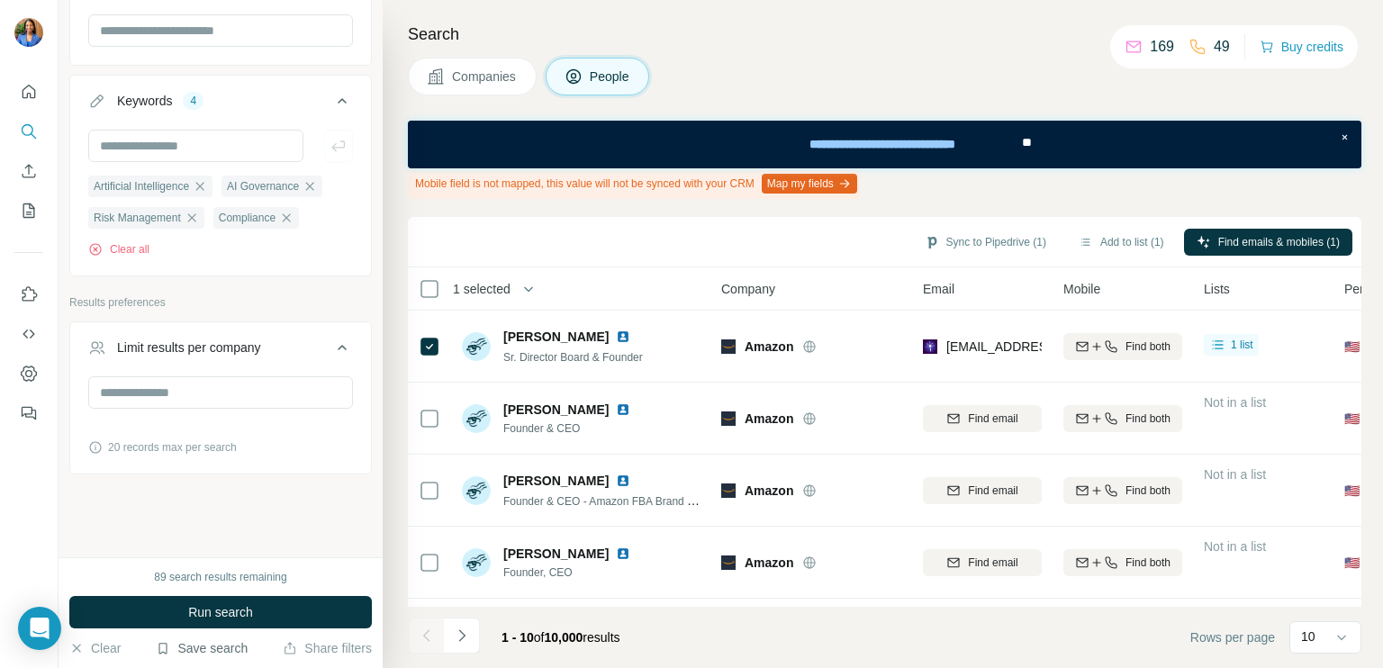
click at [219, 646] on button "Save search" at bounding box center [202, 648] width 92 height 18
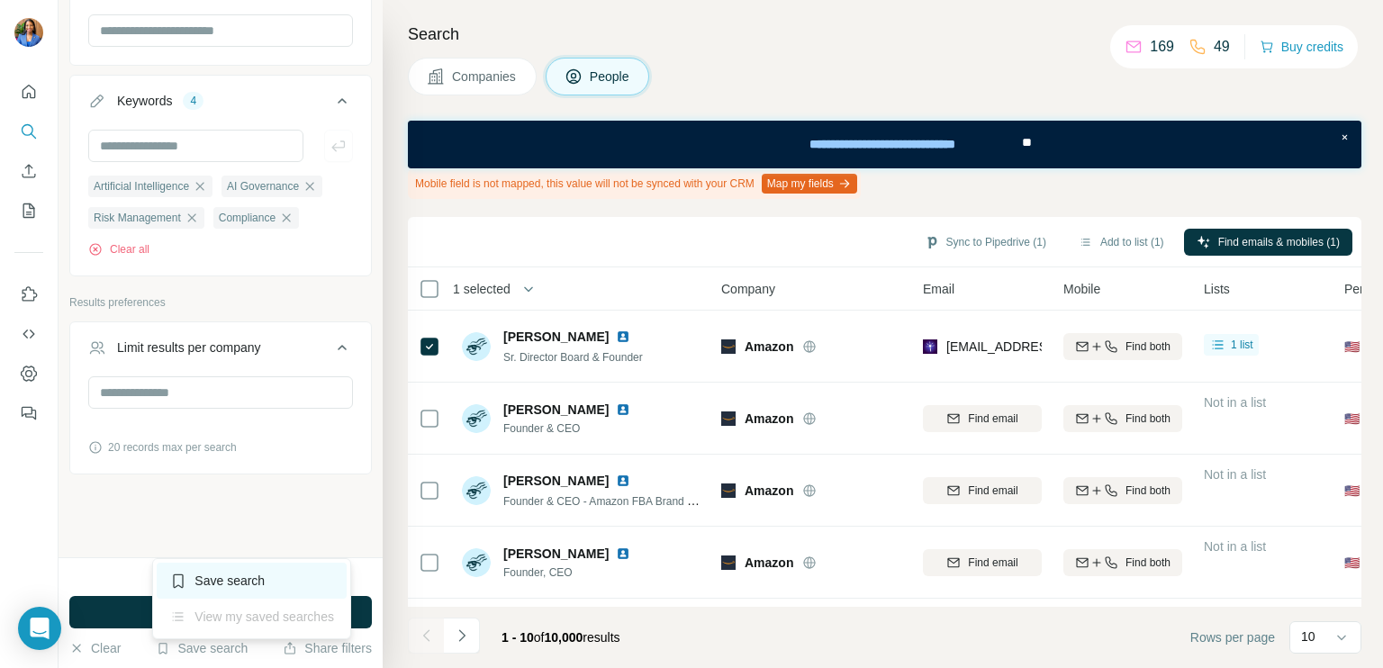
click at [234, 579] on div "Save search" at bounding box center [252, 581] width 190 height 36
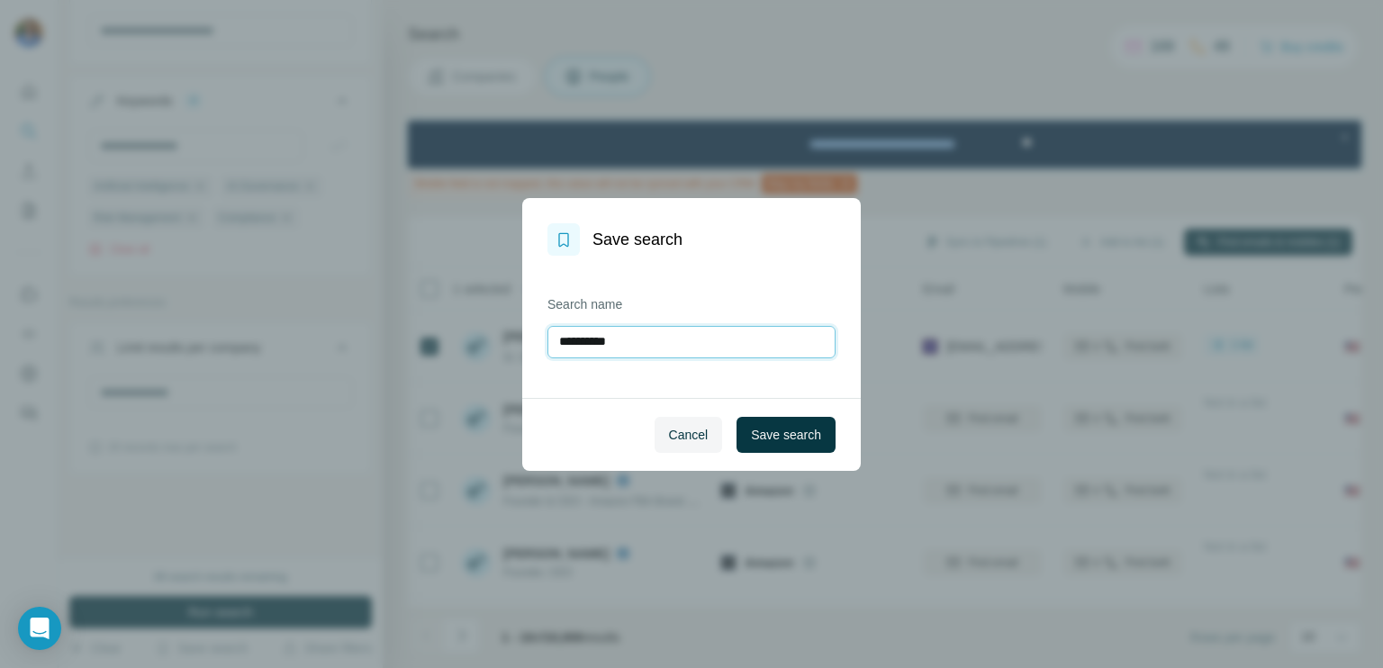
click at [696, 334] on input "**********" at bounding box center [691, 342] width 288 height 32
paste input "**********"
type input "**********"
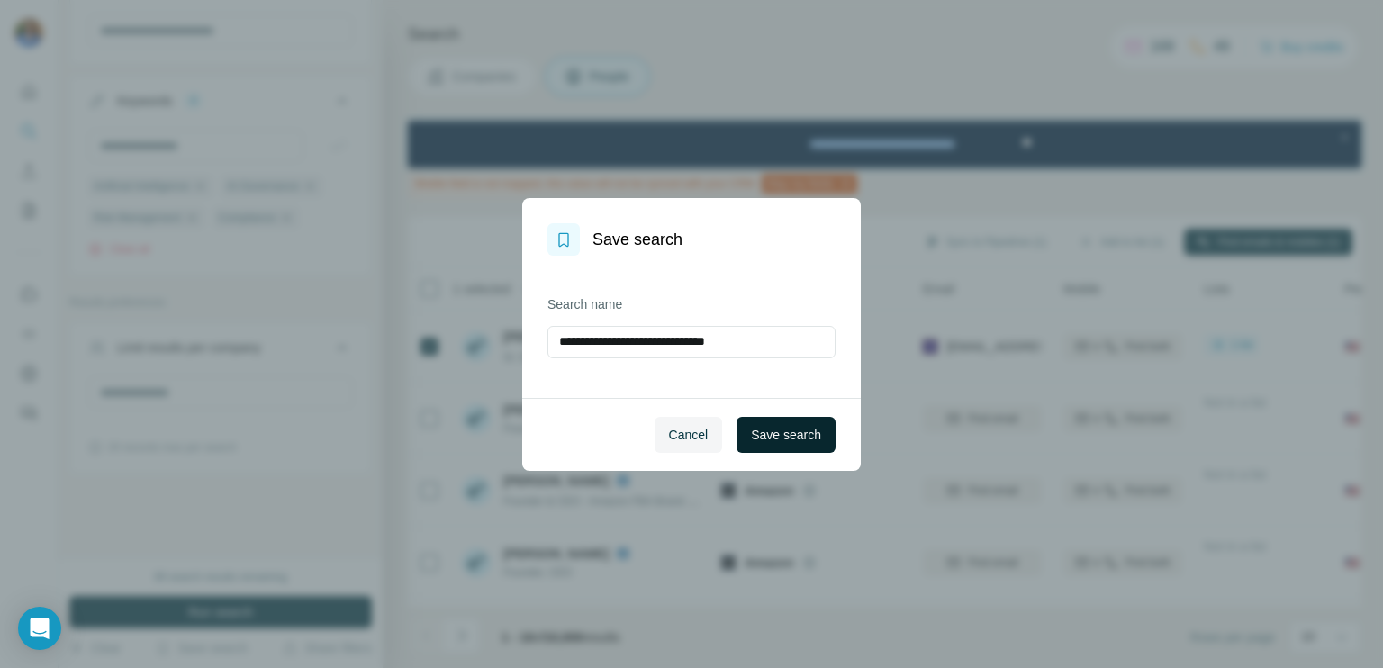
click at [777, 426] on span "Save search" at bounding box center [786, 435] width 70 height 18
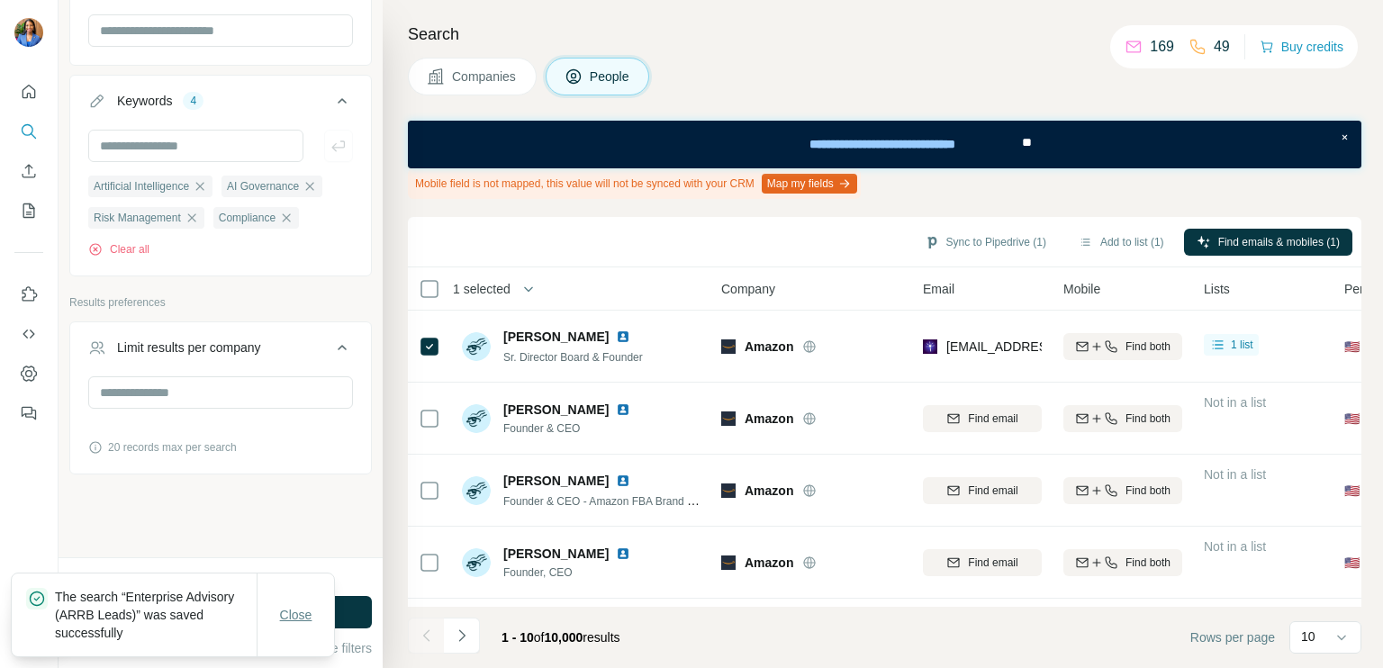
click at [302, 615] on span "Close" at bounding box center [296, 615] width 32 height 18
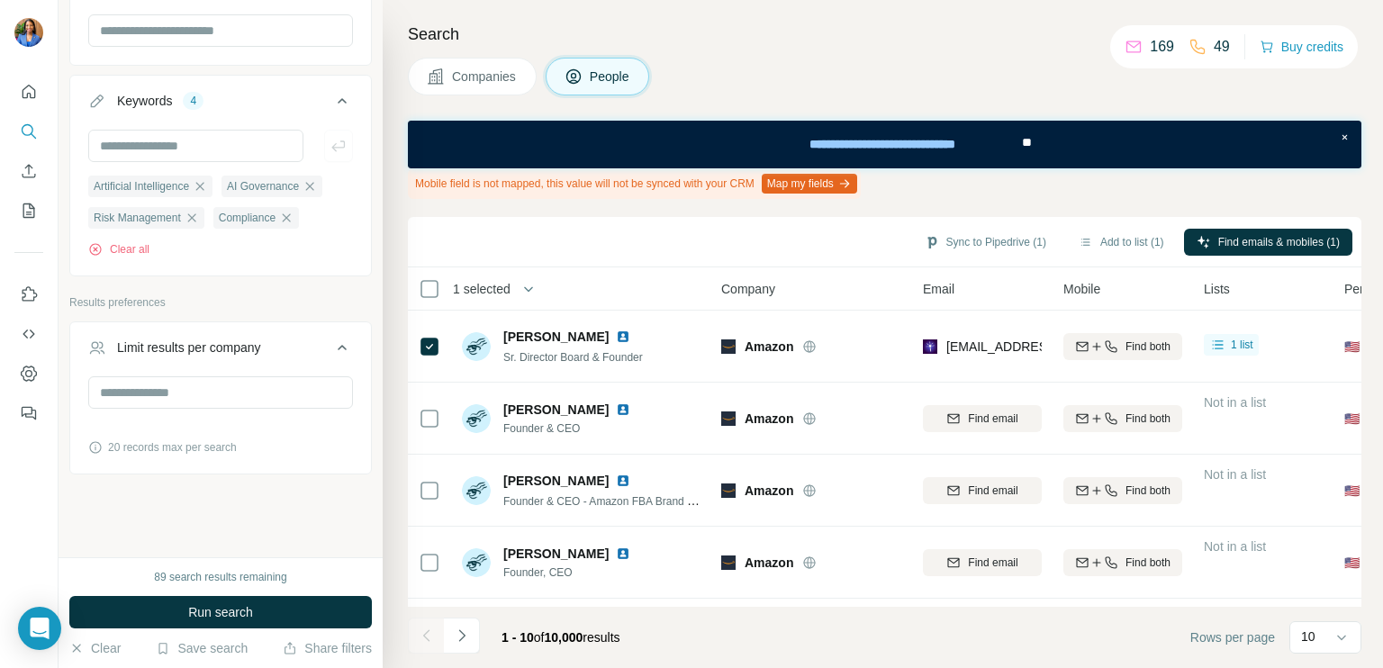
click at [259, 611] on button "Run search" at bounding box center [220, 612] width 302 height 32
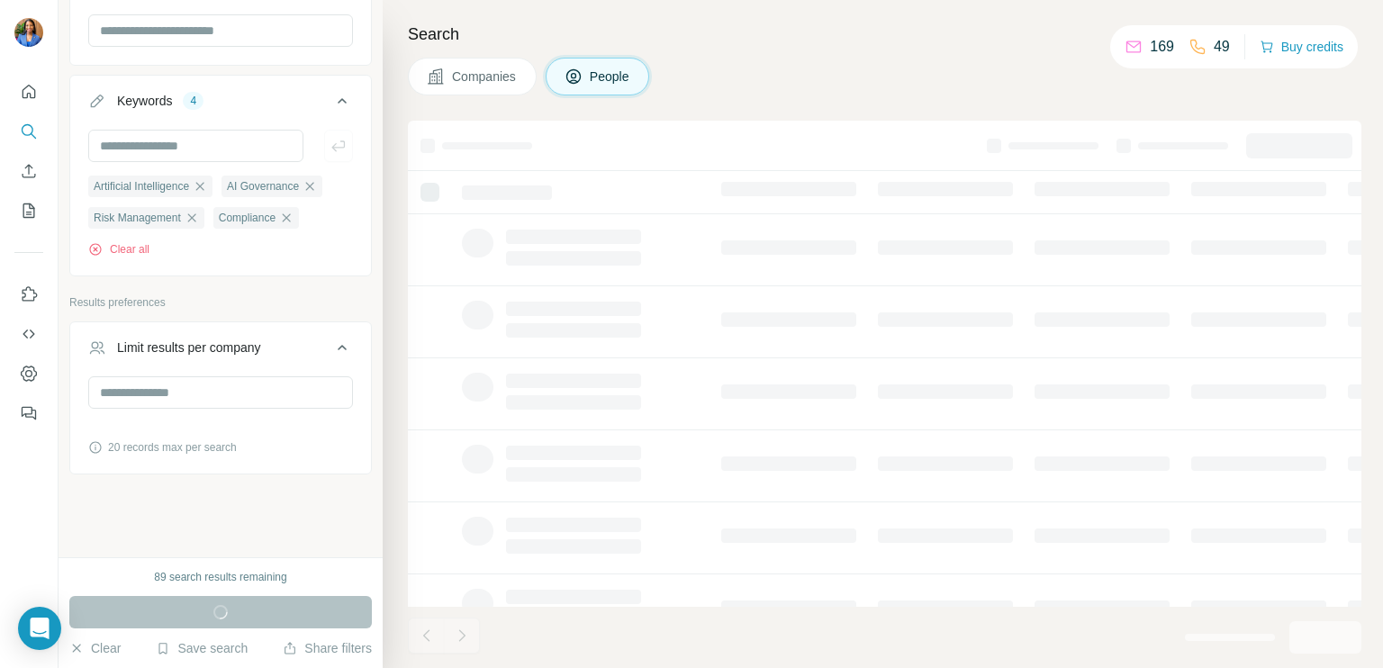
click at [505, 81] on span "Companies" at bounding box center [485, 77] width 66 height 18
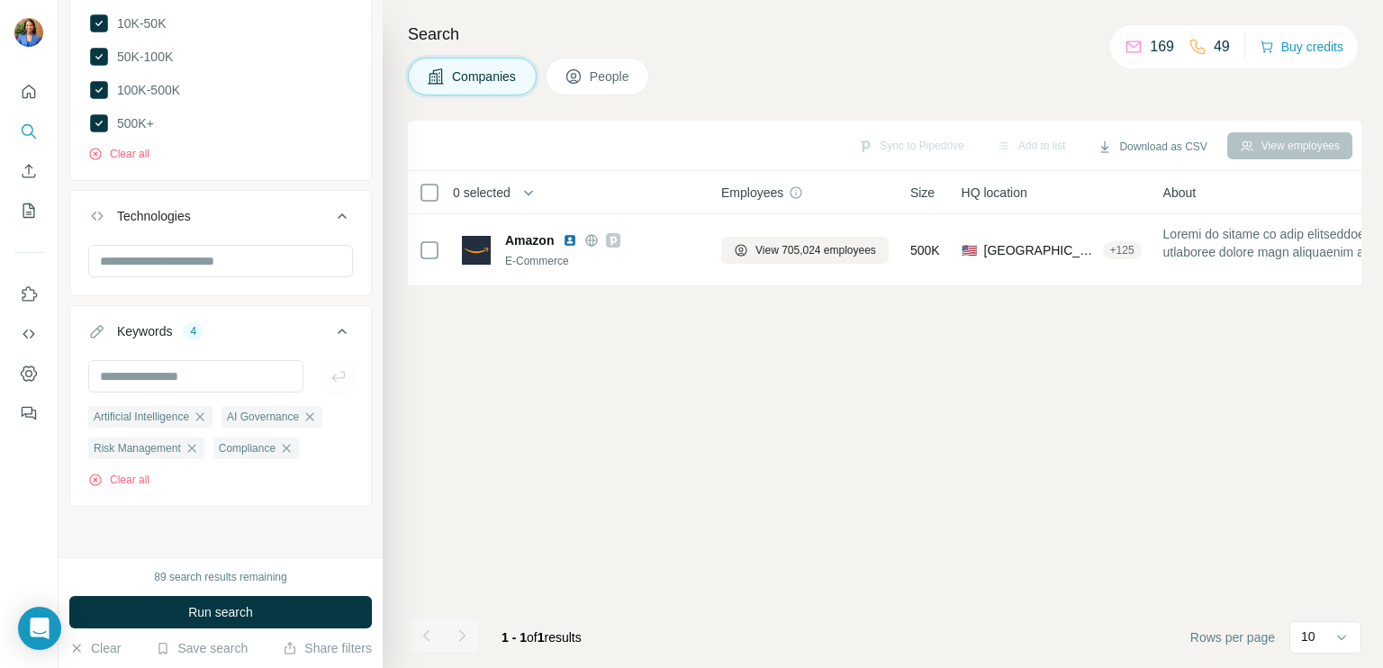
scroll to position [1890, 0]
click at [259, 606] on button "Run search" at bounding box center [220, 612] width 302 height 32
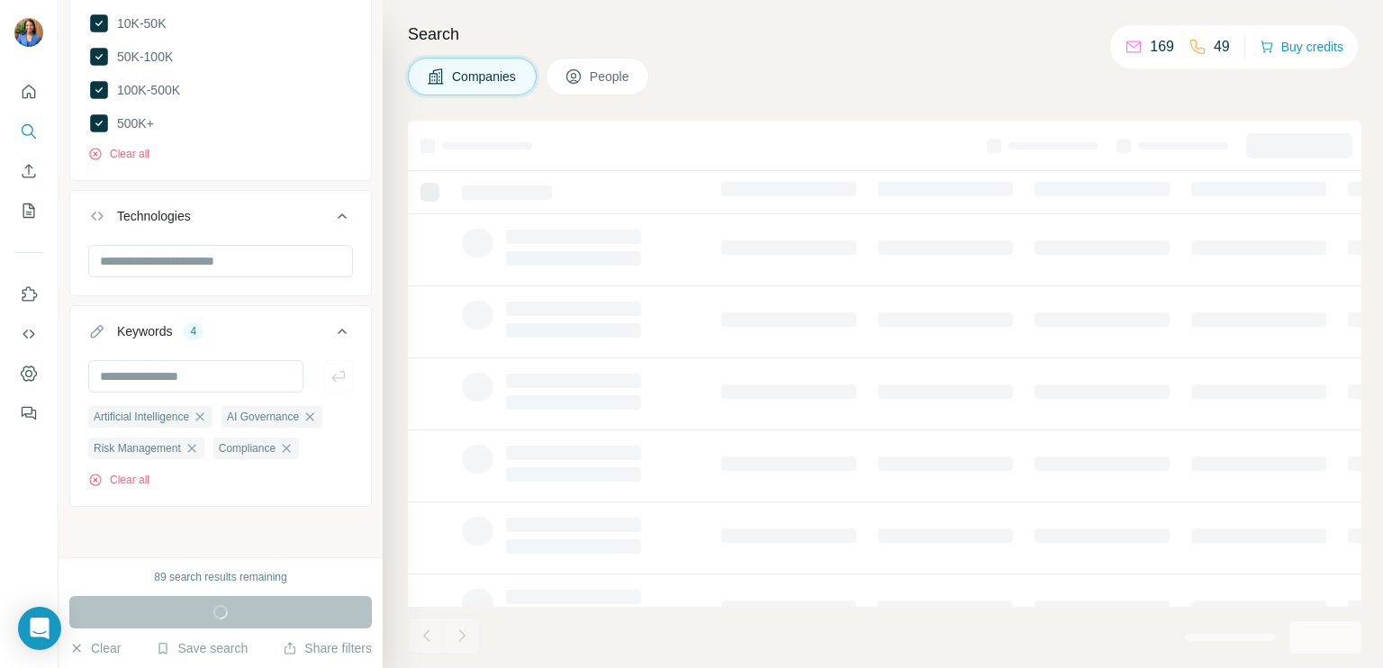
click at [603, 68] on span "People" at bounding box center [610, 77] width 41 height 18
